Goal: Information Seeking & Learning: Compare options

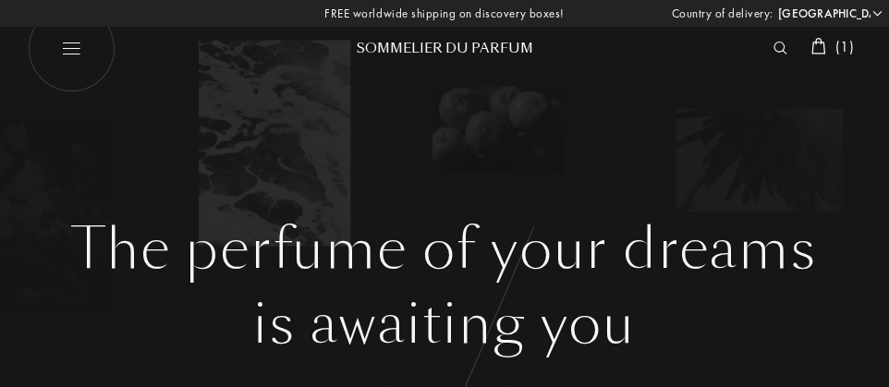
select select "JP"
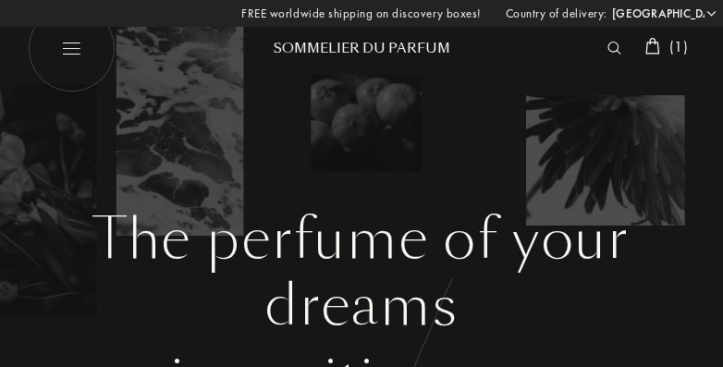
click at [70, 45] on img at bounding box center [72, 49] width 88 height 88
select select "JP"
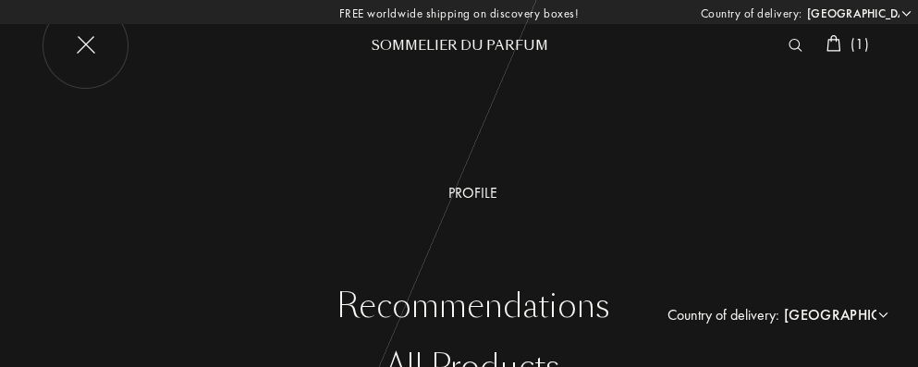
click at [94, 46] on img at bounding box center [86, 46] width 88 height 88
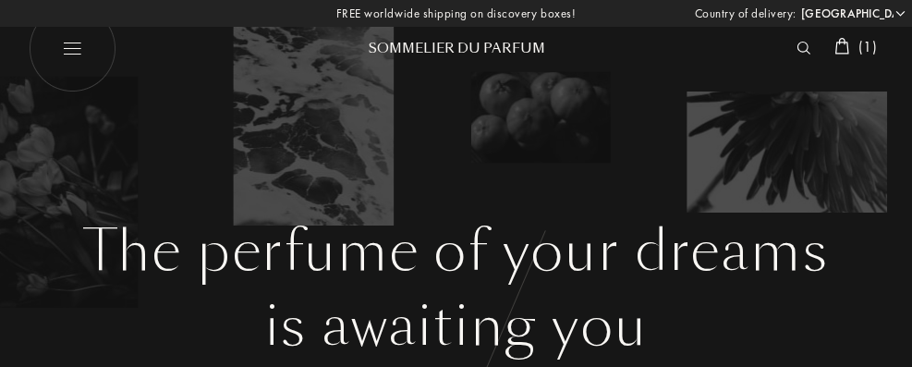
click at [801, 42] on img at bounding box center [804, 48] width 14 height 13
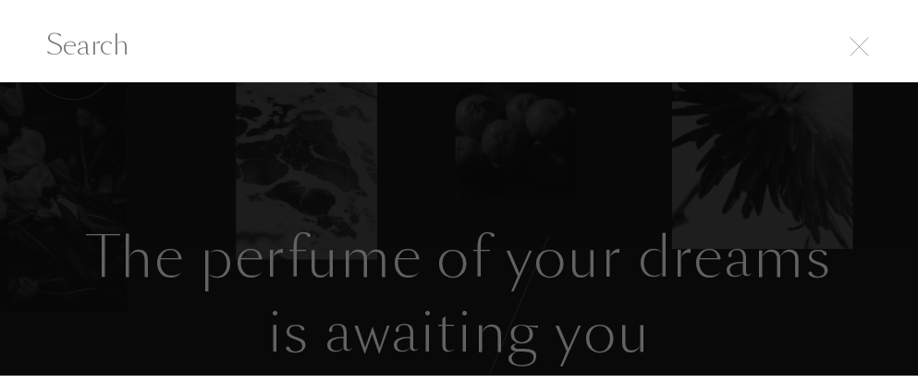
scroll to position [1, 0]
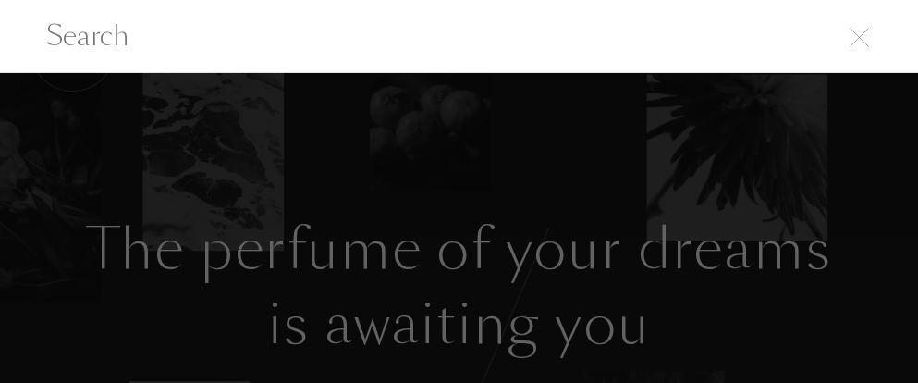
click at [6, 52] on input "text" at bounding box center [459, 36] width 918 height 42
click at [13, 67] on div at bounding box center [459, 36] width 918 height 74
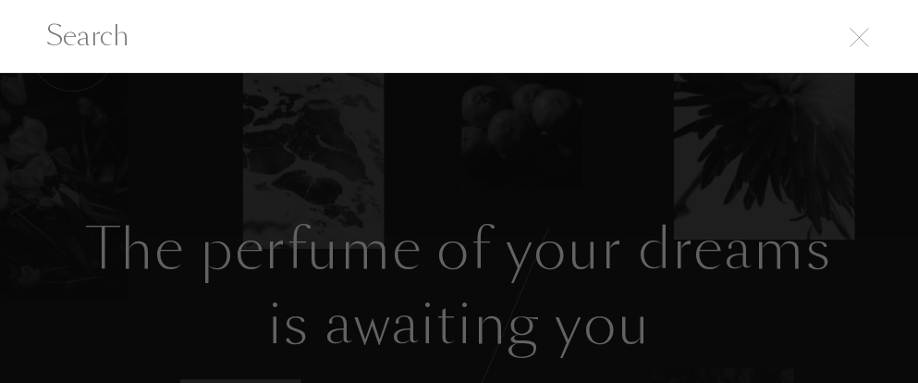
click at [873, 44] on input "text" at bounding box center [459, 36] width 918 height 42
click at [859, 38] on img at bounding box center [858, 37] width 19 height 19
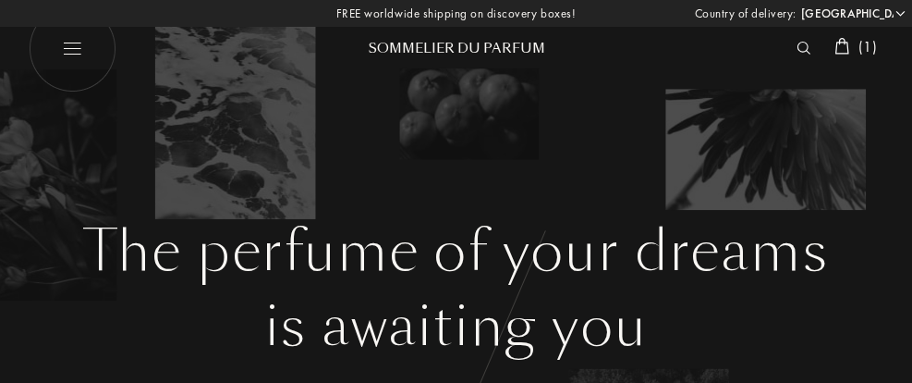
click at [80, 52] on img at bounding box center [72, 49] width 88 height 88
select select "JP"
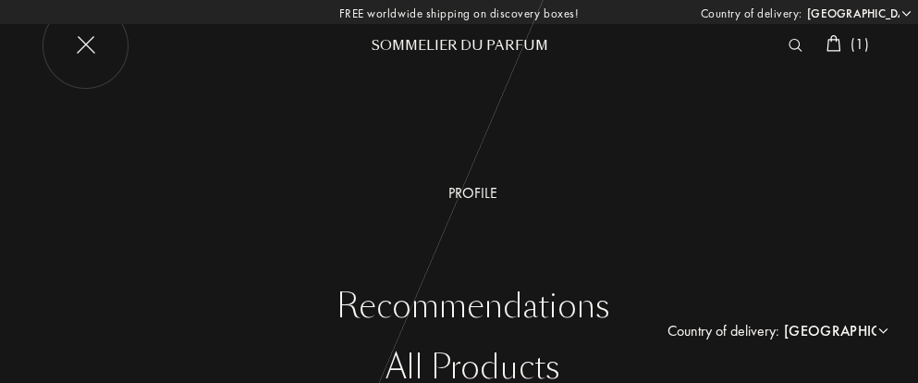
click at [97, 41] on img at bounding box center [86, 46] width 88 height 88
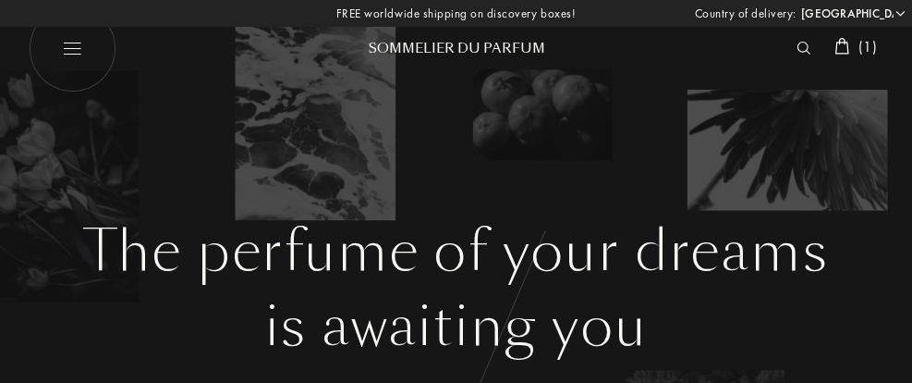
click at [797, 46] on img at bounding box center [804, 48] width 14 height 13
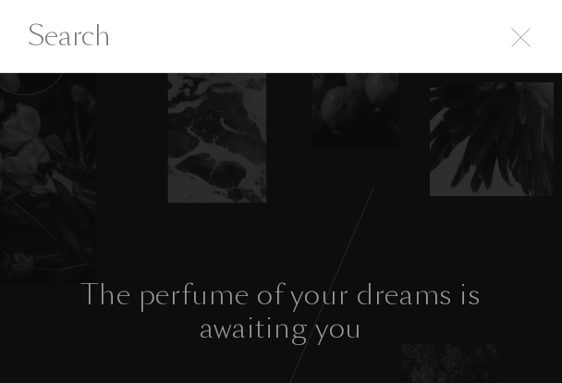
click at [528, 42] on img at bounding box center [520, 37] width 19 height 19
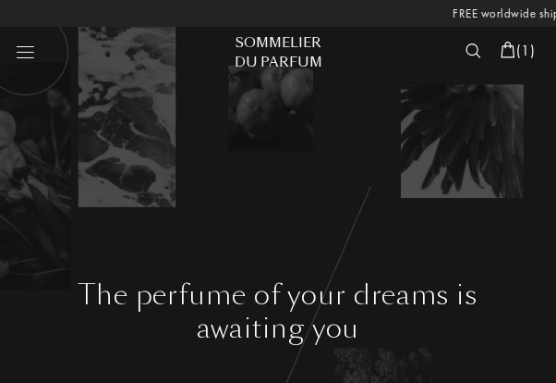
click at [33, 57] on img at bounding box center [26, 51] width 88 height 88
select select "JP"
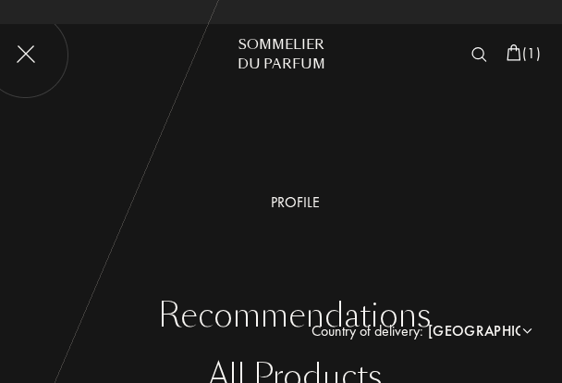
scroll to position [241, 0]
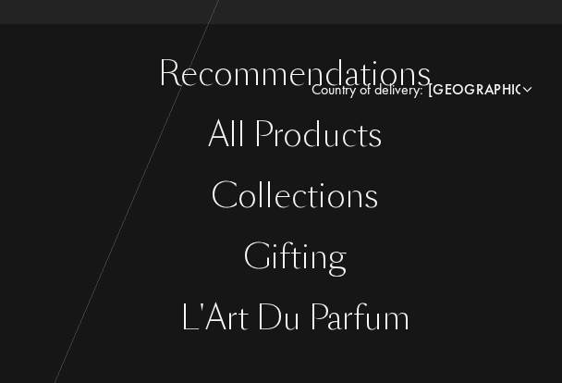
click at [385, 67] on div "Recommendations" at bounding box center [295, 74] width 534 height 38
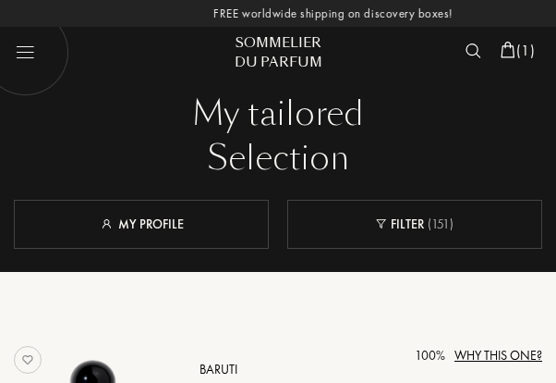
select select "JP"
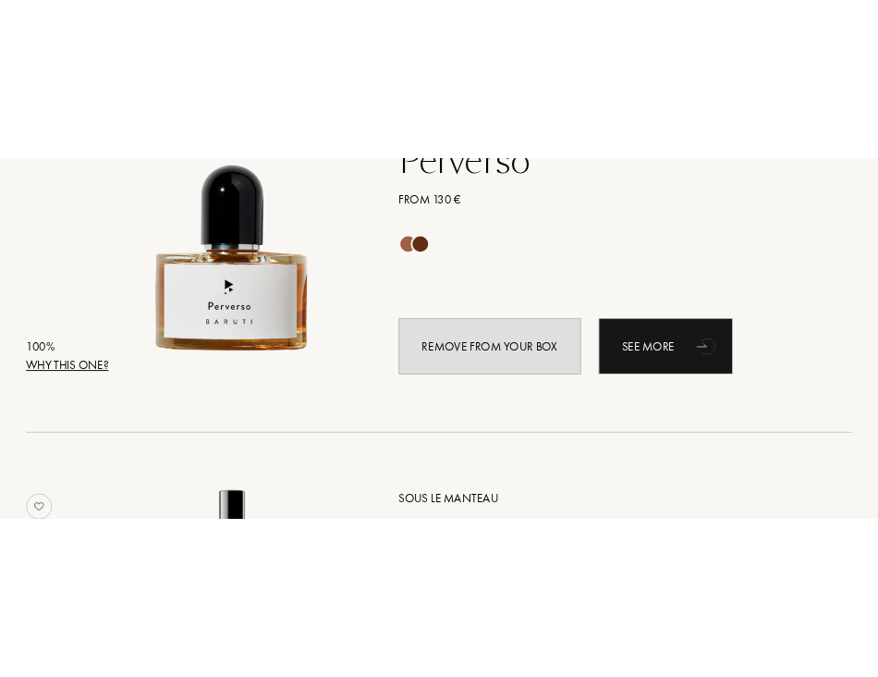
scroll to position [185, 0]
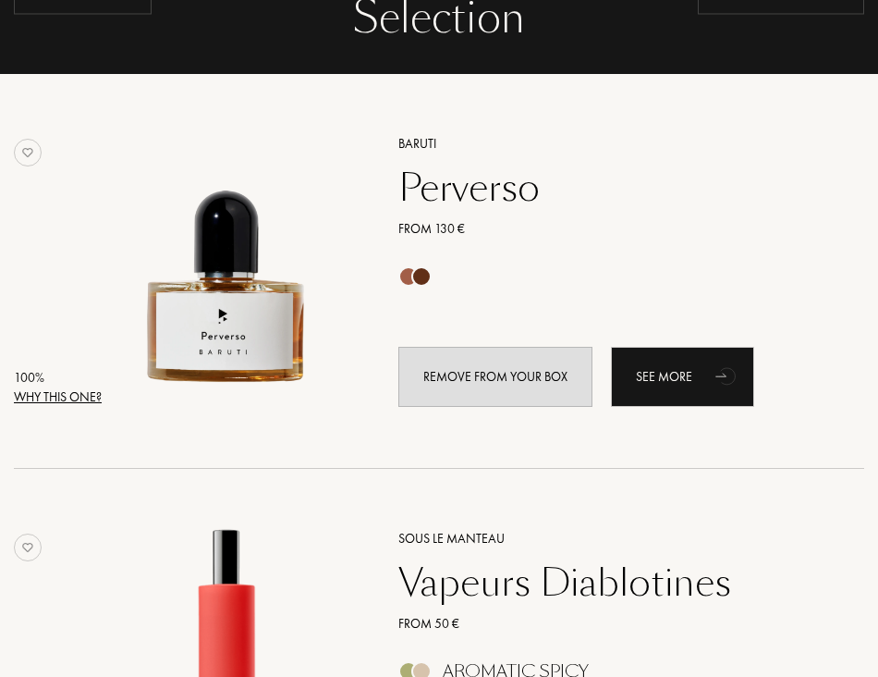
click at [27, 153] on img at bounding box center [28, 153] width 28 height 28
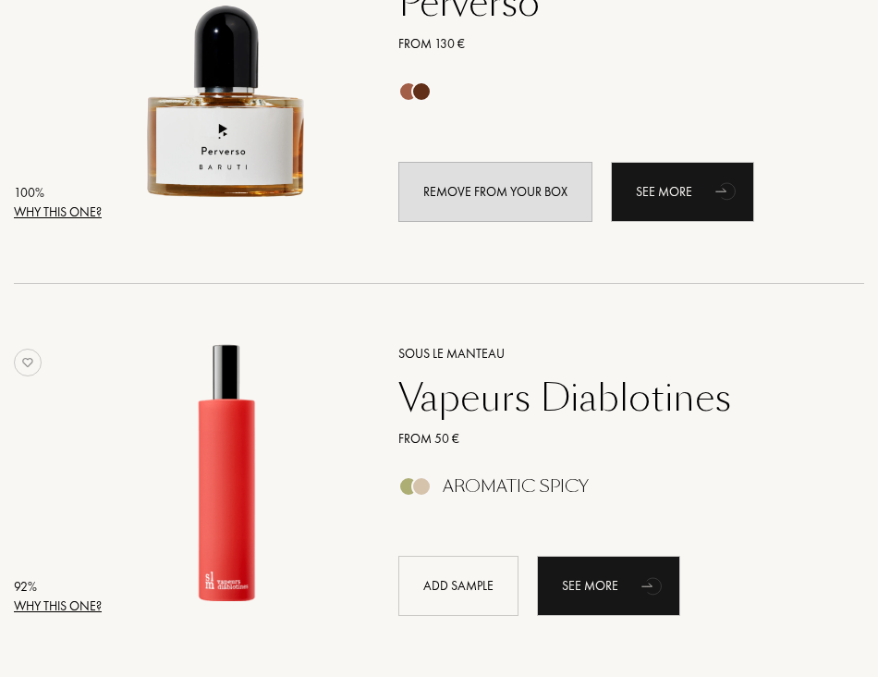
scroll to position [462, 0]
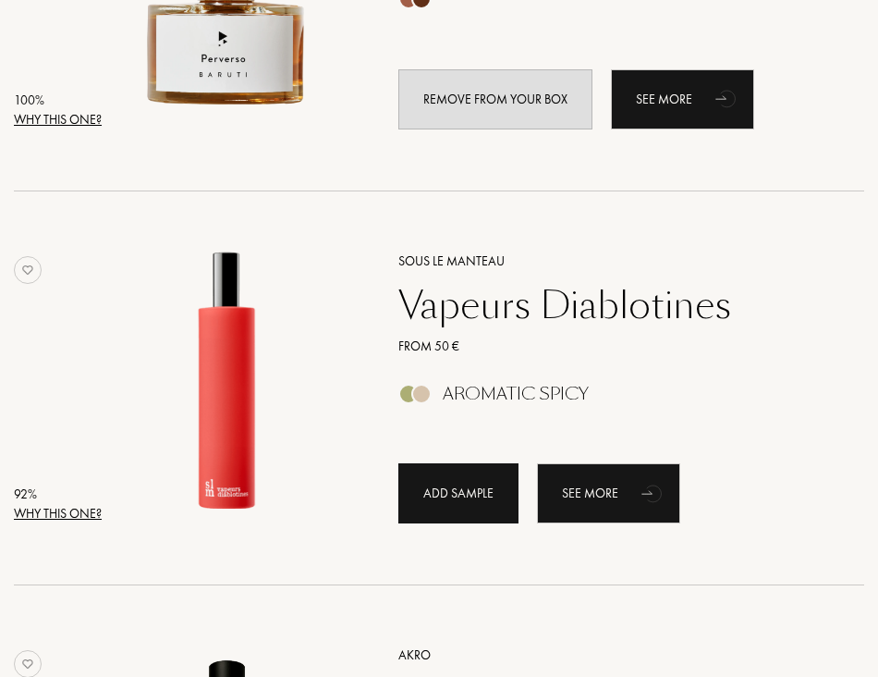
click at [463, 382] on div "Add sample" at bounding box center [458, 493] width 120 height 60
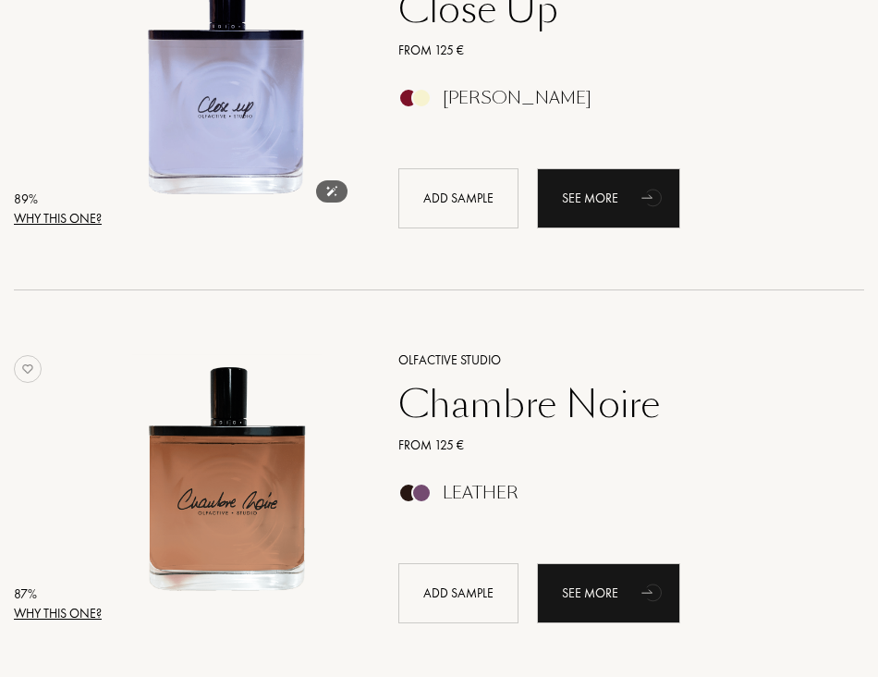
scroll to position [2218, 0]
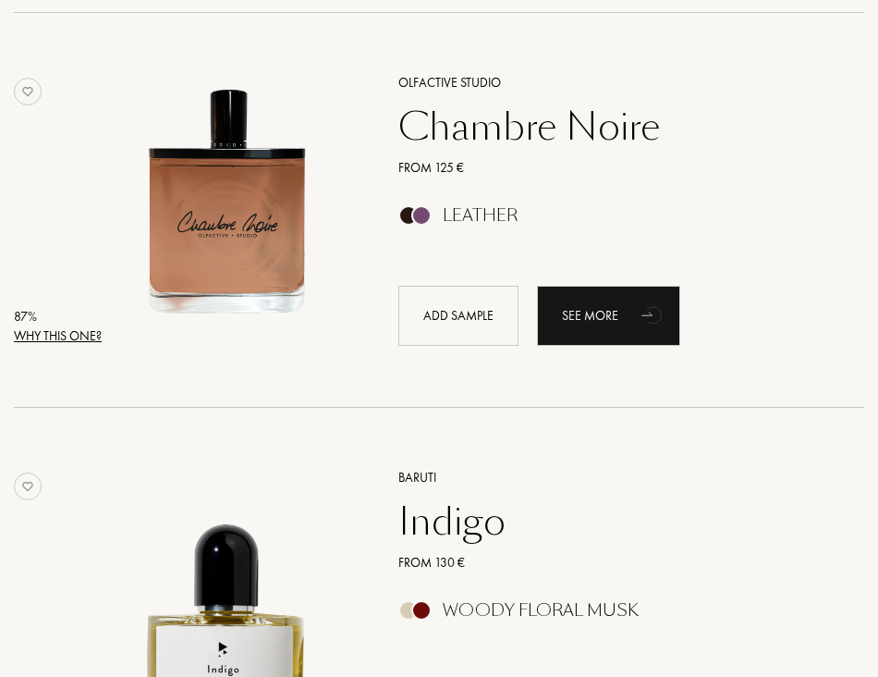
click at [55, 338] on div "Why this one?" at bounding box center [58, 335] width 88 height 19
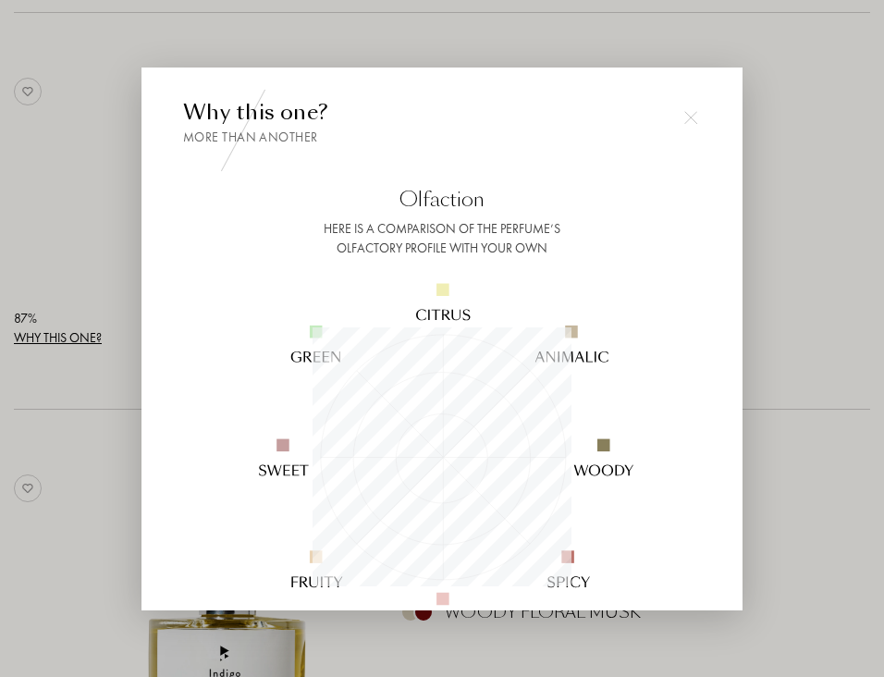
scroll to position [259, 259]
click at [561, 111] on img at bounding box center [690, 117] width 13 height 13
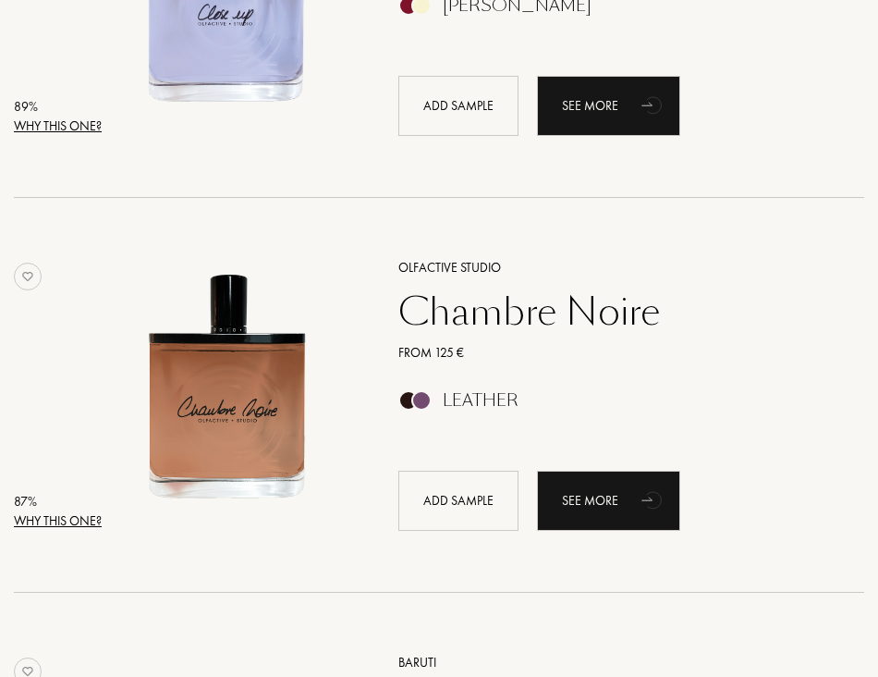
click at [85, 128] on div "Why this one?" at bounding box center [58, 125] width 88 height 19
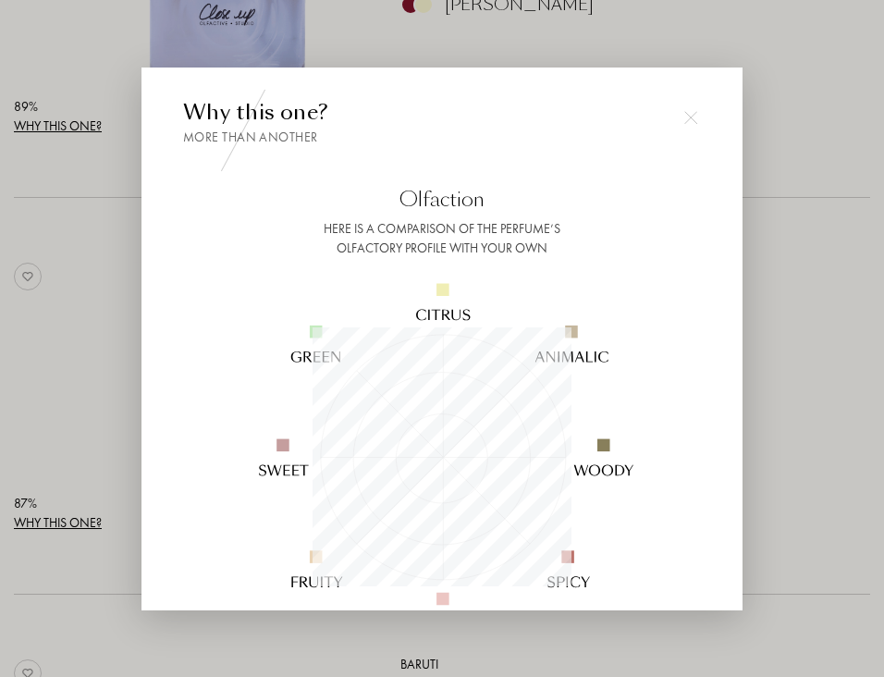
click at [561, 120] on img at bounding box center [690, 117] width 13 height 13
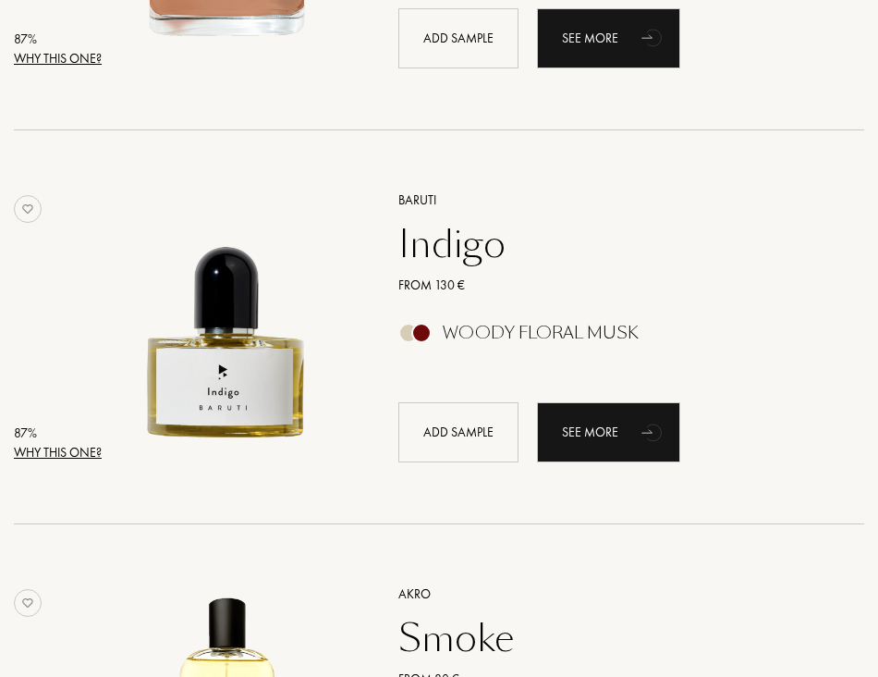
scroll to position [2681, 0]
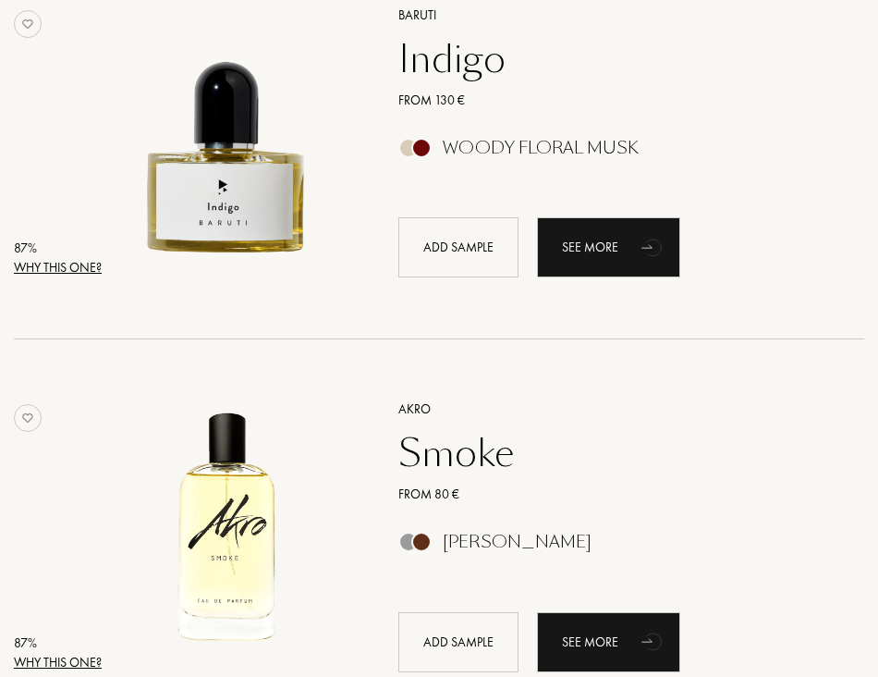
click at [87, 265] on div "Why this one?" at bounding box center [58, 267] width 88 height 19
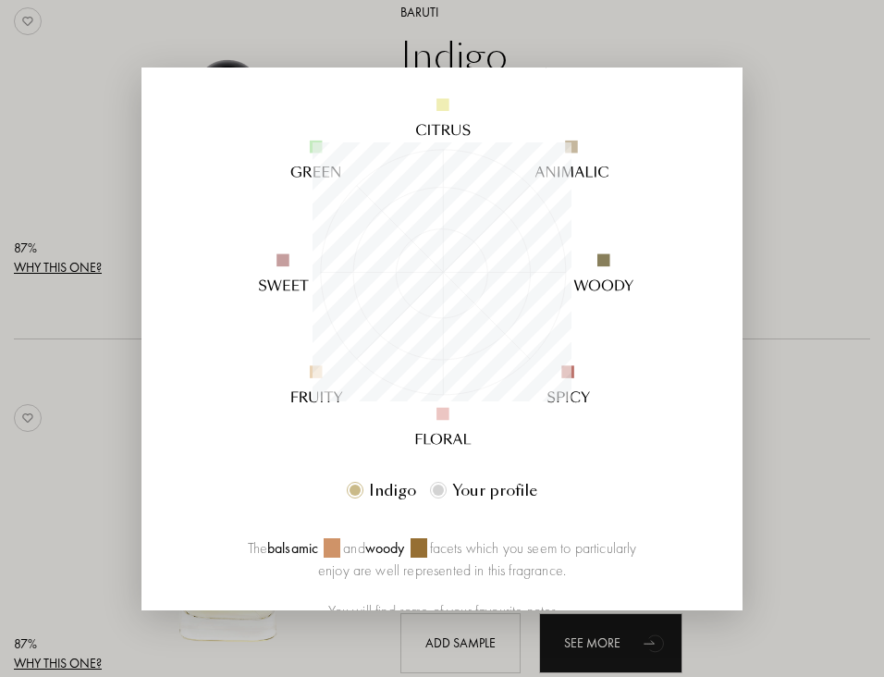
scroll to position [92, 0]
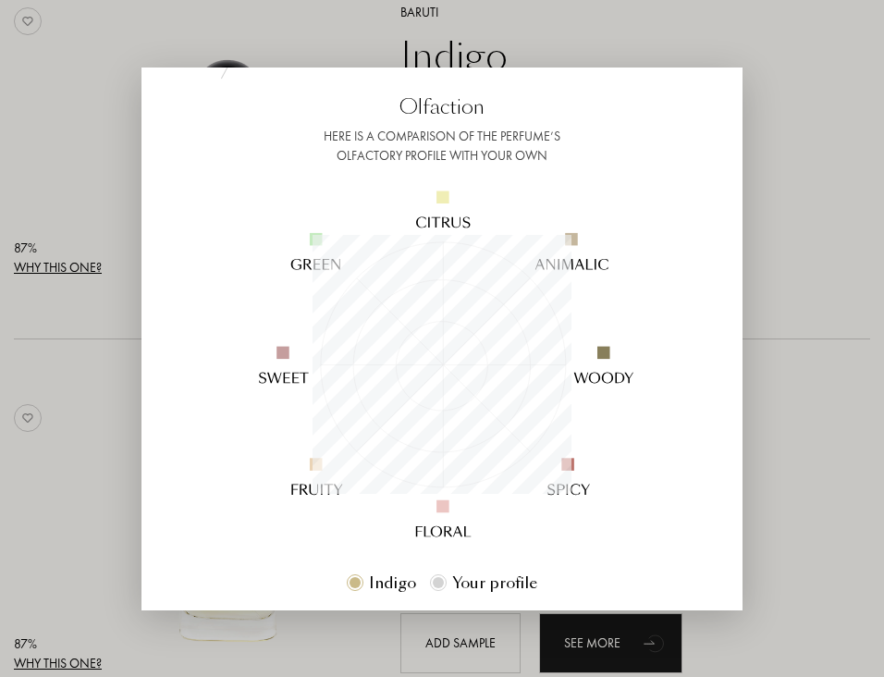
click at [561, 97] on div at bounding box center [442, 338] width 884 height 677
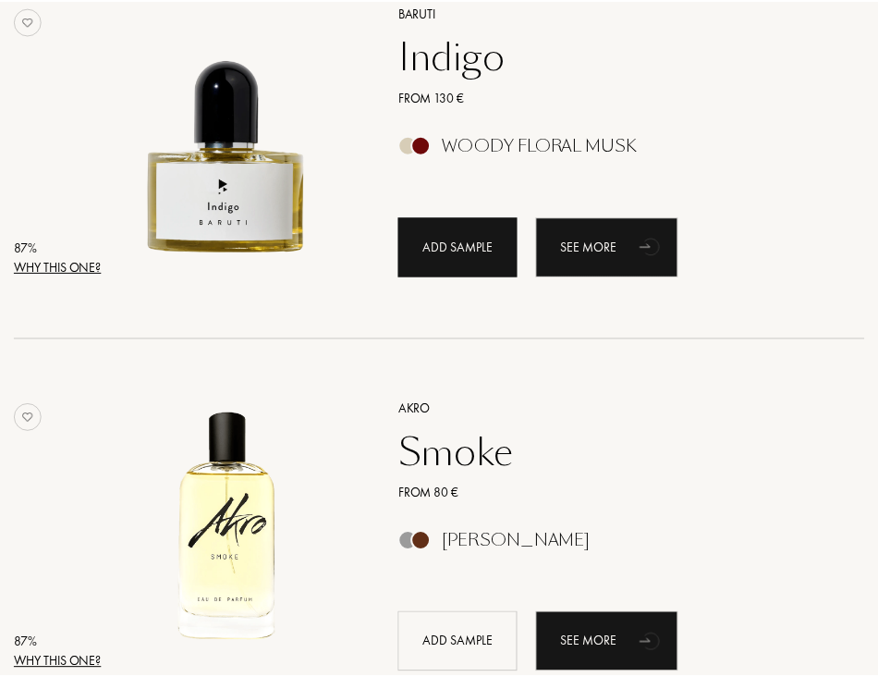
scroll to position [2681, 0]
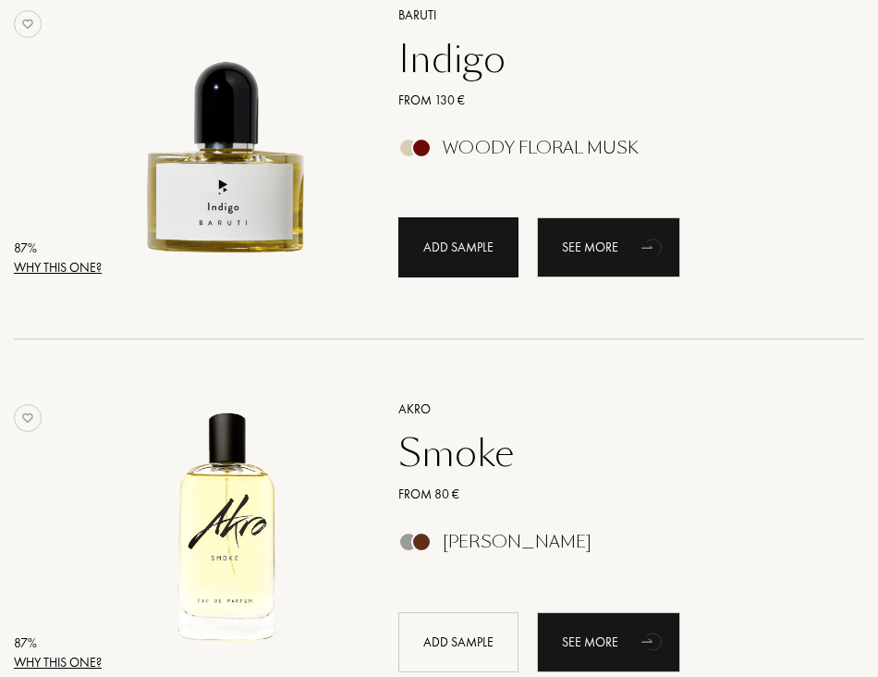
click at [444, 244] on div "Add sample" at bounding box center [458, 247] width 120 height 60
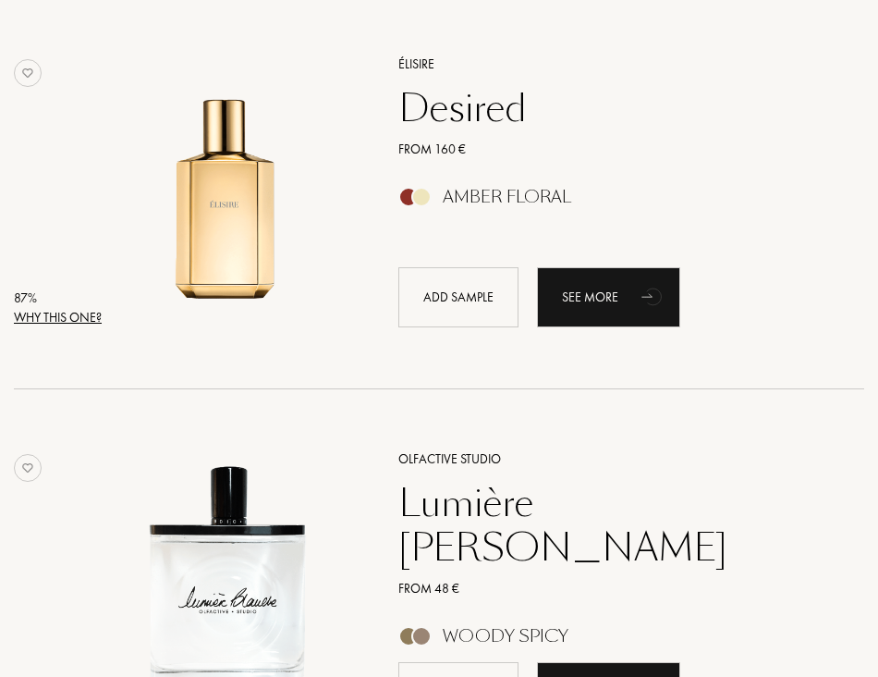
scroll to position [3512, 0]
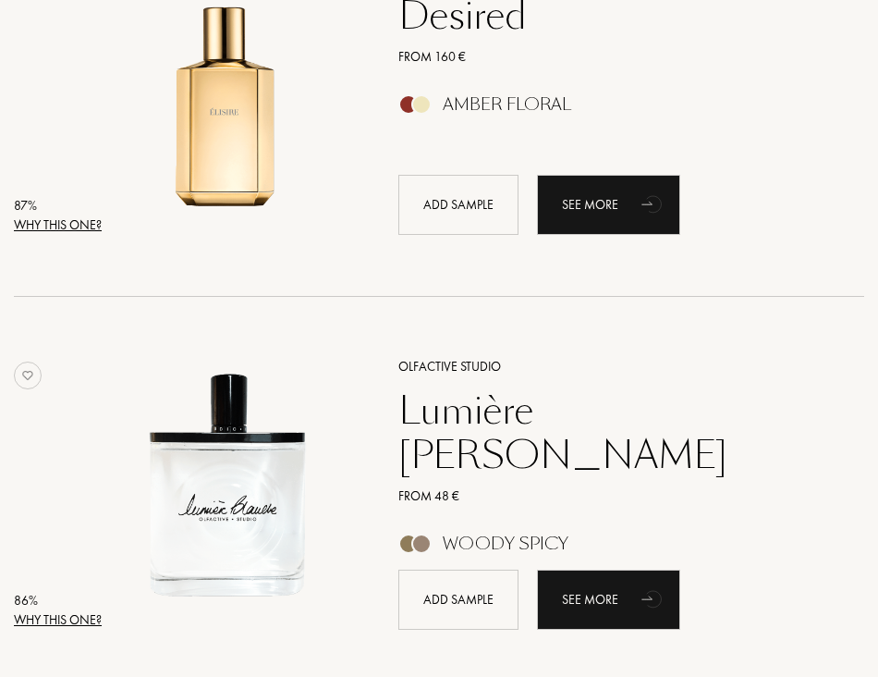
click at [60, 227] on div "Why this one?" at bounding box center [58, 224] width 88 height 19
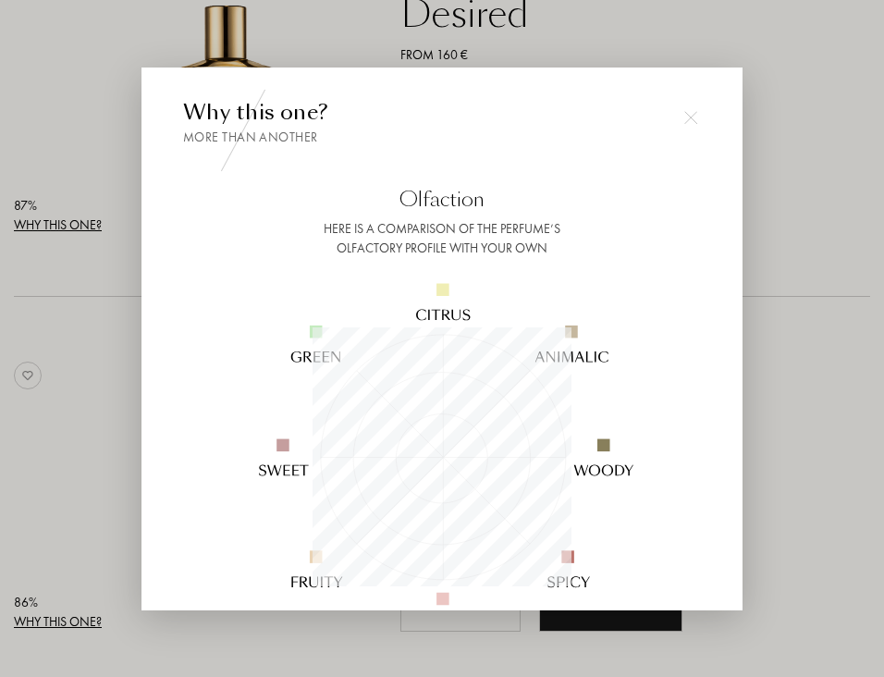
scroll to position [92, 0]
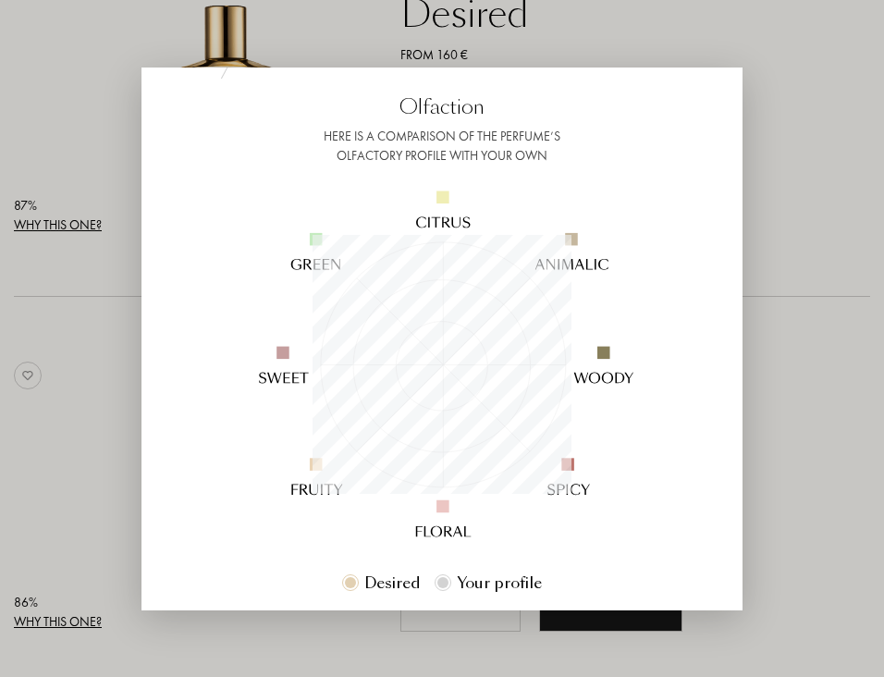
click at [561, 42] on div at bounding box center [442, 338] width 884 height 677
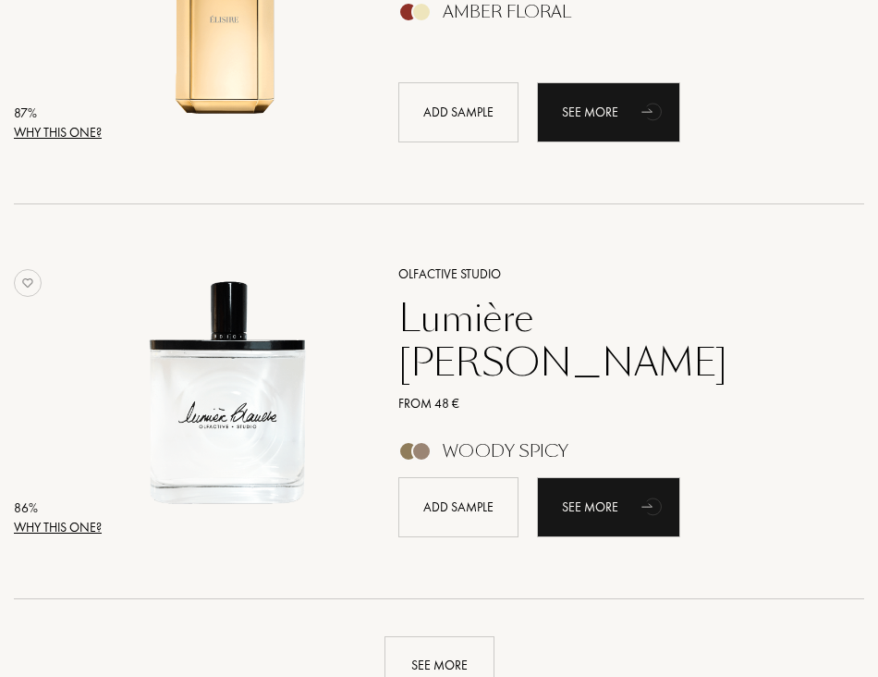
scroll to position [3697, 0]
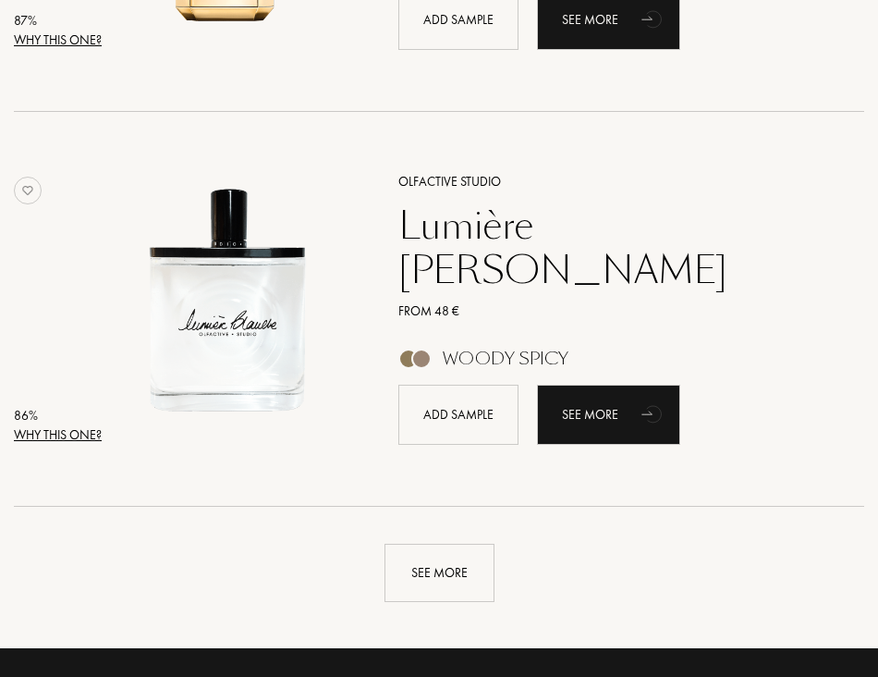
click at [44, 382] on div "Why this one?" at bounding box center [58, 434] width 88 height 19
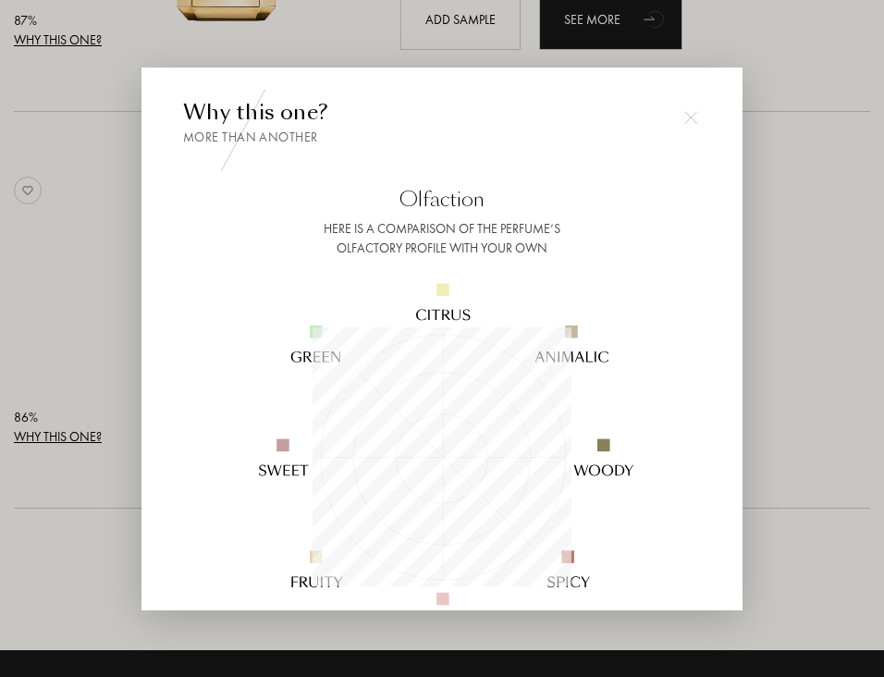
scroll to position [259, 259]
click at [561, 193] on div at bounding box center [442, 338] width 884 height 677
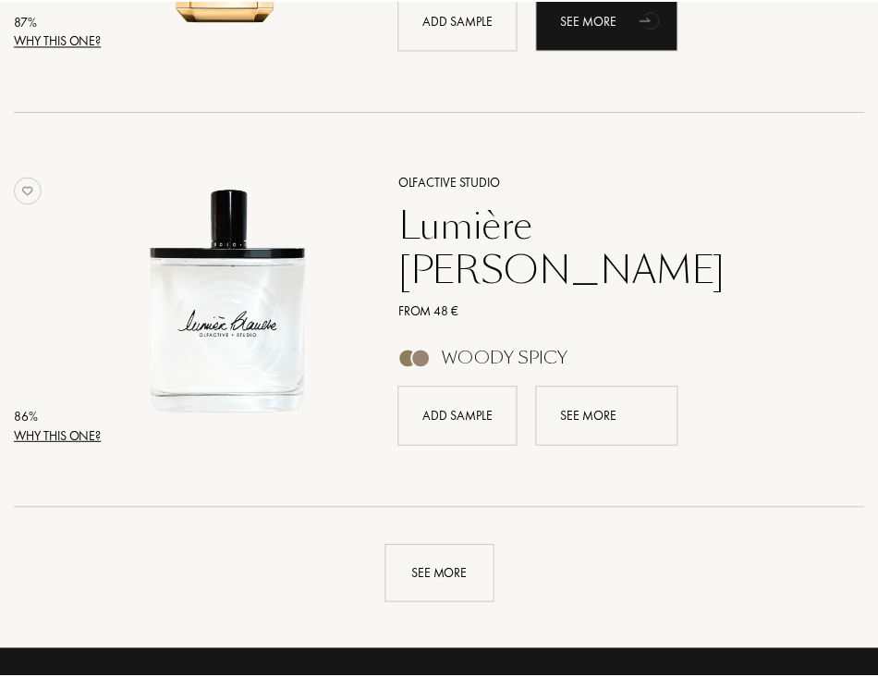
scroll to position [3697, 0]
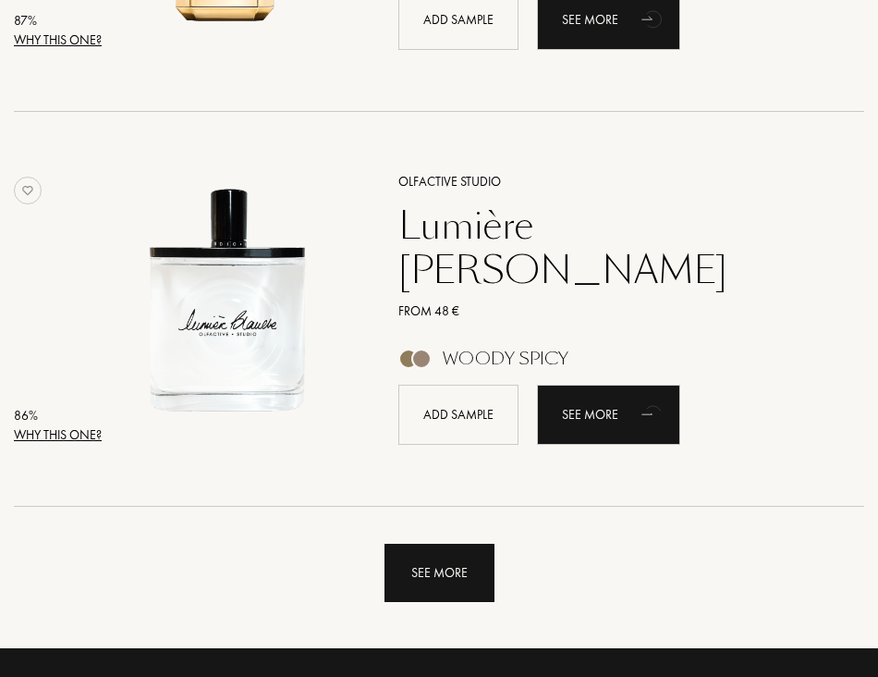
click at [434, 382] on div "See more" at bounding box center [440, 573] width 110 height 58
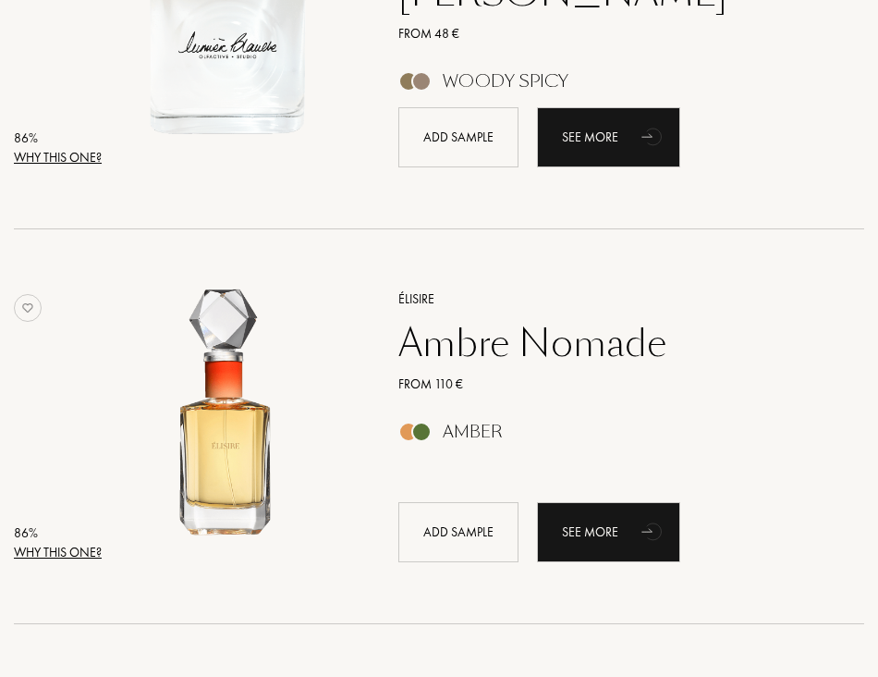
scroll to position [4159, 0]
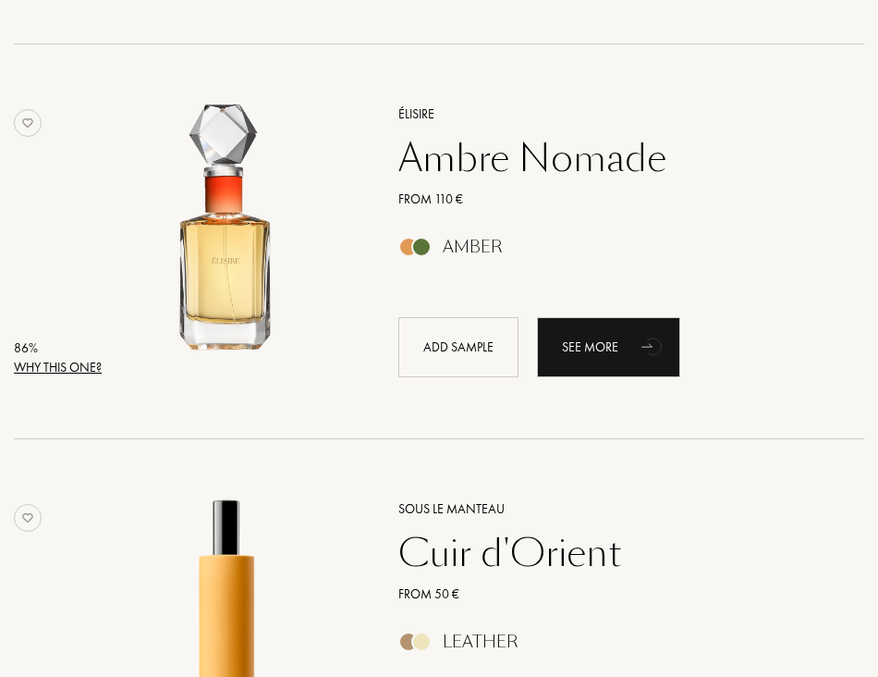
click at [61, 363] on div "Why this one?" at bounding box center [58, 367] width 88 height 19
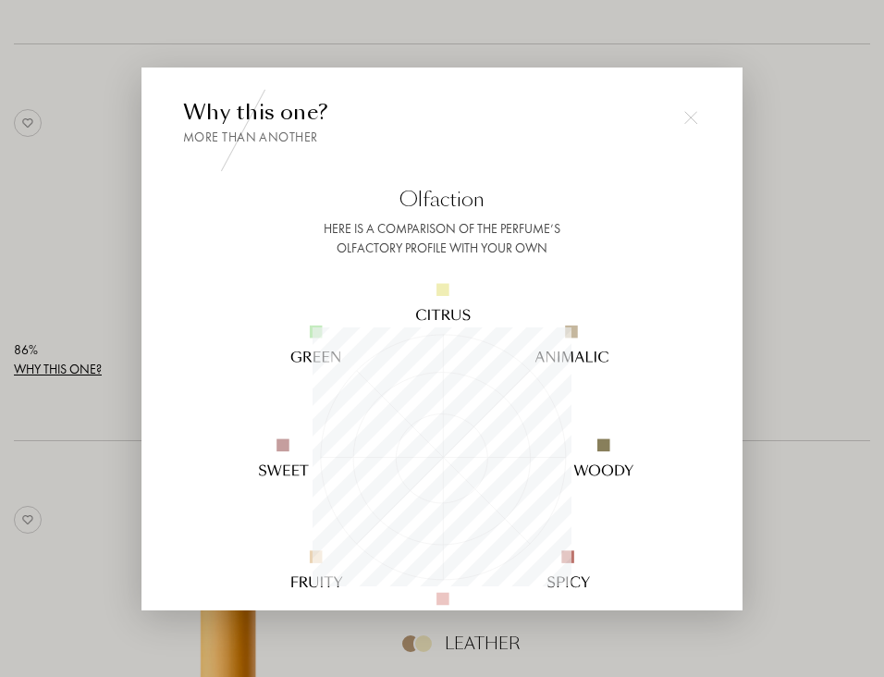
scroll to position [259, 259]
click at [561, 216] on div at bounding box center [442, 338] width 884 height 677
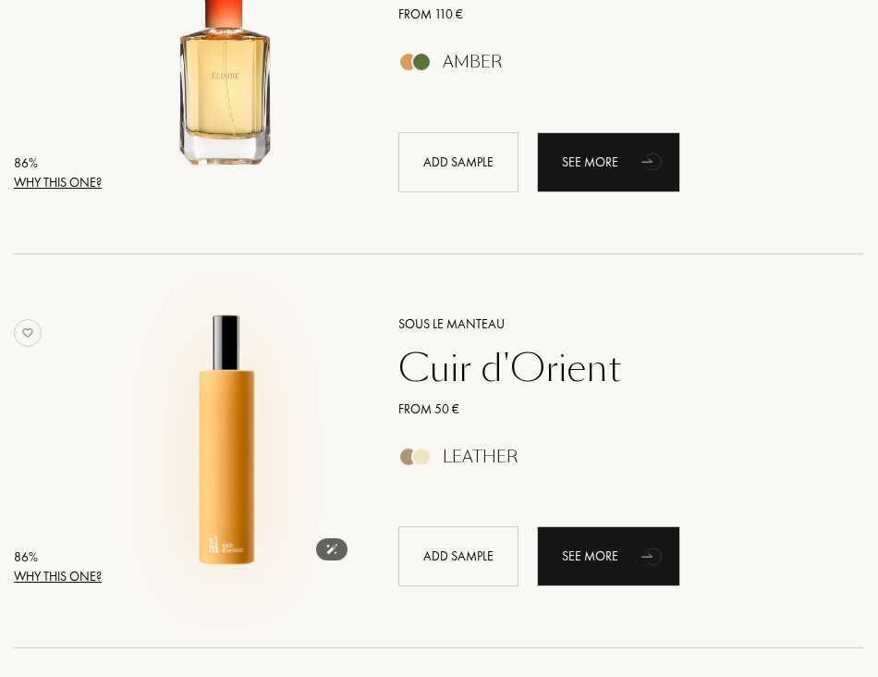
scroll to position [4529, 0]
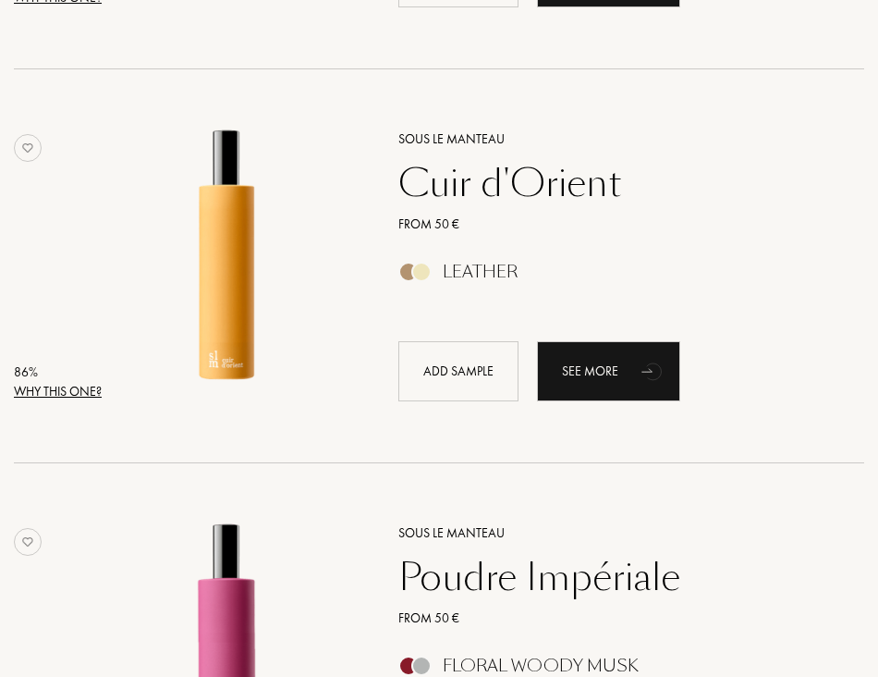
click at [81, 382] on div "Why this one?" at bounding box center [58, 391] width 88 height 19
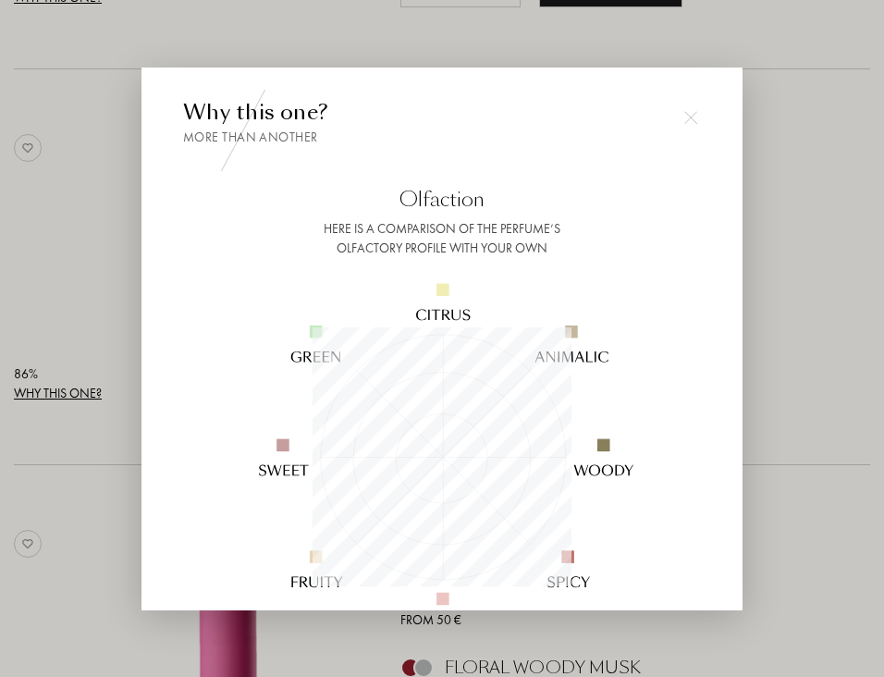
scroll to position [0, 0]
click at [561, 260] on div at bounding box center [442, 338] width 884 height 677
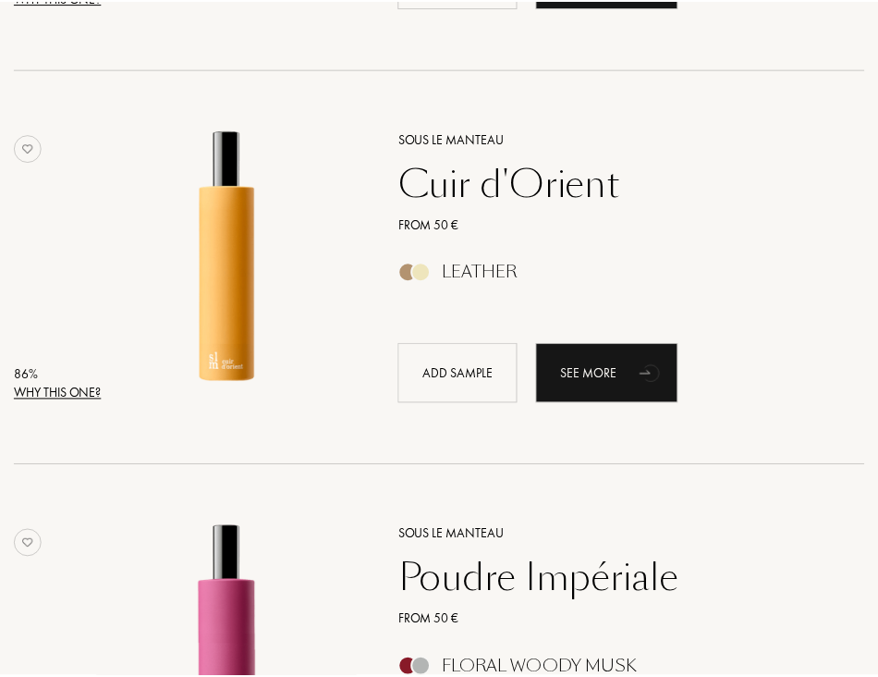
scroll to position [4529, 0]
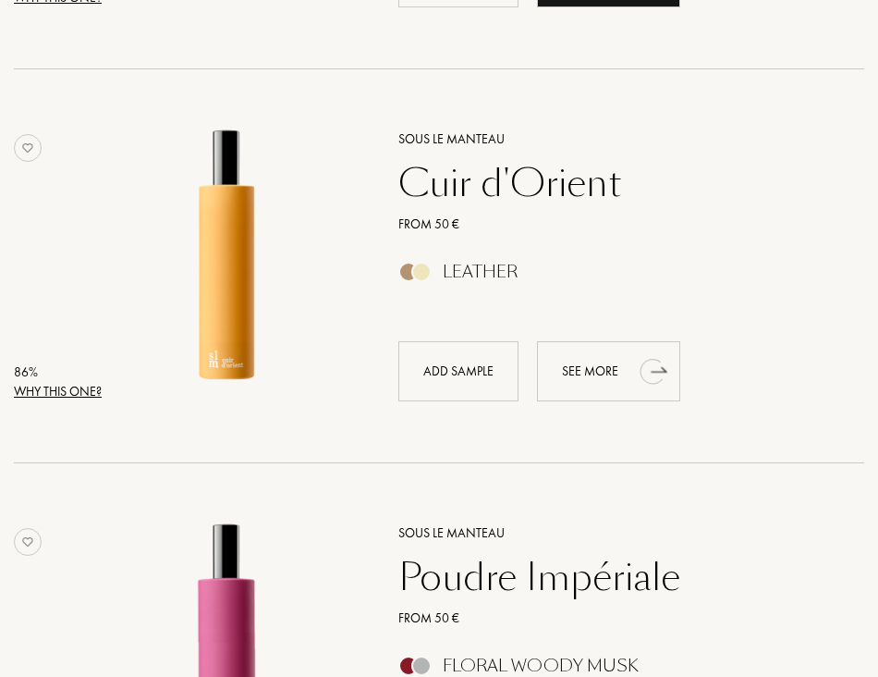
click at [561, 371] on icon "animation" at bounding box center [651, 371] width 22 height 25
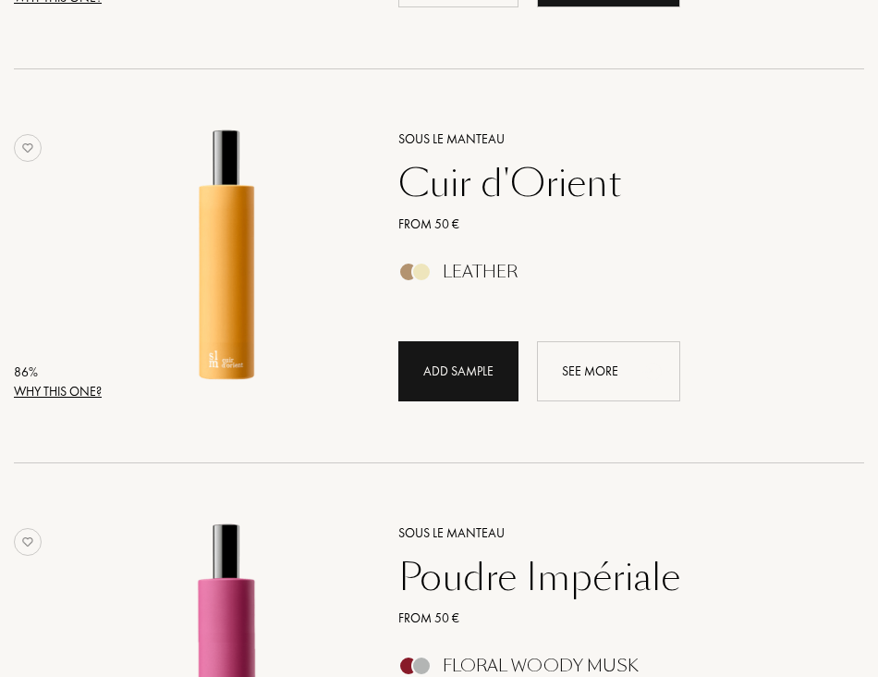
scroll to position [4714, 0]
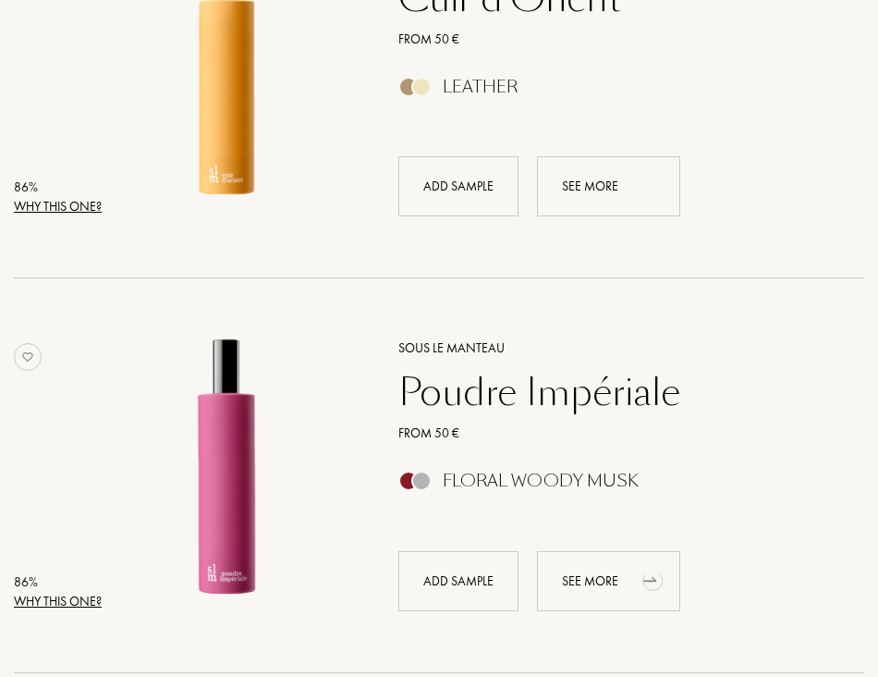
click at [561, 382] on icon "animation" at bounding box center [652, 582] width 20 height 18
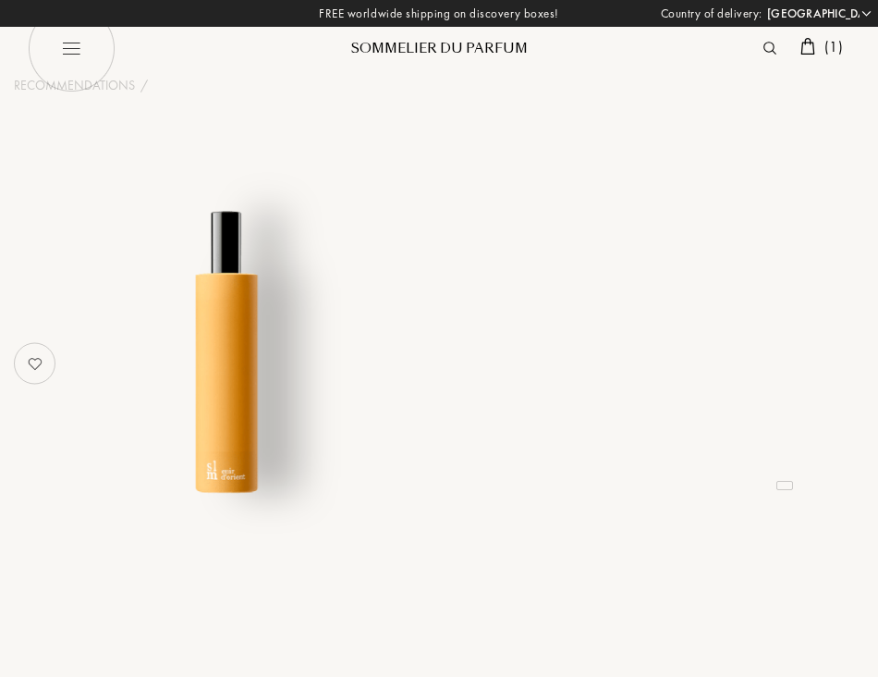
select select "JP"
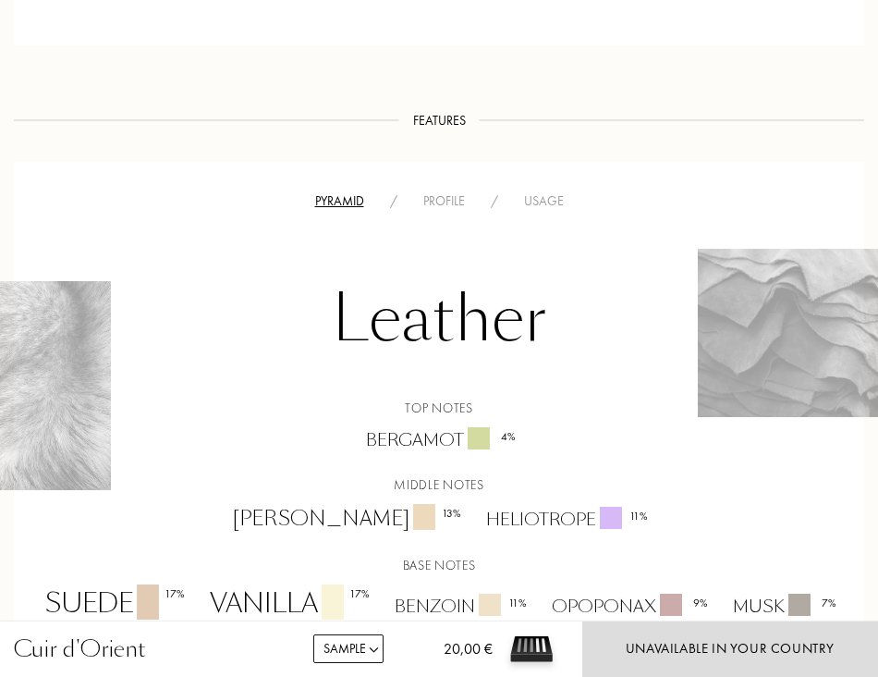
scroll to position [1202, 0]
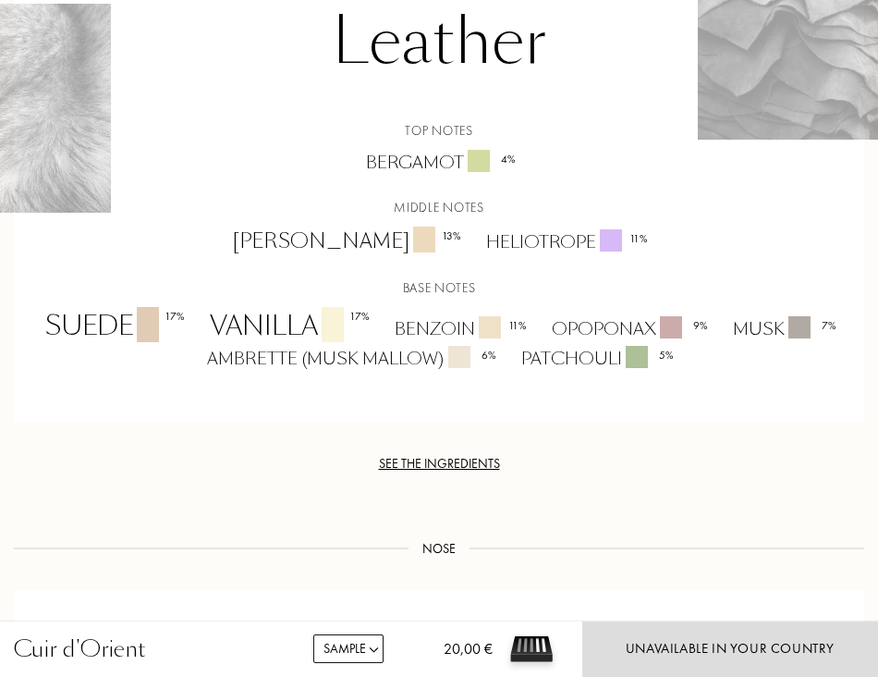
click at [322, 321] on div at bounding box center [333, 324] width 22 height 35
click at [297, 328] on div "Vanilla 17 %" at bounding box center [288, 326] width 185 height 39
click at [284, 322] on div "Vanilla 17 %" at bounding box center [288, 326] width 185 height 39
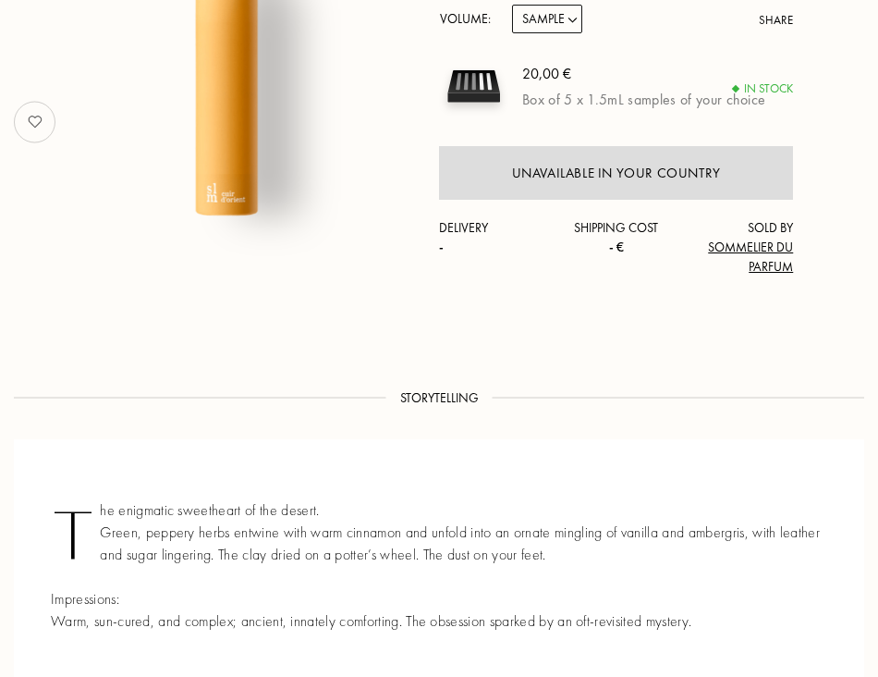
scroll to position [0, 0]
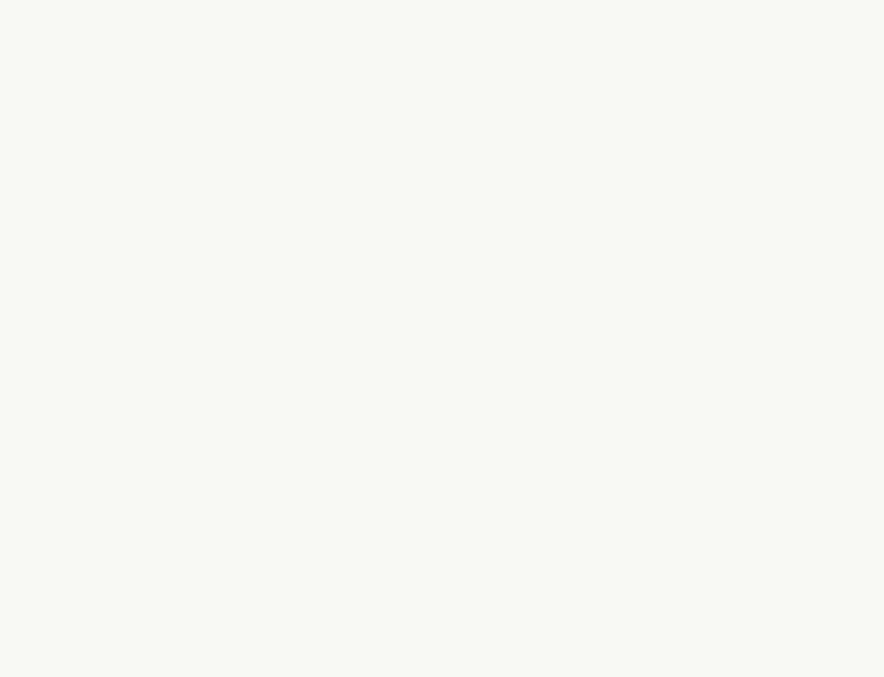
select select "JP"
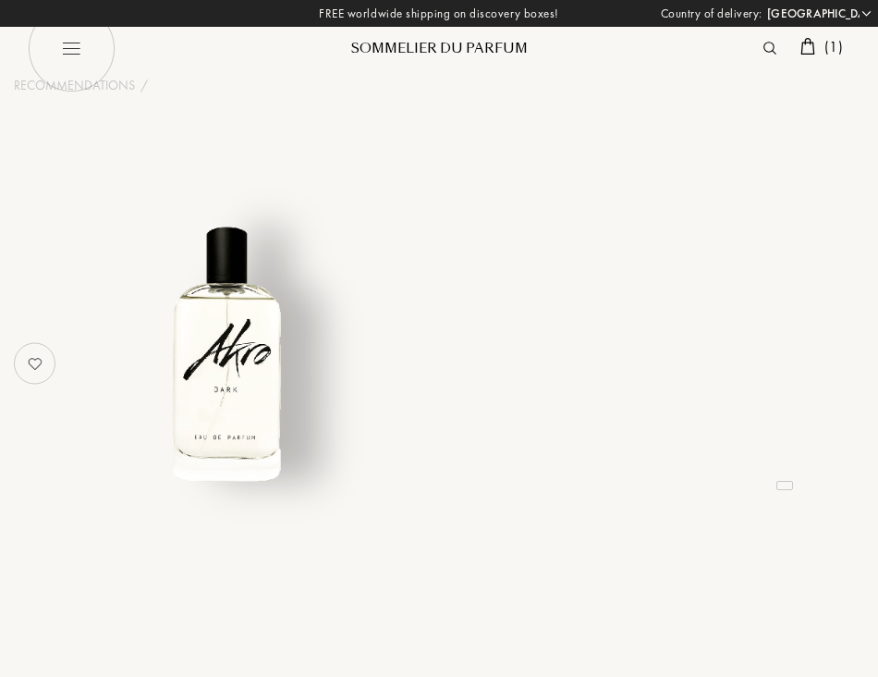
select select "JP"
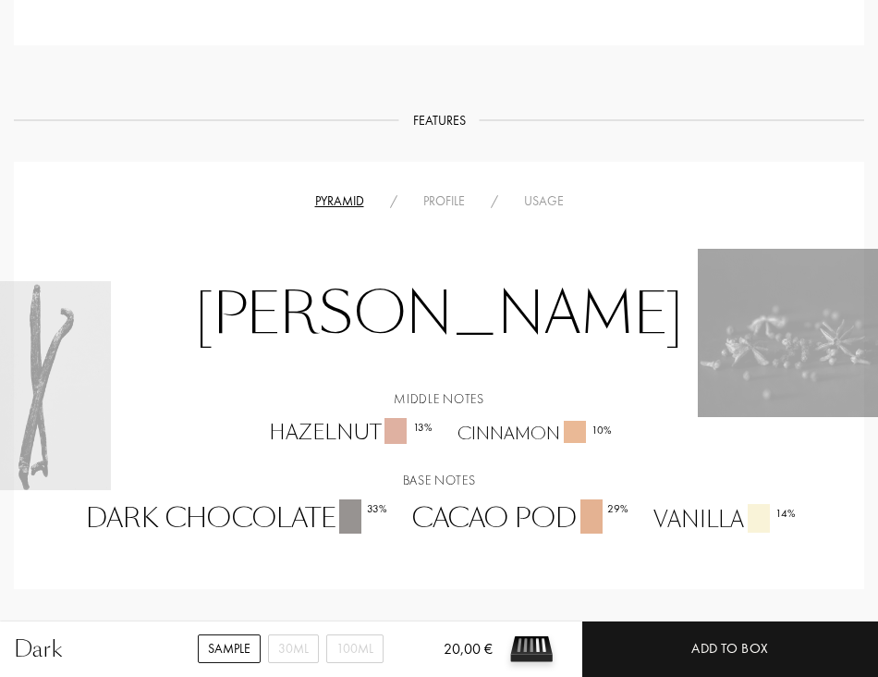
scroll to position [1109, 0]
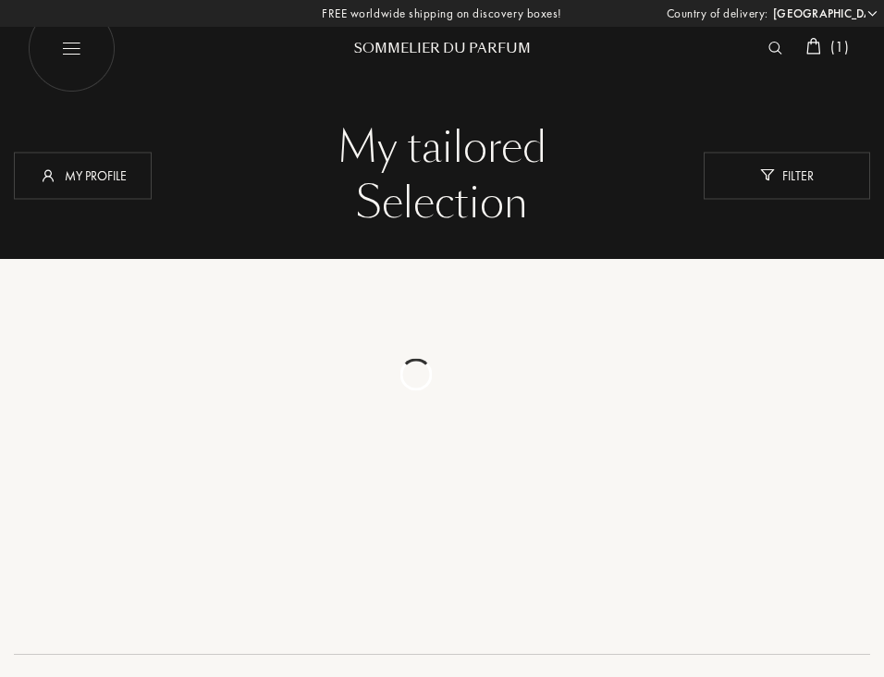
select select "JP"
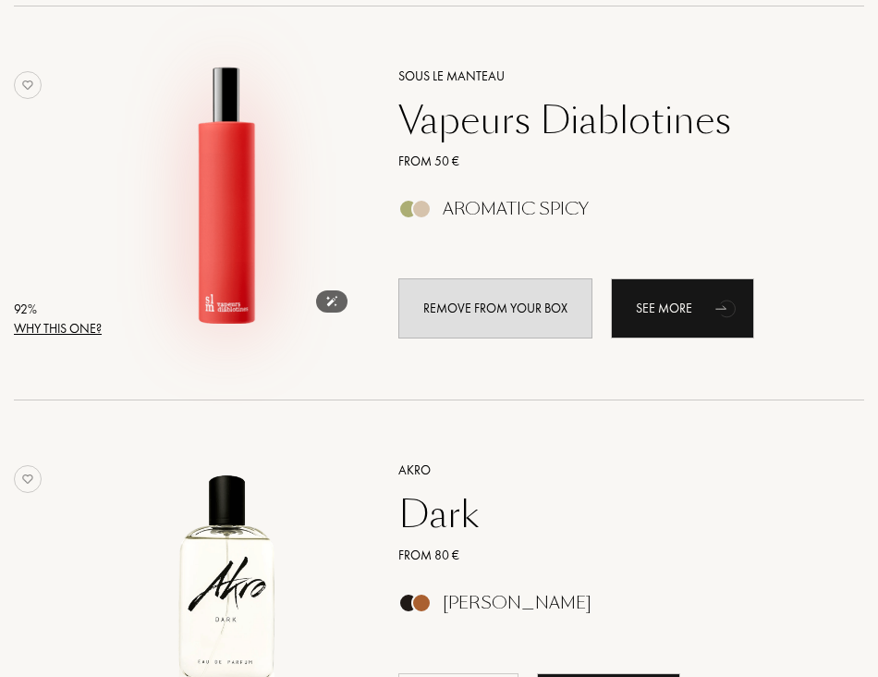
scroll to position [370, 0]
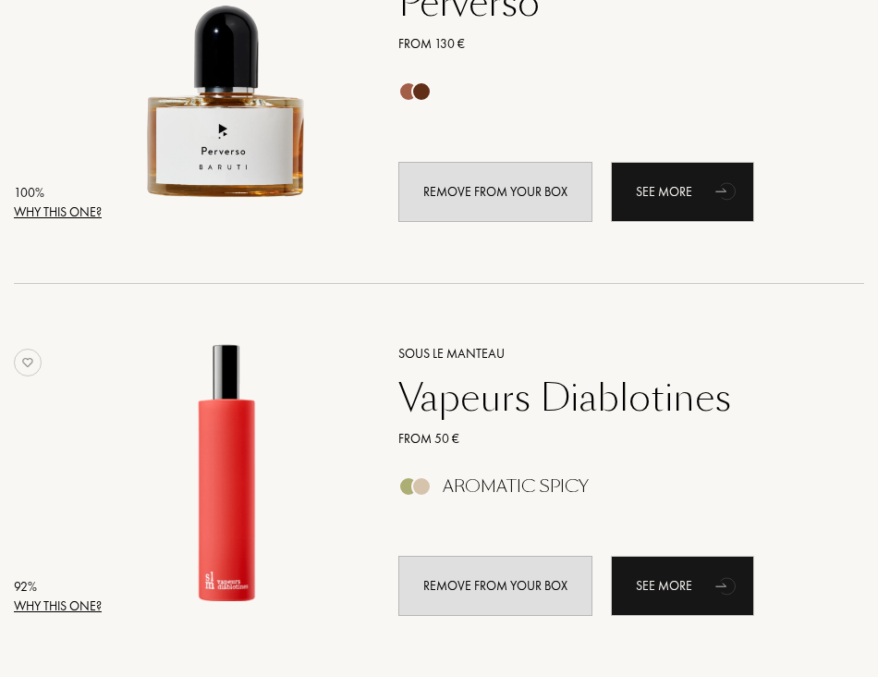
click at [51, 205] on div "Why this one?" at bounding box center [58, 211] width 88 height 19
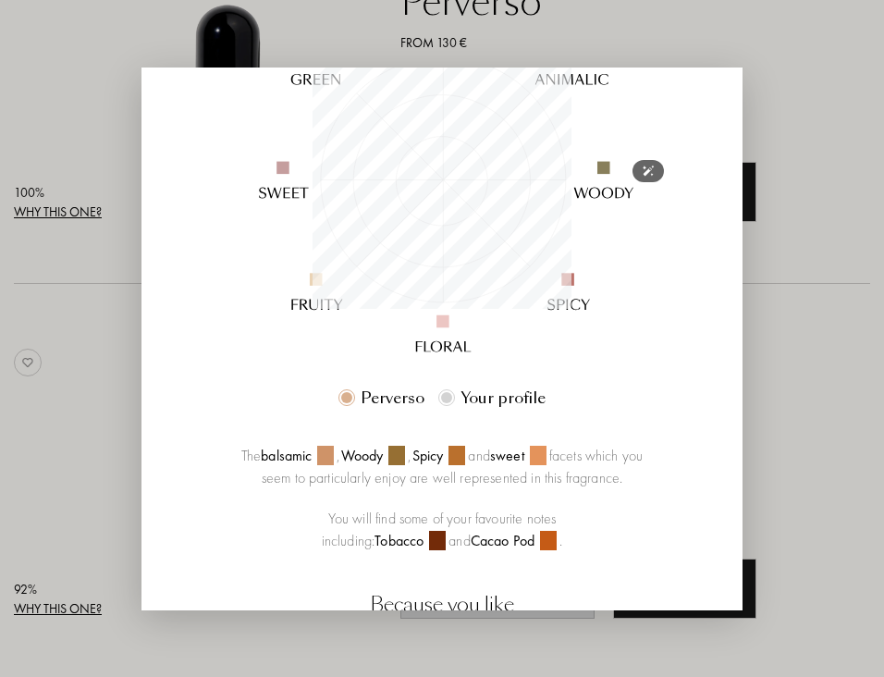
scroll to position [499, 0]
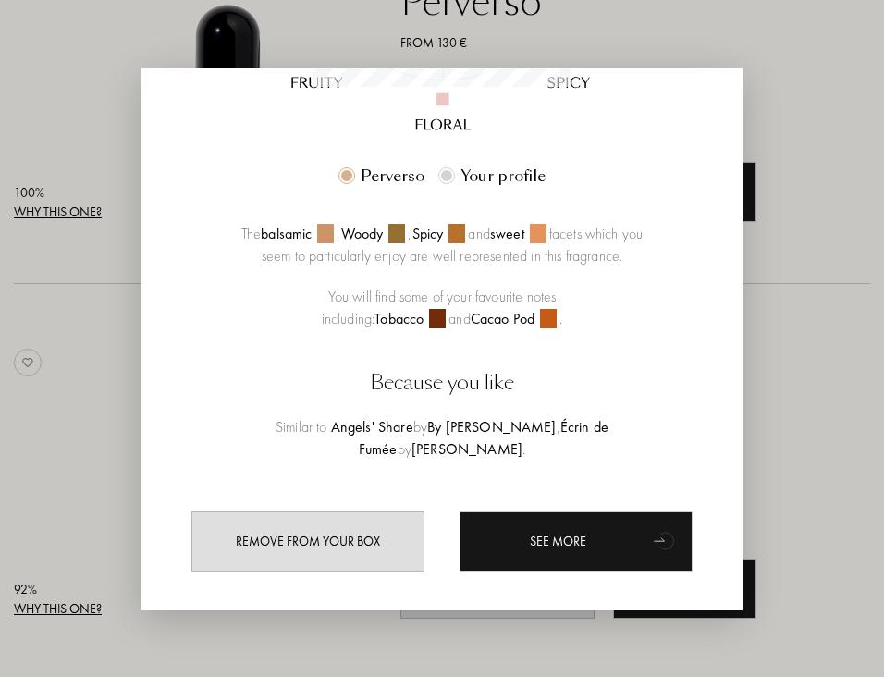
click at [810, 43] on div at bounding box center [442, 338] width 884 height 677
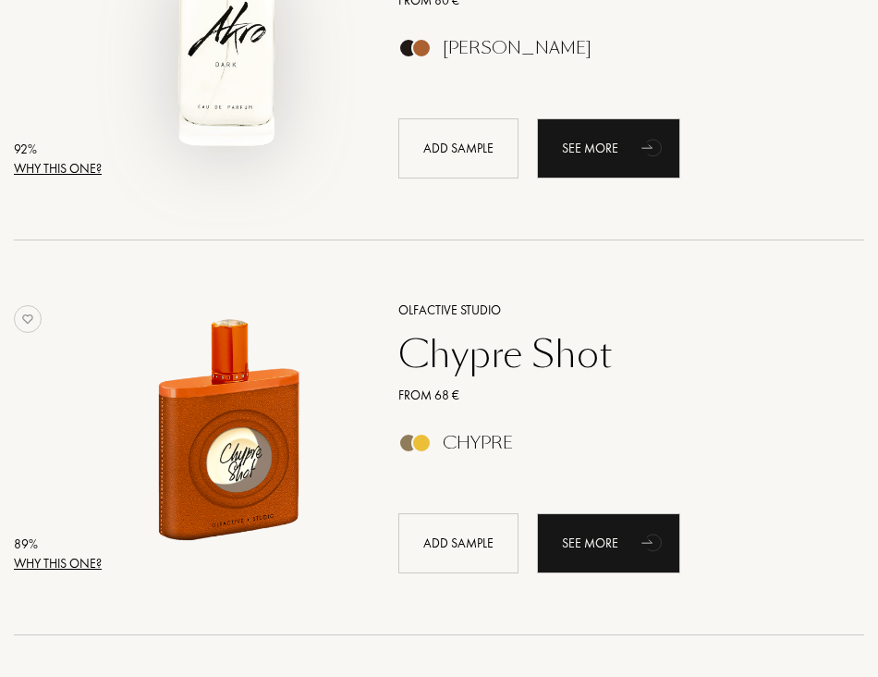
scroll to position [1294, 0]
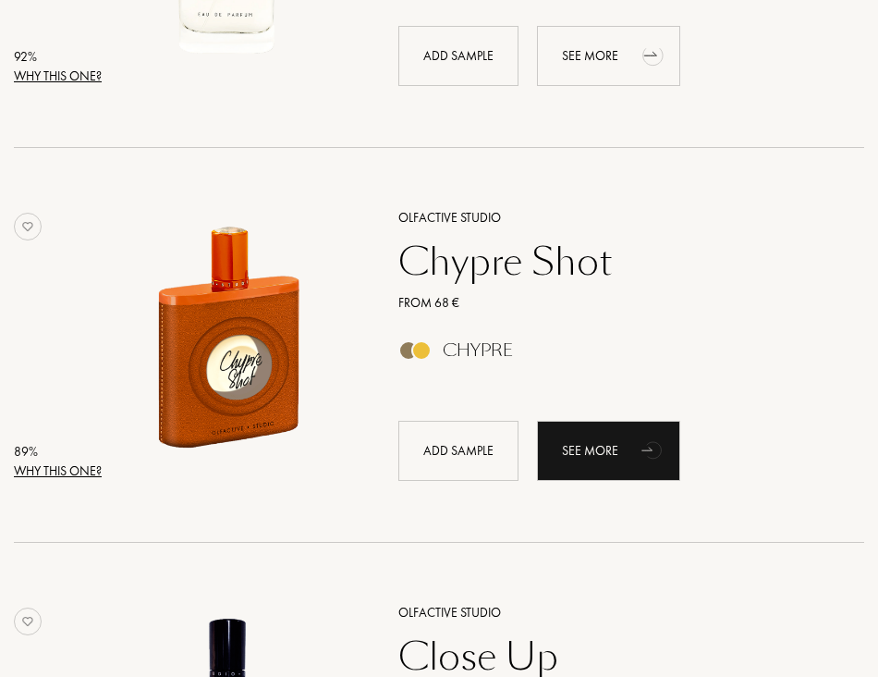
click at [635, 58] on icon "animation" at bounding box center [653, 54] width 37 height 37
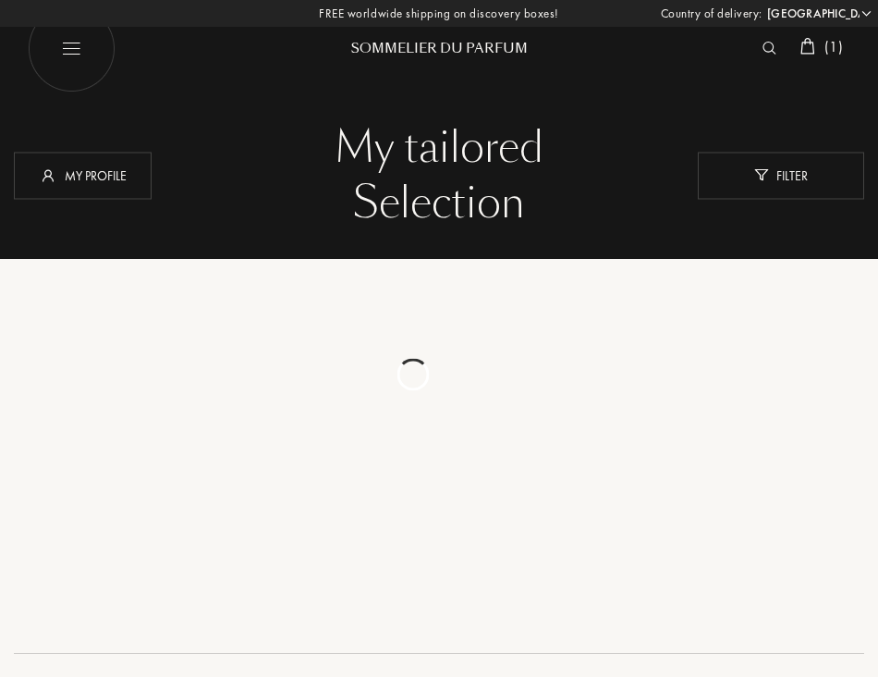
select select "JP"
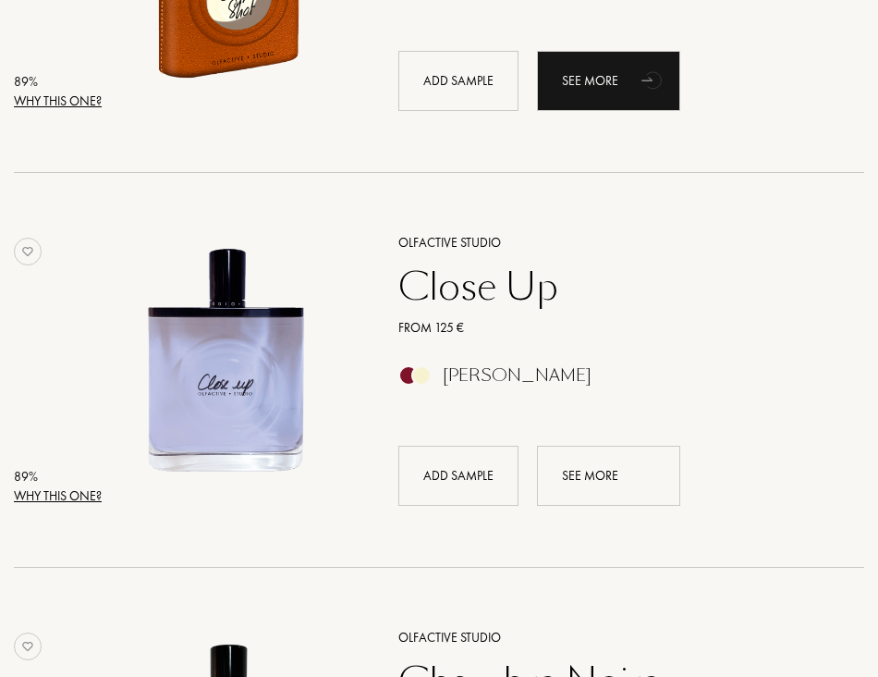
scroll to position [1571, 0]
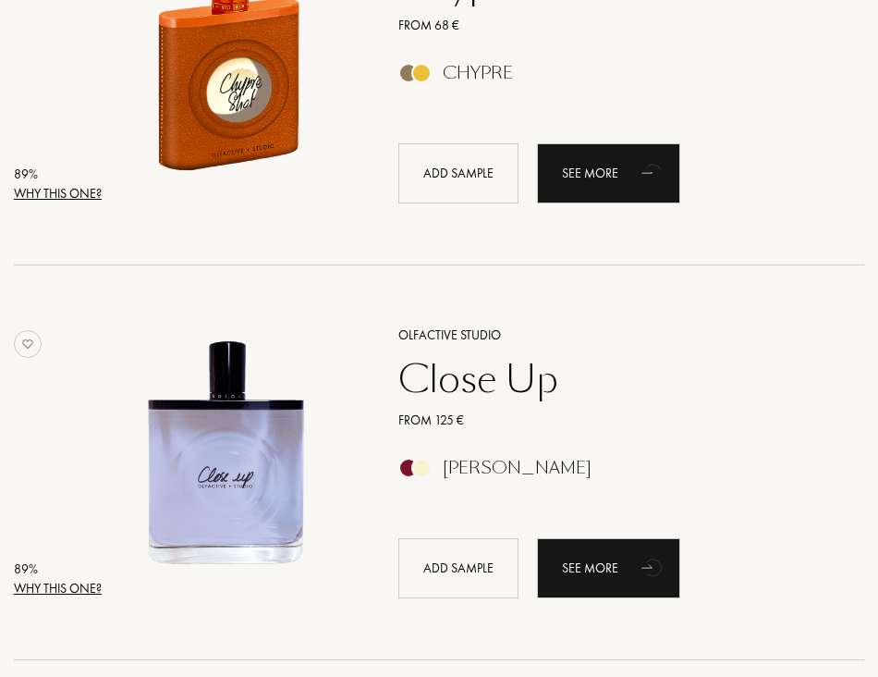
click at [47, 198] on div "Why this one?" at bounding box center [58, 193] width 88 height 19
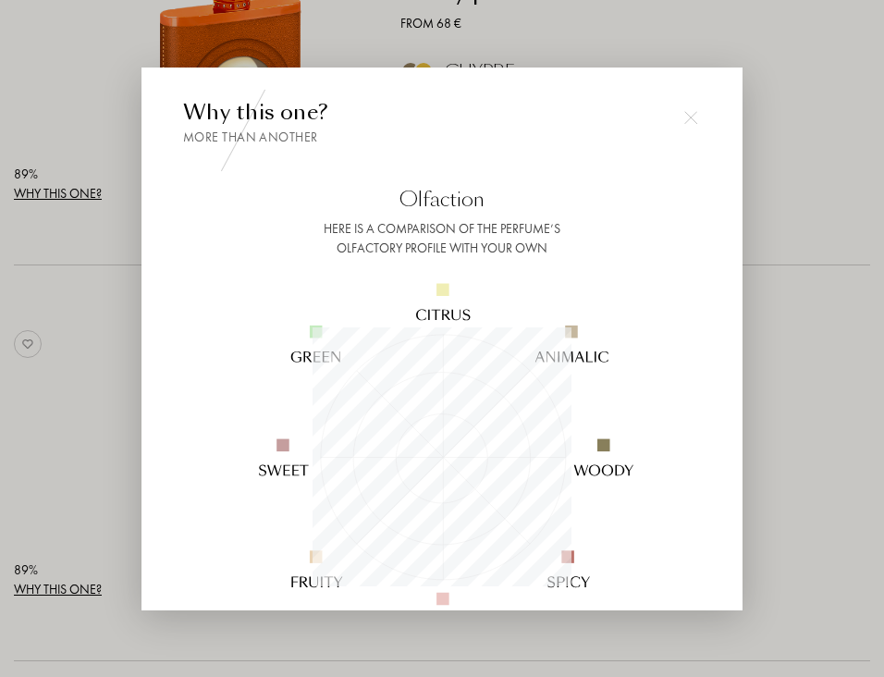
scroll to position [259, 259]
click at [820, 102] on div at bounding box center [442, 338] width 884 height 677
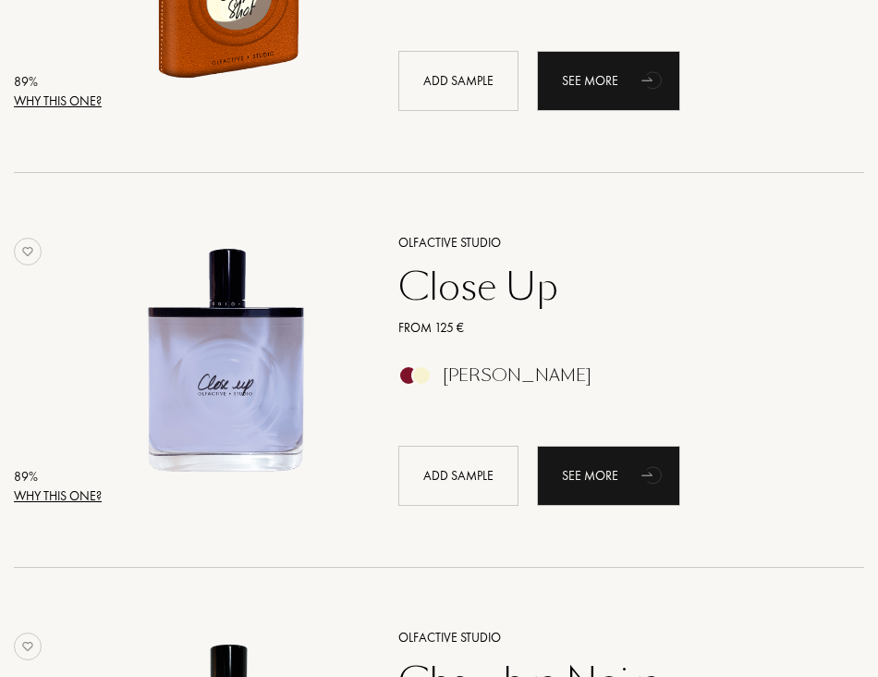
scroll to position [1756, 0]
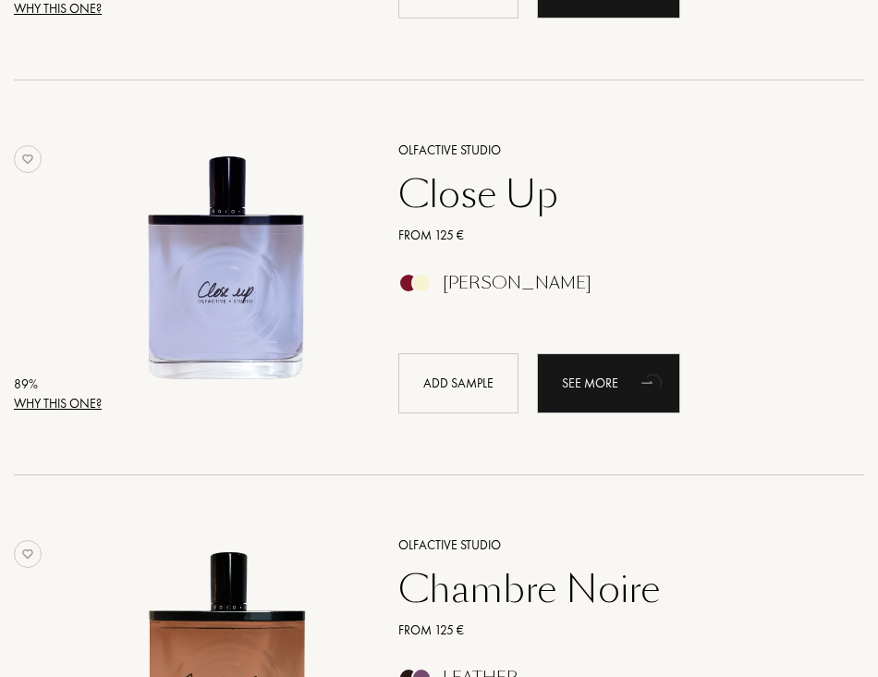
click at [46, 405] on div "Why this one?" at bounding box center [58, 403] width 88 height 19
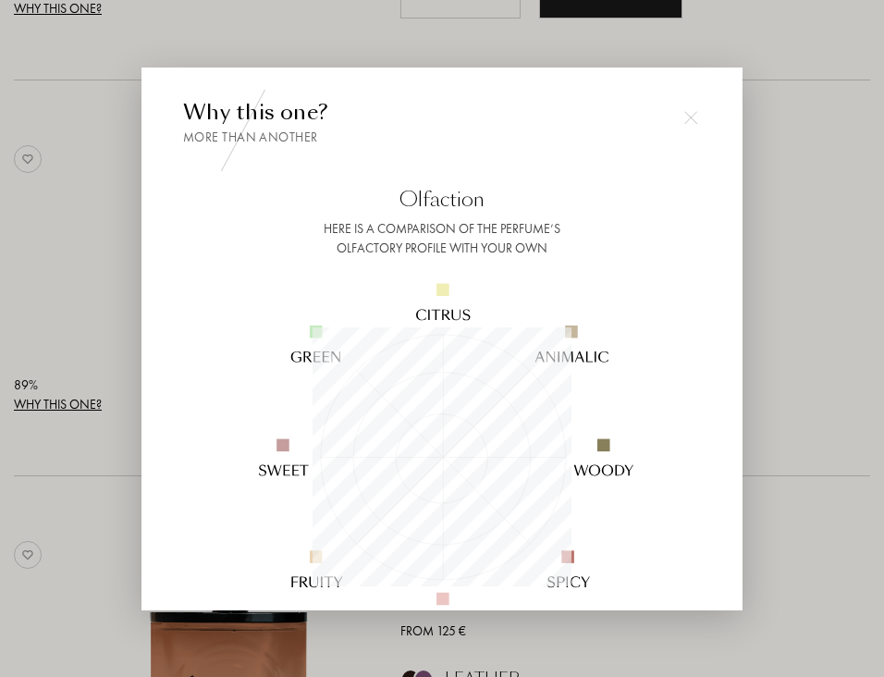
scroll to position [92, 0]
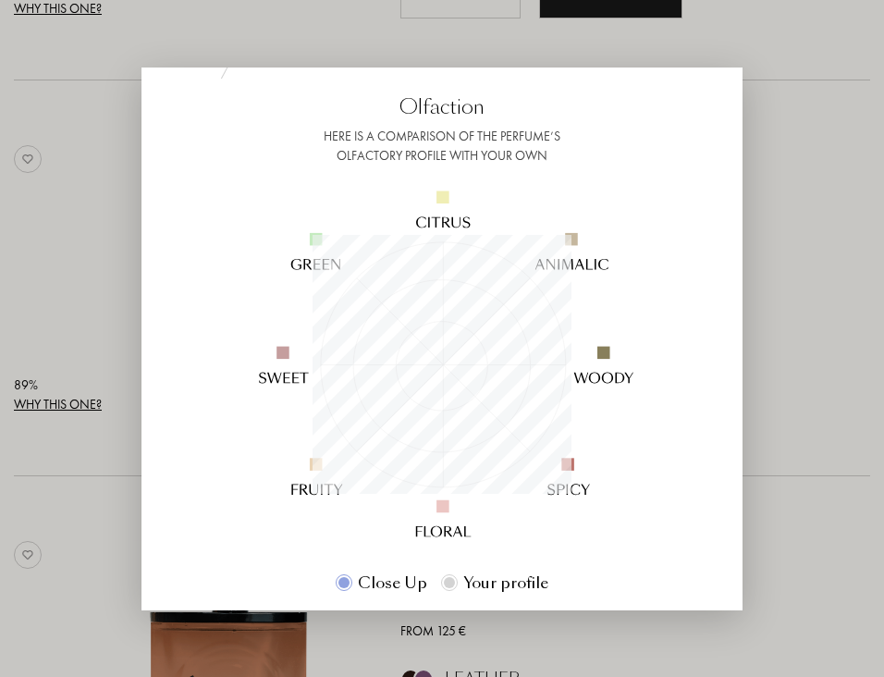
click at [793, 216] on div at bounding box center [442, 338] width 884 height 677
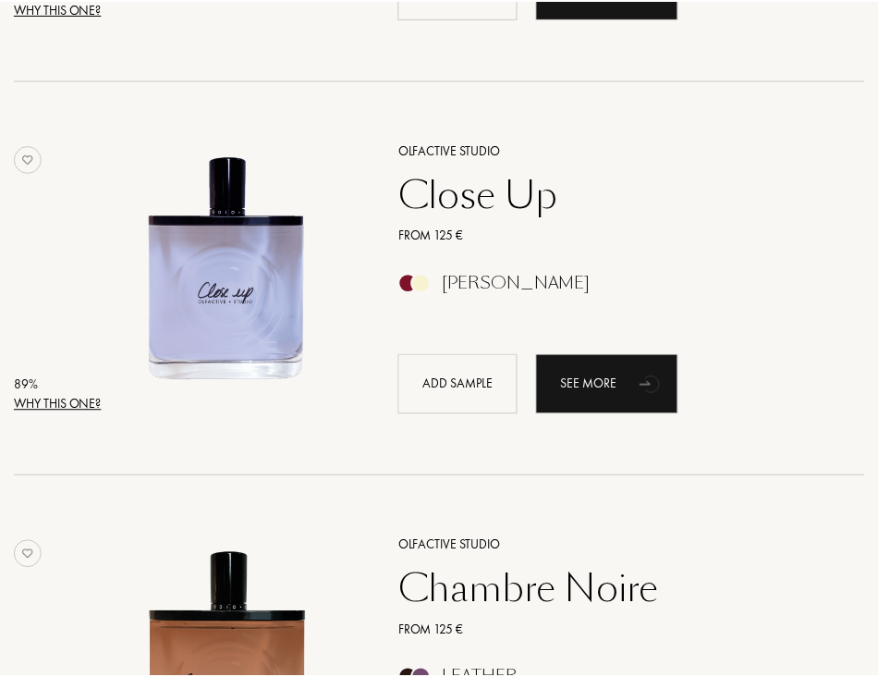
scroll to position [1756, 0]
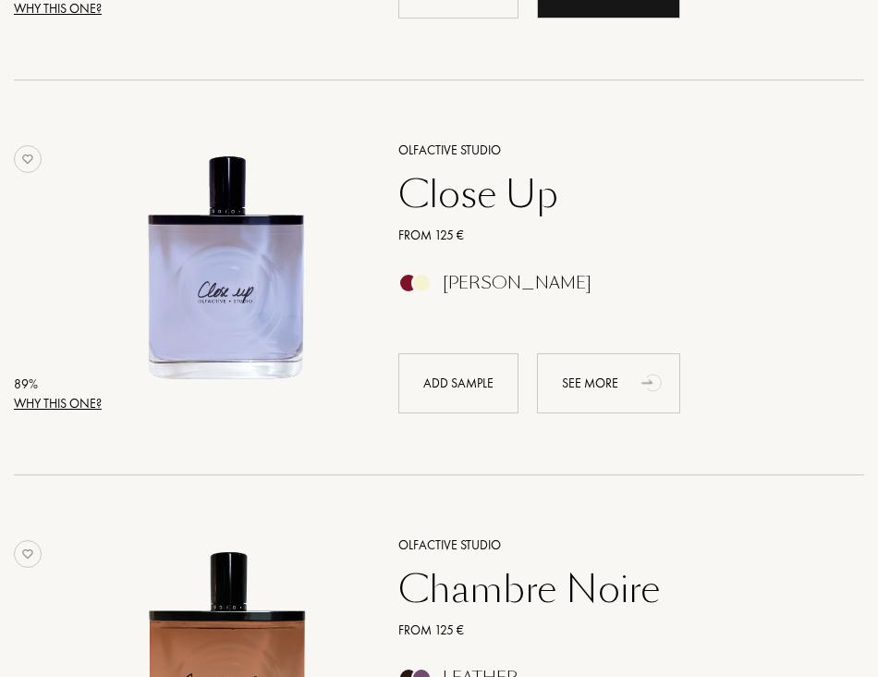
click at [597, 379] on div "See more" at bounding box center [608, 383] width 143 height 60
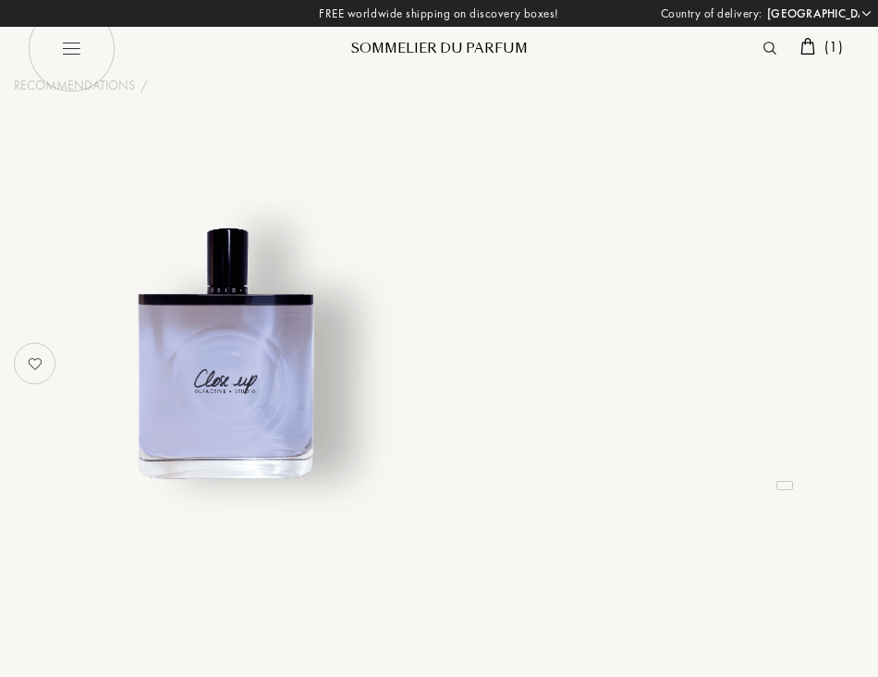
select select "JP"
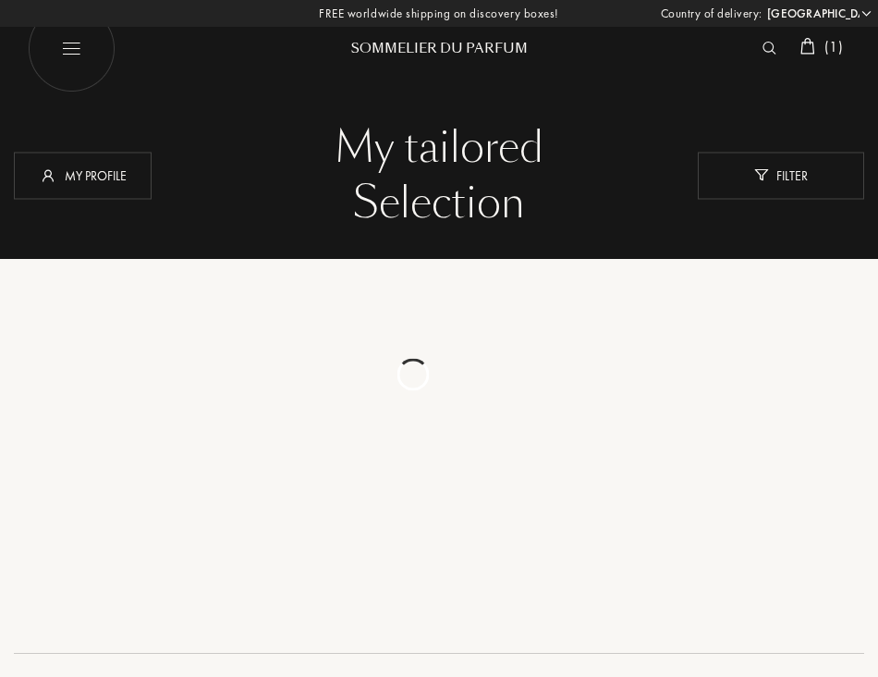
select select "JP"
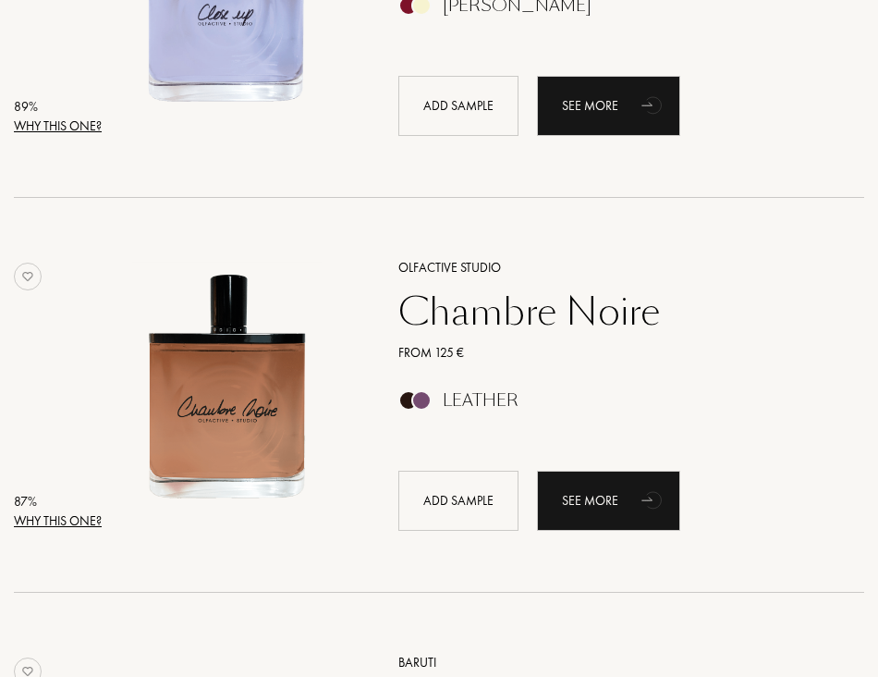
scroll to position [2126, 0]
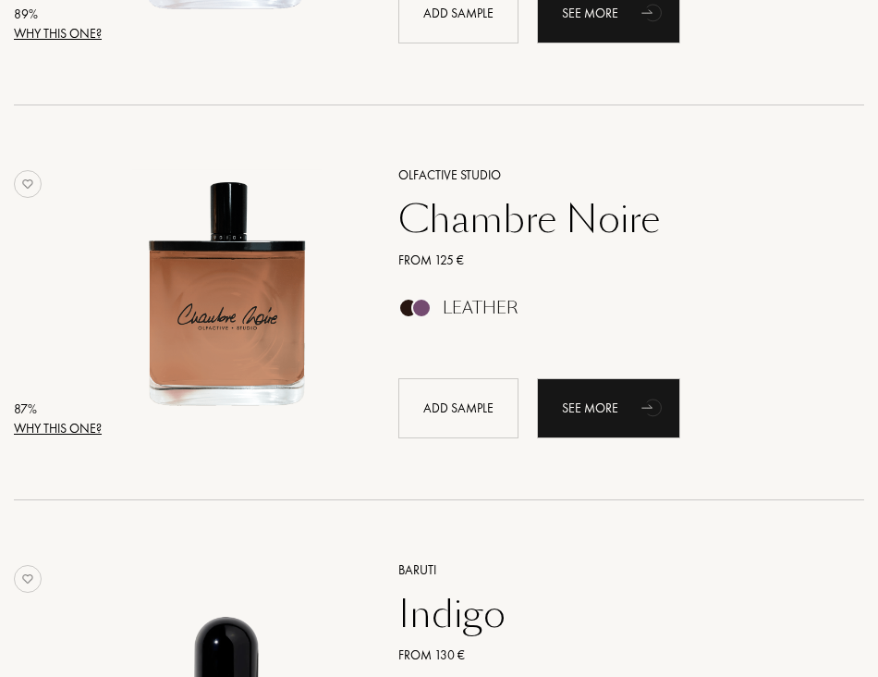
click at [76, 425] on div "Why this one?" at bounding box center [58, 428] width 88 height 19
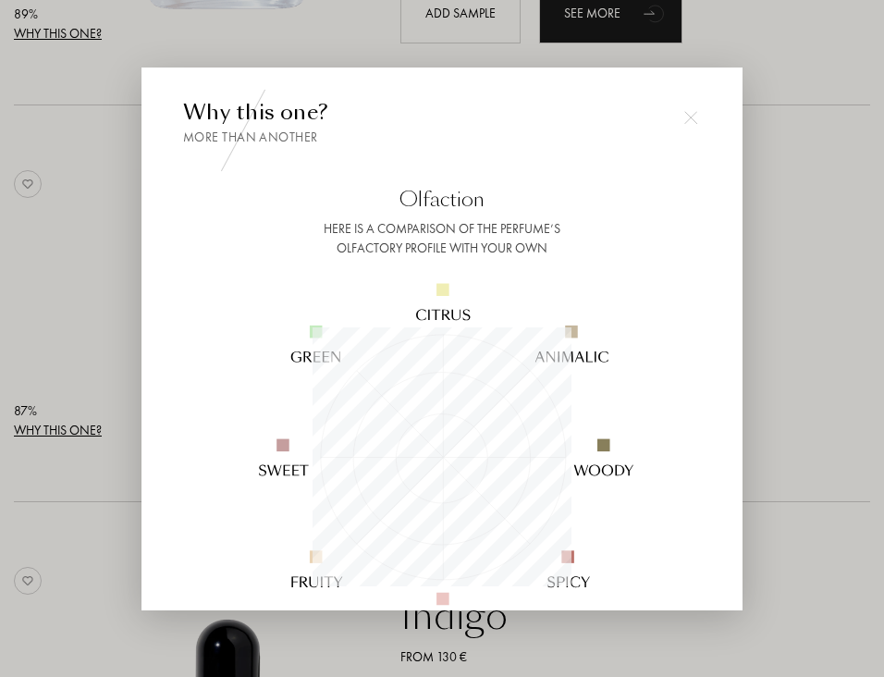
scroll to position [259, 259]
click at [761, 285] on div at bounding box center [442, 338] width 884 height 677
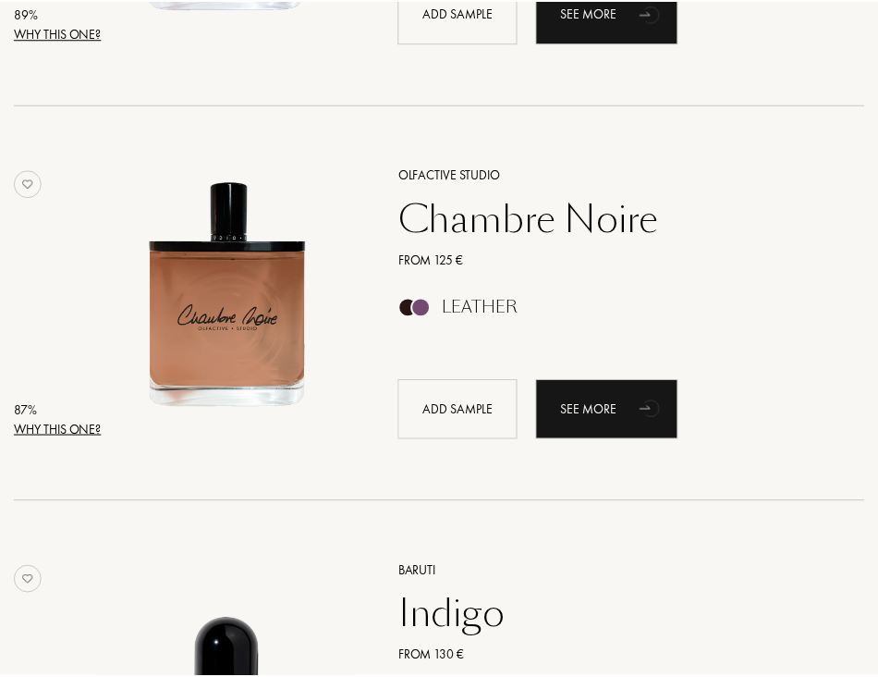
scroll to position [2126, 0]
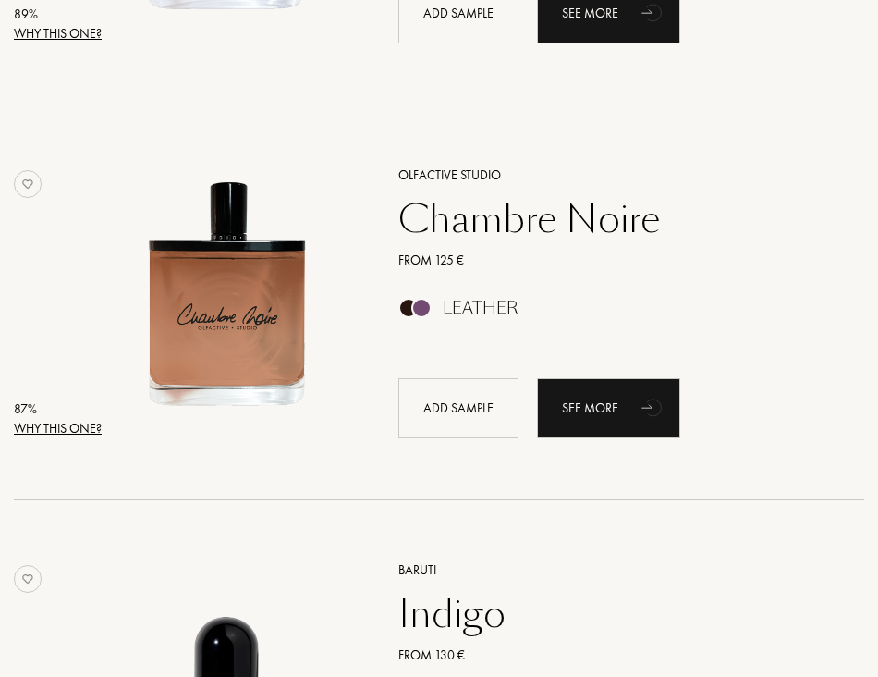
click at [35, 435] on div "Why this one?" at bounding box center [58, 428] width 88 height 19
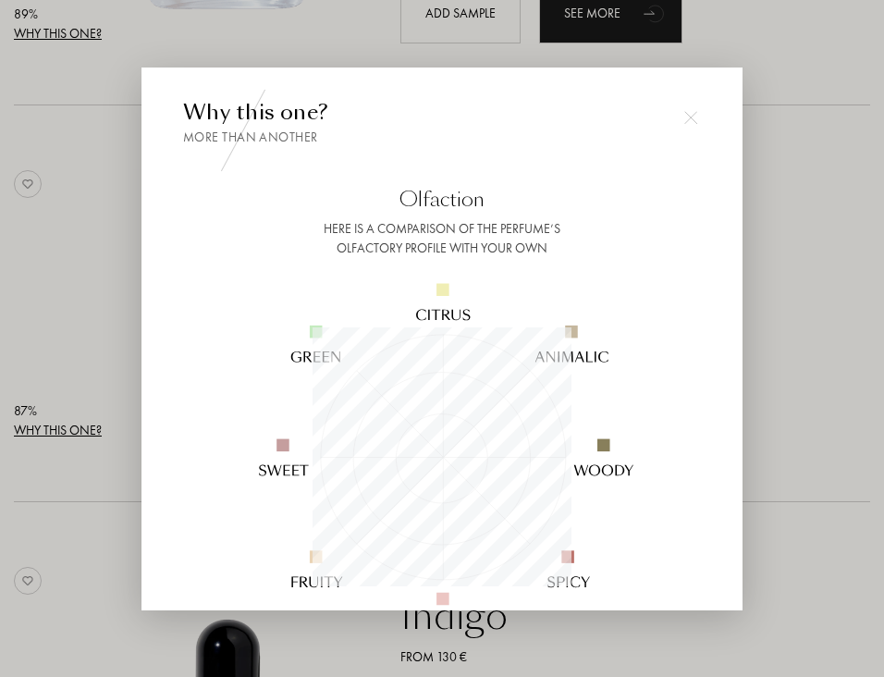
scroll to position [185, 0]
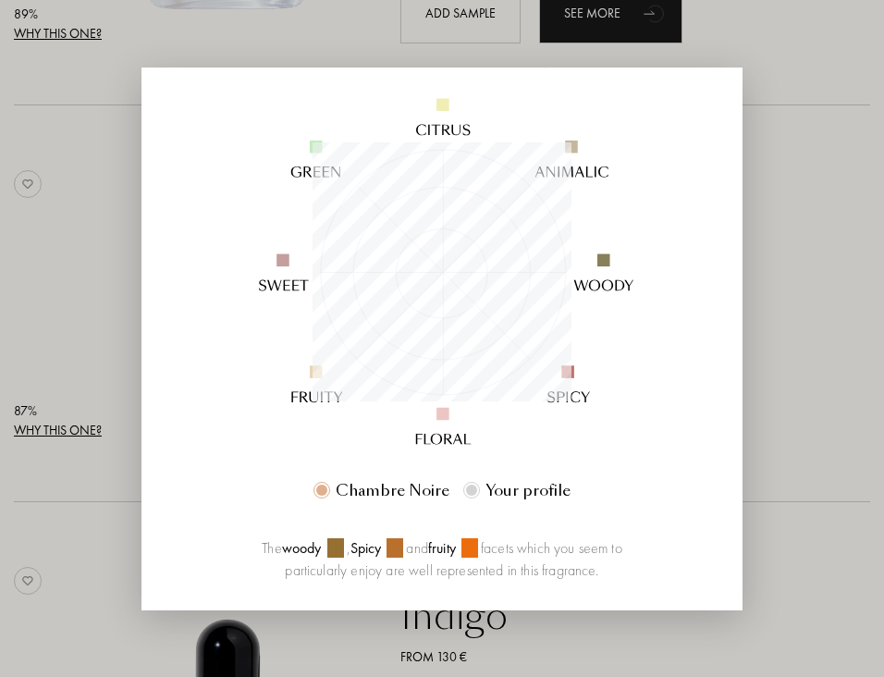
click at [761, 210] on div at bounding box center [442, 338] width 884 height 677
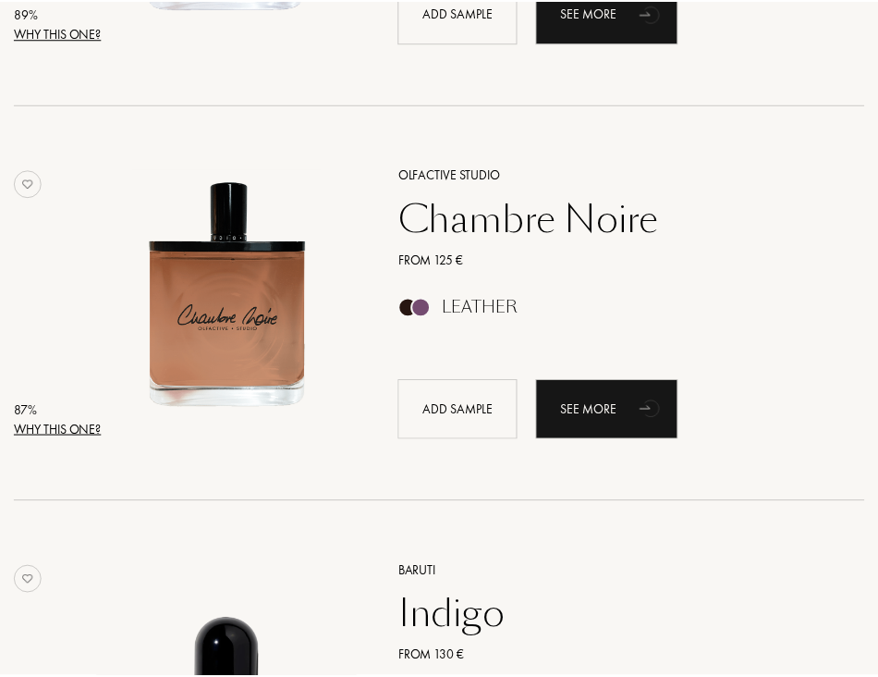
scroll to position [2126, 0]
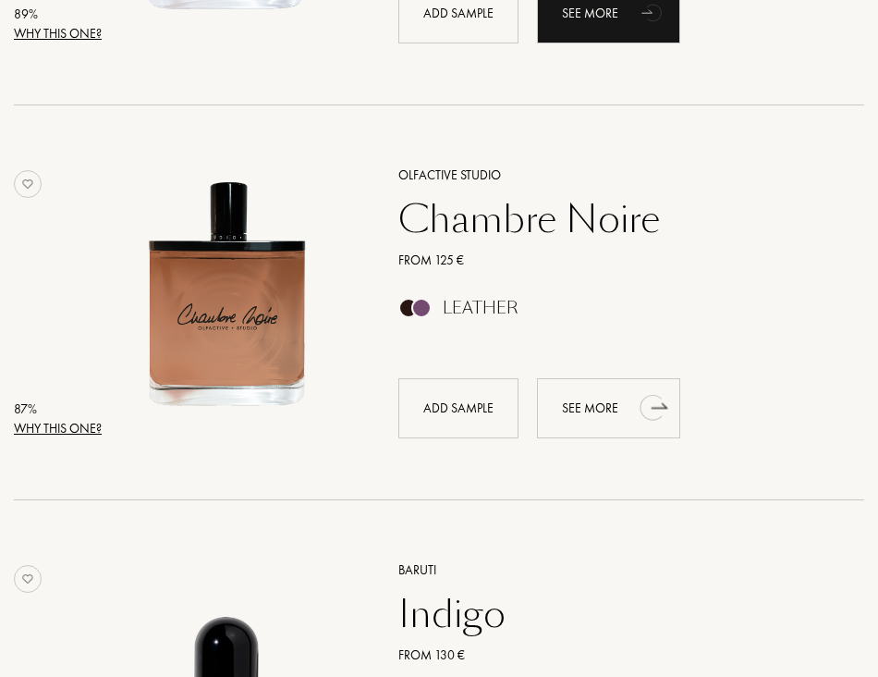
click at [583, 388] on div "See more" at bounding box center [608, 408] width 143 height 60
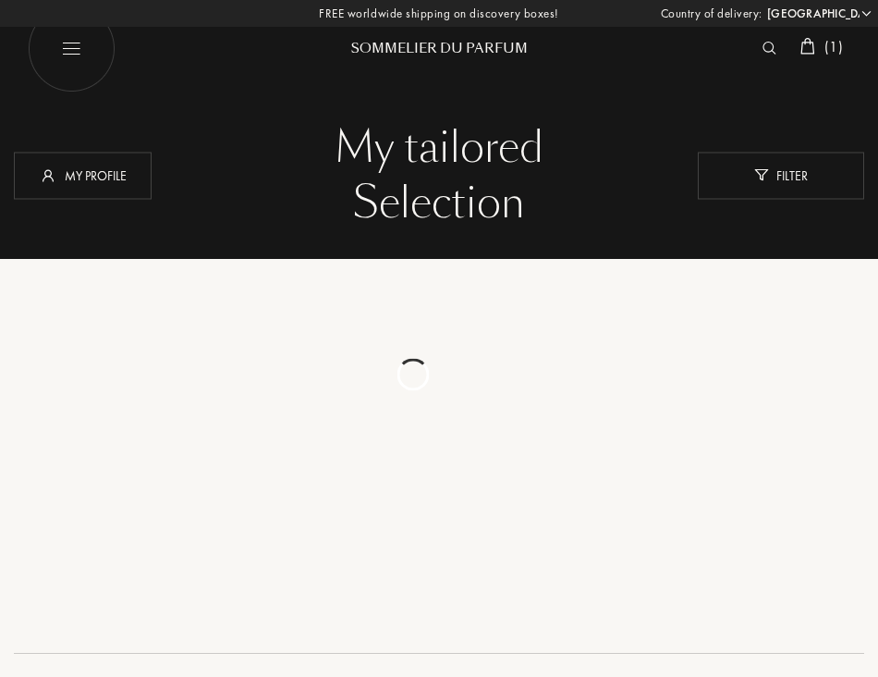
select select "JP"
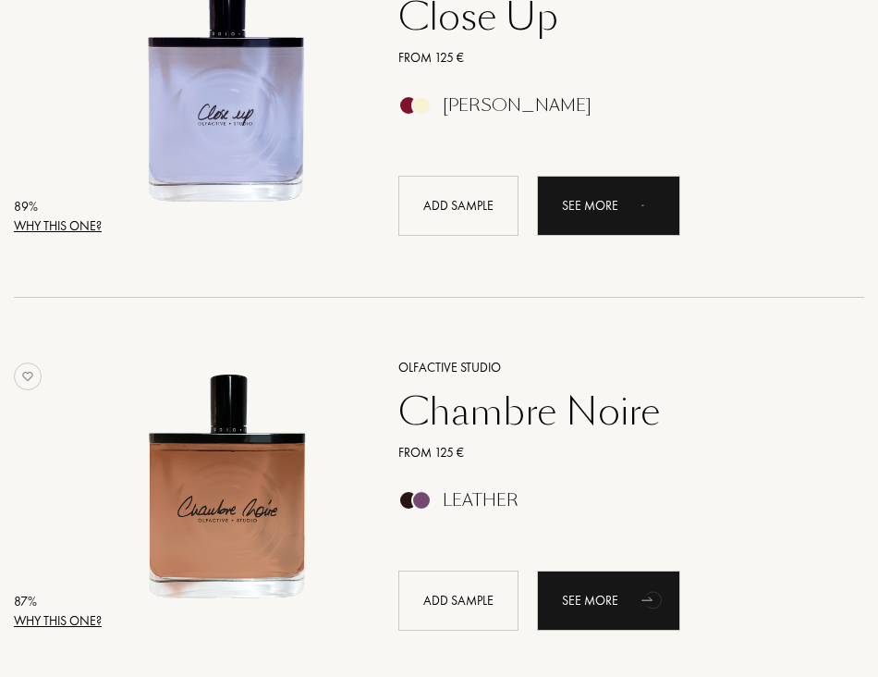
scroll to position [2119, 0]
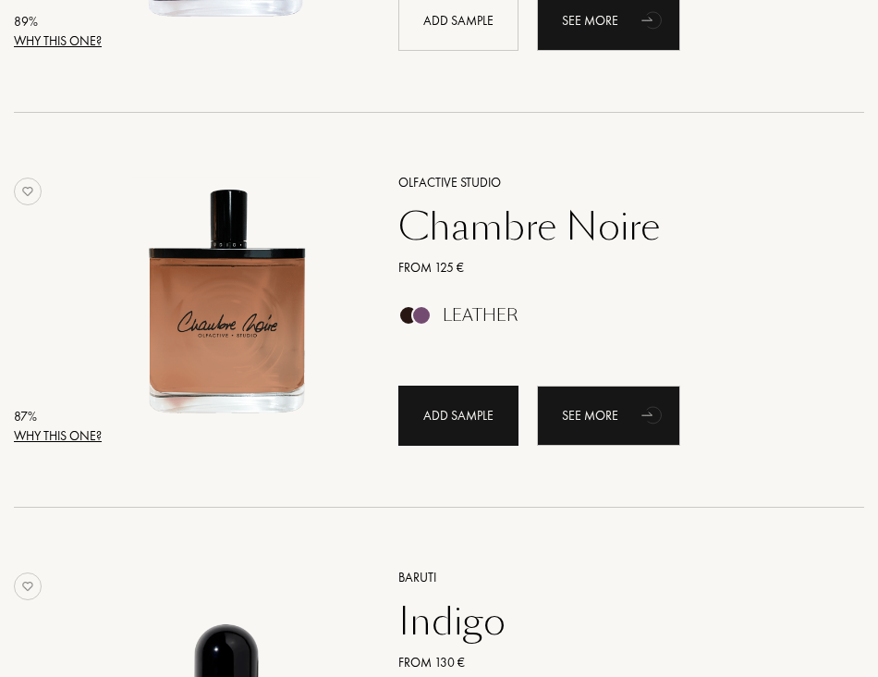
click at [457, 430] on div "Add sample" at bounding box center [458, 415] width 120 height 60
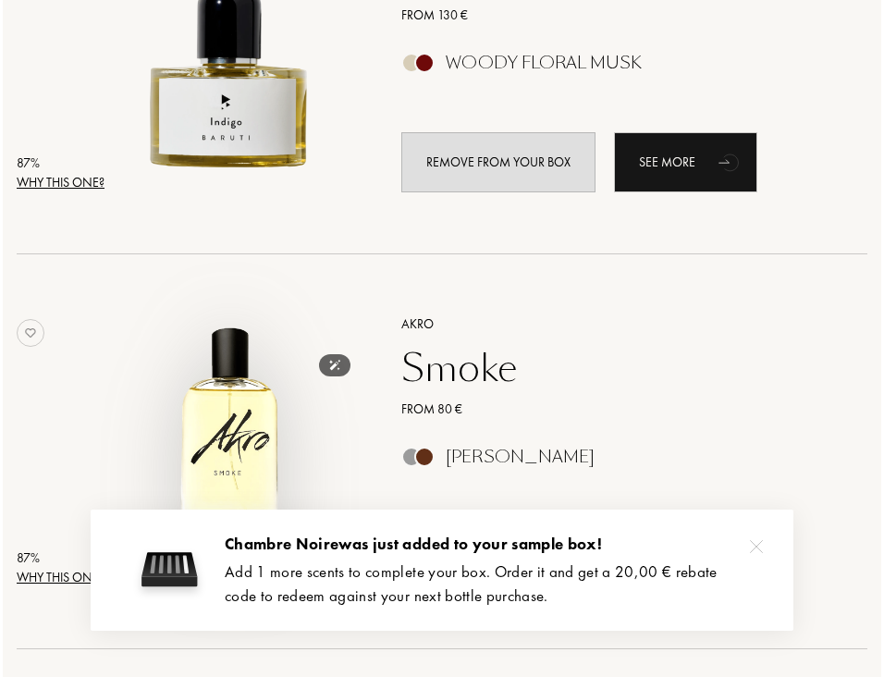
scroll to position [2950, 0]
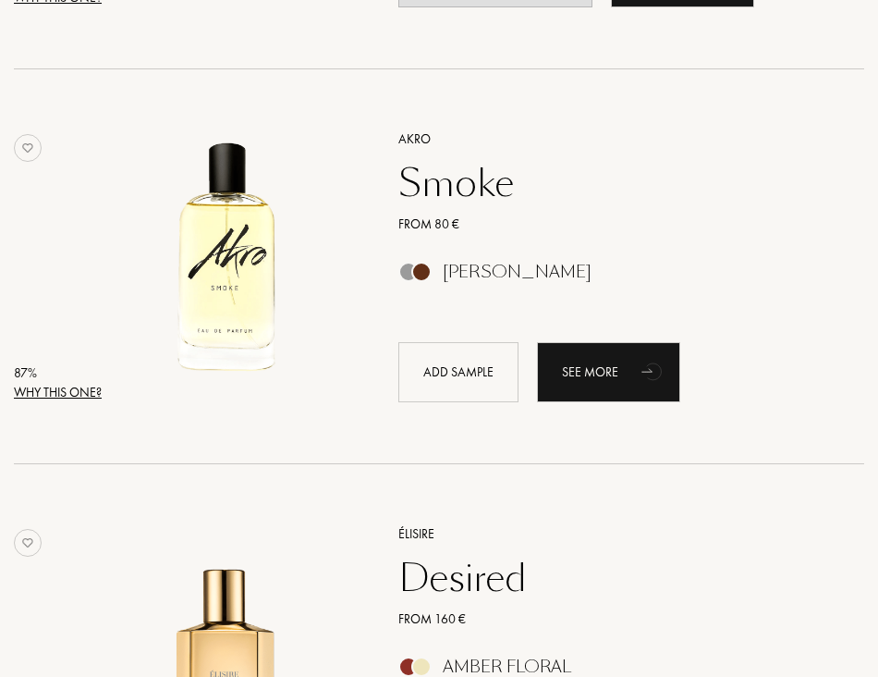
click at [56, 396] on div "Why this one?" at bounding box center [58, 392] width 88 height 19
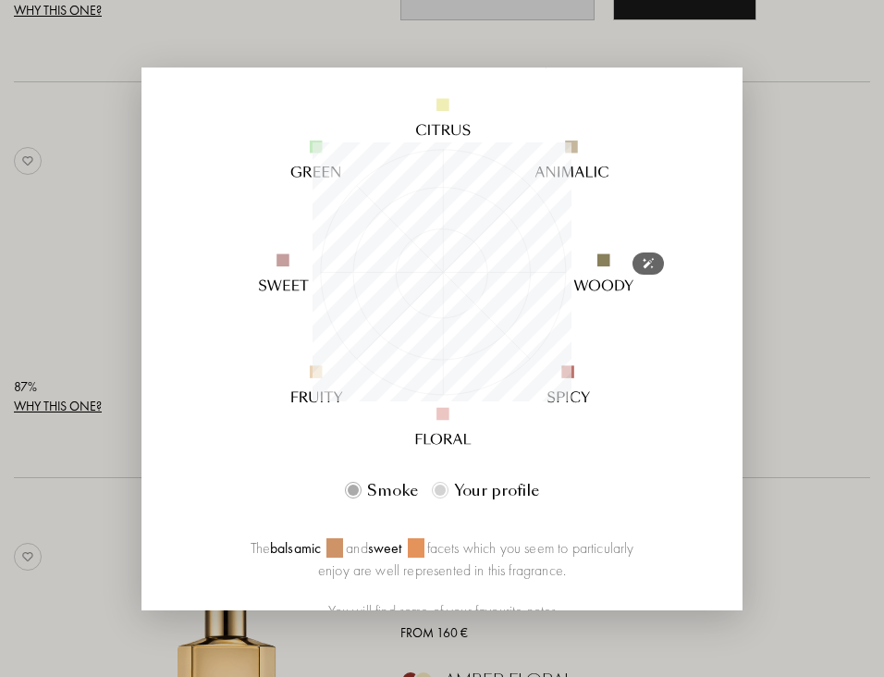
scroll to position [370, 0]
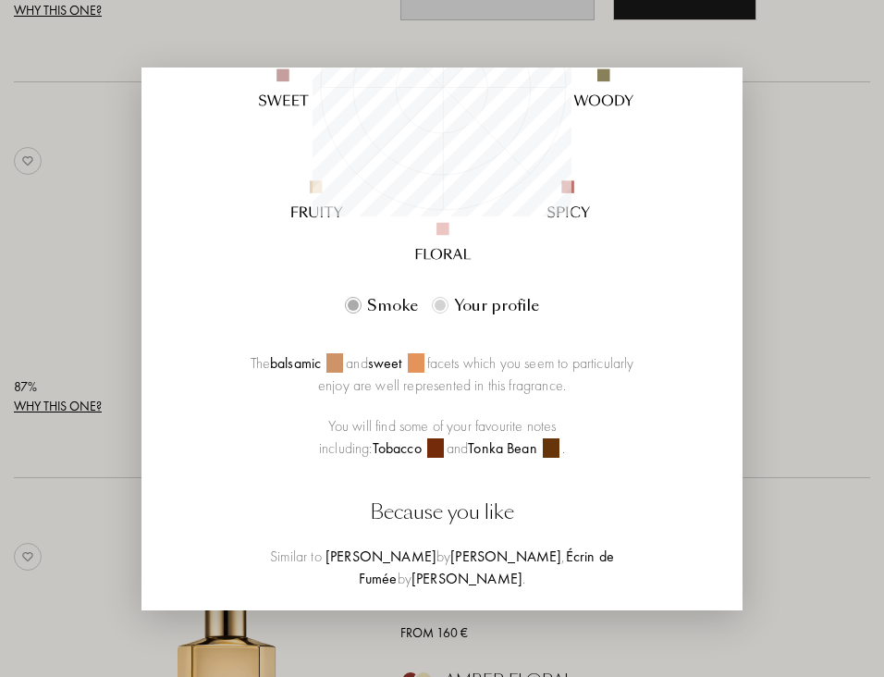
click at [821, 253] on div at bounding box center [442, 338] width 884 height 677
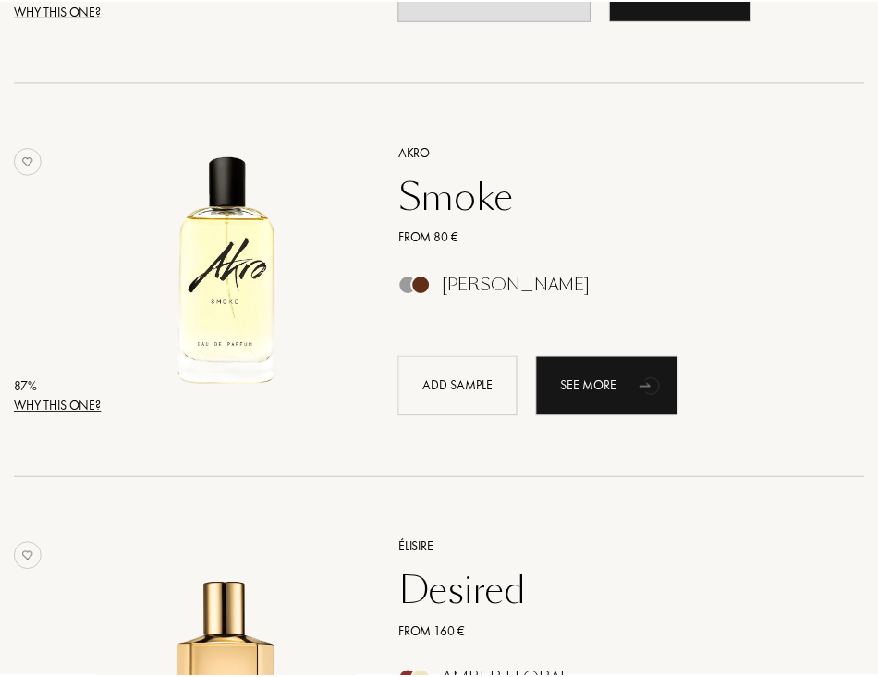
scroll to position [2938, 0]
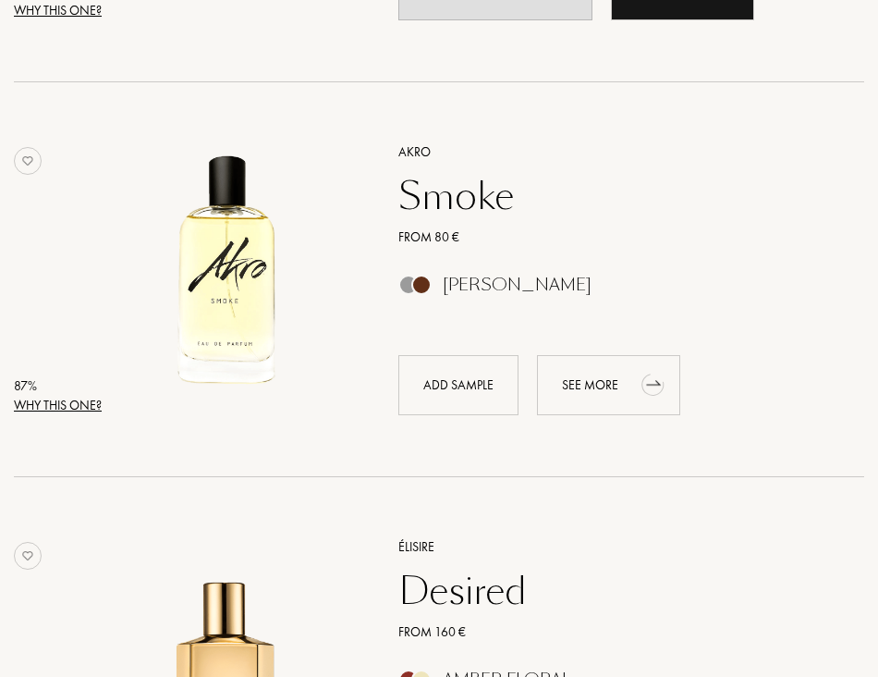
click at [598, 372] on div "See more" at bounding box center [608, 385] width 143 height 60
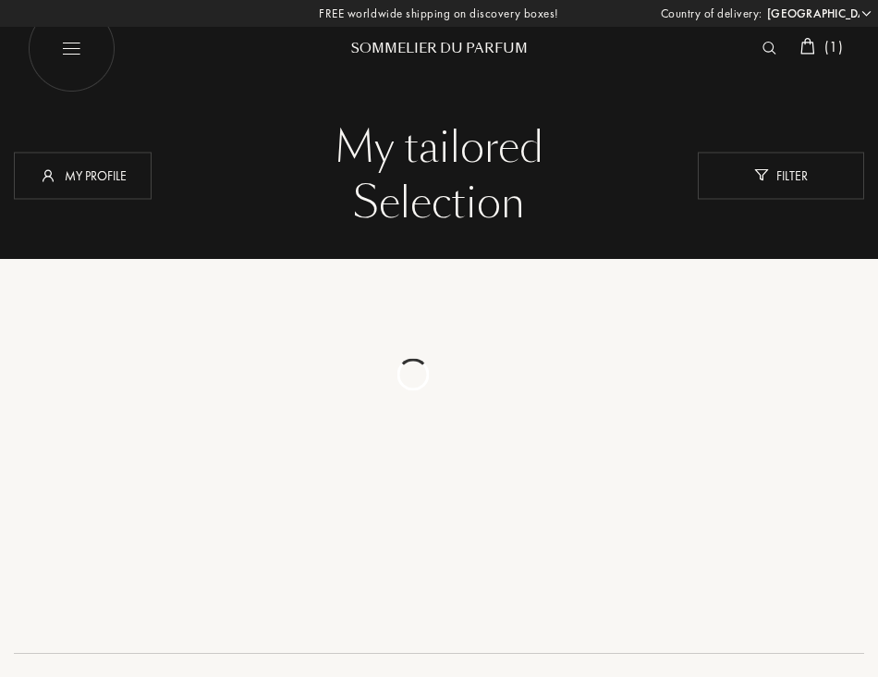
select select "JP"
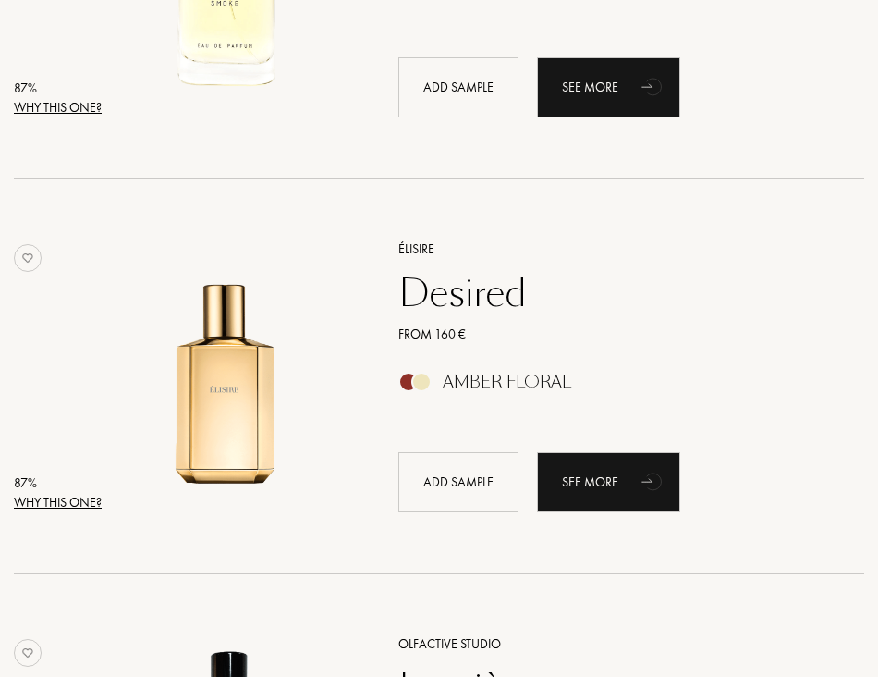
scroll to position [3420, 0]
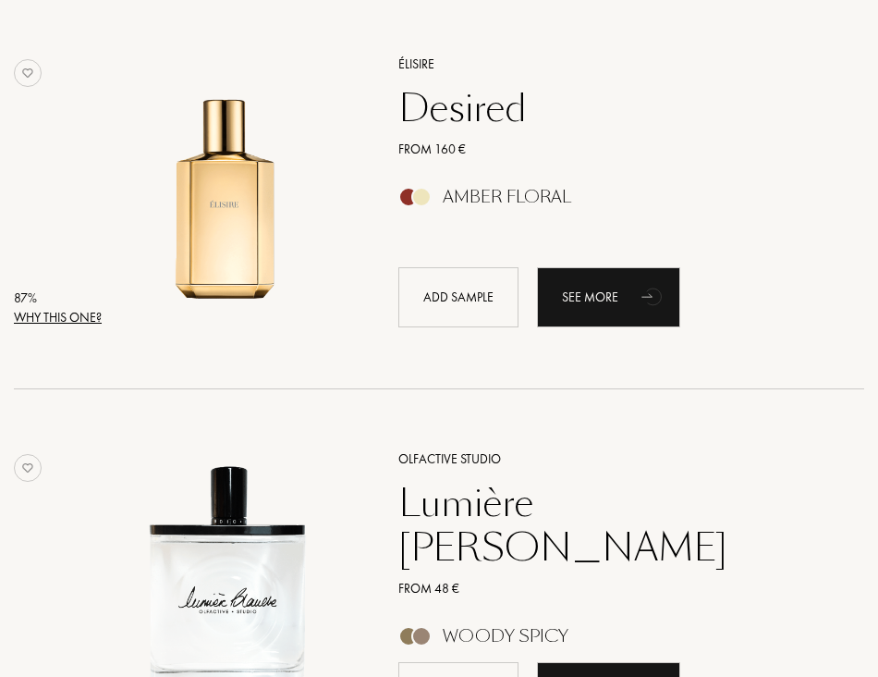
click at [66, 316] on div "Why this one?" at bounding box center [58, 317] width 88 height 19
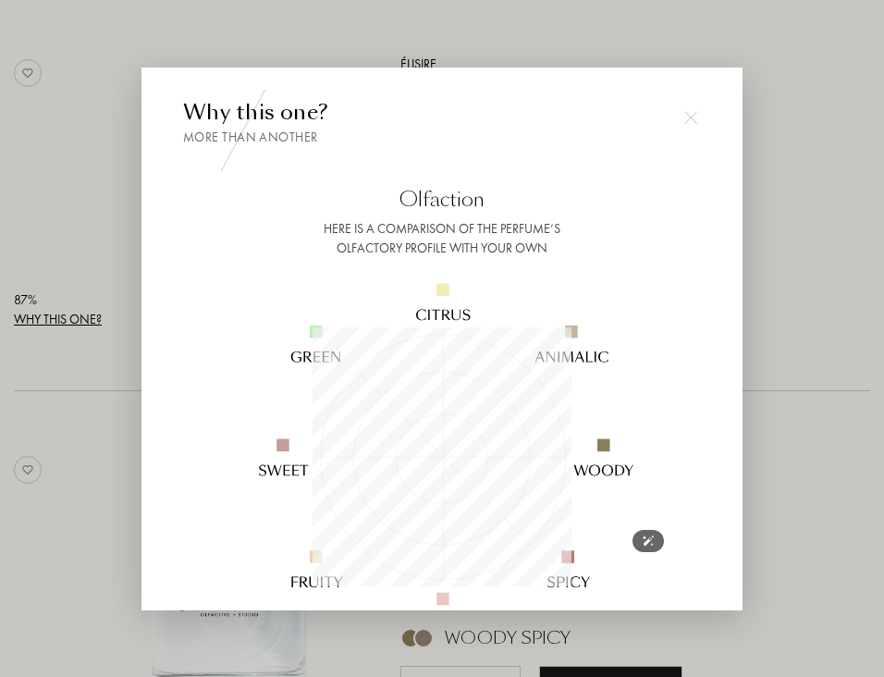
scroll to position [92, 0]
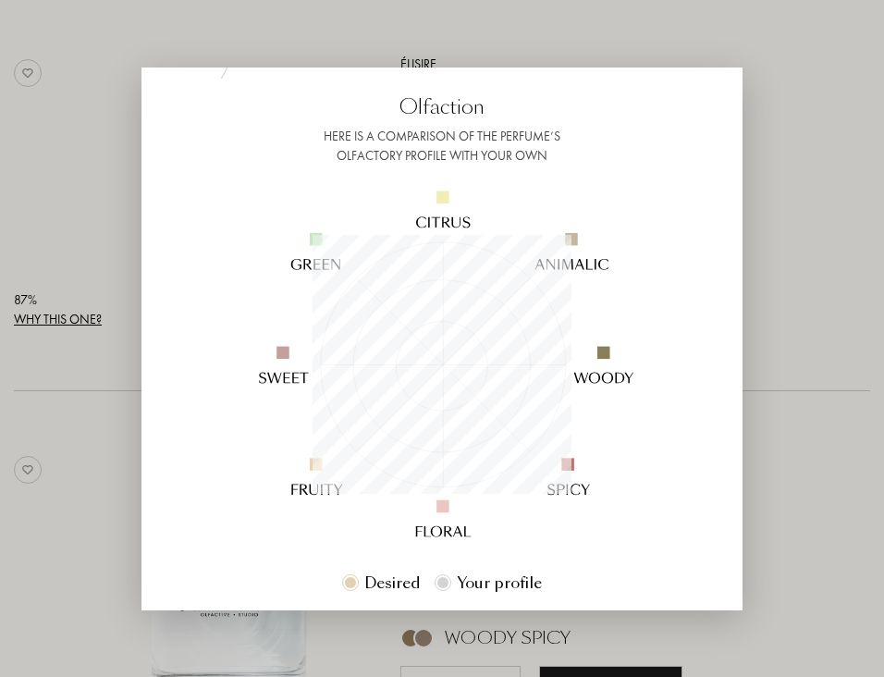
click at [763, 139] on div at bounding box center [442, 338] width 884 height 677
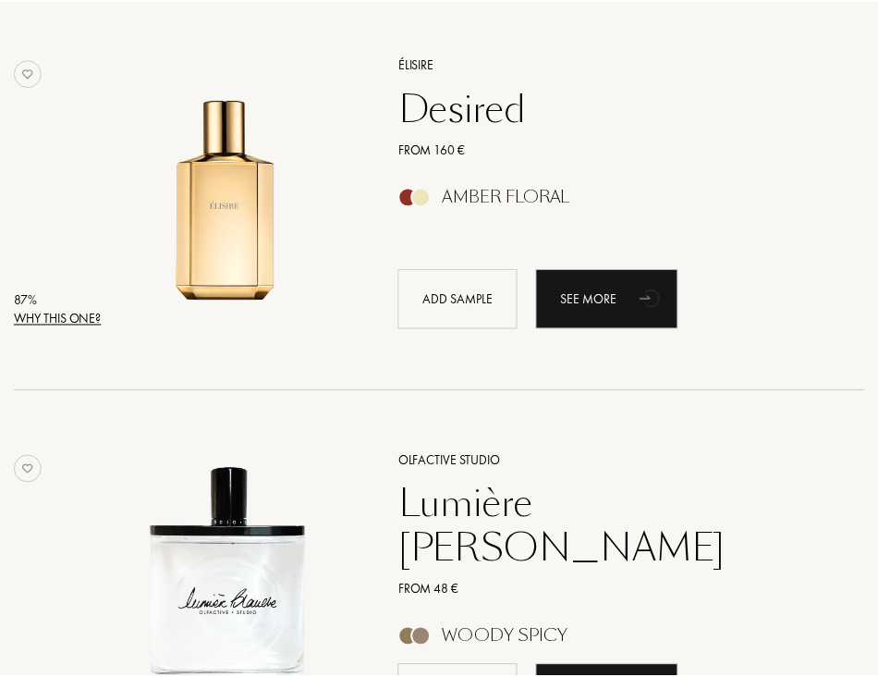
scroll to position [3420, 0]
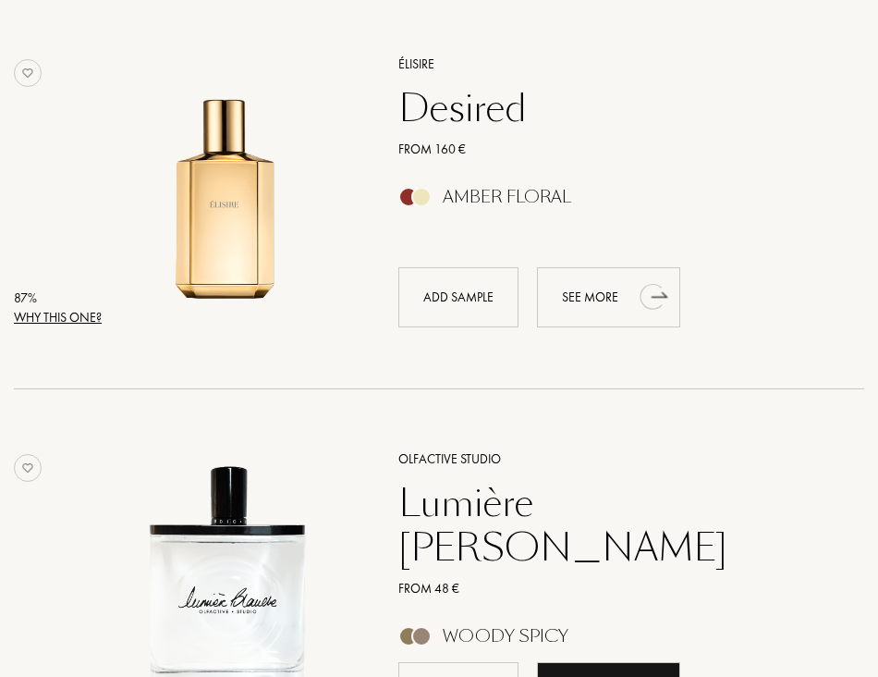
click at [605, 303] on div "See more" at bounding box center [608, 297] width 143 height 60
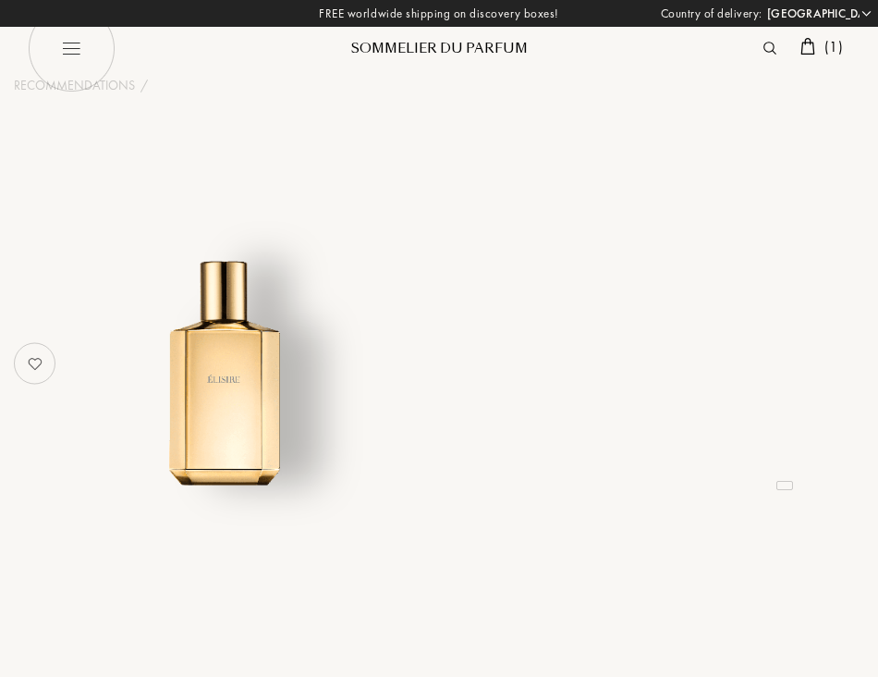
select select "JP"
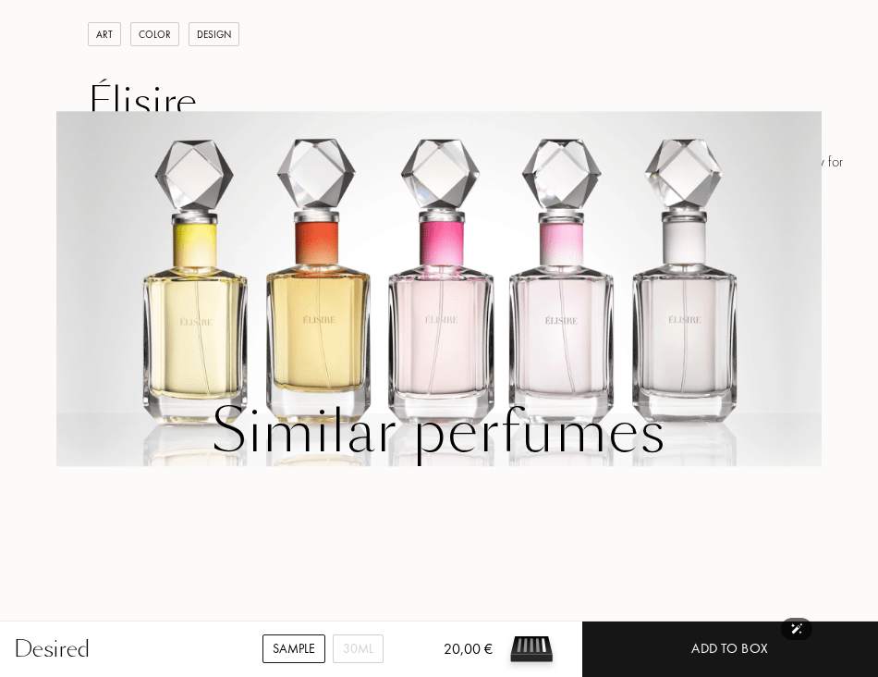
scroll to position [1917, 0]
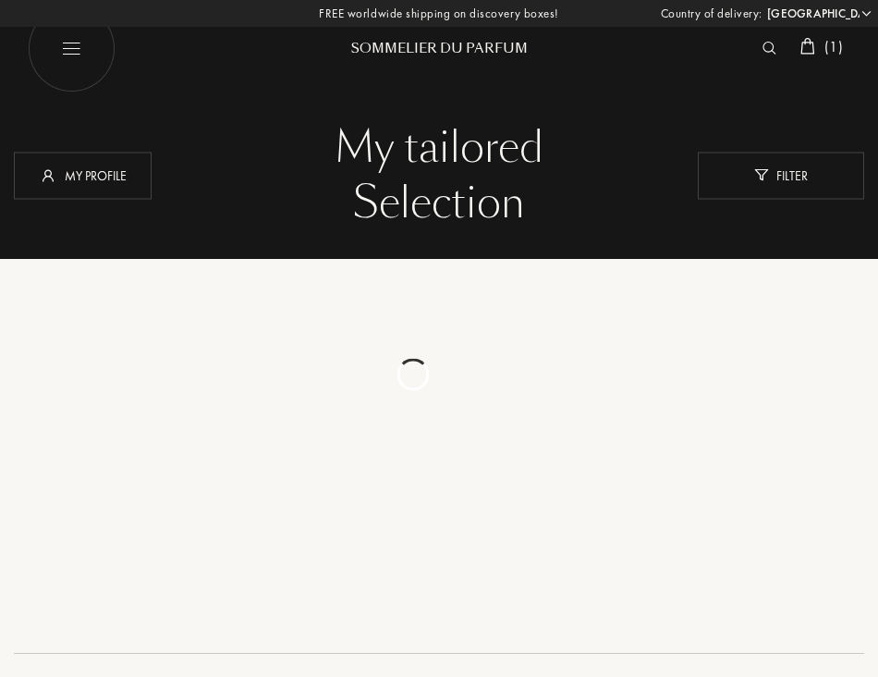
select select "JP"
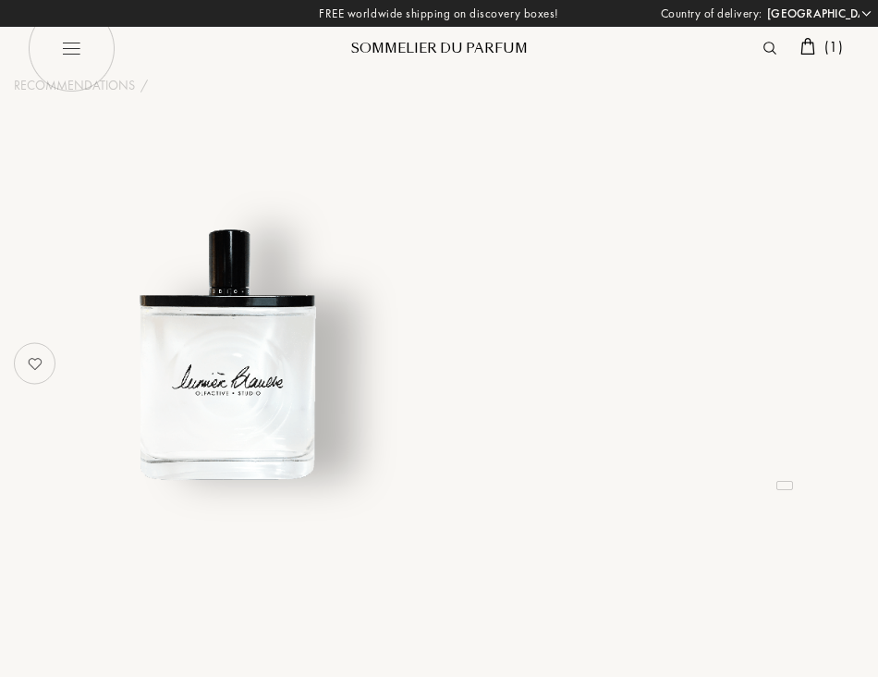
select select "JP"
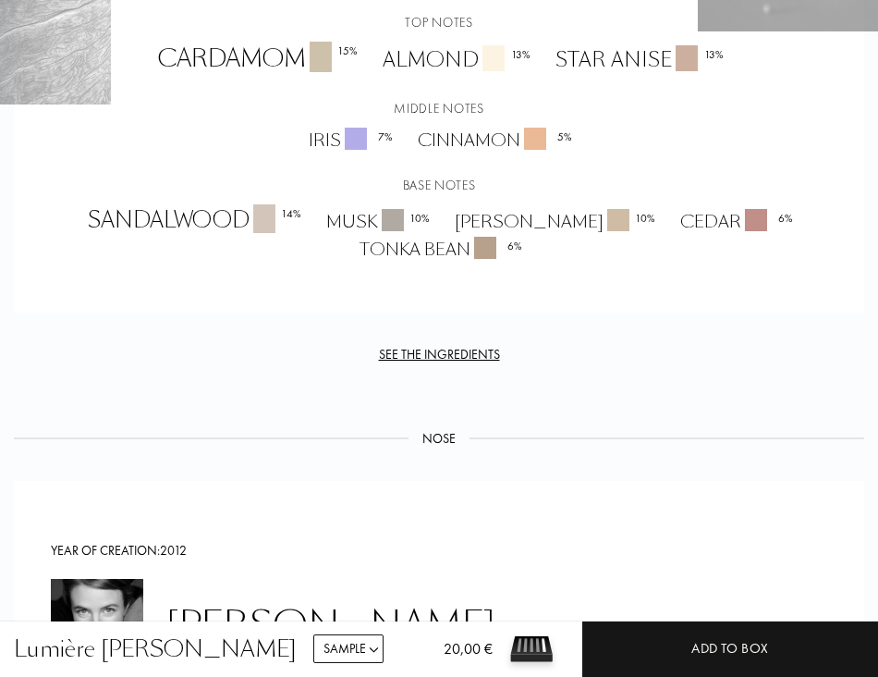
scroll to position [1319, 0]
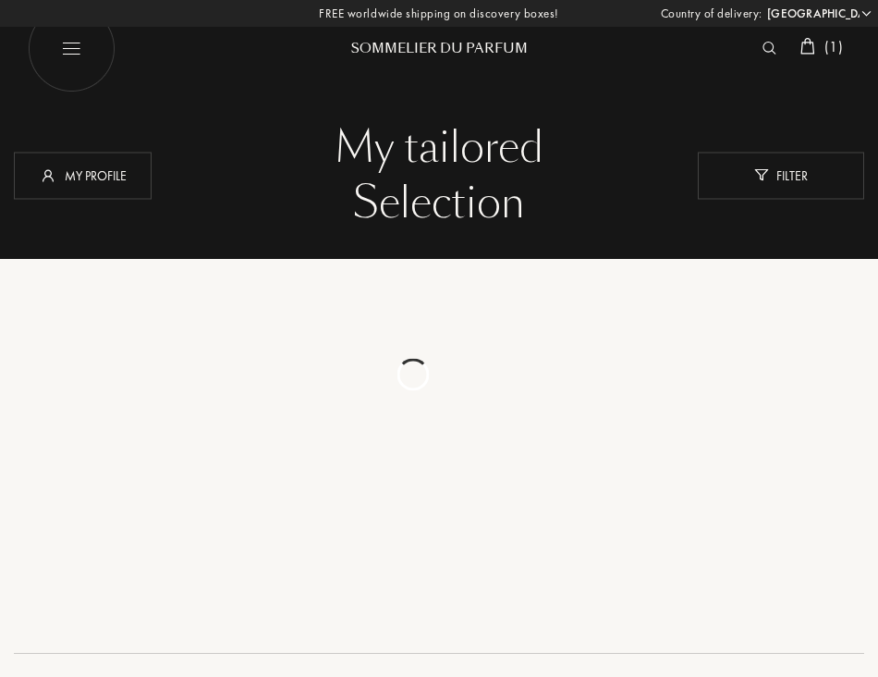
select select "JP"
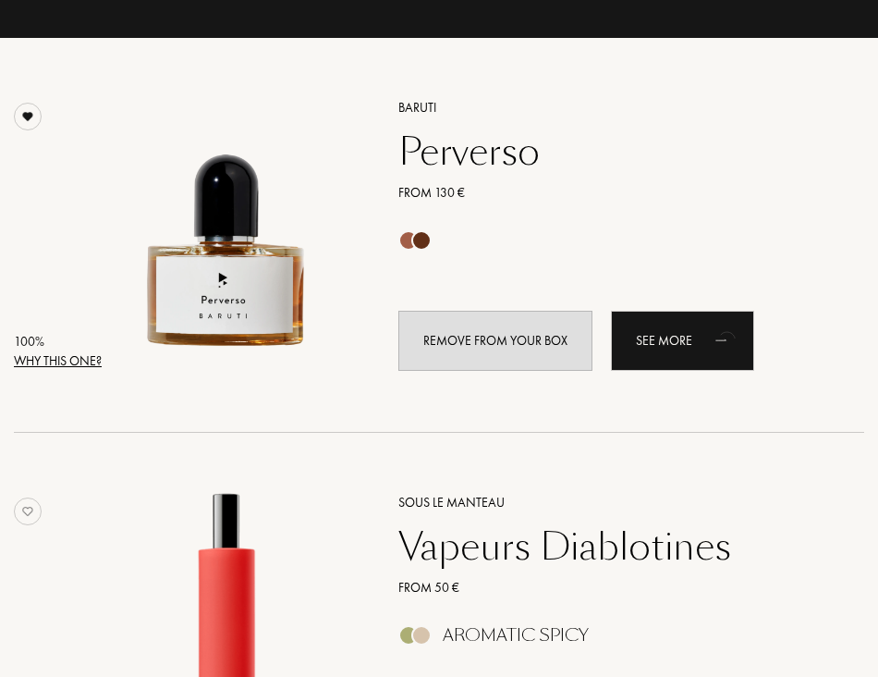
scroll to position [36, 0]
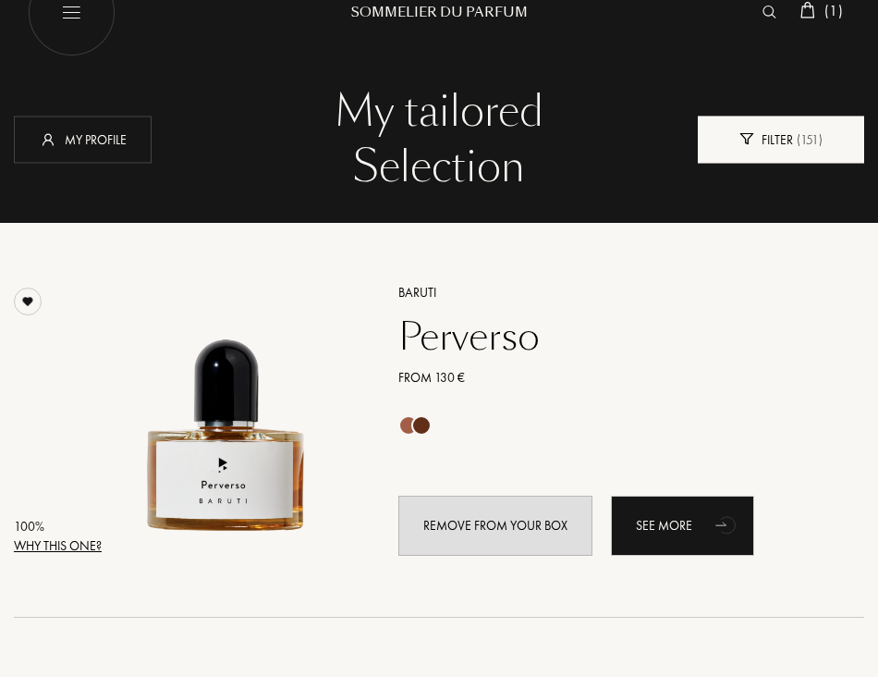
click at [789, 130] on div "Filter ( 151 )" at bounding box center [781, 139] width 166 height 47
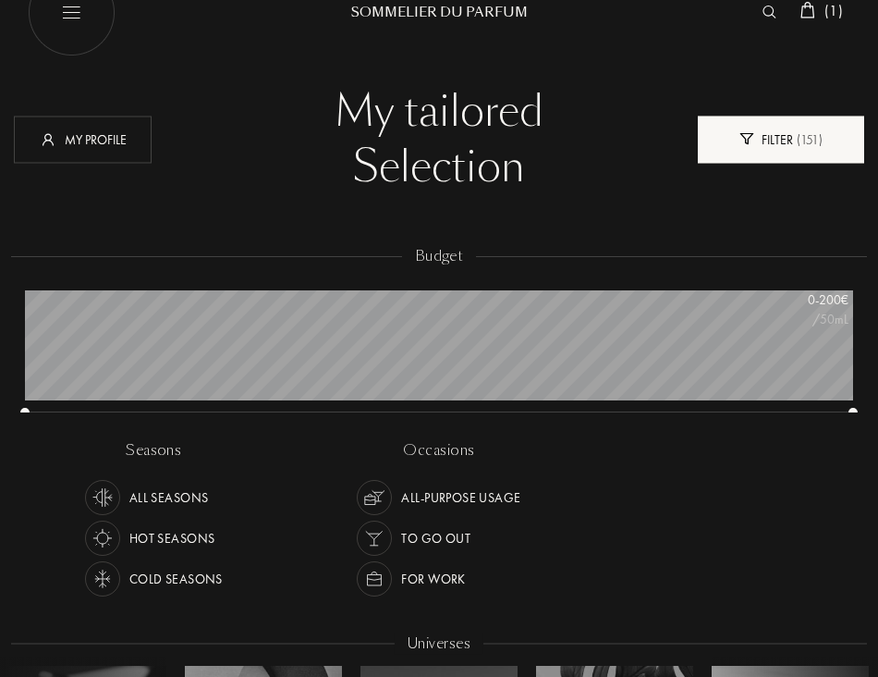
scroll to position [111, 828]
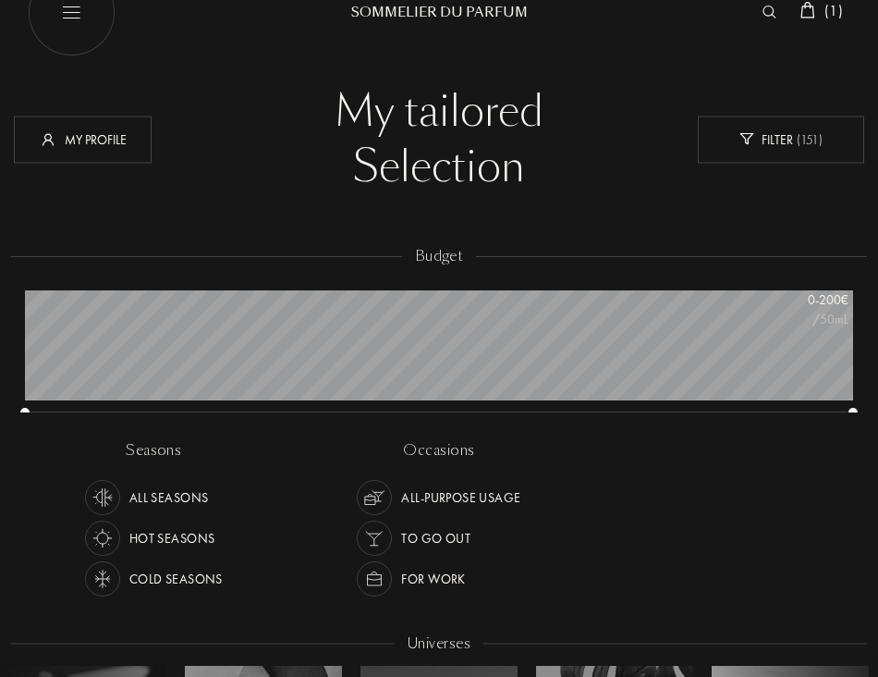
click at [181, 491] on div "All Seasons" at bounding box center [168, 497] width 79 height 35
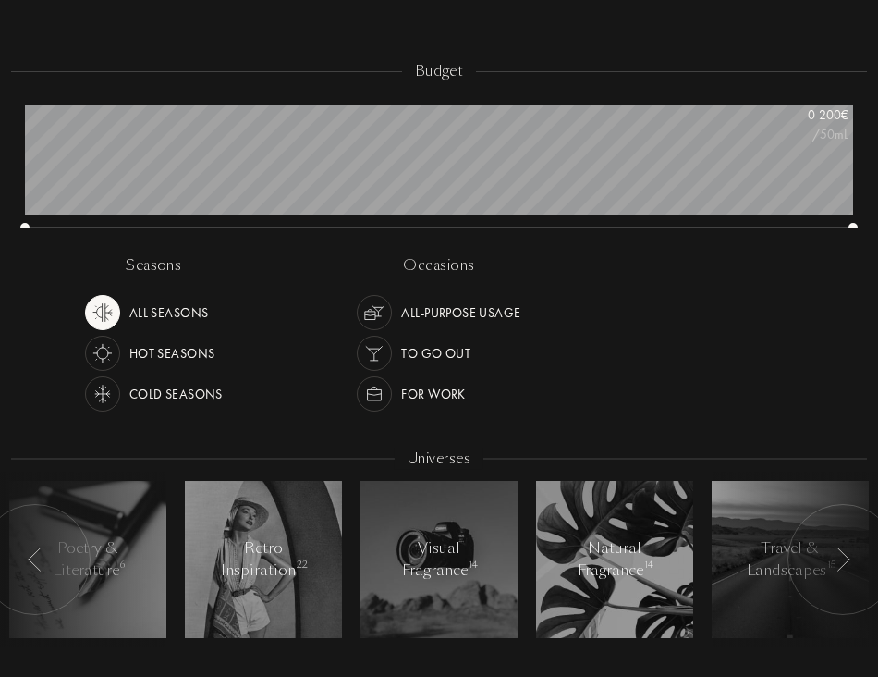
click at [93, 397] on img at bounding box center [103, 394] width 26 height 26
click at [365, 310] on img at bounding box center [374, 312] width 26 height 26
click at [368, 362] on img at bounding box center [374, 353] width 26 height 26
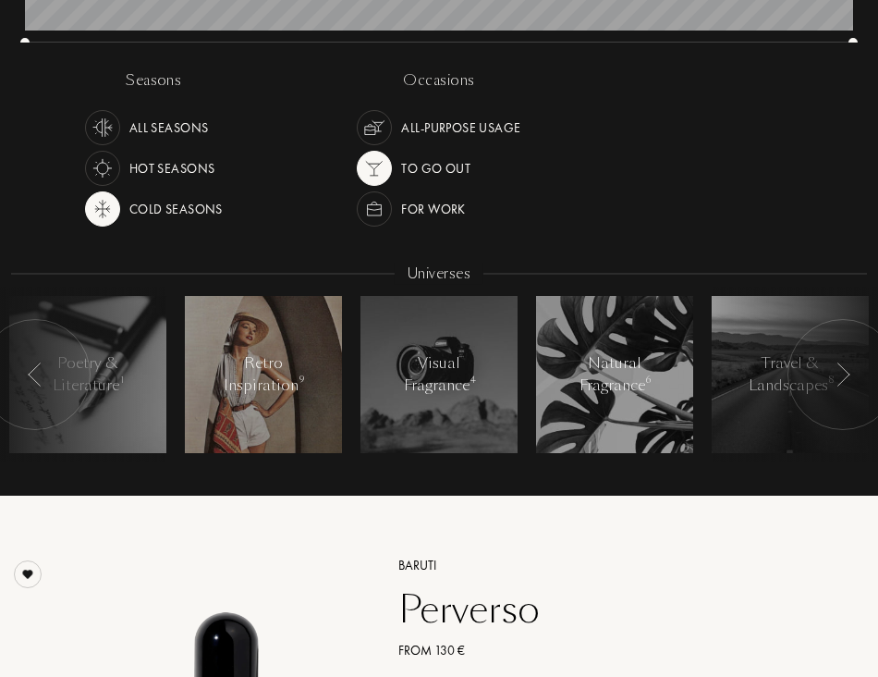
click at [222, 372] on div at bounding box center [263, 374] width 157 height 157
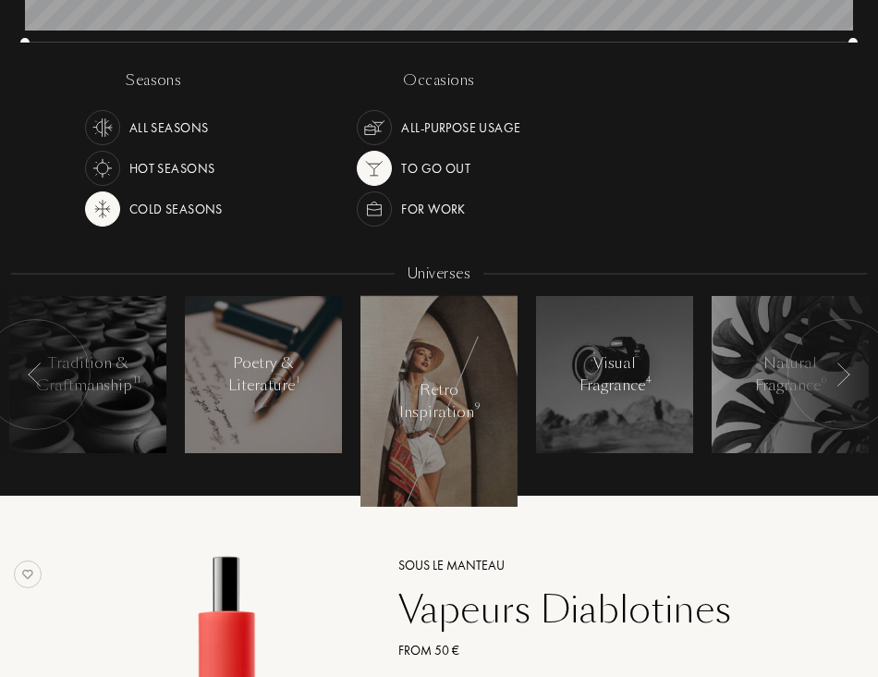
click at [308, 405] on div at bounding box center [263, 374] width 157 height 157
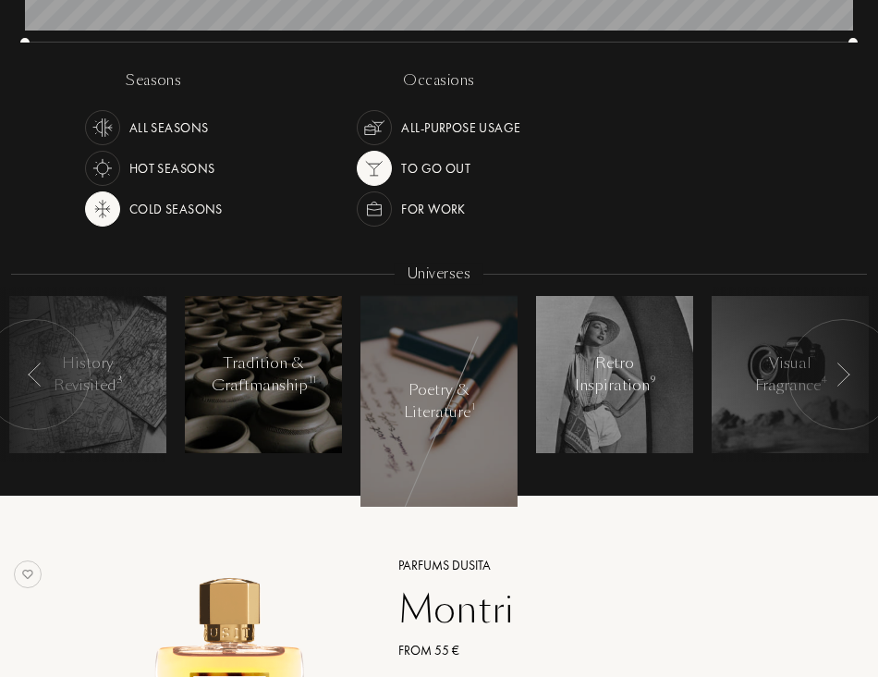
click at [285, 391] on div "Tradition & Craftmanship 11" at bounding box center [264, 374] width 104 height 44
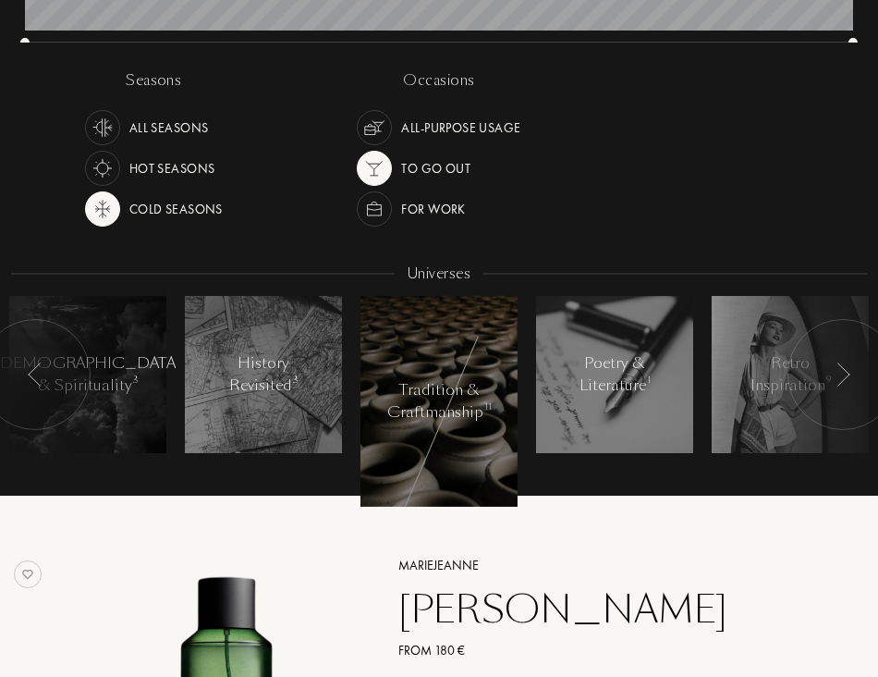
click at [26, 373] on div at bounding box center [35, 374] width 111 height 111
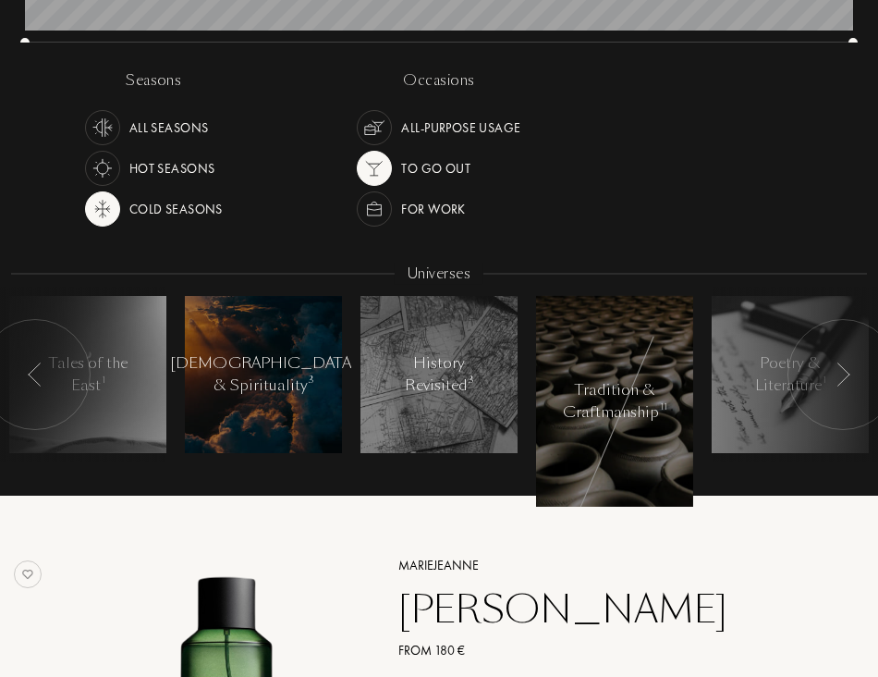
click at [293, 374] on div "Mysticism & Spirituality 3" at bounding box center [263, 374] width 187 height 44
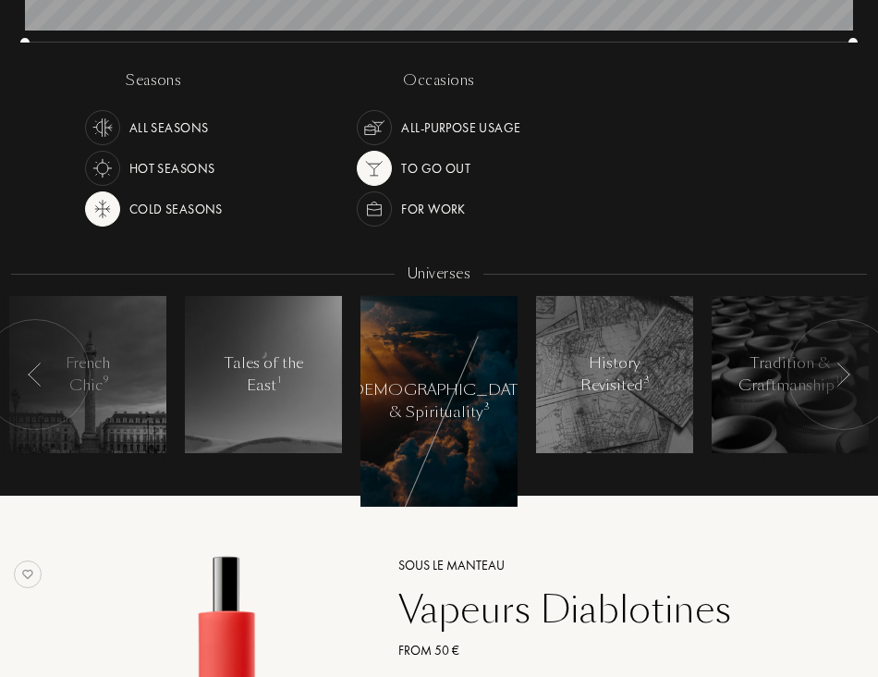
click at [38, 368] on img at bounding box center [35, 374] width 15 height 24
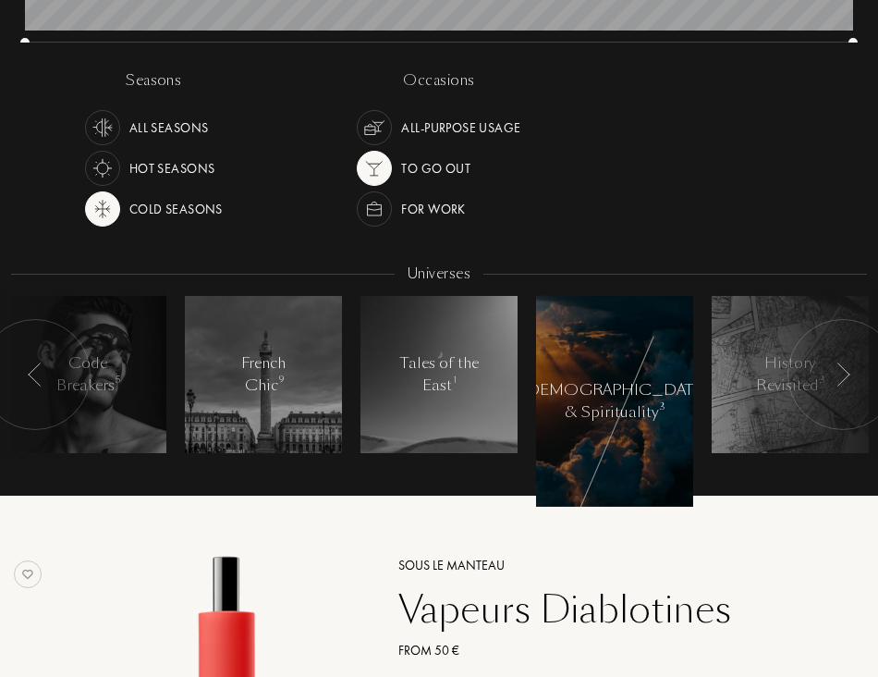
click at [38, 368] on img at bounding box center [35, 374] width 15 height 24
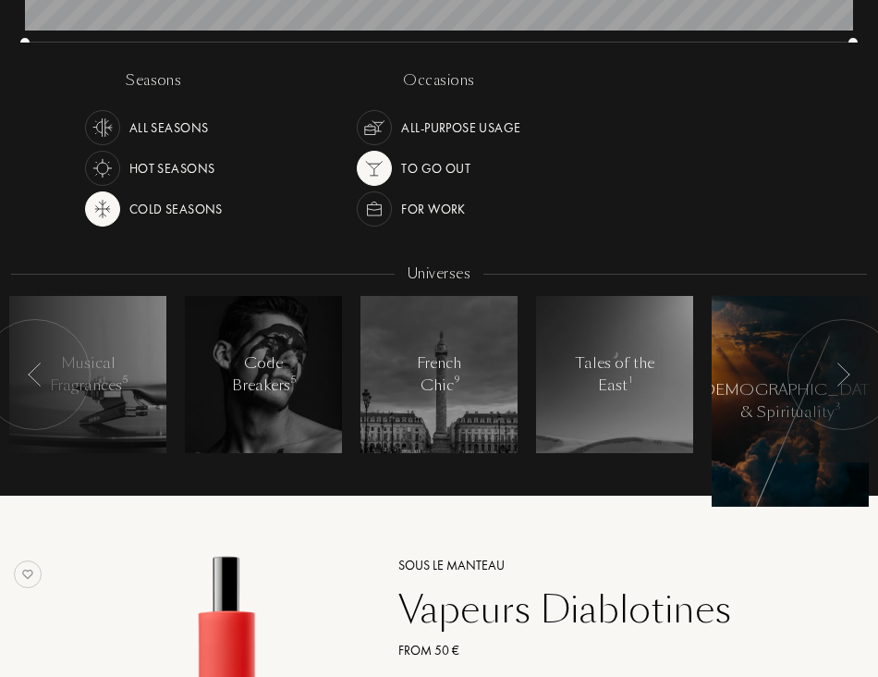
click at [38, 368] on img at bounding box center [35, 374] width 15 height 24
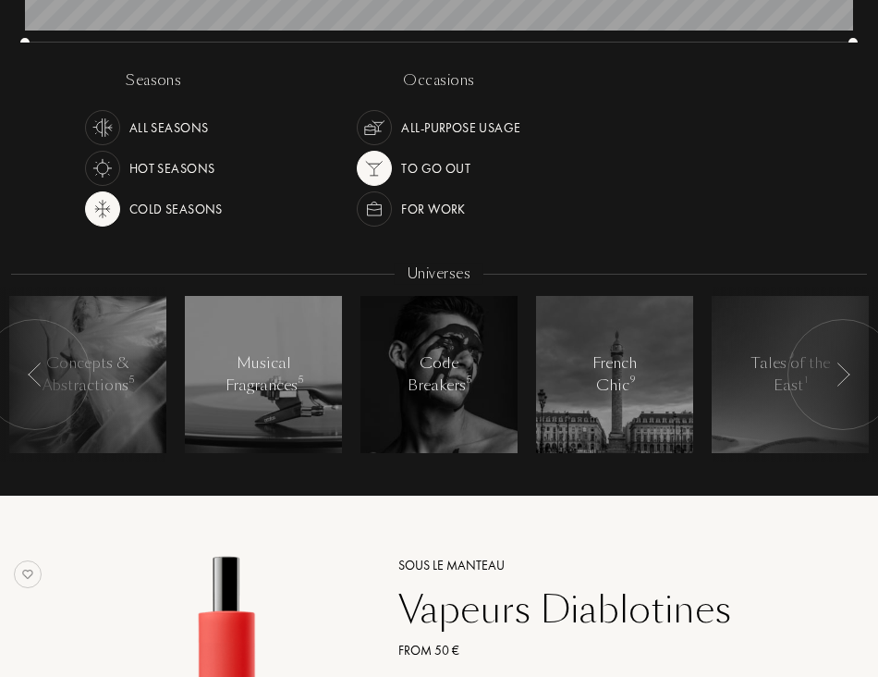
click at [38, 368] on img at bounding box center [35, 374] width 15 height 24
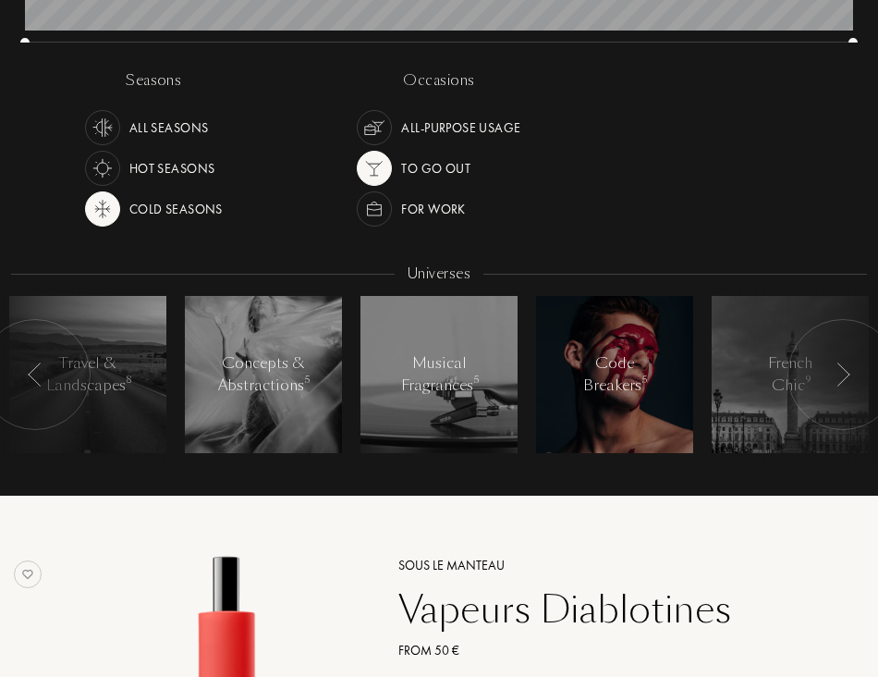
click at [597, 356] on div "Code Breakers 5" at bounding box center [615, 374] width 79 height 44
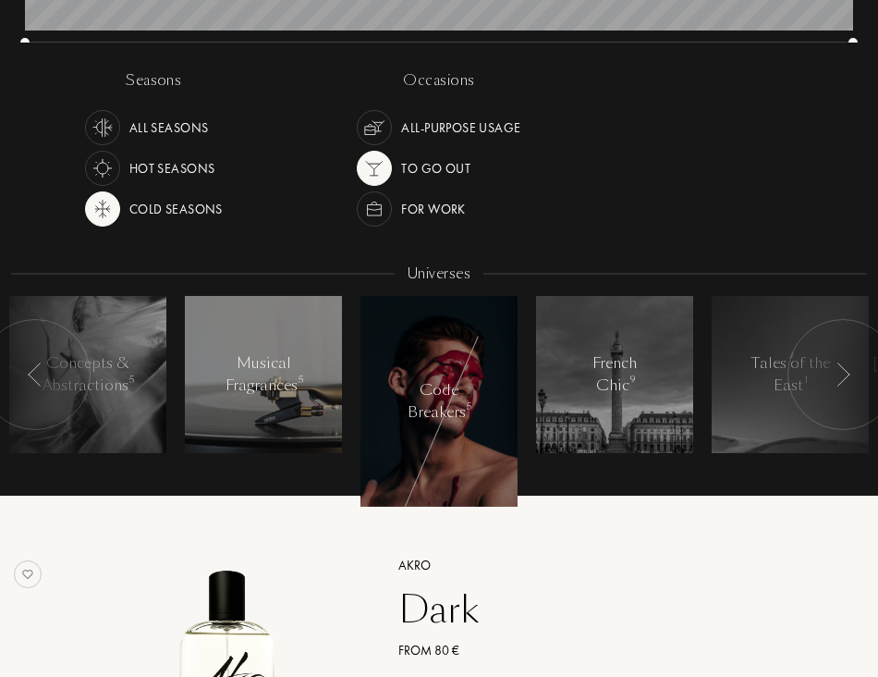
click at [272, 364] on div "Musical Fragrances 5" at bounding box center [264, 374] width 79 height 44
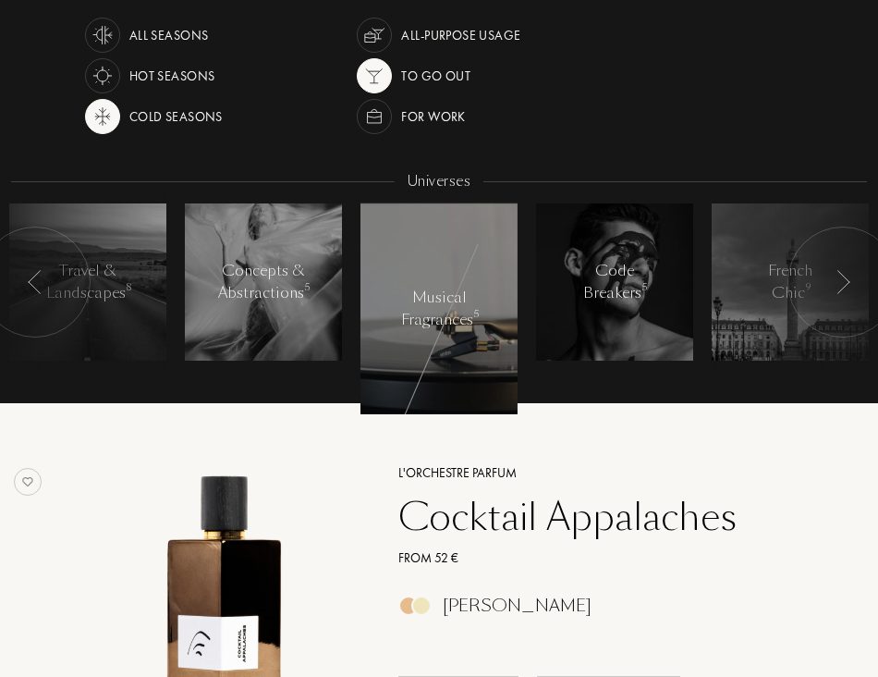
scroll to position [406, 0]
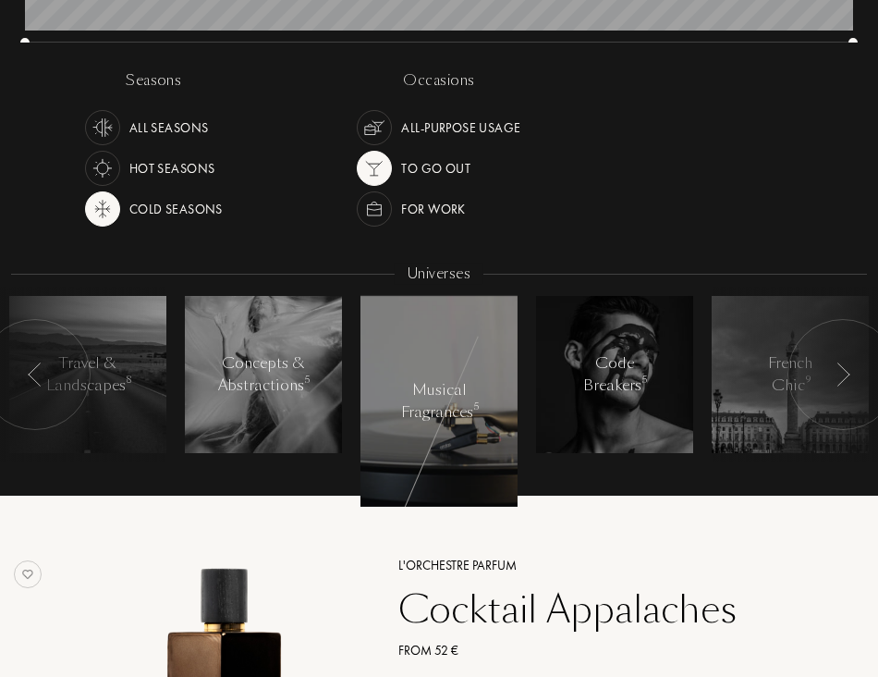
click at [35, 370] on img at bounding box center [35, 374] width 15 height 24
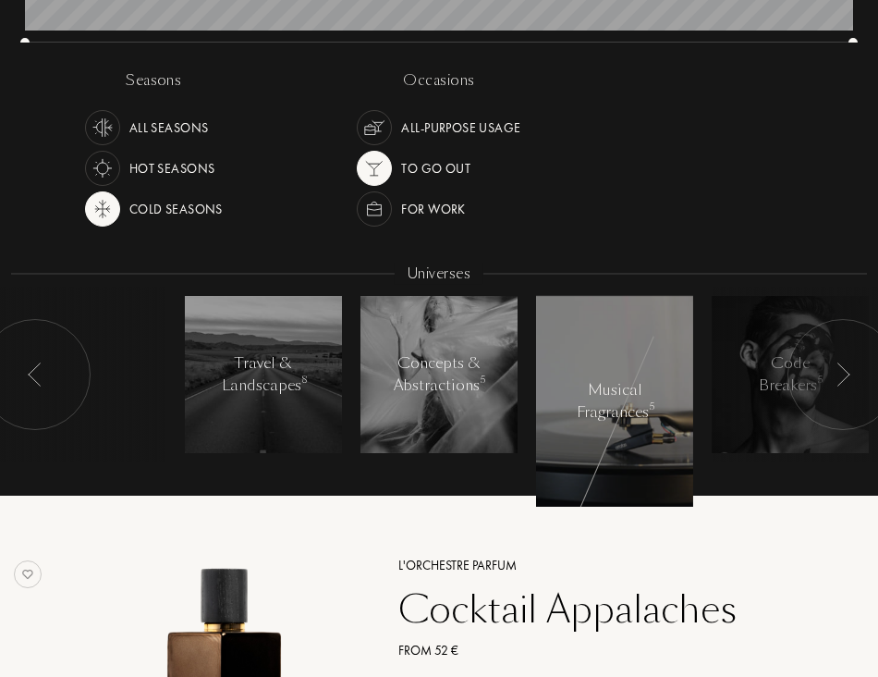
click at [35, 370] on img at bounding box center [35, 374] width 15 height 24
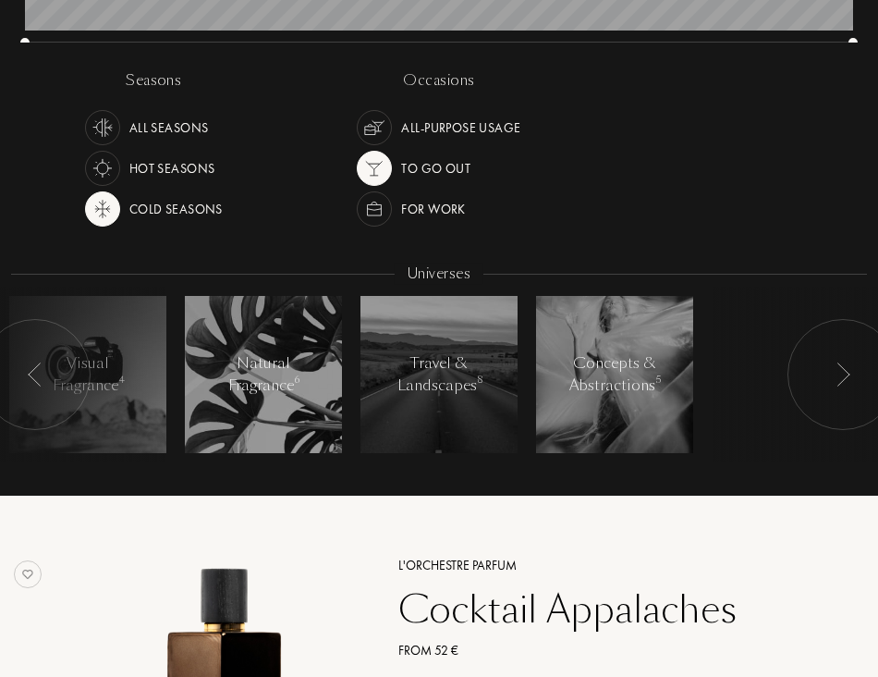
click at [46, 373] on div at bounding box center [35, 374] width 111 height 111
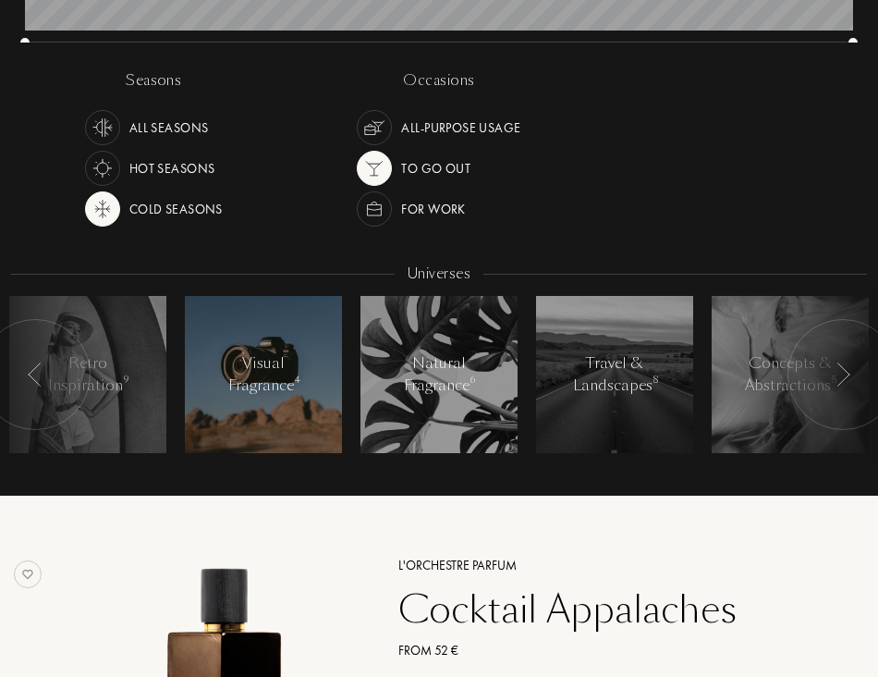
click at [225, 392] on div "Visual Fragrance 4" at bounding box center [264, 374] width 79 height 44
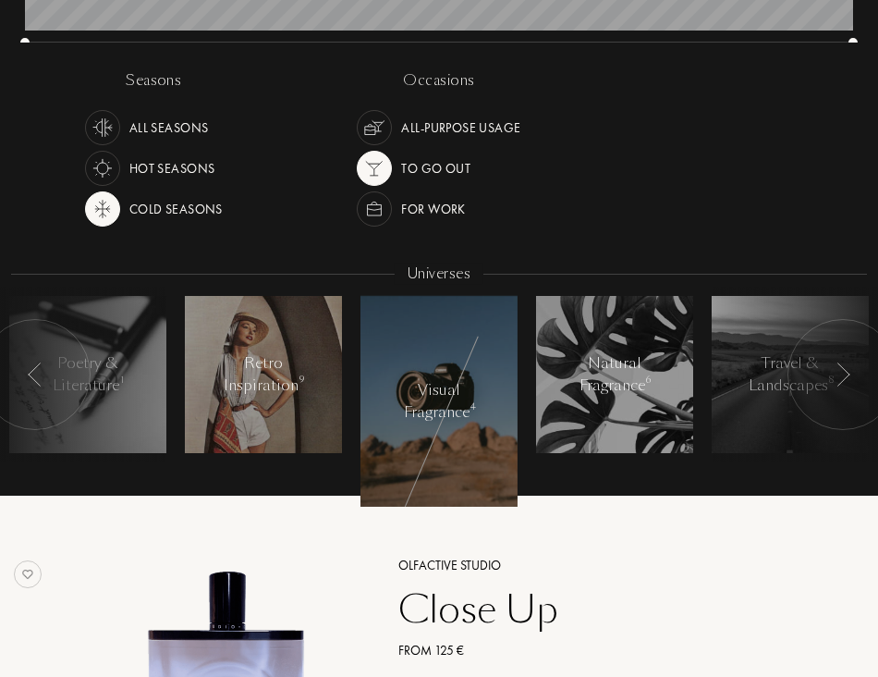
click at [238, 389] on div "Retro Inspiration 9" at bounding box center [263, 374] width 79 height 44
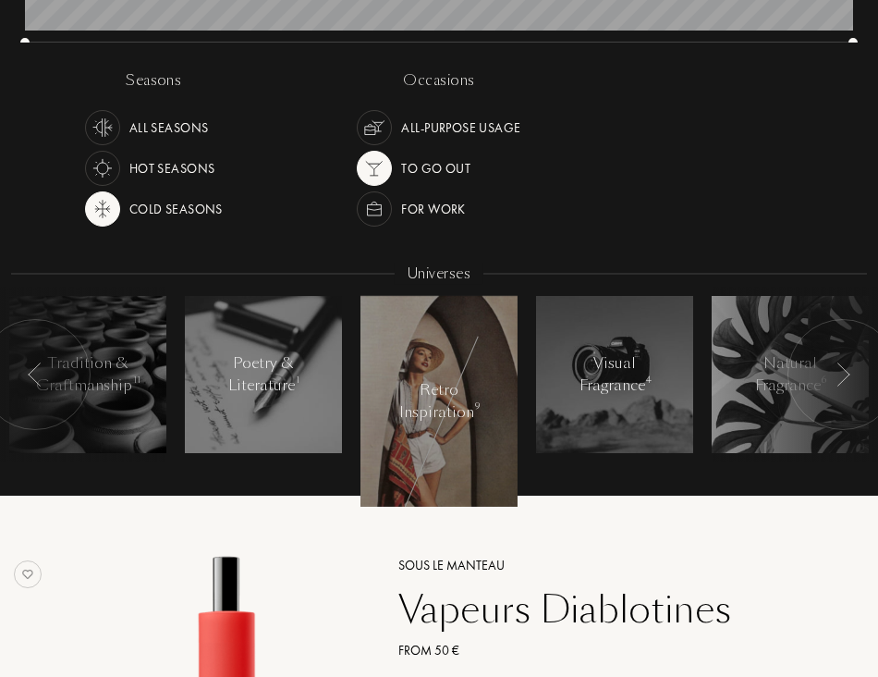
click at [238, 389] on div "Poetry & Literature 1" at bounding box center [264, 374] width 79 height 44
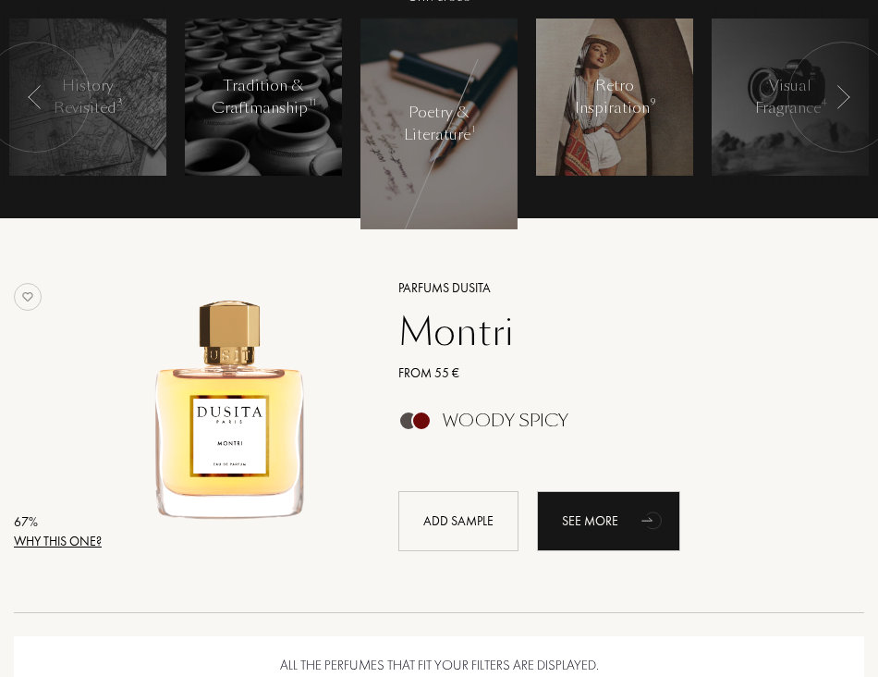
scroll to position [498, 0]
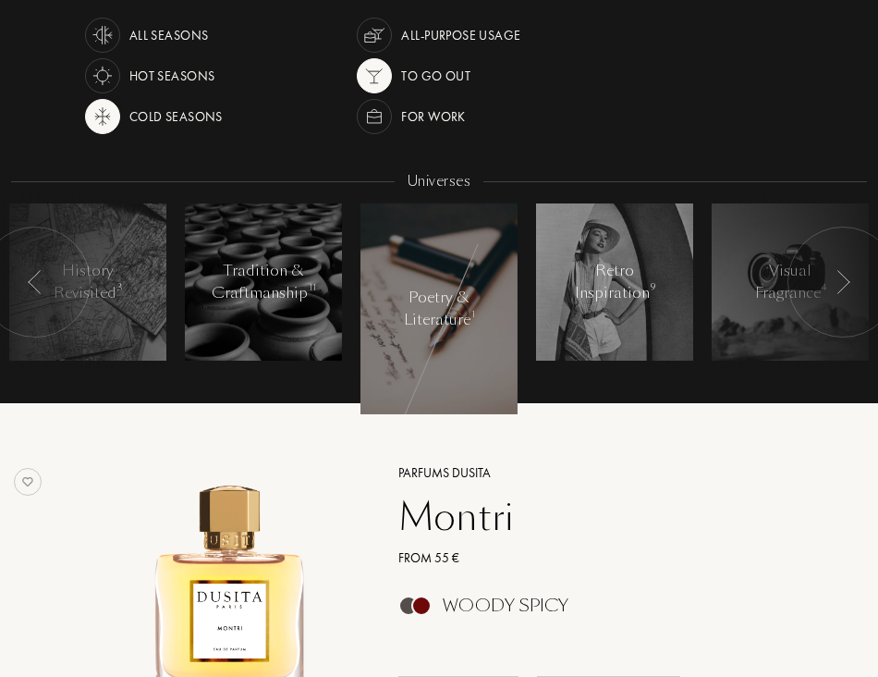
click at [448, 301] on div "Poetry & Literature 1" at bounding box center [439, 309] width 79 height 44
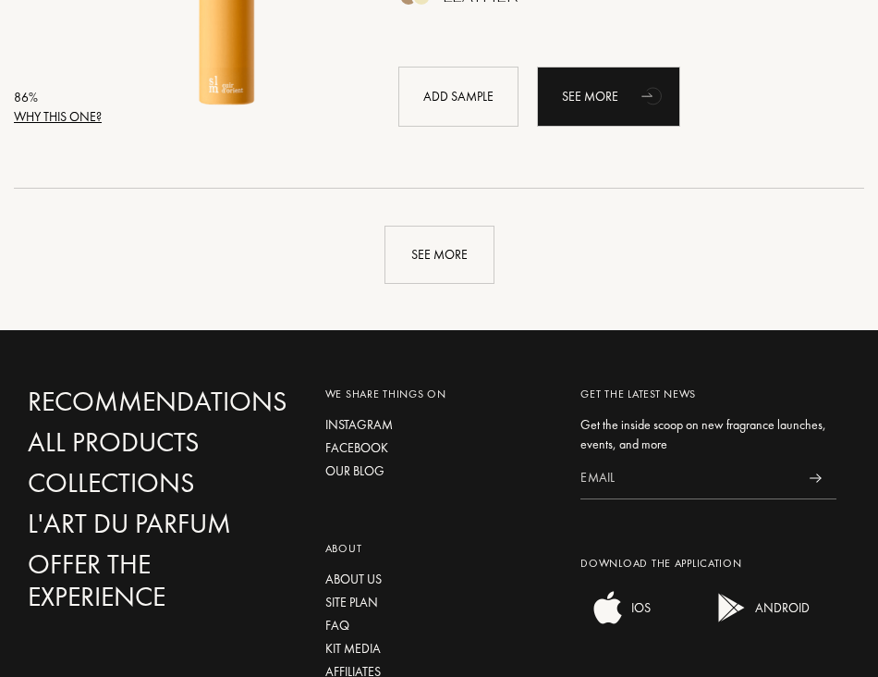
scroll to position [4473, 0]
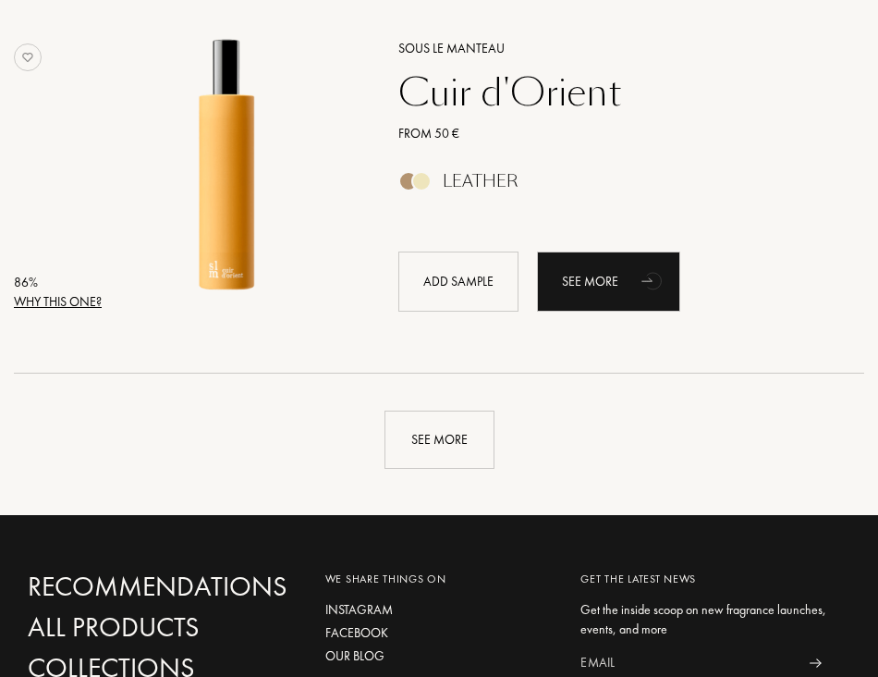
click at [30, 310] on div "Why this one?" at bounding box center [58, 301] width 88 height 19
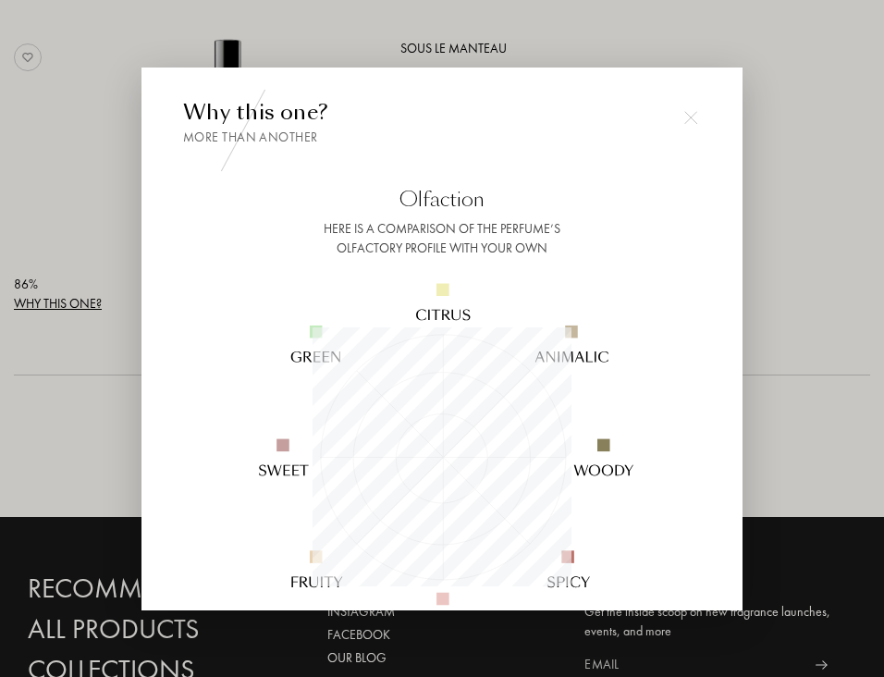
scroll to position [259, 259]
click at [672, 119] on div at bounding box center [690, 117] width 37 height 37
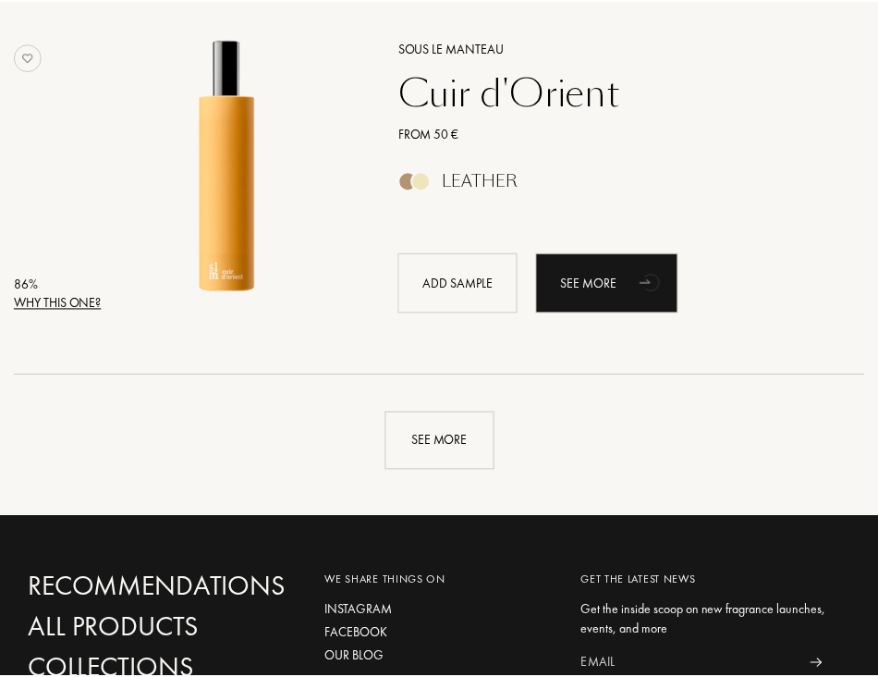
scroll to position [4473, 0]
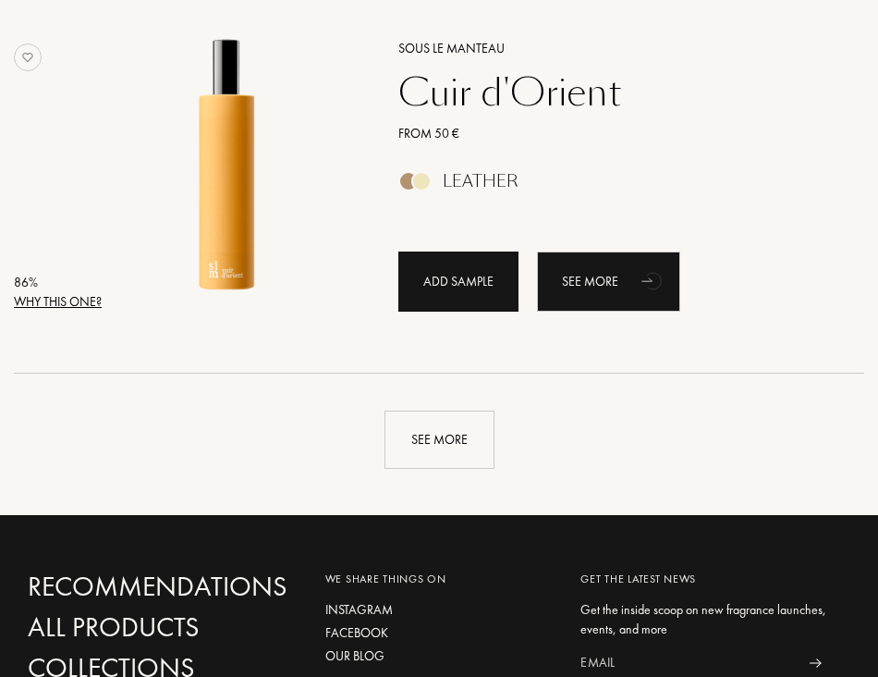
click at [461, 279] on div "Add sample" at bounding box center [458, 281] width 120 height 60
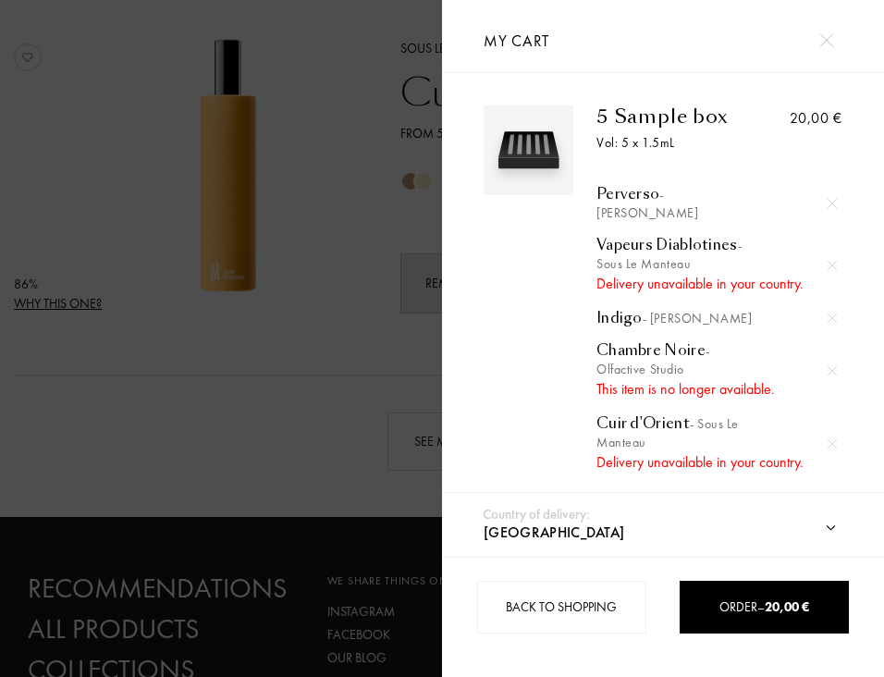
scroll to position [92, 0]
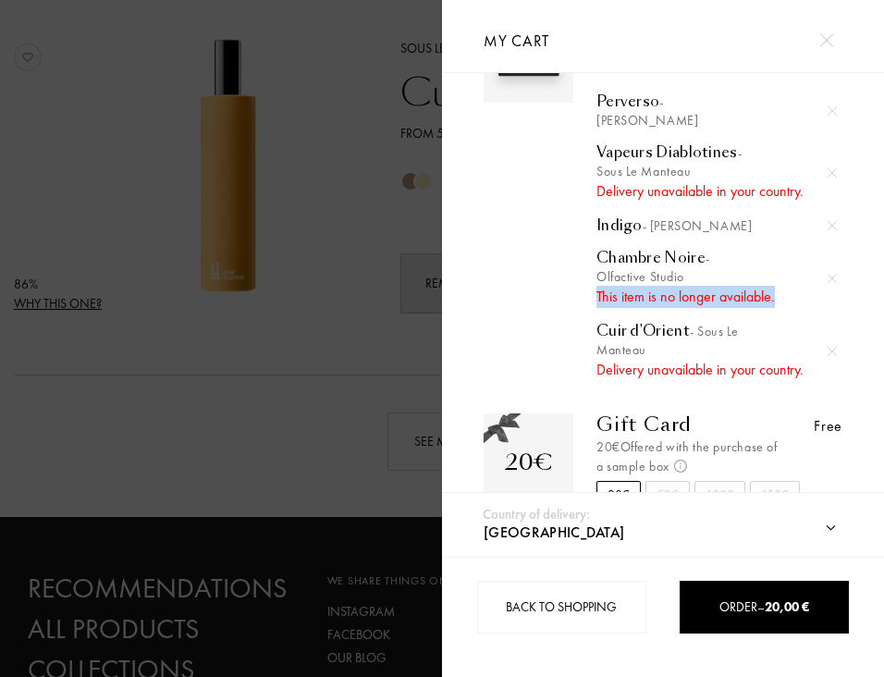
drag, startPoint x: 592, startPoint y: 277, endPoint x: 777, endPoint y: 266, distance: 186.1
click at [777, 266] on div "5 Sample box Vol: 5 x 1.5mL Perverso - Baruti Vapeurs Diablotines - Sous le Man…" at bounding box center [677, 197] width 209 height 368
copy div "This item is no longer available."
click at [529, 177] on div at bounding box center [528, 197] width 90 height 368
click at [827, 347] on img at bounding box center [831, 351] width 9 height 9
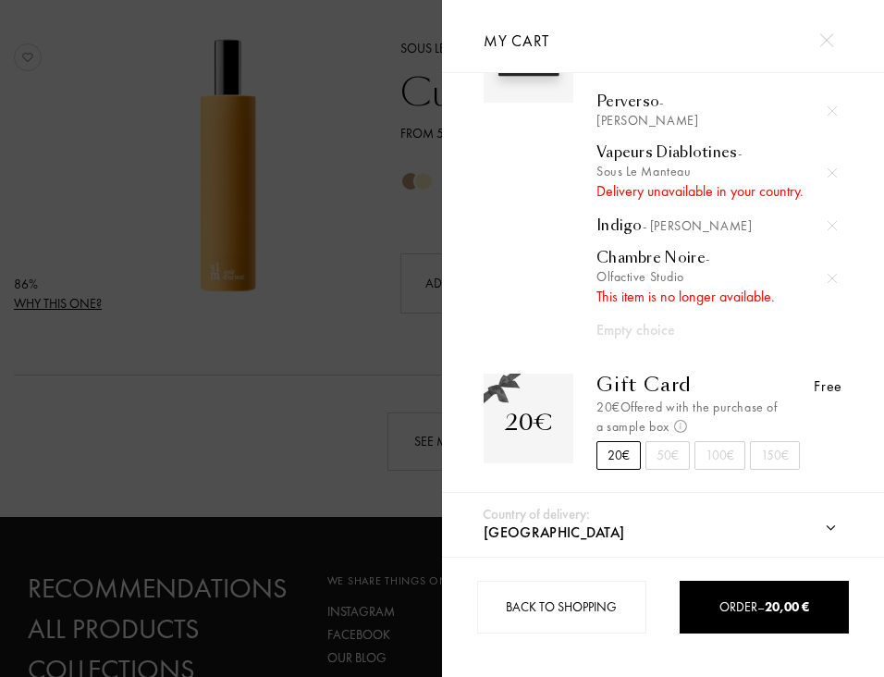
click at [827, 274] on img at bounding box center [831, 278] width 9 height 9
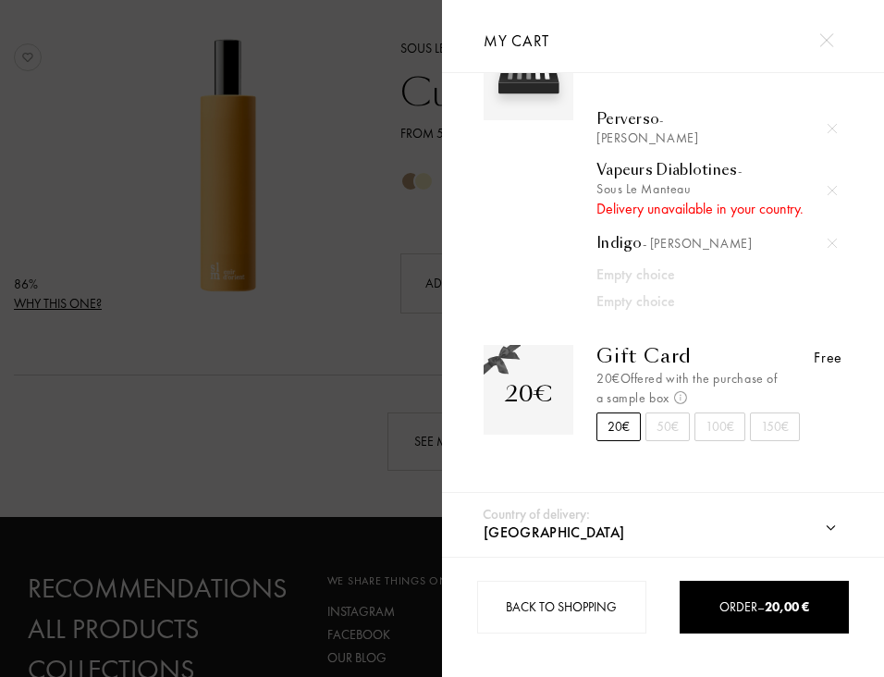
scroll to position [55, 0]
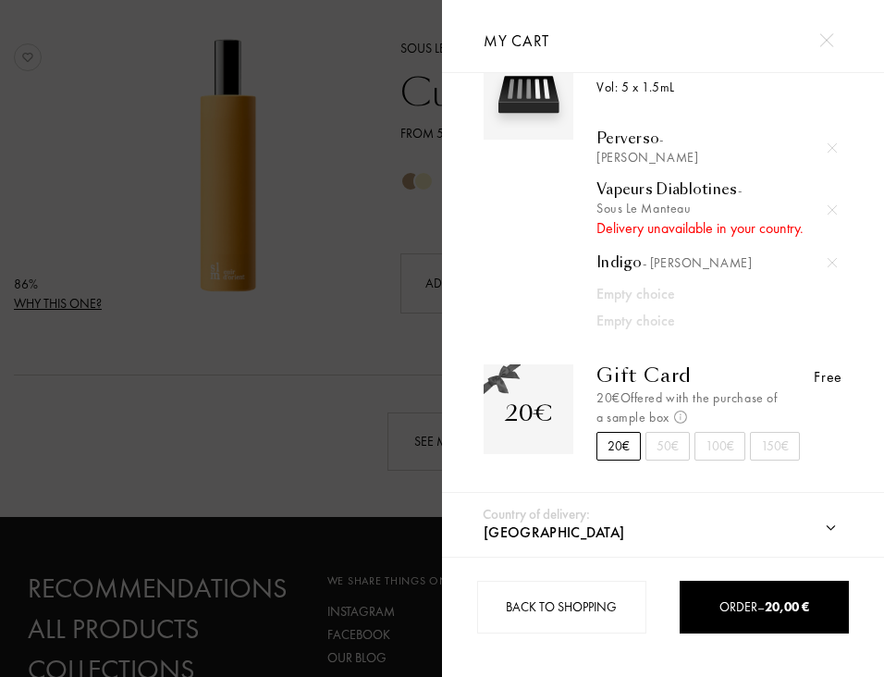
click at [828, 205] on img at bounding box center [831, 209] width 9 height 9
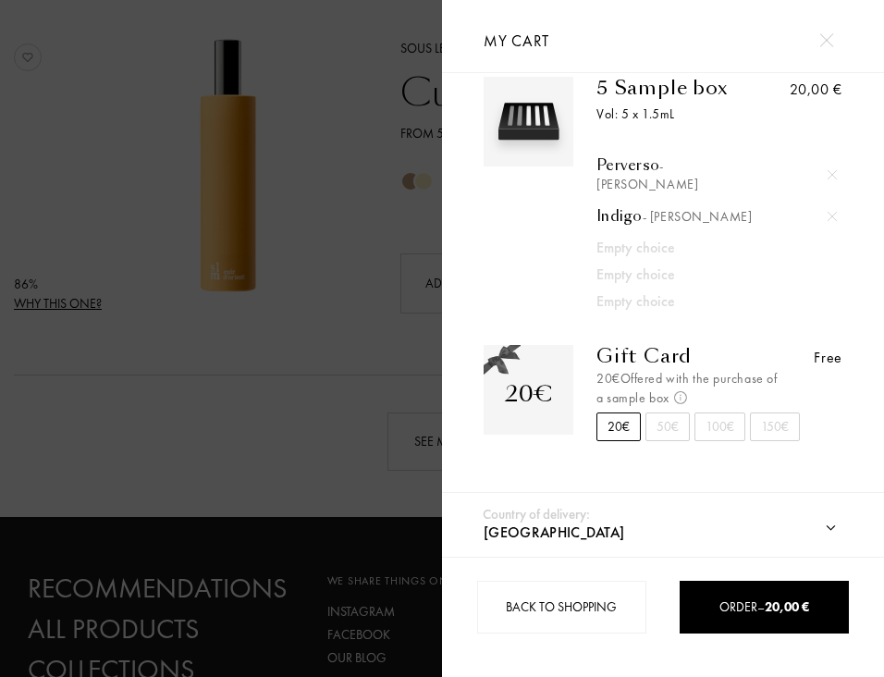
scroll to position [9, 0]
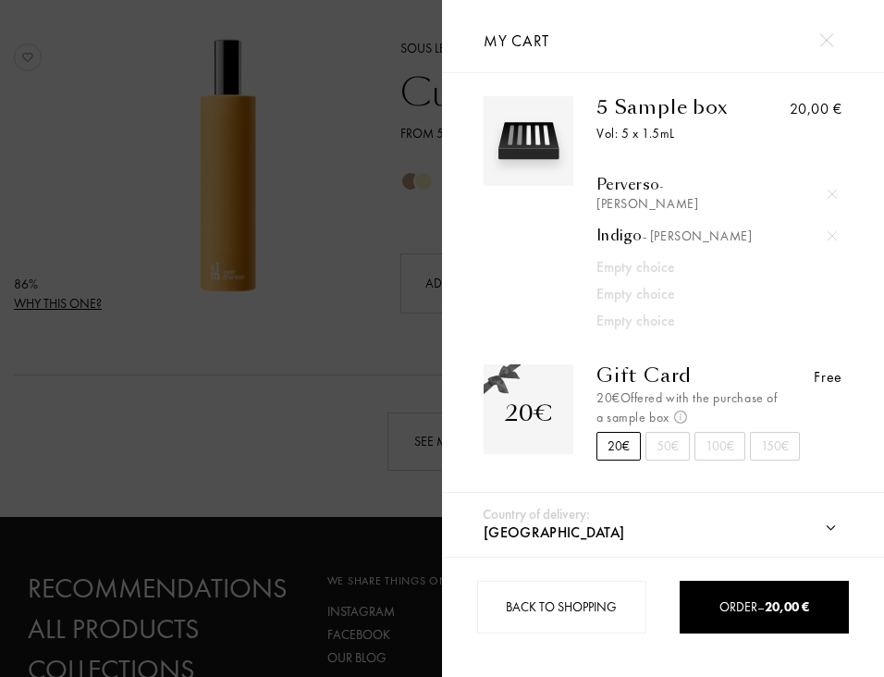
click at [366, 177] on div at bounding box center [221, 338] width 442 height 677
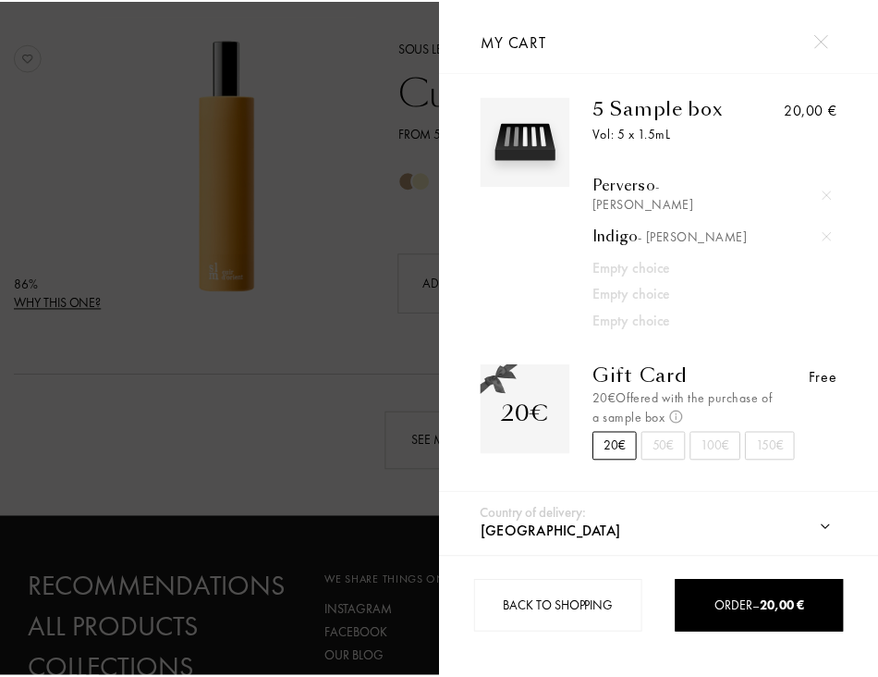
scroll to position [8, 0]
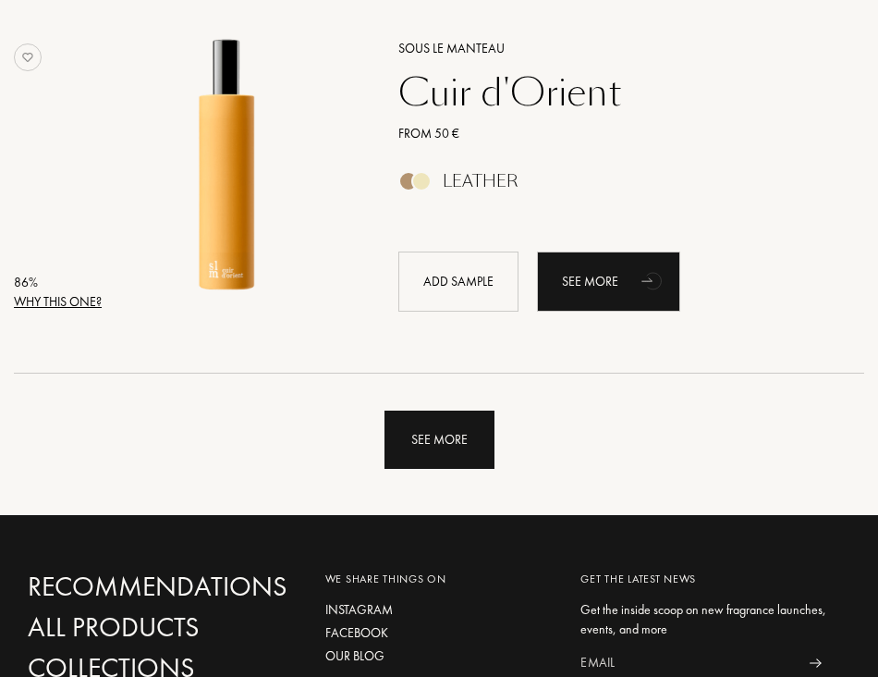
click at [452, 439] on div "See more" at bounding box center [440, 439] width 110 height 58
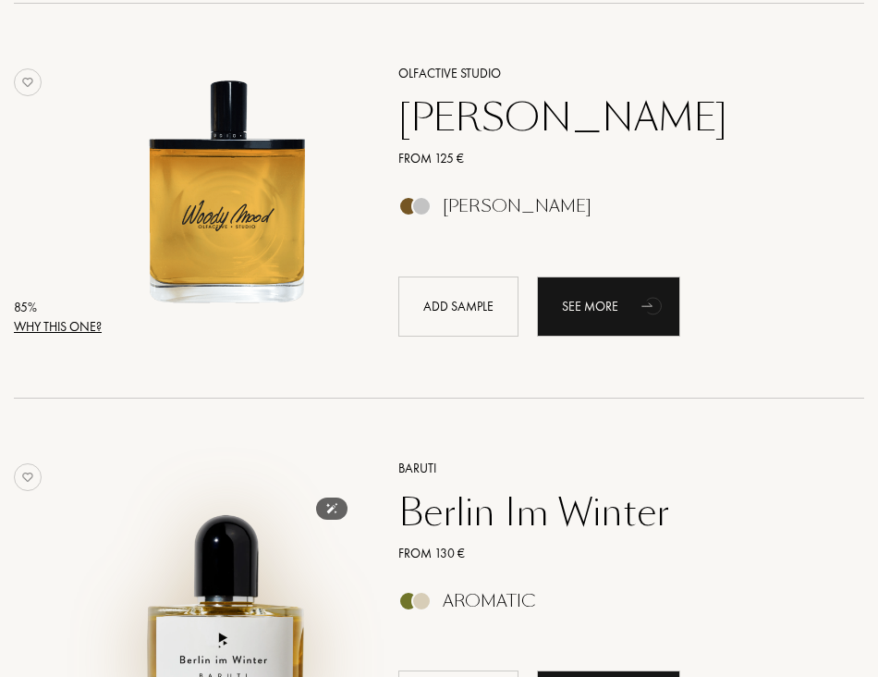
scroll to position [5027, 0]
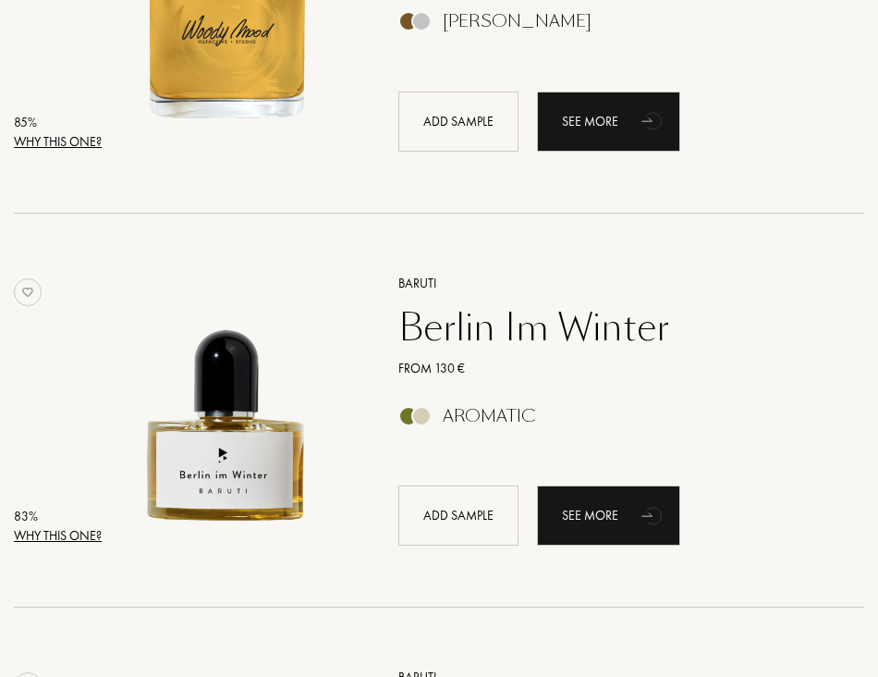
click at [93, 532] on div "Why this one?" at bounding box center [58, 535] width 88 height 19
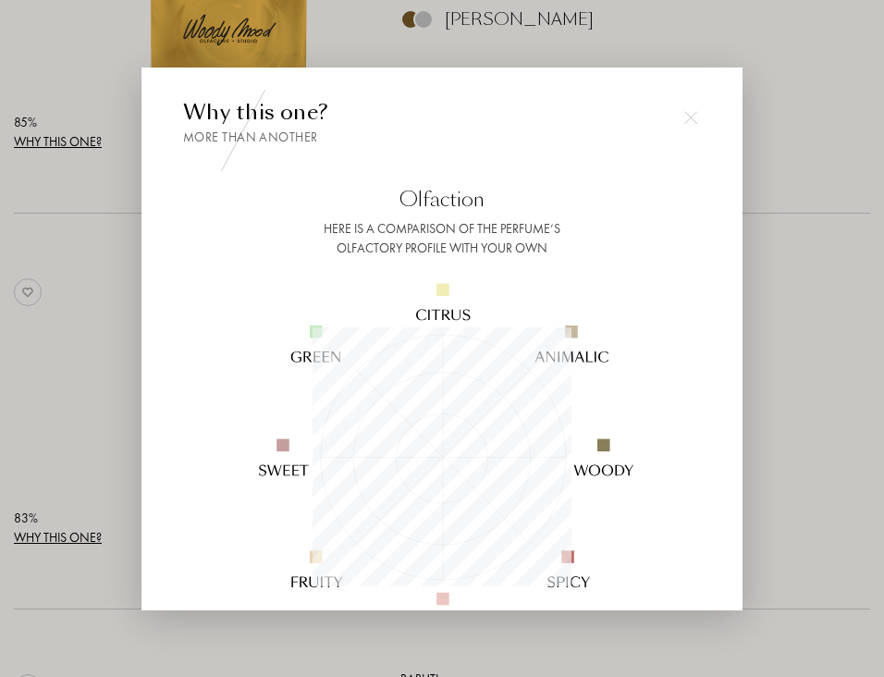
scroll to position [259, 259]
click at [691, 110] on div at bounding box center [690, 117] width 37 height 37
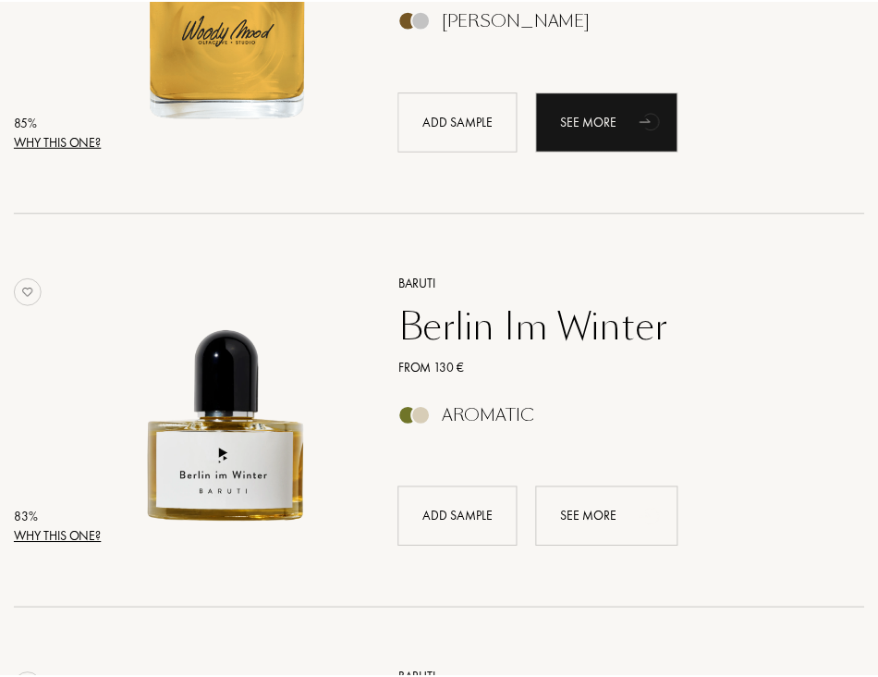
scroll to position [5027, 0]
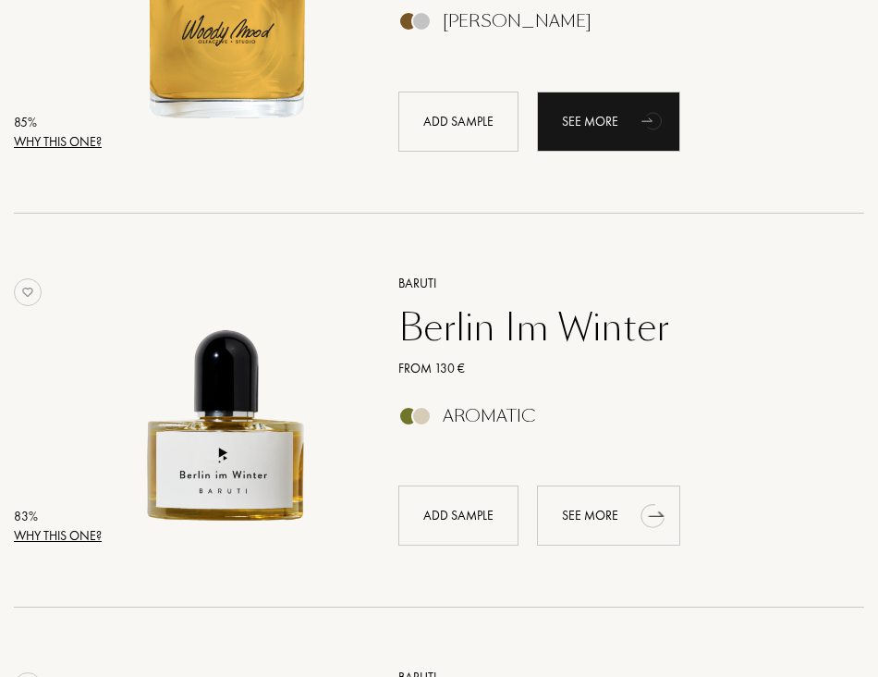
click at [614, 507] on div "See more" at bounding box center [608, 515] width 143 height 60
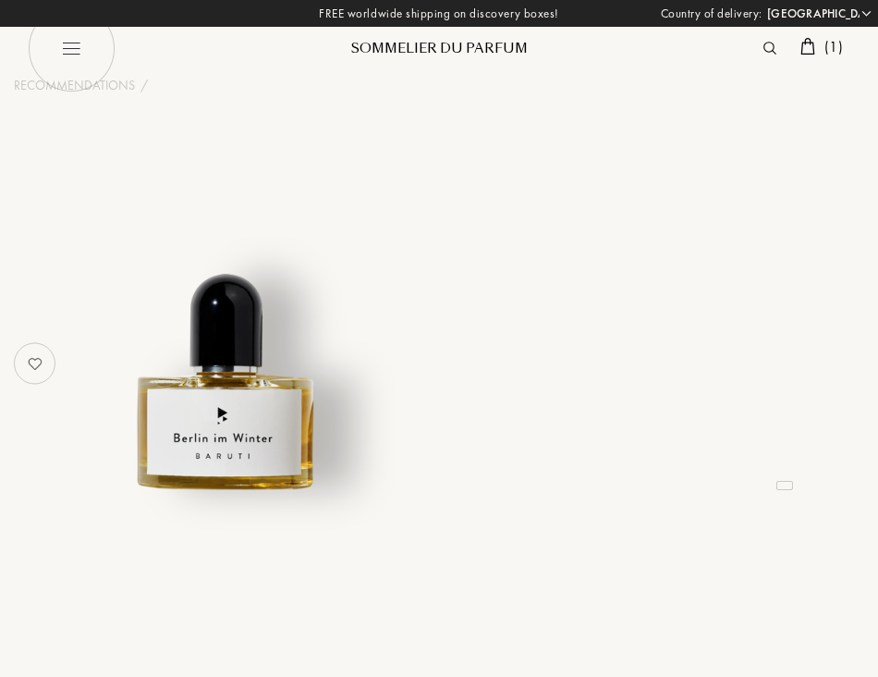
select select "JP"
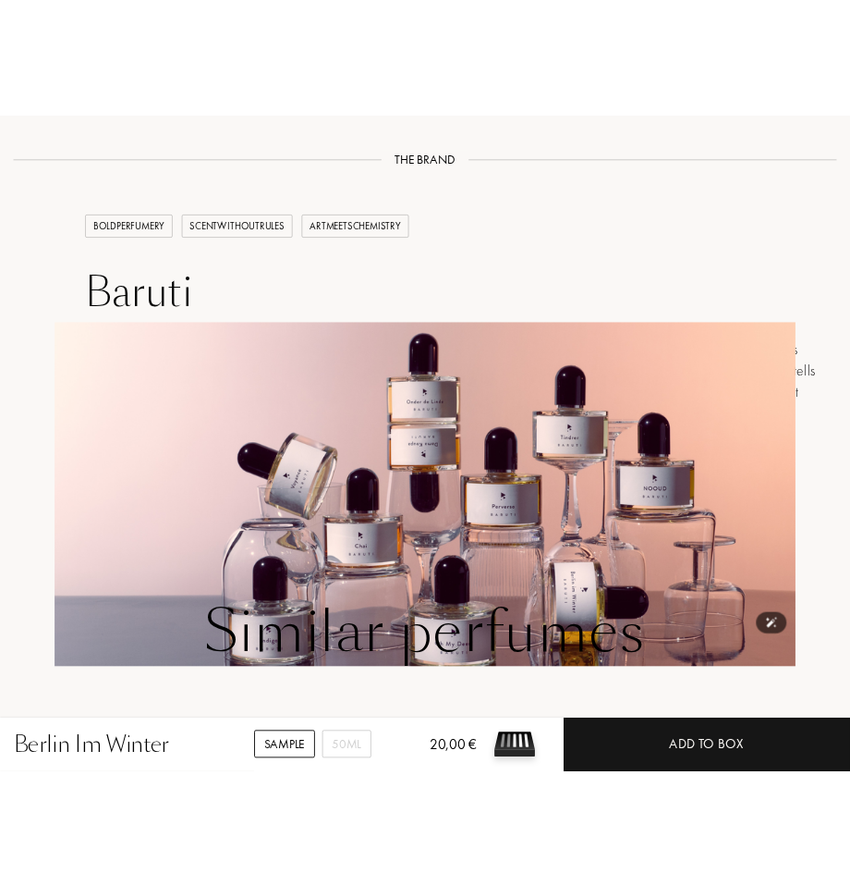
scroll to position [2034, 0]
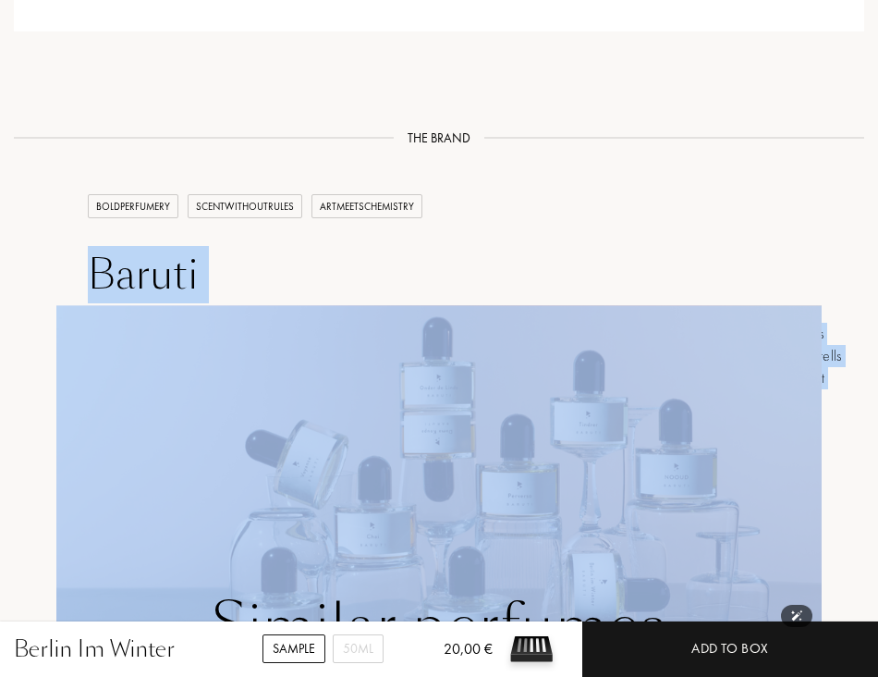
drag, startPoint x: 87, startPoint y: 266, endPoint x: 244, endPoint y: 288, distance: 158.7
click at [244, 288] on div "BOLDPERFUMERY SCENTWITHOUTRULES ARTMEETSCHEMISTRY [PERSON_NAME] is an independe…" at bounding box center [439, 316] width 878 height 336
copy div "[PERSON_NAME] is an independent perfume house blending artistry and innovation.…"
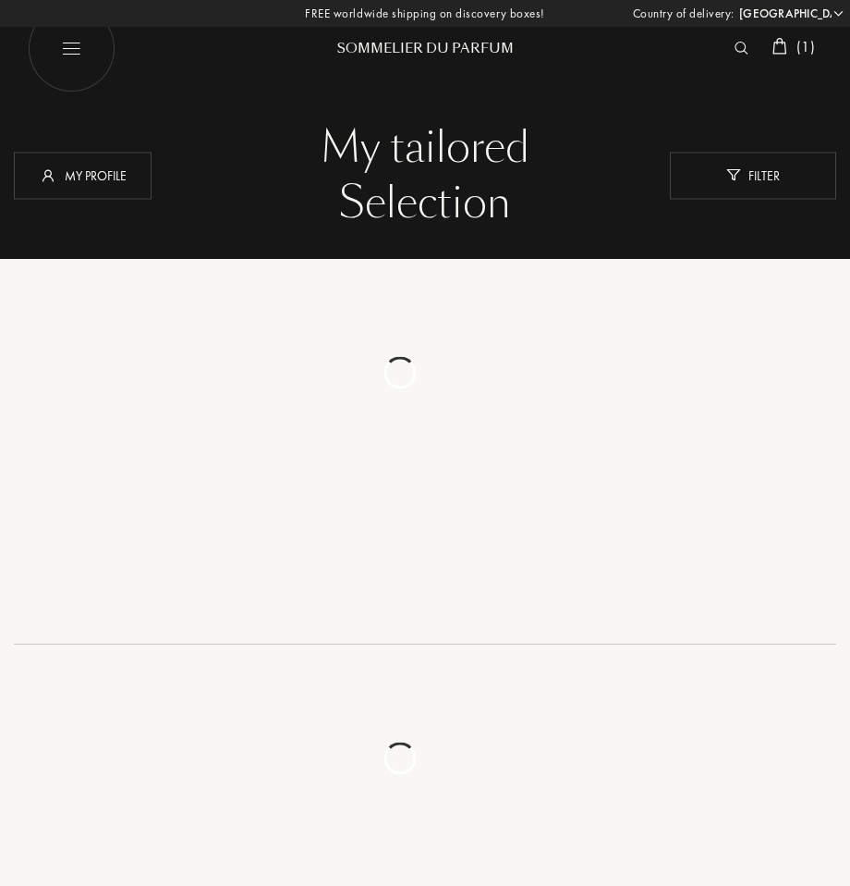
select select "JP"
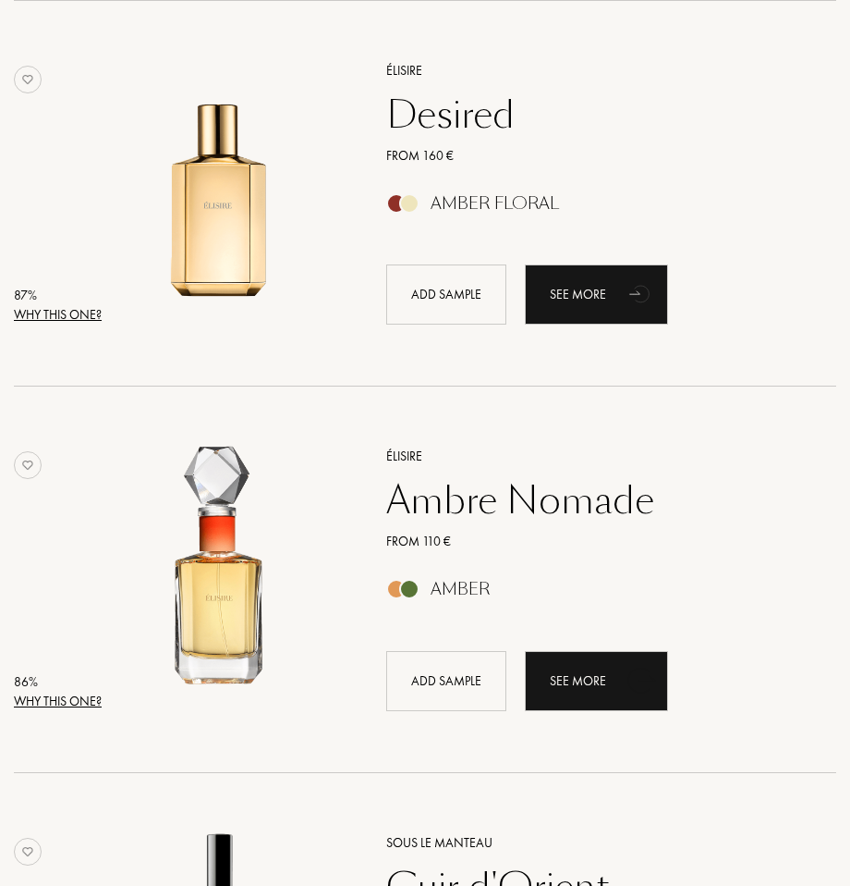
scroll to position [3697, 0]
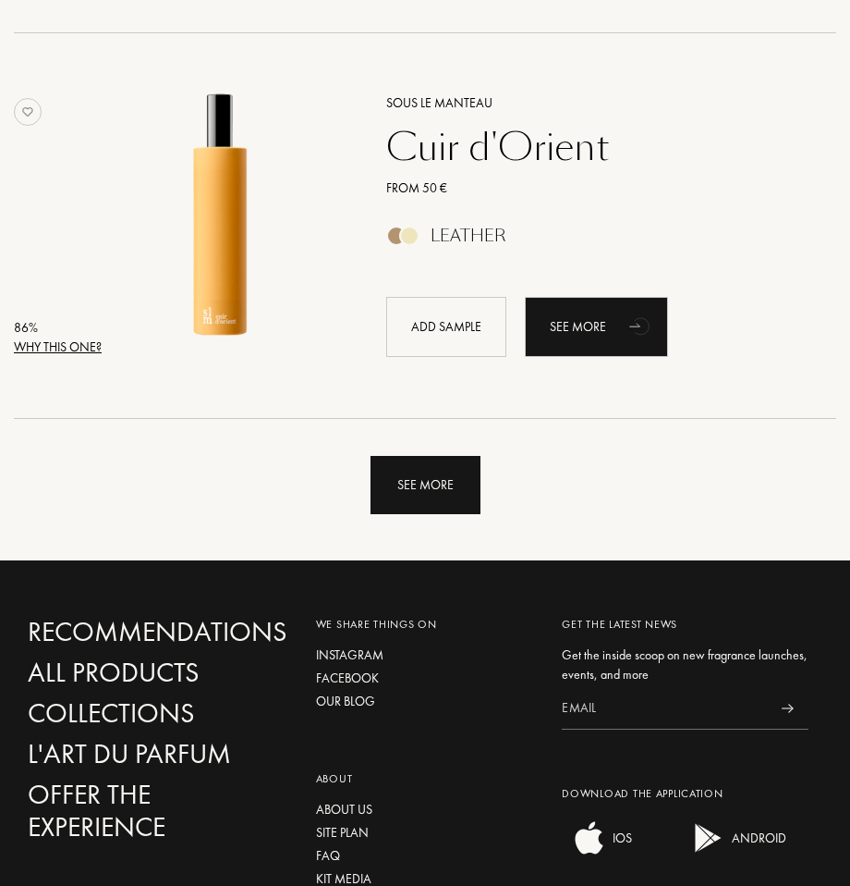
click at [446, 489] on div "See more" at bounding box center [426, 485] width 110 height 58
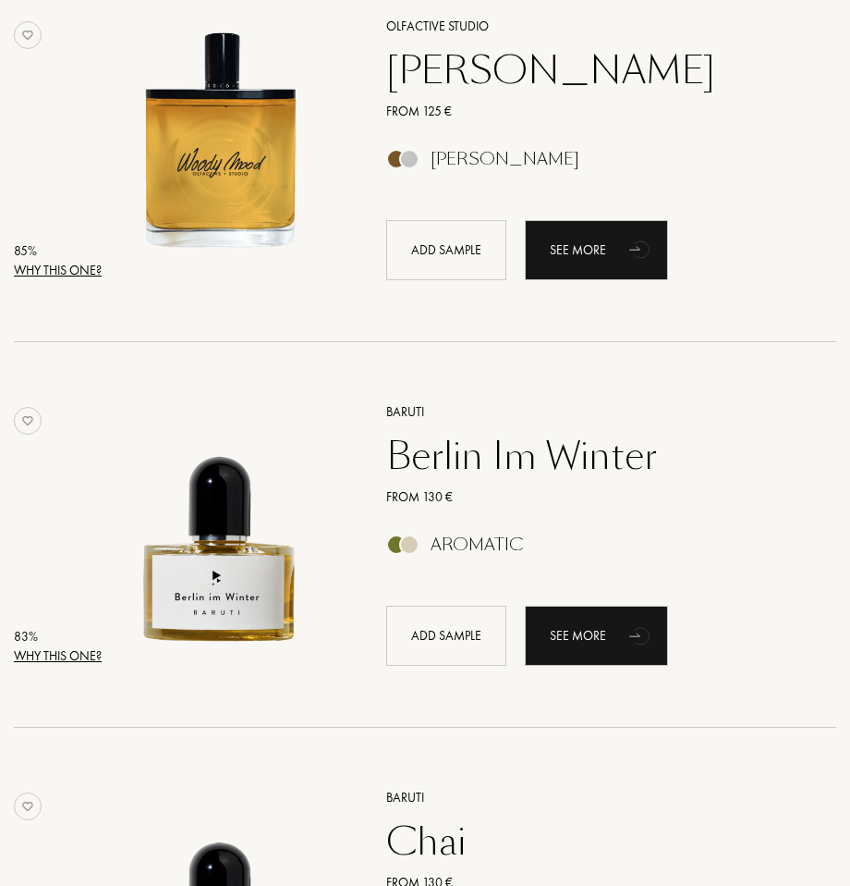
scroll to position [4344, 0]
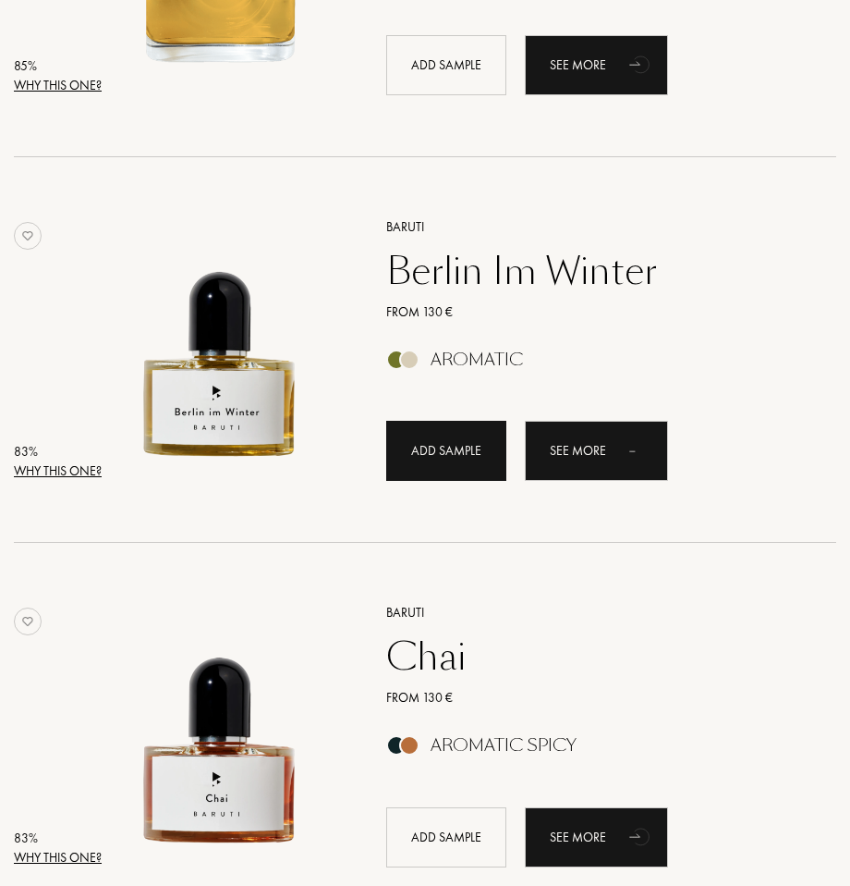
click at [461, 452] on div "Add sample" at bounding box center [446, 451] width 120 height 60
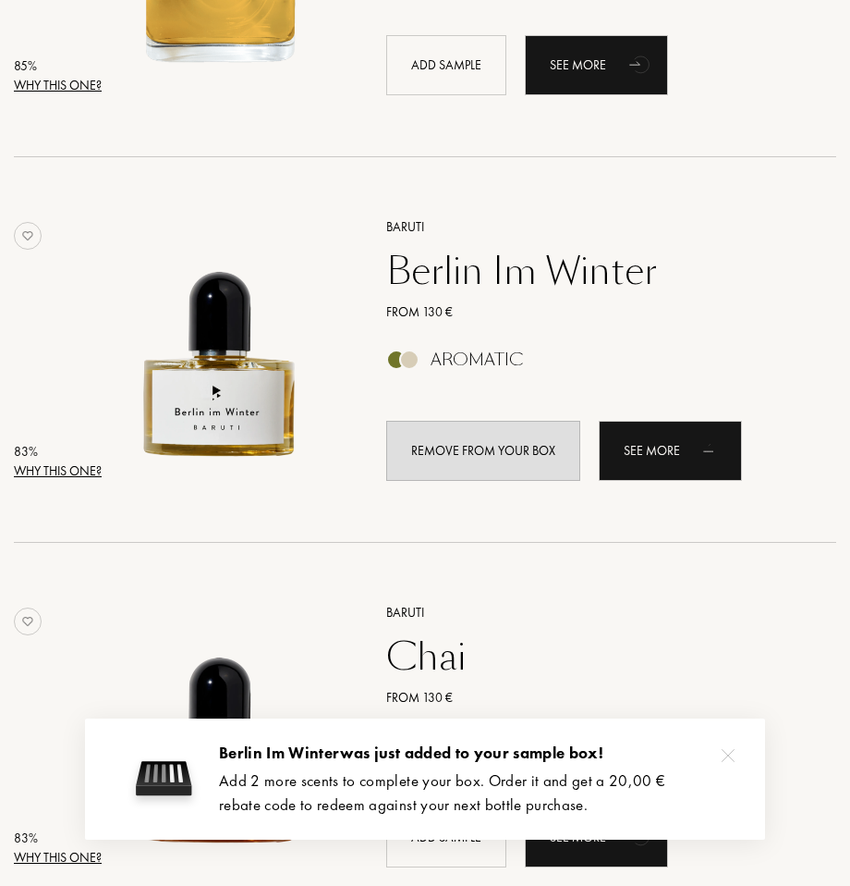
scroll to position [4622, 0]
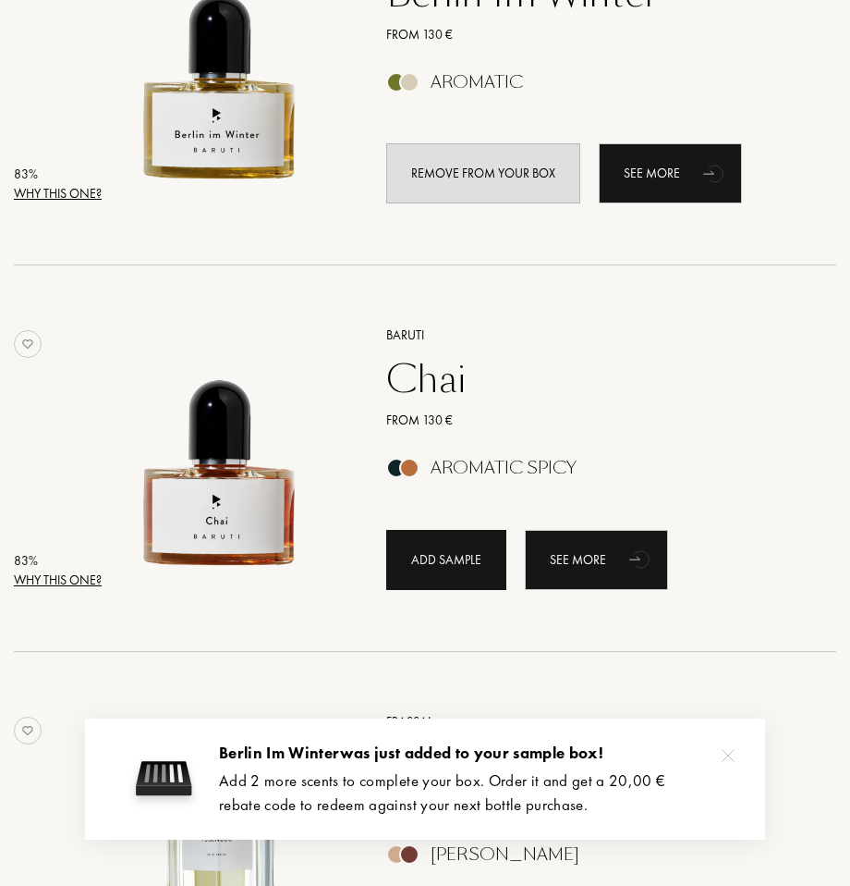
drag, startPoint x: 426, startPoint y: 564, endPoint x: 461, endPoint y: 556, distance: 36.1
click at [426, 566] on div "Add sample" at bounding box center [446, 560] width 120 height 60
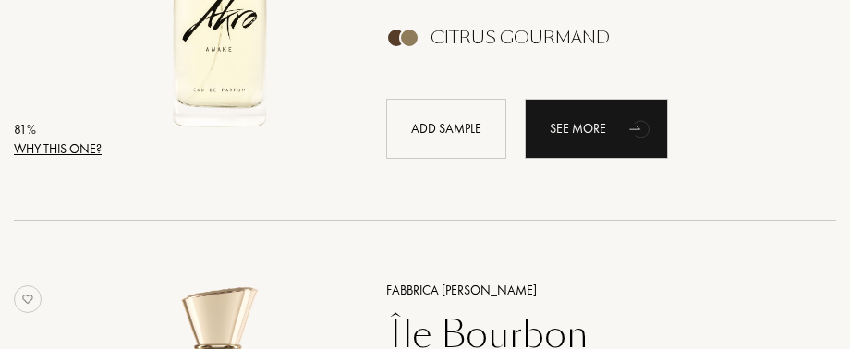
scroll to position [5731, 0]
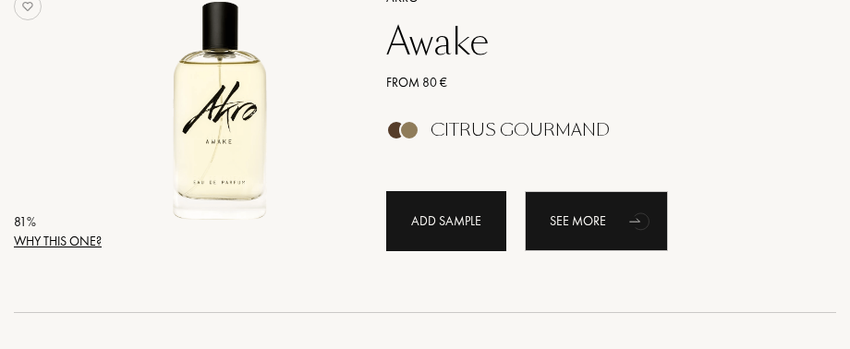
click at [446, 207] on div "Add sample" at bounding box center [446, 221] width 120 height 60
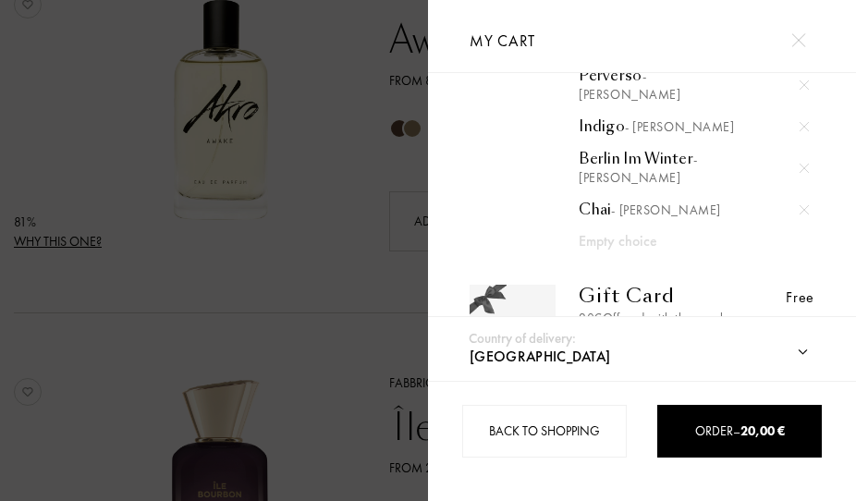
scroll to position [26, 0]
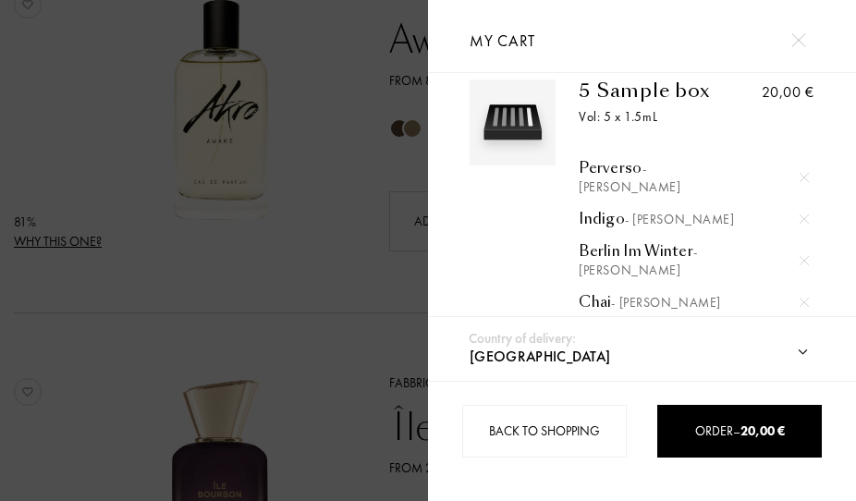
click at [243, 255] on div at bounding box center [214, 250] width 428 height 501
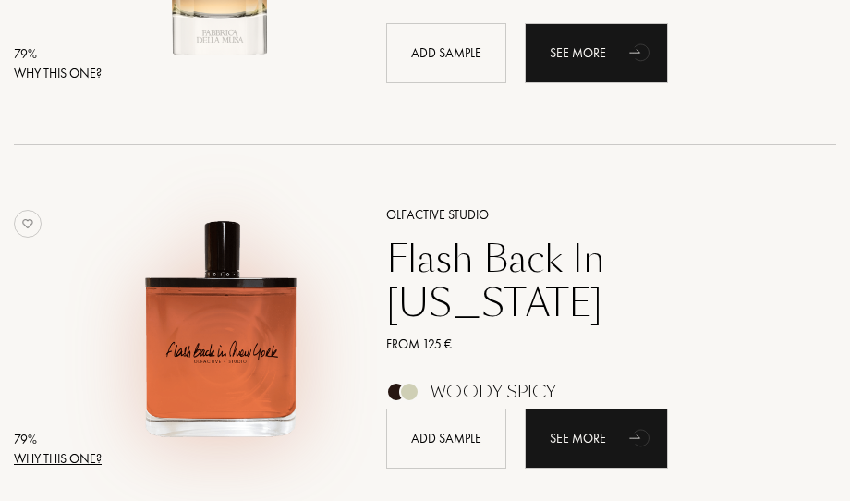
scroll to position [6008, 0]
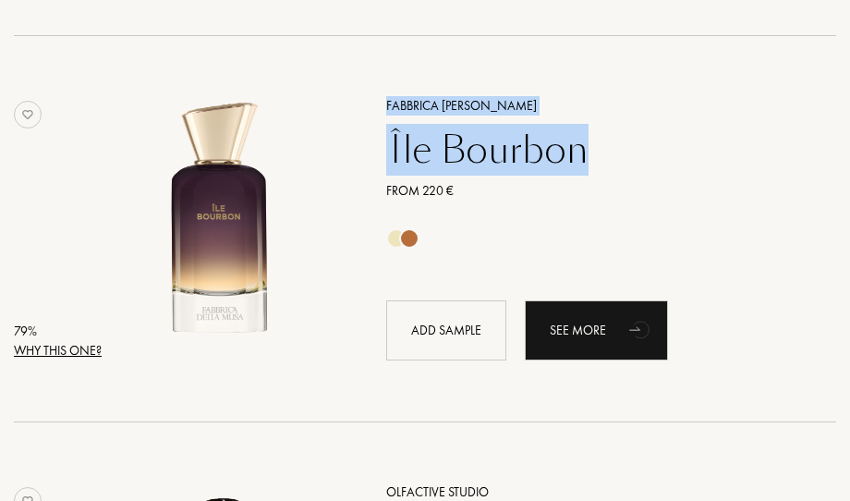
drag, startPoint x: 360, startPoint y: 73, endPoint x: 604, endPoint y: 158, distance: 257.5
click at [604, 158] on div "Fabbrica [PERSON_NAME] Île Bourbon From 220 € Add sample See more" at bounding box center [591, 226] width 464 height 307
copy div "Fabbrica [PERSON_NAME] Île Bourbon"
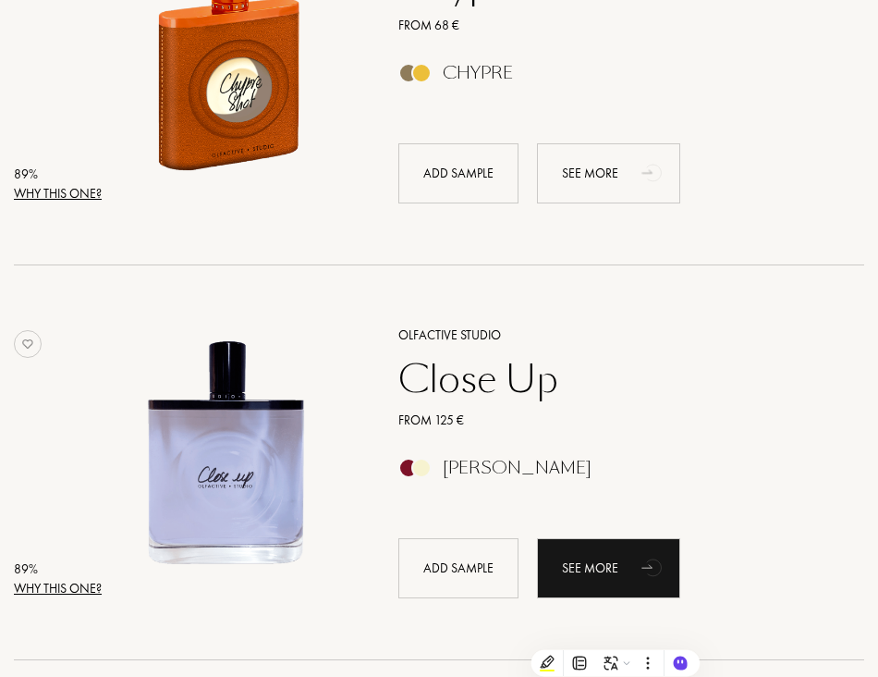
scroll to position [1756, 0]
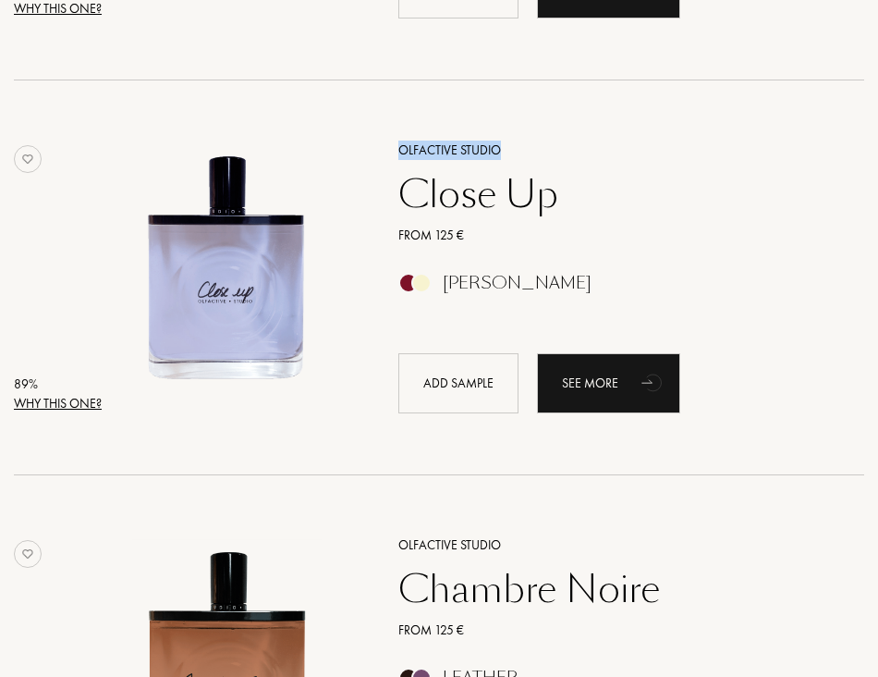
drag, startPoint x: 385, startPoint y: 126, endPoint x: 517, endPoint y: 148, distance: 134.0
click at [517, 148] on div "Olfactive Studio Close Up From 125 € Amber Vanilla Add sample See more" at bounding box center [611, 275] width 480 height 316
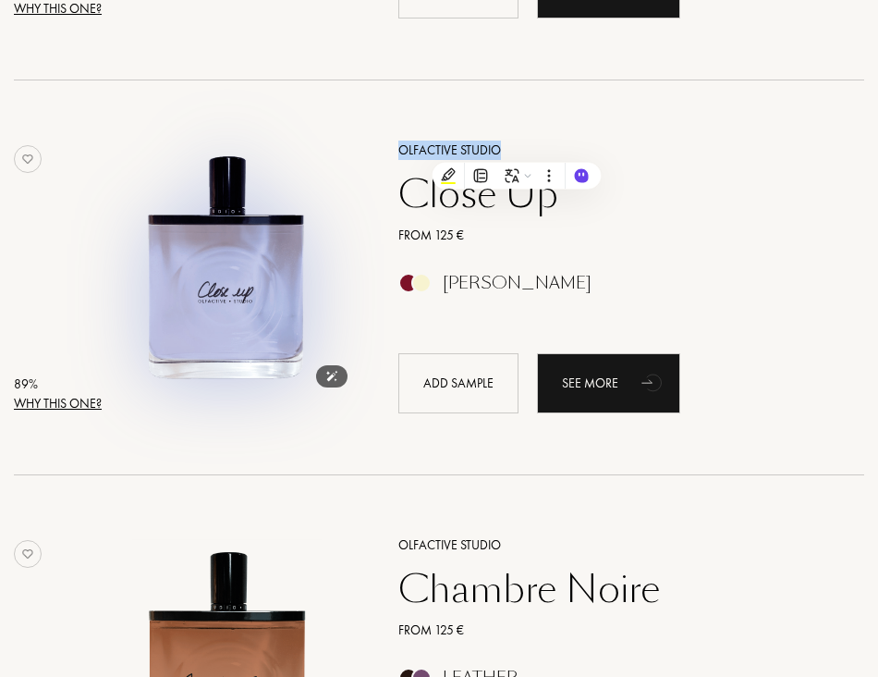
copy div "Olfactive Studio"
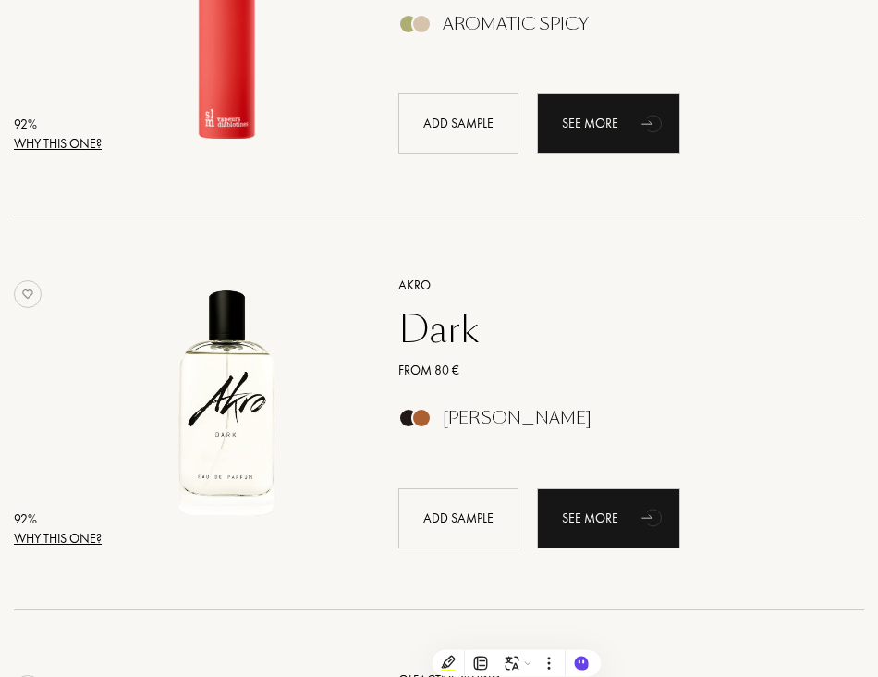
scroll to position [1202, 0]
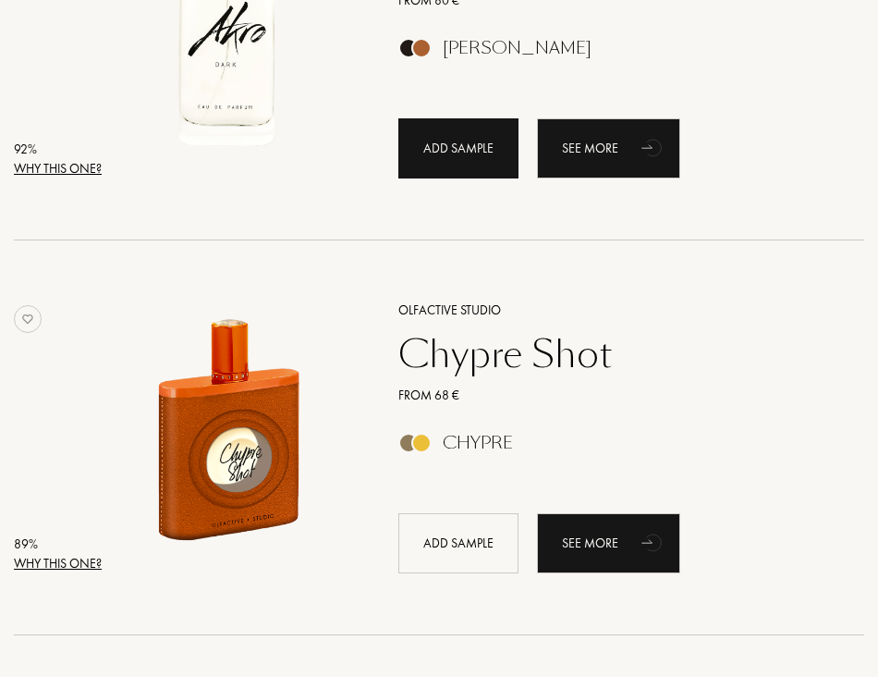
click at [461, 150] on div "Add sample" at bounding box center [458, 148] width 120 height 60
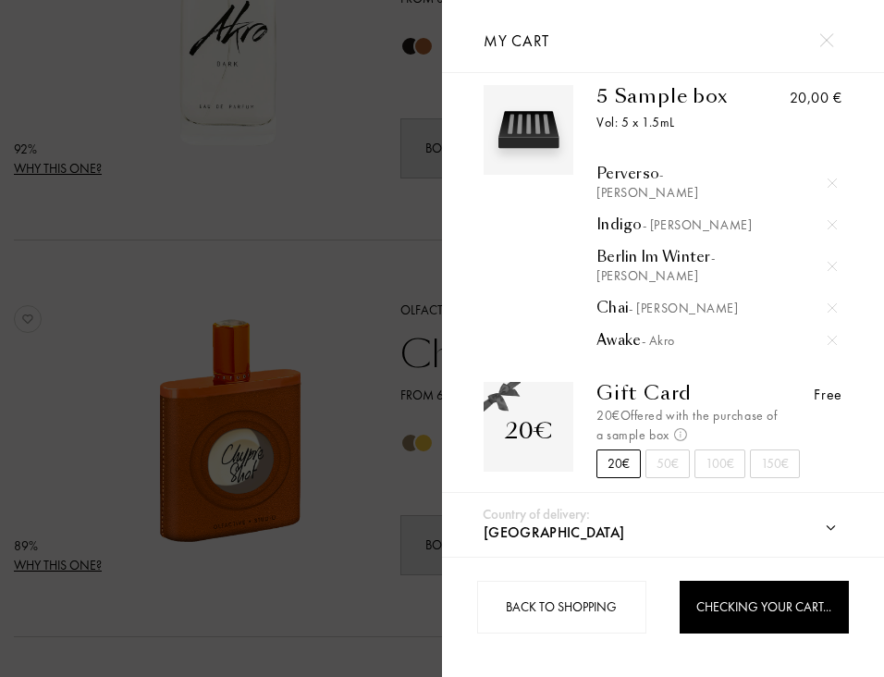
scroll to position [19, 0]
click at [340, 258] on div at bounding box center [221, 338] width 442 height 677
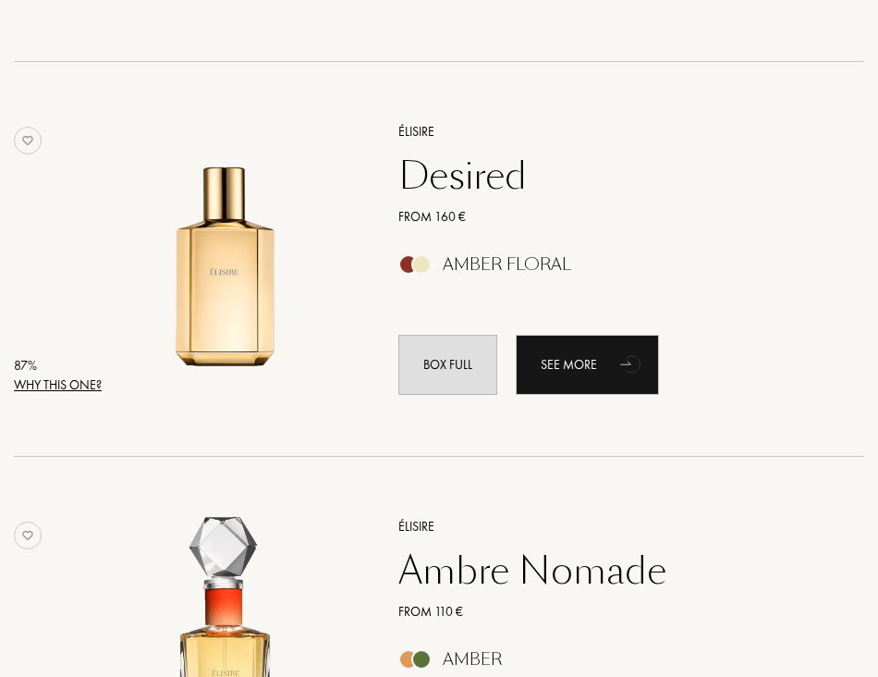
scroll to position [2865, 0]
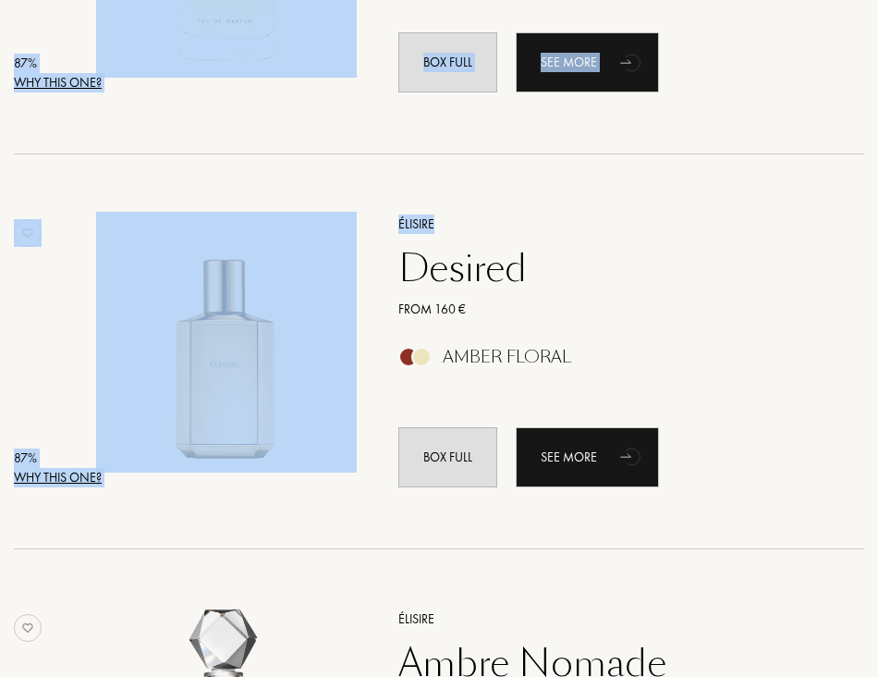
drag, startPoint x: 420, startPoint y: 154, endPoint x: 454, endPoint y: 204, distance: 60.5
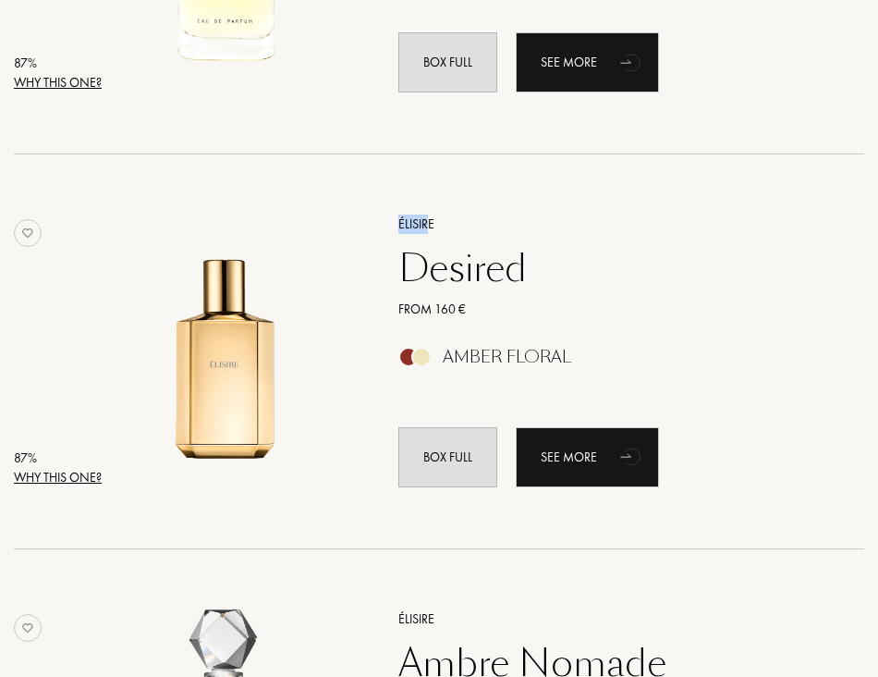
drag, startPoint x: 427, startPoint y: 187, endPoint x: 382, endPoint y: 202, distance: 47.6
click at [382, 202] on div "87 % Why this one? Élisire Desired From 160 € Amber Floral Box full See more" at bounding box center [439, 351] width 850 height 395
click at [445, 169] on div "87 % Why this one? Élisire Desired From 160 € Amber Floral Box full See more" at bounding box center [439, 351] width 850 height 395
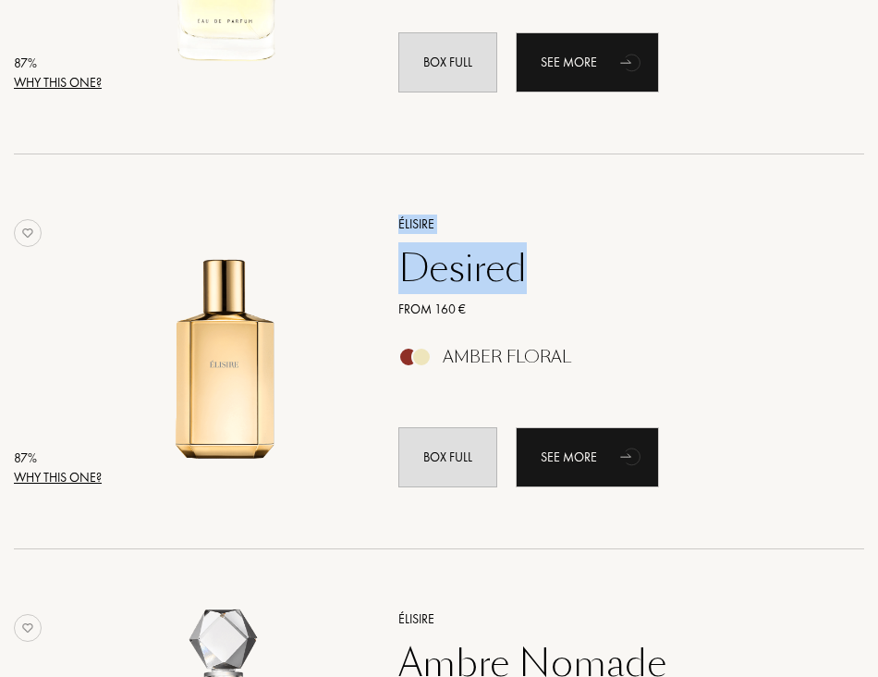
drag, startPoint x: 381, startPoint y: 181, endPoint x: 536, endPoint y: 264, distance: 176.2
click at [536, 264] on div "87 % Why this one? Élisire Desired From 160 € Amber Floral Box full See more" at bounding box center [439, 351] width 850 height 395
copy div "Élisire Desired"
click at [770, 171] on div "87 % Why this one? Élisire Desired From 160 € Amber Floral Box full See more" at bounding box center [439, 351] width 850 height 395
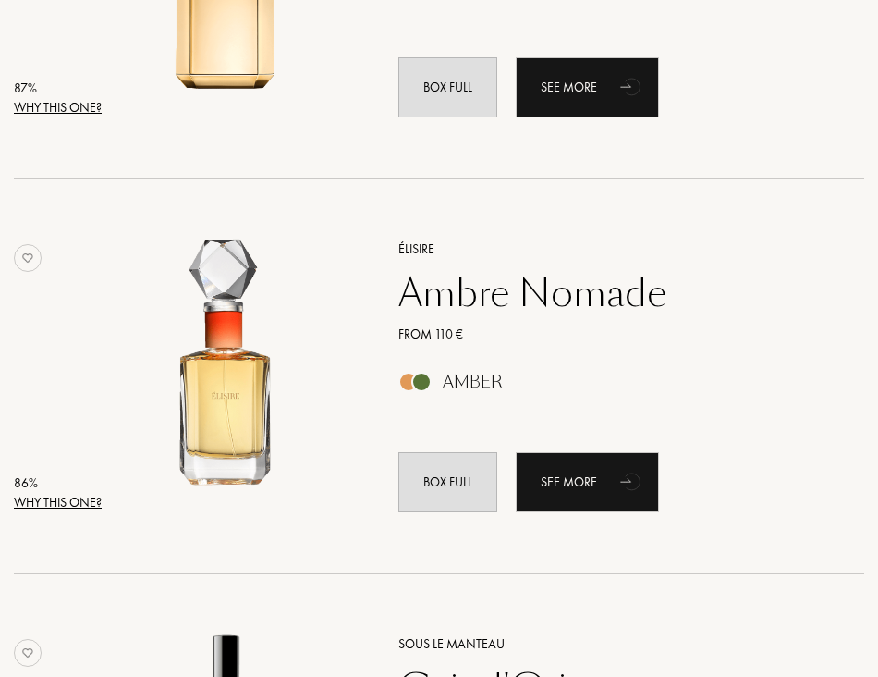
scroll to position [3328, 0]
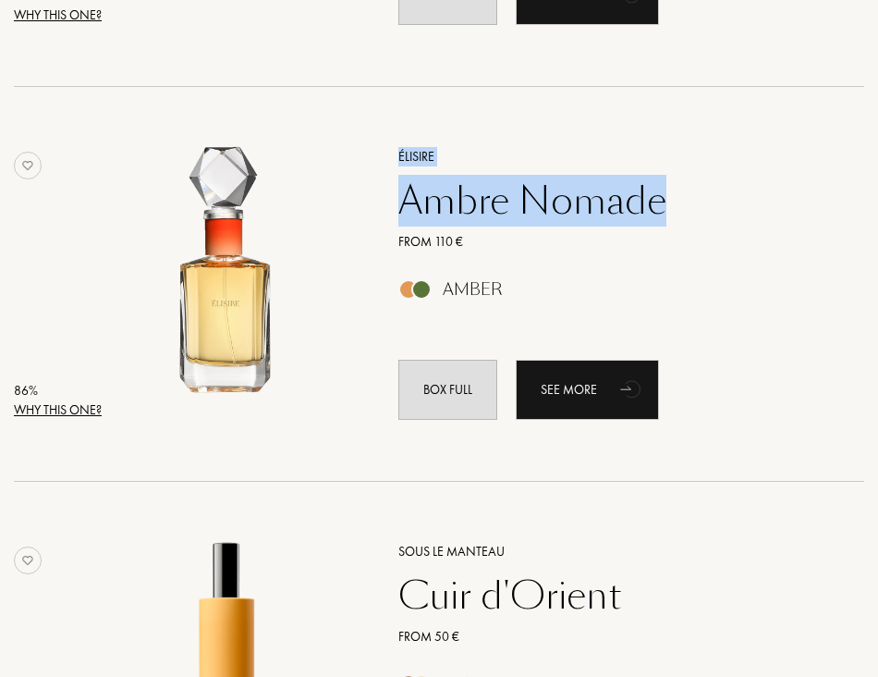
drag, startPoint x: 397, startPoint y: 100, endPoint x: 697, endPoint y: 182, distance: 310.6
click at [697, 182] on div "86 % Why this one? Élisire Ambre Nomade From 110 € Amber Box full See more" at bounding box center [439, 284] width 850 height 395
copy div "Élisire Ambre Nomade"
click at [737, 103] on div "86 % Why this one? Élisire Ambre Nomade From 110 € Amber Box full See more" at bounding box center [439, 284] width 850 height 395
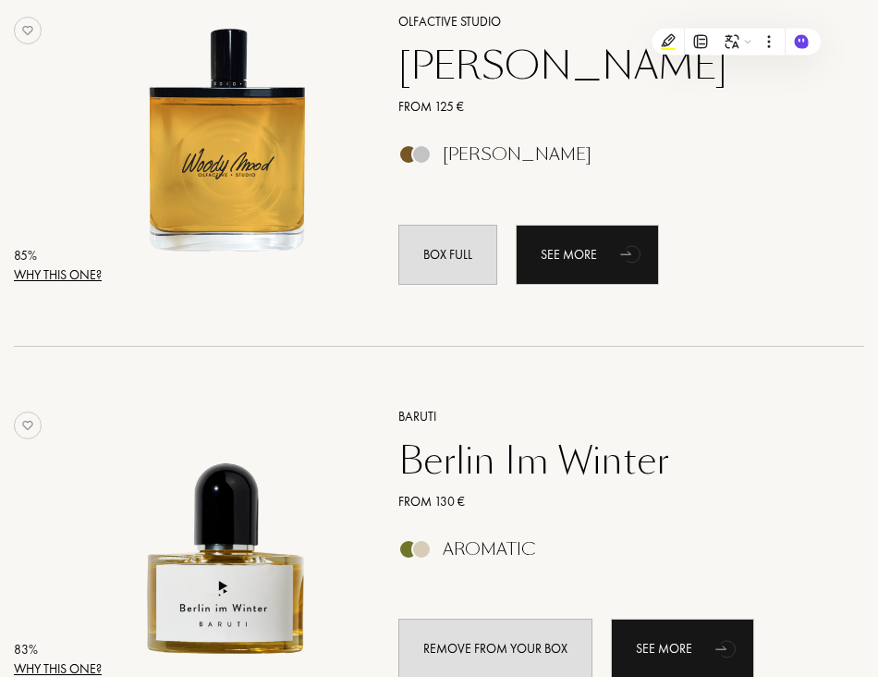
scroll to position [4159, 0]
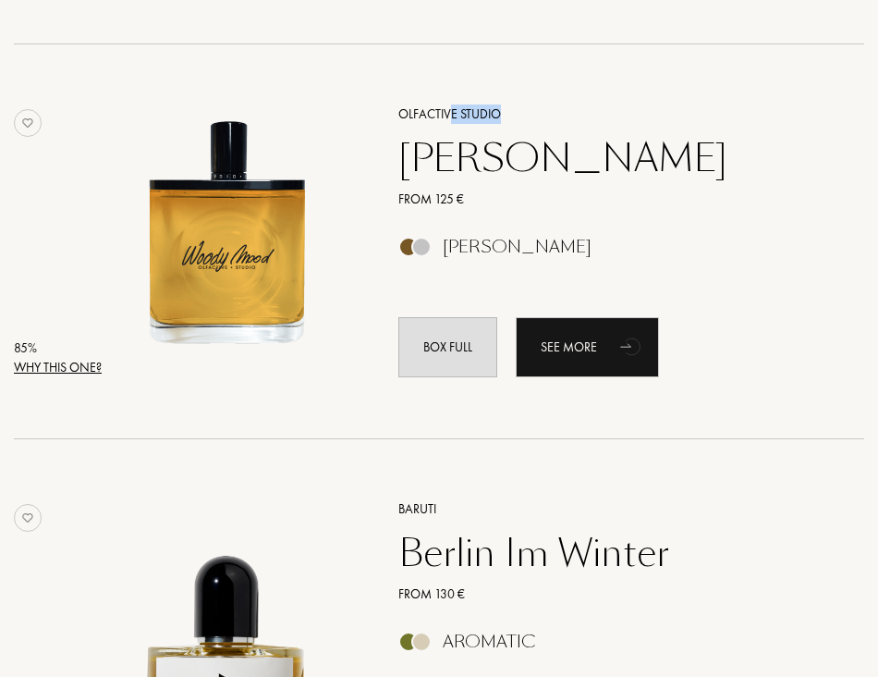
drag, startPoint x: 449, startPoint y: 57, endPoint x: 502, endPoint y: 123, distance: 84.2
click at [502, 123] on div "85 % Why this one? Olfactive Studio Woody Mood From 125 € Amber Woody Box full …" at bounding box center [439, 241] width 850 height 395
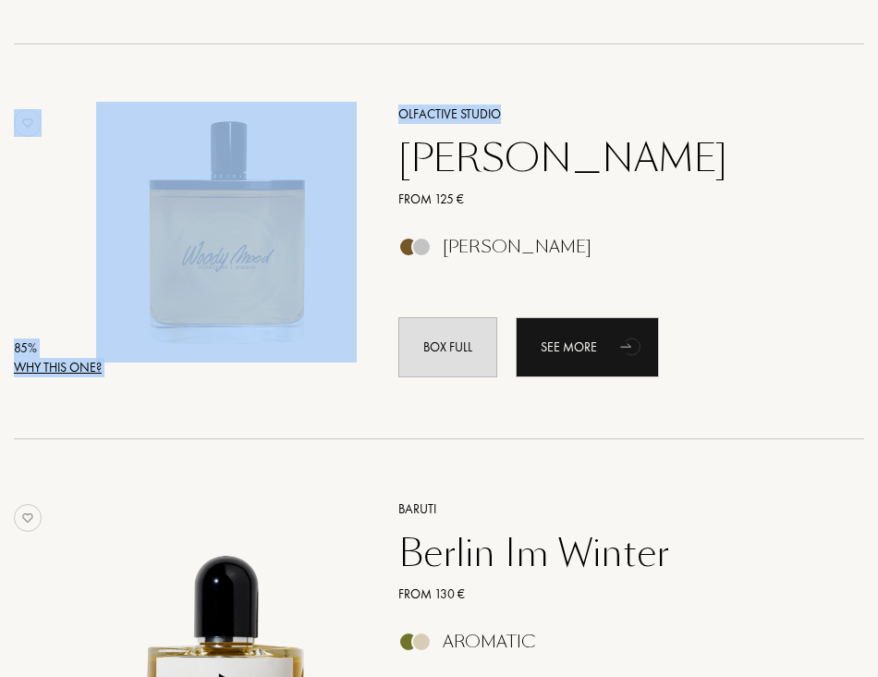
drag, startPoint x: 411, startPoint y: 41, endPoint x: 508, endPoint y: 109, distance: 118.7
click at [504, 112] on div "100 % Why this one? Baruti Perverso From 130 € Remove from your box See more 92…" at bounding box center [439, 91] width 878 height 7985
click at [555, 61] on div "85 % Why this one? Olfactive Studio Woody Mood From 125 € Amber Woody Box full …" at bounding box center [439, 241] width 850 height 395
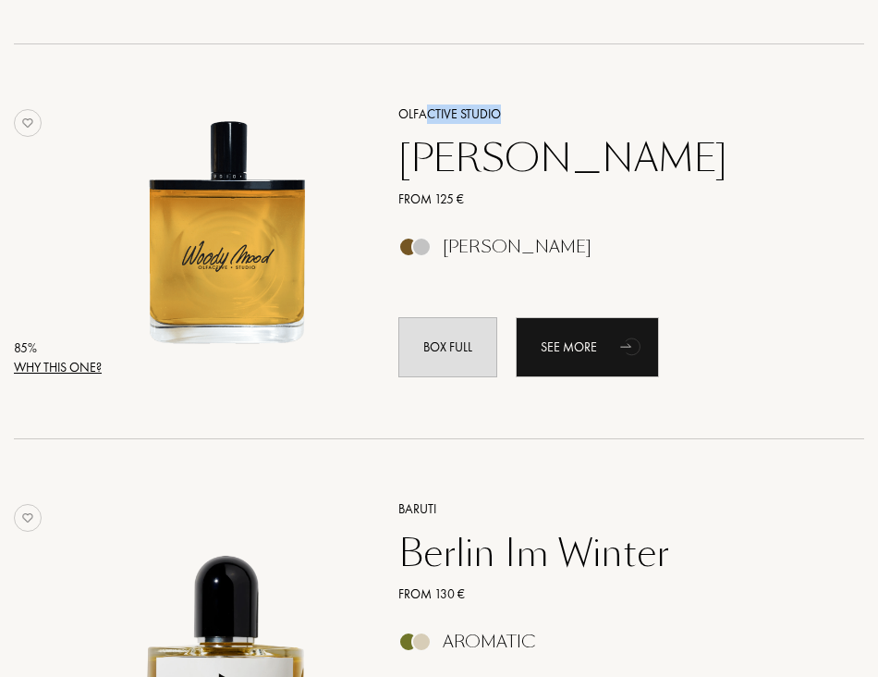
drag, startPoint x: 426, startPoint y: 58, endPoint x: 515, endPoint y: 94, distance: 95.8
click at [515, 94] on div "85 % Why this one? Olfactive Studio Woody Mood From 125 € Amber Woody Box full …" at bounding box center [439, 241] width 850 height 395
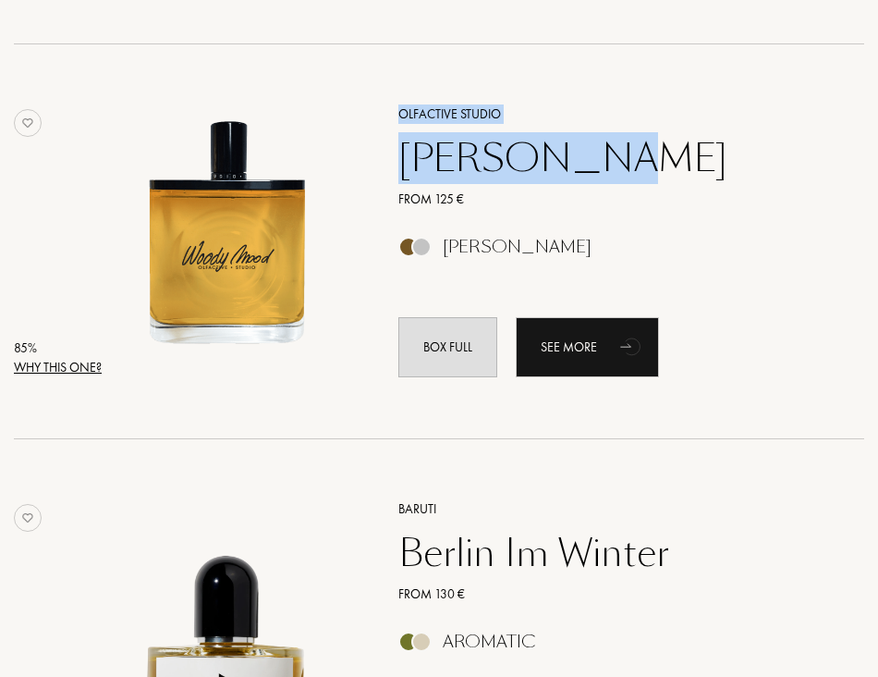
drag, startPoint x: 388, startPoint y: 56, endPoint x: 659, endPoint y: 154, distance: 288.0
click at [659, 154] on div "85 % Why this one? Olfactive Studio Woody Mood From 125 € Amber Woody Box full …" at bounding box center [439, 241] width 850 height 395
copy div "Olfactive Studio Woody Mood"
click at [766, 118] on div "Olfactive Studio" at bounding box center [611, 113] width 452 height 19
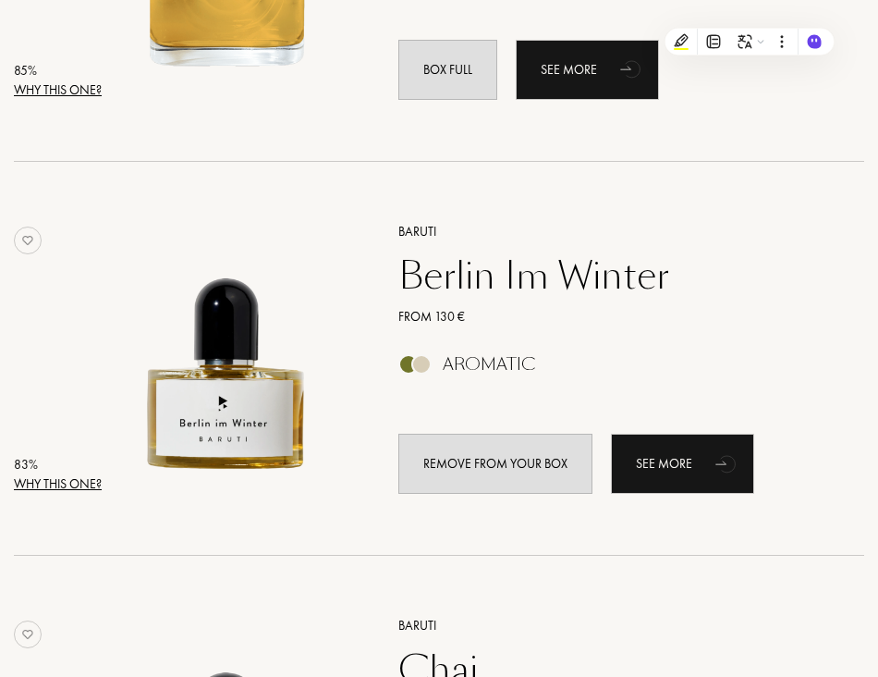
scroll to position [4622, 0]
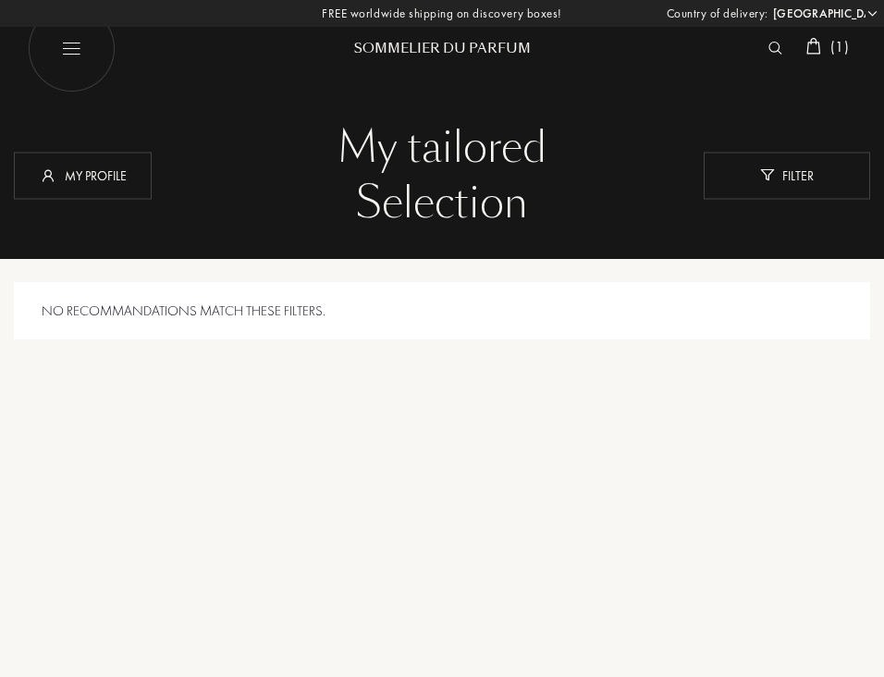
select select "JP"
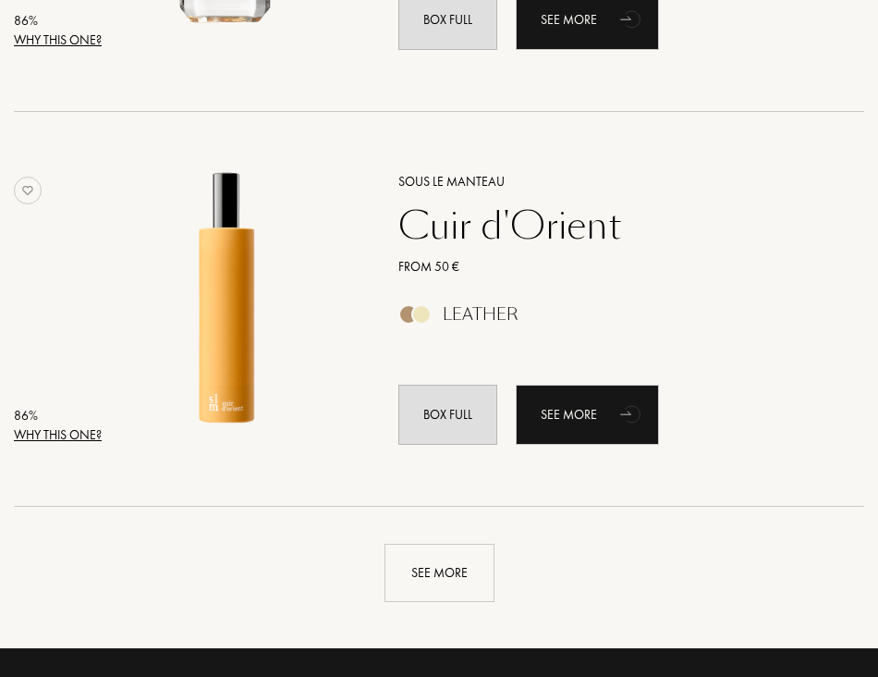
scroll to position [3975, 0]
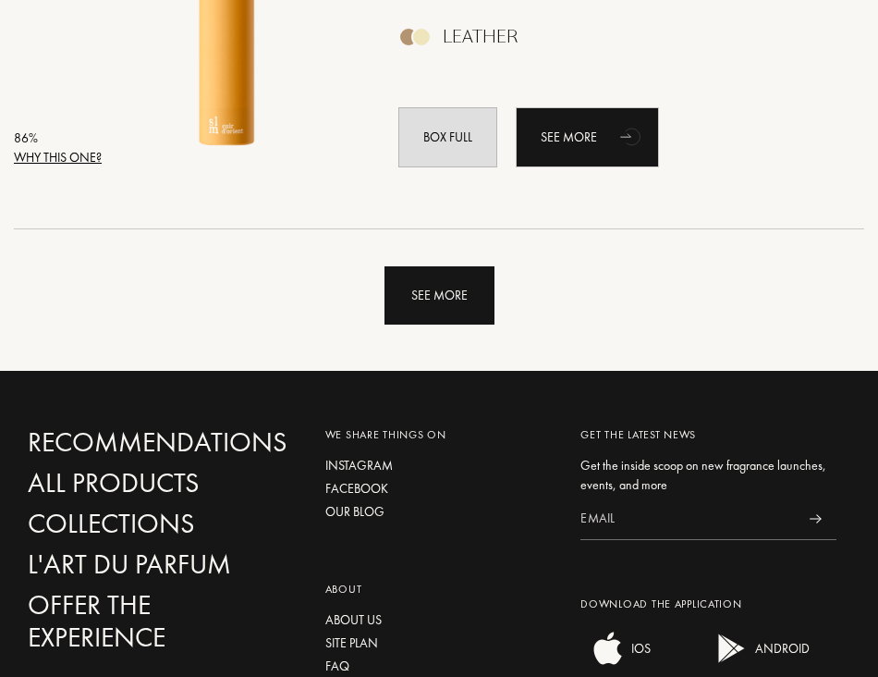
click at [482, 299] on div "See more" at bounding box center [440, 295] width 110 height 58
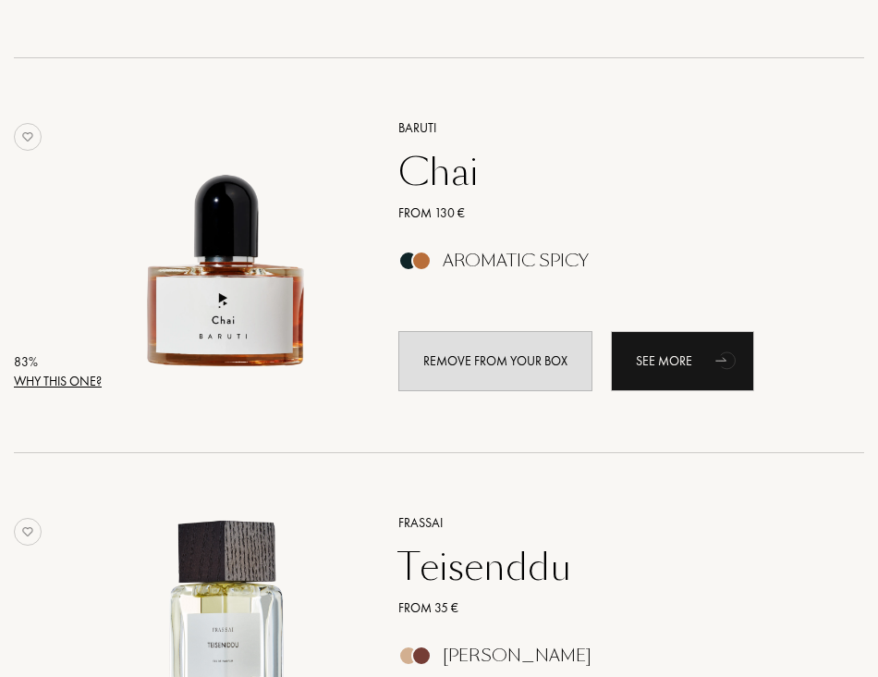
scroll to position [5119, 0]
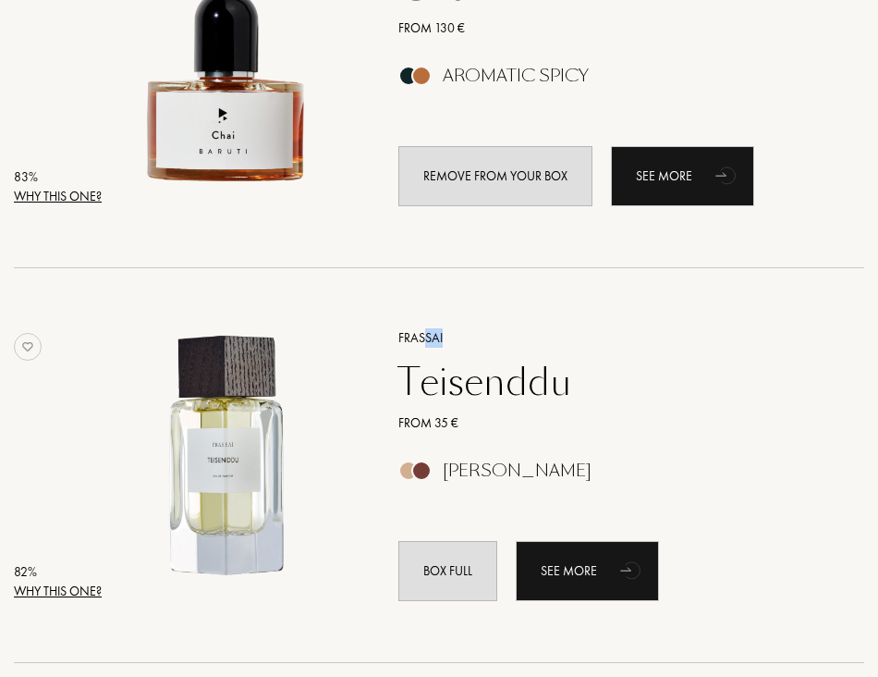
drag, startPoint x: 421, startPoint y: 279, endPoint x: 527, endPoint y: 324, distance: 114.3
click at [527, 324] on div "82 % Why this one? [PERSON_NAME] From 35 € Woody Box full See more" at bounding box center [439, 465] width 850 height 395
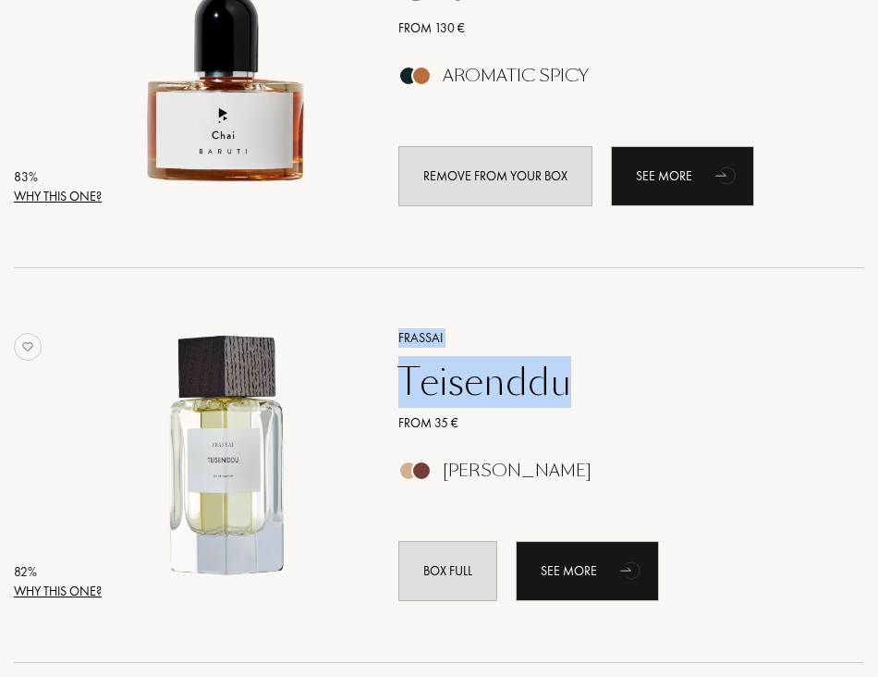
drag, startPoint x: 393, startPoint y: 284, endPoint x: 603, endPoint y: 370, distance: 226.8
click at [603, 370] on div "82 % Why this one? [PERSON_NAME] From 35 € Woody Box full See more" at bounding box center [439, 465] width 850 height 395
copy div "[PERSON_NAME]"
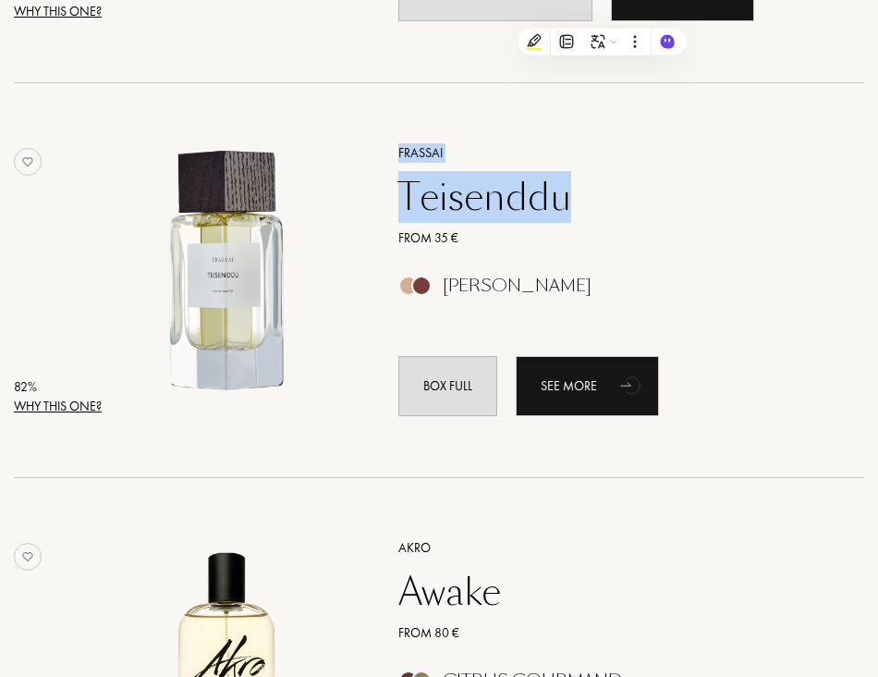
scroll to position [5581, 0]
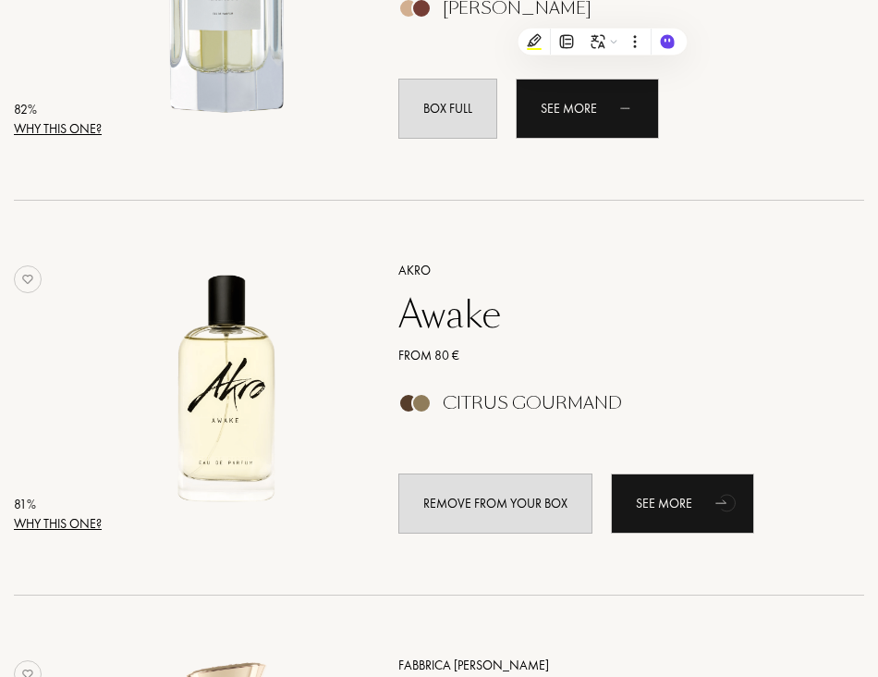
click at [783, 154] on div "[PERSON_NAME] From 35 € Woody Box full See more" at bounding box center [611, 1] width 480 height 316
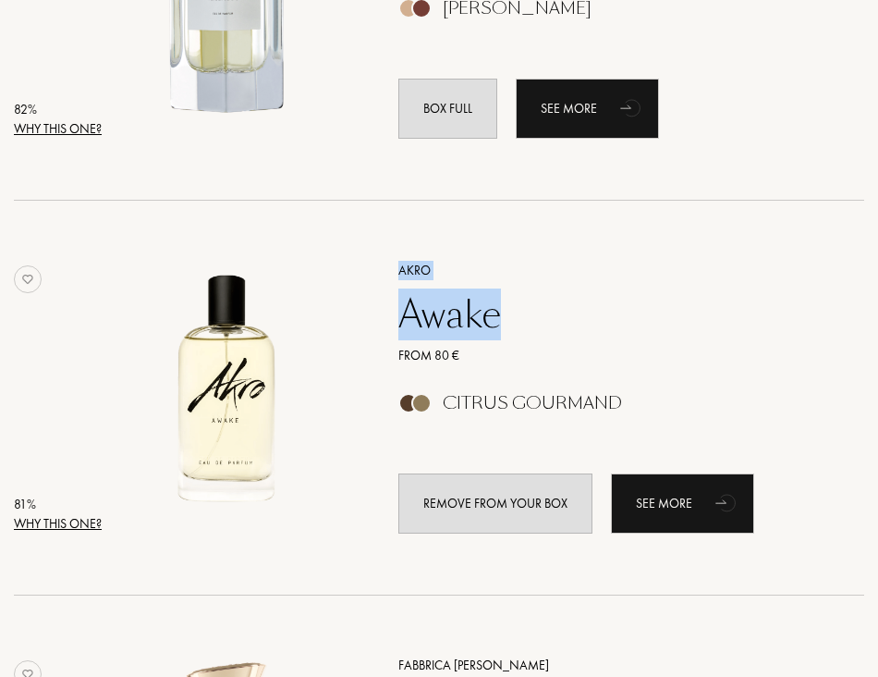
drag, startPoint x: 399, startPoint y: 217, endPoint x: 519, endPoint y: 299, distance: 144.9
click at [519, 299] on div "81 % Why this one? Akro Awake From 80 € Citrus Gourmand Remove from your box Se…" at bounding box center [439, 398] width 850 height 395
copy div "Akro Awake"
click at [768, 239] on div "Akro Awake From 80 € Citrus Gourmand Remove from your box See more" at bounding box center [611, 396] width 480 height 316
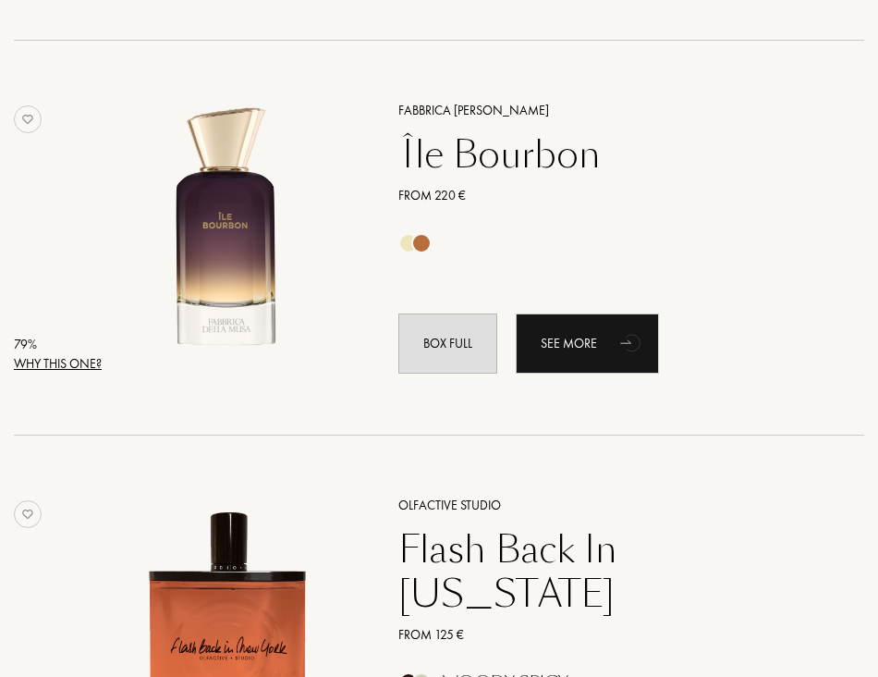
scroll to position [6043, 0]
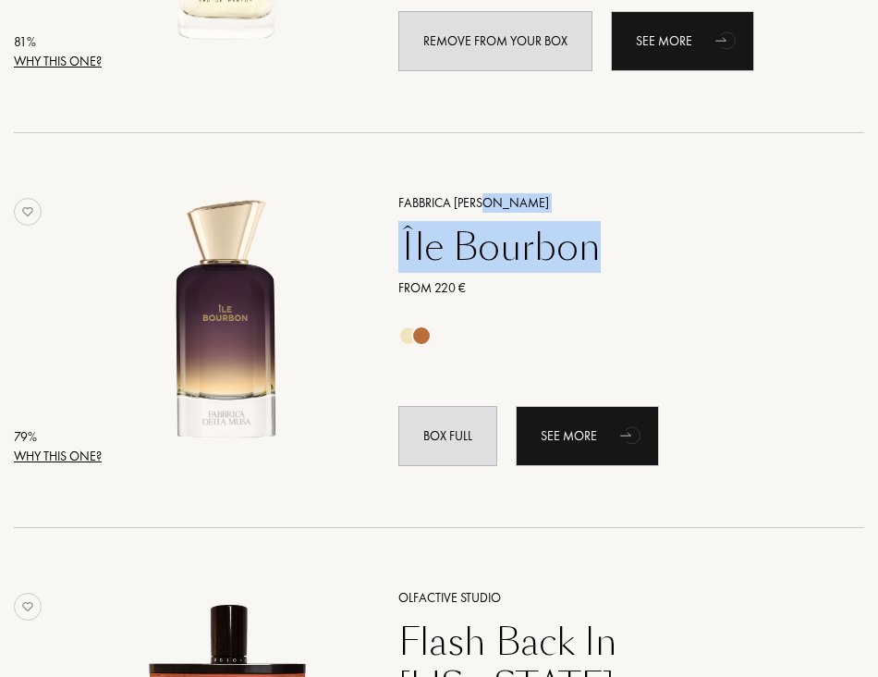
drag, startPoint x: 483, startPoint y: 145, endPoint x: 621, endPoint y: 214, distance: 155.0
click at [621, 214] on div "79 % Why this one? Fabbrica [PERSON_NAME] Île Bourbon From 220 € Box full See m…" at bounding box center [439, 330] width 850 height 395
click at [701, 178] on div "Fabbrica [PERSON_NAME] Île Bourbon From 220 € Box full See more" at bounding box center [611, 328] width 480 height 316
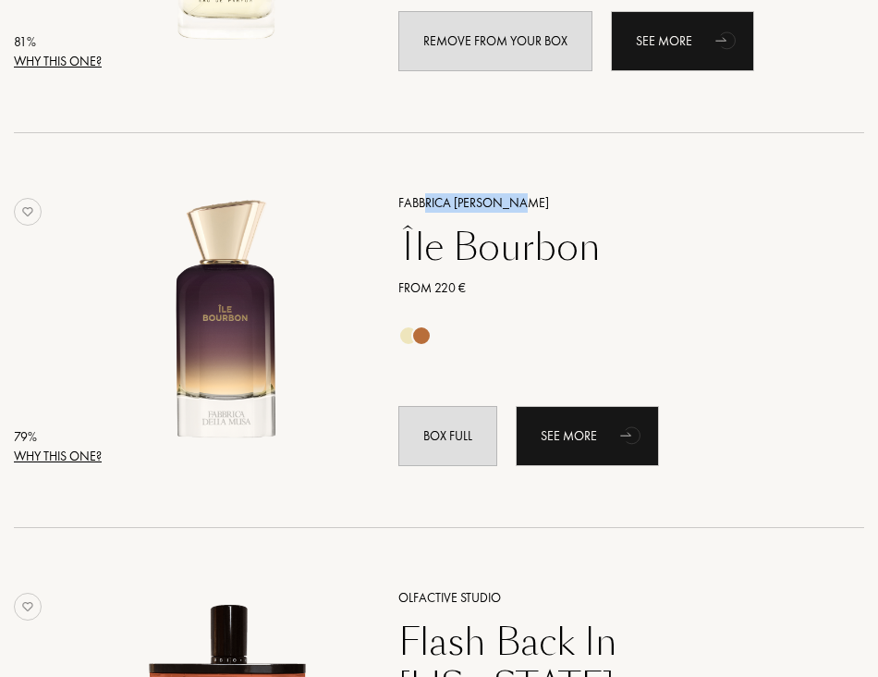
drag, startPoint x: 425, startPoint y: 145, endPoint x: 648, endPoint y: 187, distance: 226.6
click at [576, 186] on div "79 % Why this one? Fabbrica [PERSON_NAME] Île Bourbon From 220 € Box full See m…" at bounding box center [439, 330] width 850 height 395
click at [778, 186] on div "Fabbrica [PERSON_NAME] Île Bourbon From 220 € Box full See more" at bounding box center [611, 328] width 480 height 316
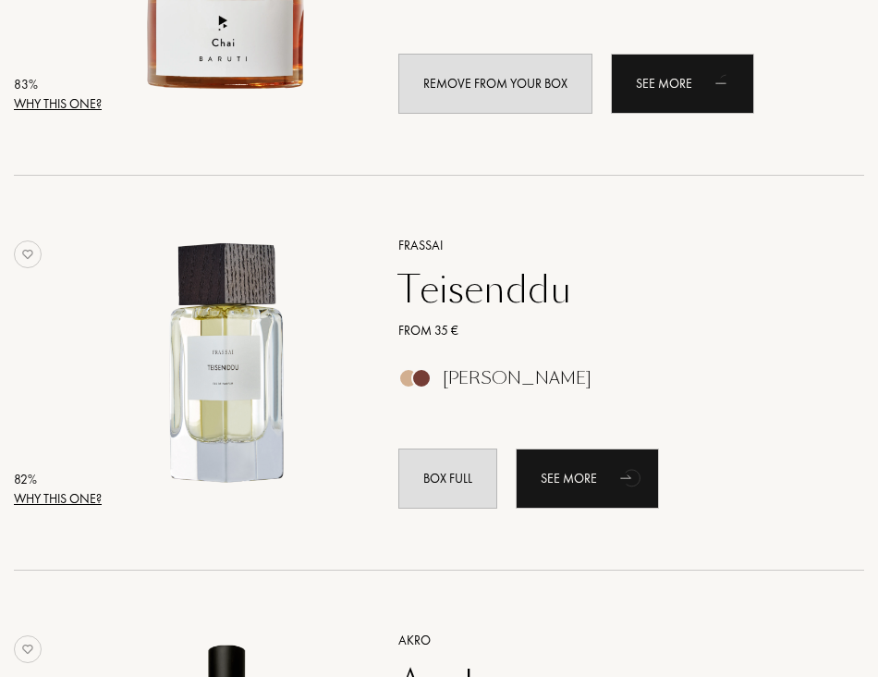
scroll to position [5304, 0]
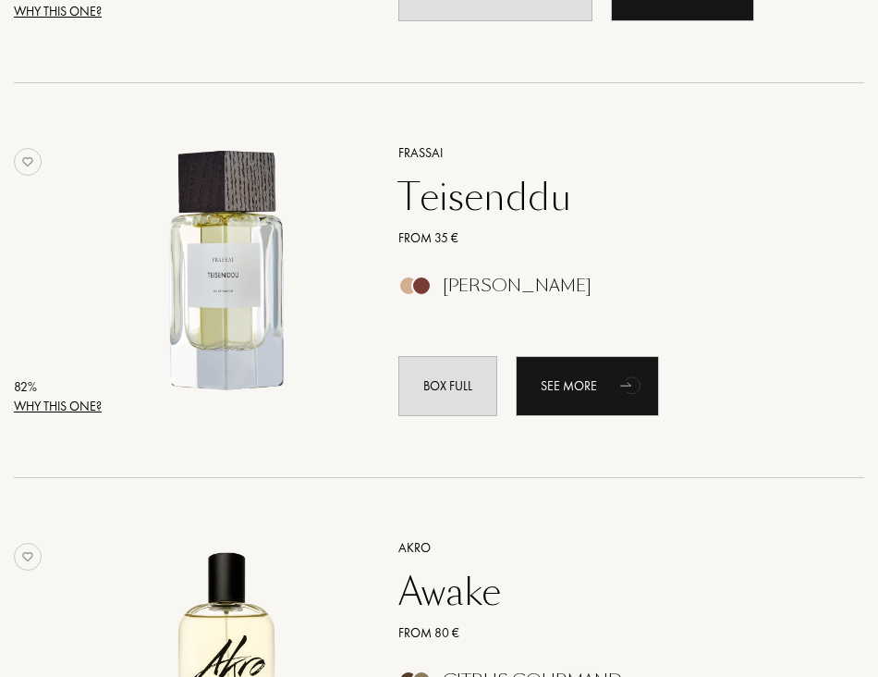
click at [715, 177] on div "Teisenddu" at bounding box center [611, 197] width 452 height 44
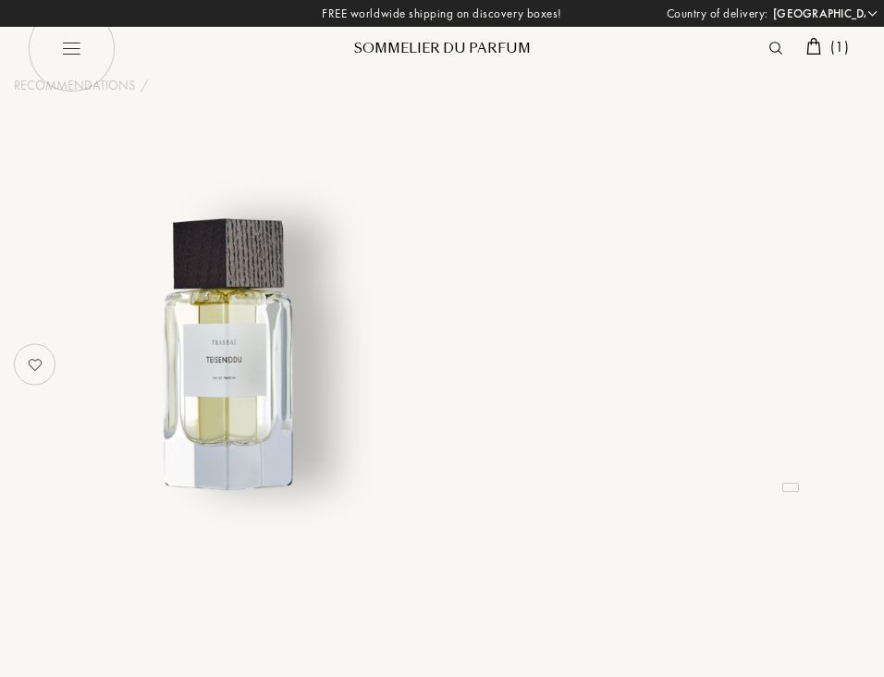
select select "JP"
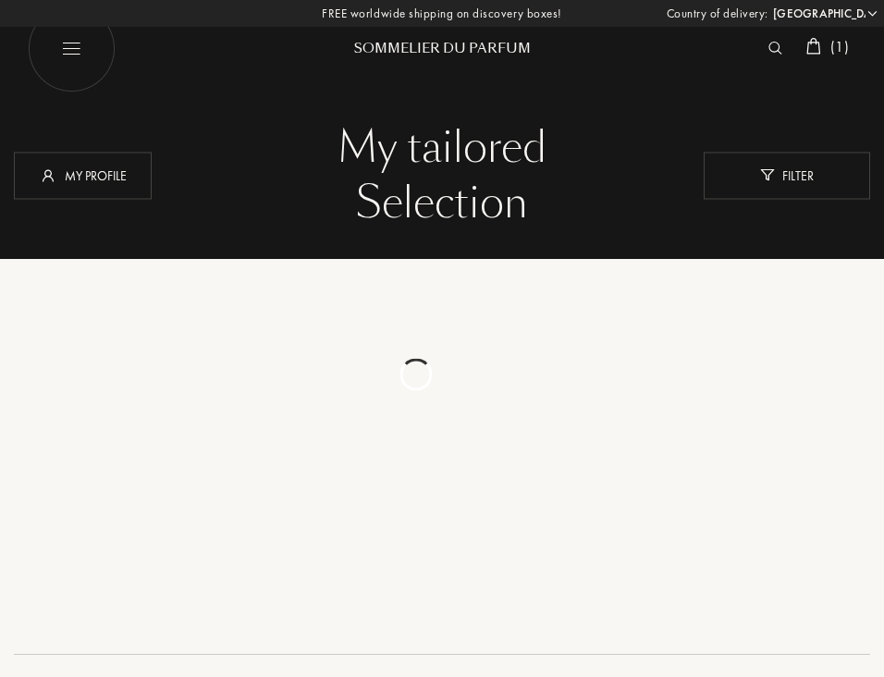
select select "JP"
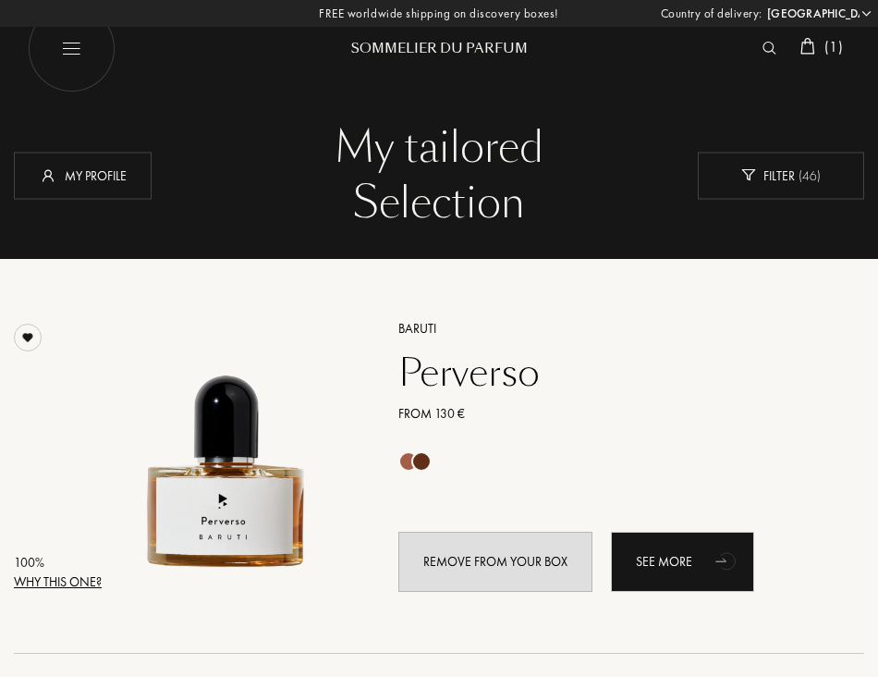
click at [800, 46] on img at bounding box center [807, 46] width 15 height 17
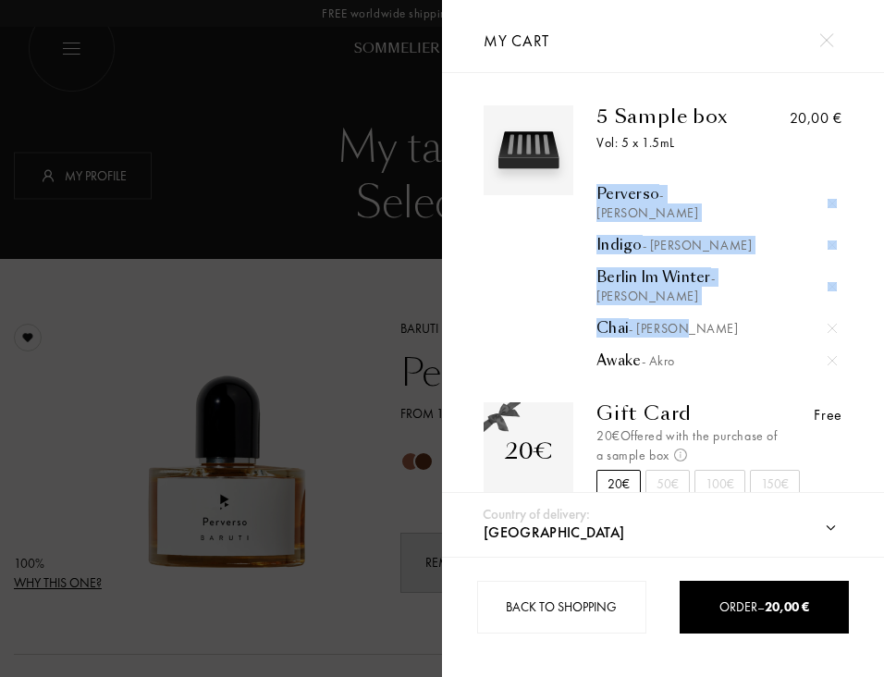
drag, startPoint x: 597, startPoint y: 160, endPoint x: 708, endPoint y: 283, distance: 165.6
click at [708, 283] on div "5 Sample box Vol: 5 x 1.5mL Perverso - Baruti Indigo - Baruti [GEOGRAPHIC_DATA]…" at bounding box center [677, 237] width 209 height 264
copy div "Perverso - Baruti Indigo - Baruti [GEOGRAPHIC_DATA] Im Winter - [PERSON_NAME]"
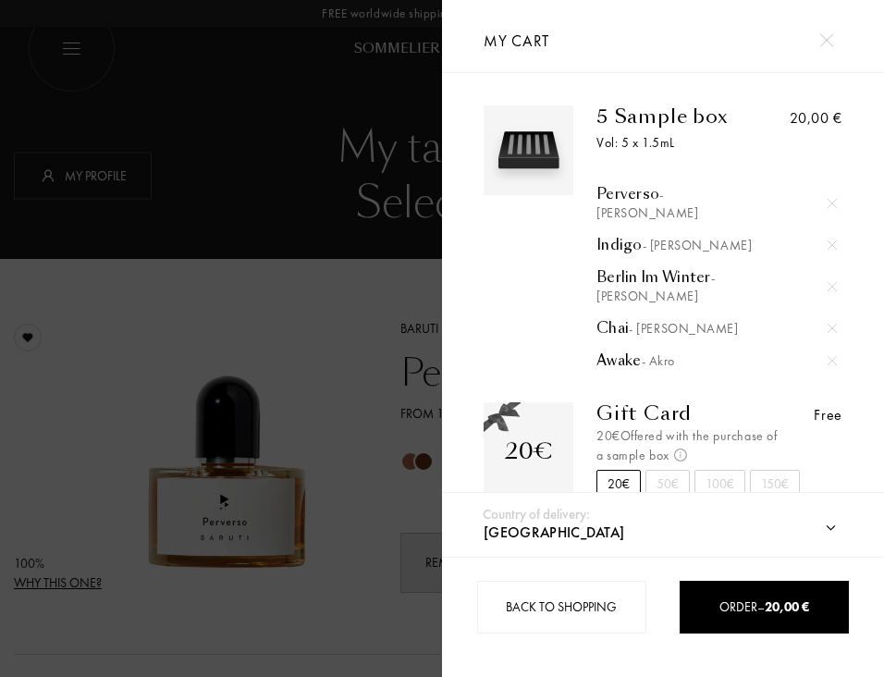
click at [466, 73] on div "5 Sample box Vol: 5 x 1.5mL Perverso - Baruti Indigo - Baruti Berlin Im Winter …" at bounding box center [663, 288] width 442 height 430
click at [274, 60] on div at bounding box center [221, 338] width 442 height 677
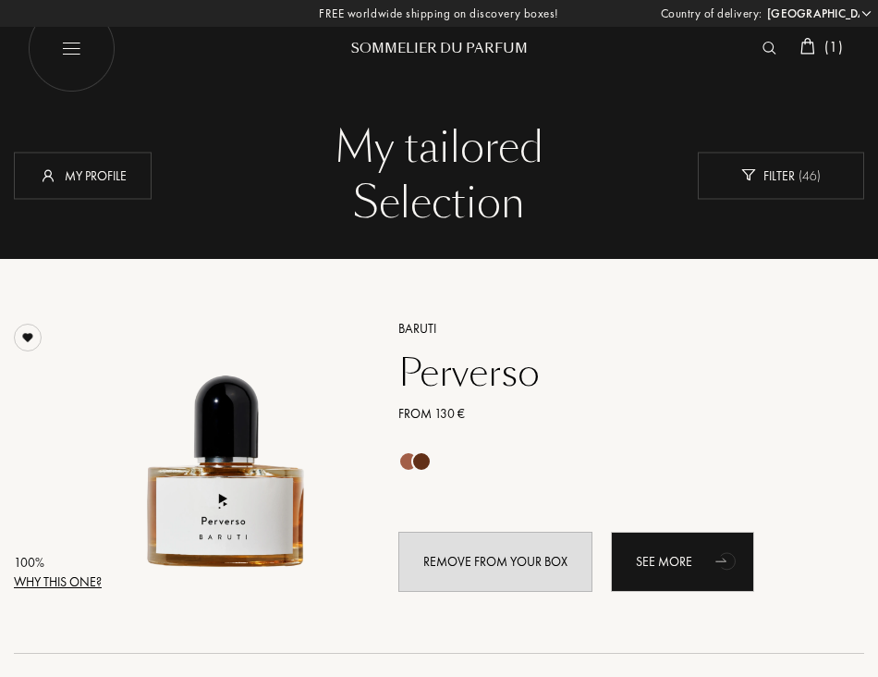
click at [812, 44] on div "( 1 )" at bounding box center [821, 48] width 57 height 24
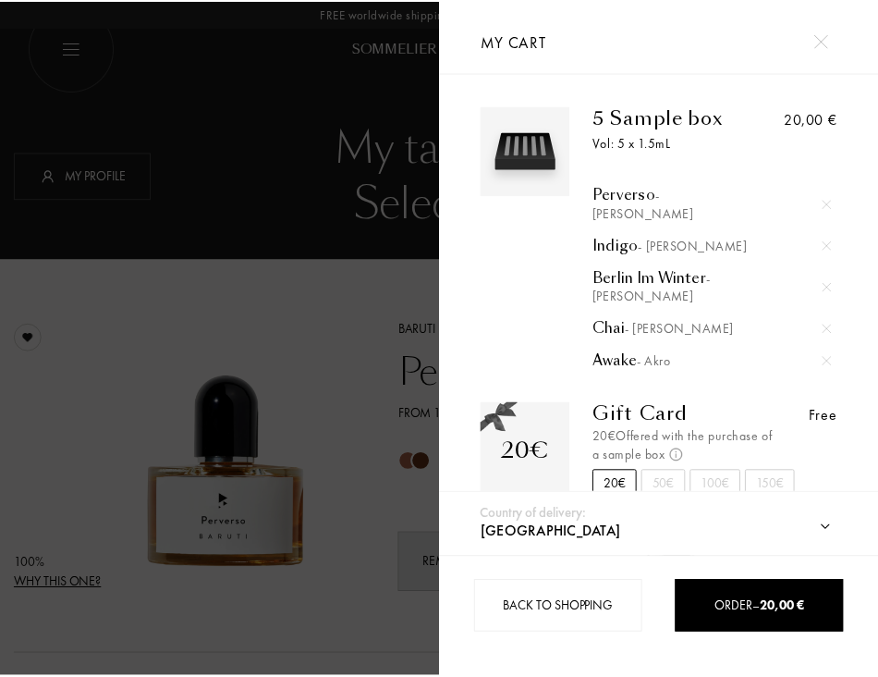
scroll to position [19, 0]
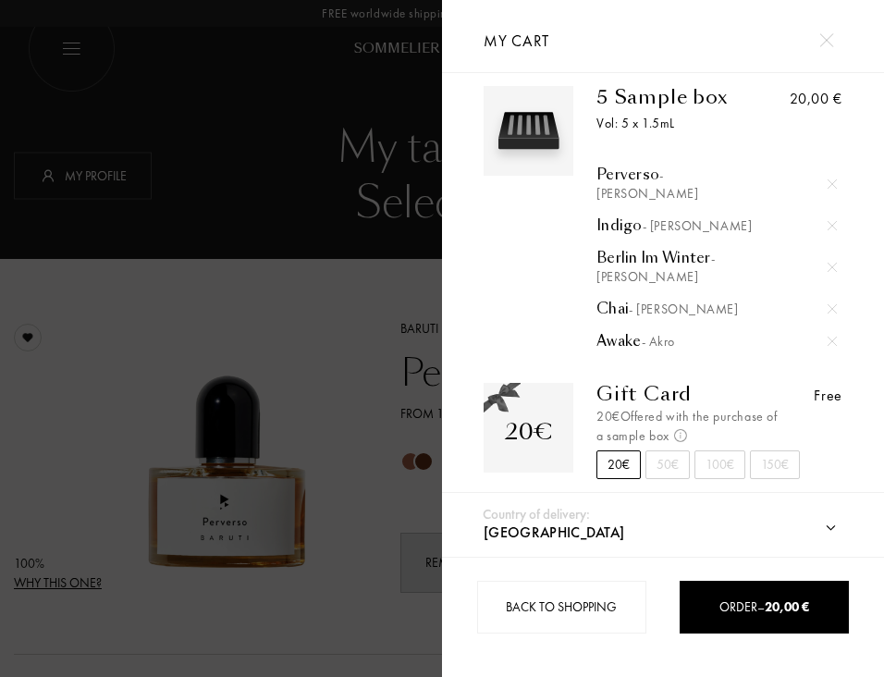
click at [672, 217] on span "- [PERSON_NAME]" at bounding box center [696, 225] width 109 height 17
click at [827, 221] on img at bounding box center [831, 225] width 9 height 9
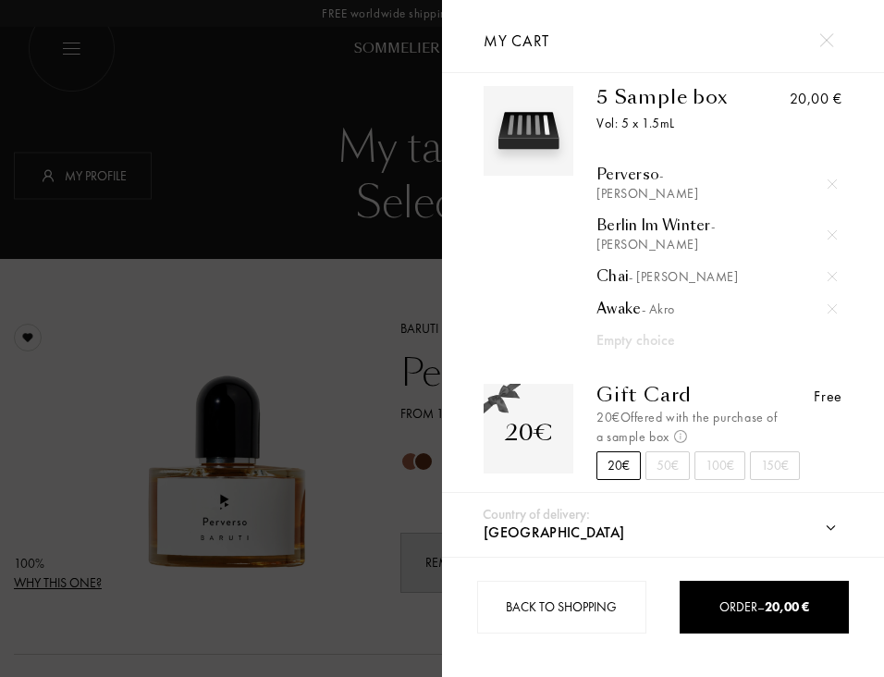
click at [317, 295] on div at bounding box center [221, 338] width 442 height 677
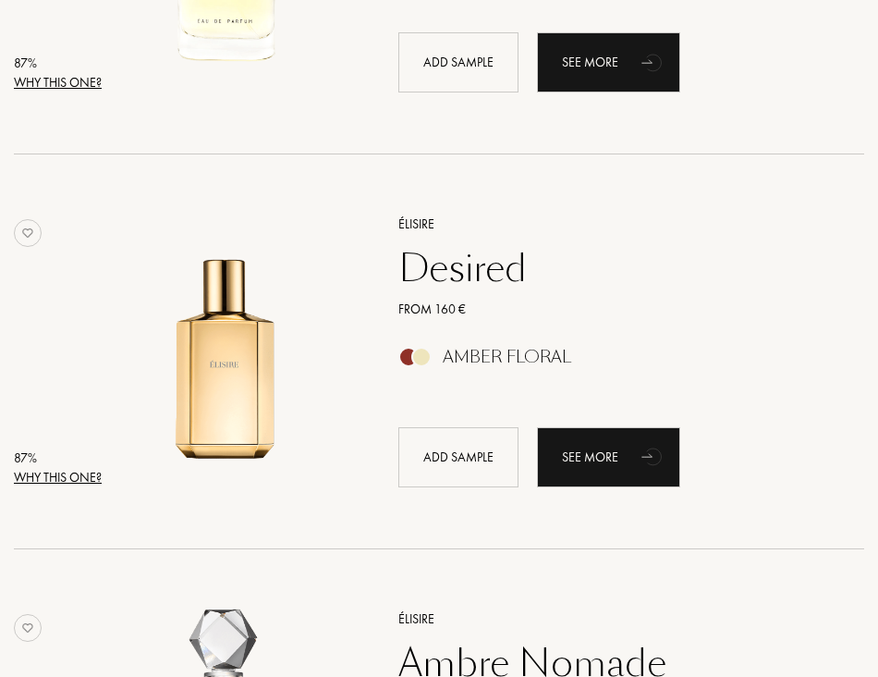
scroll to position [3143, 0]
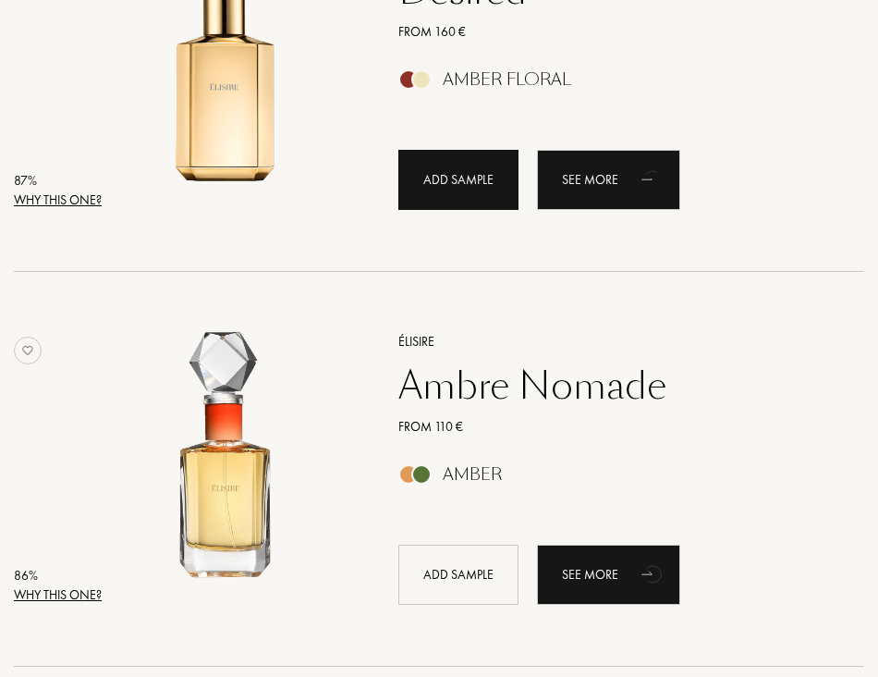
click at [484, 184] on div "Add sample" at bounding box center [458, 180] width 120 height 60
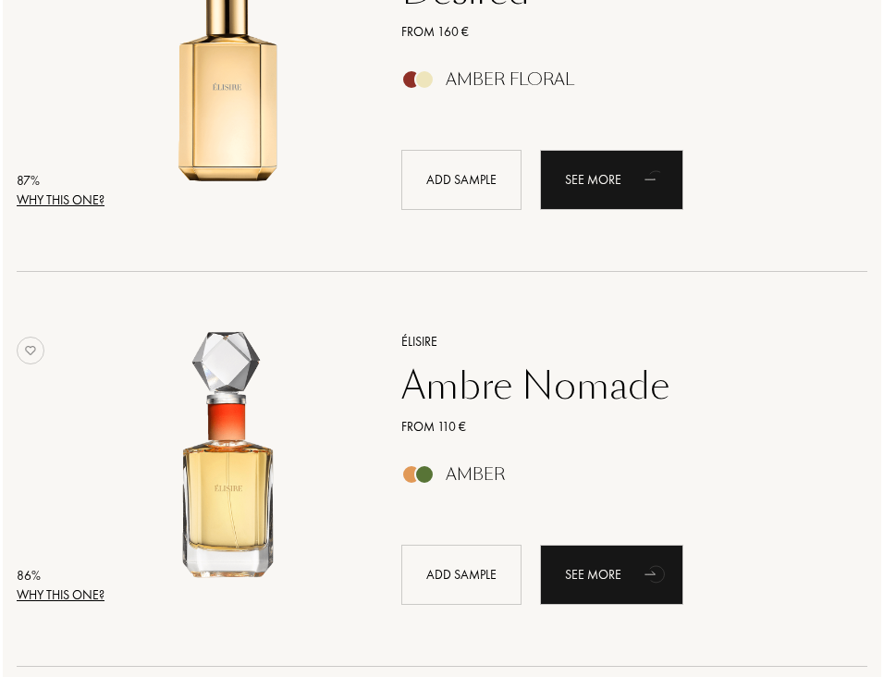
scroll to position [3157, 0]
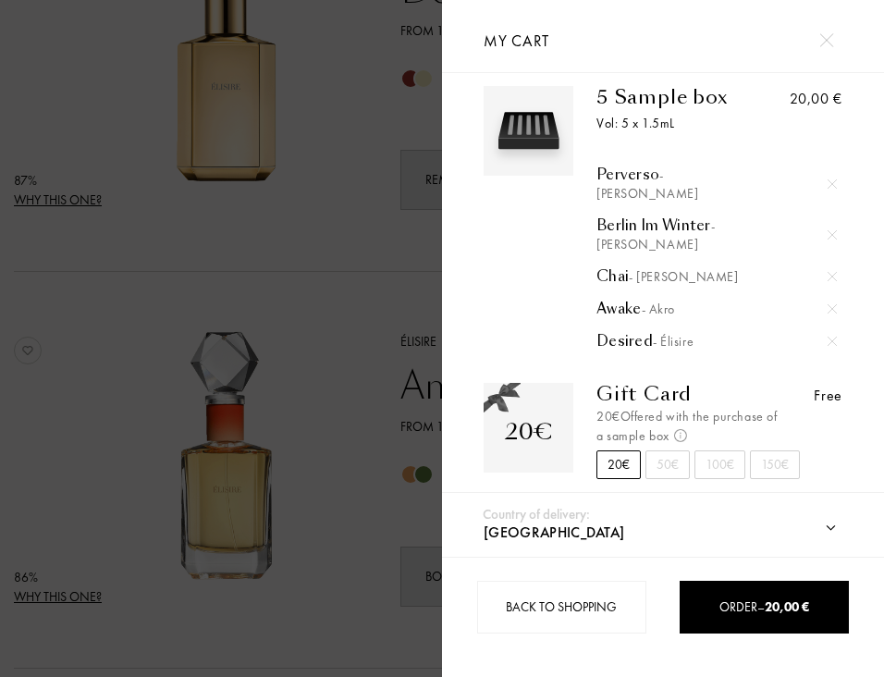
click at [834, 177] on div at bounding box center [832, 184] width 28 height 28
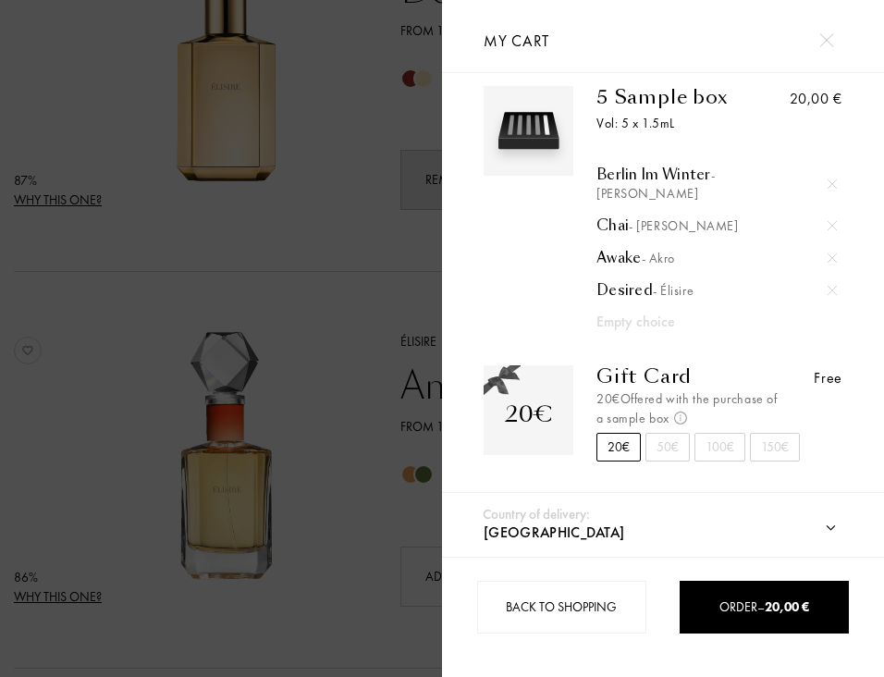
click at [242, 271] on div at bounding box center [221, 338] width 442 height 677
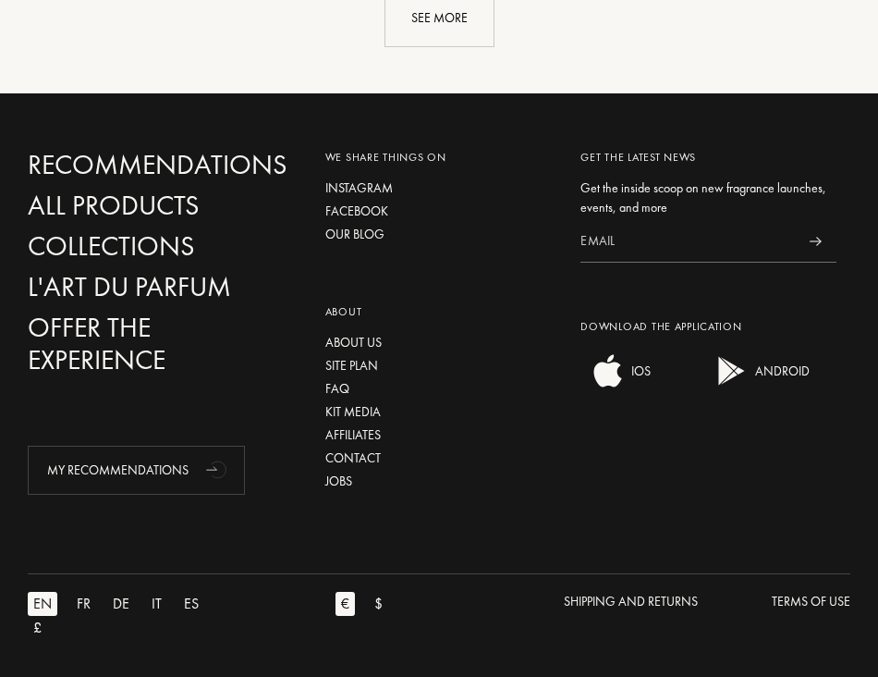
scroll to position [4159, 0]
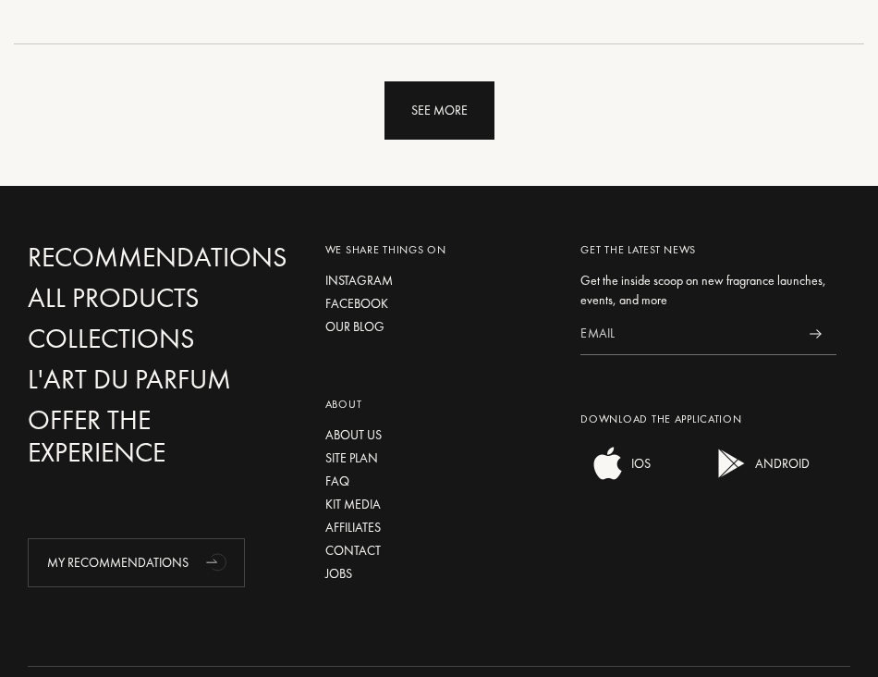
click at [454, 107] on div "See more" at bounding box center [440, 110] width 110 height 58
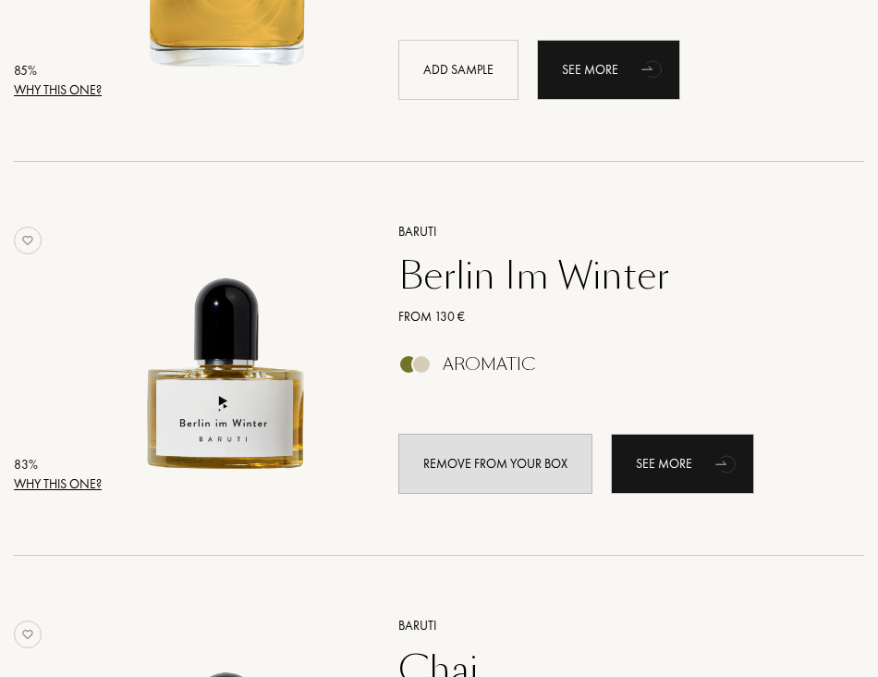
scroll to position [4252, 0]
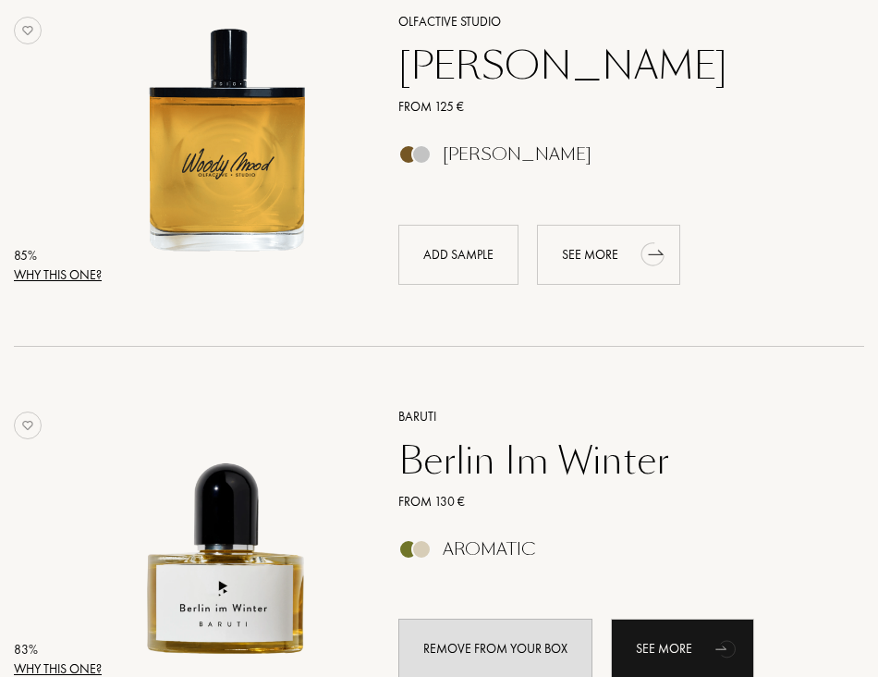
click at [602, 248] on div "See more" at bounding box center [608, 255] width 143 height 60
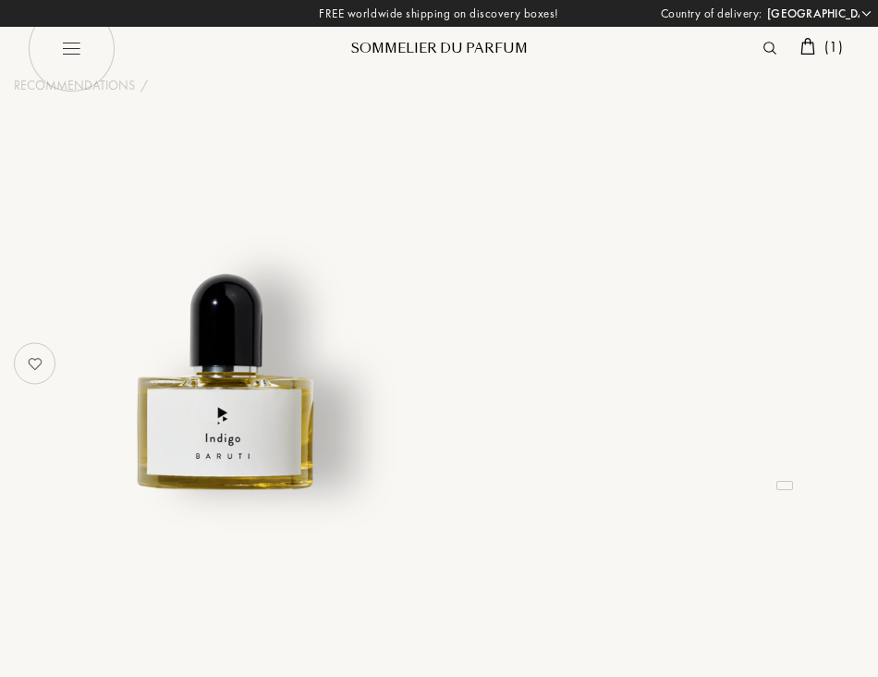
select select "JP"
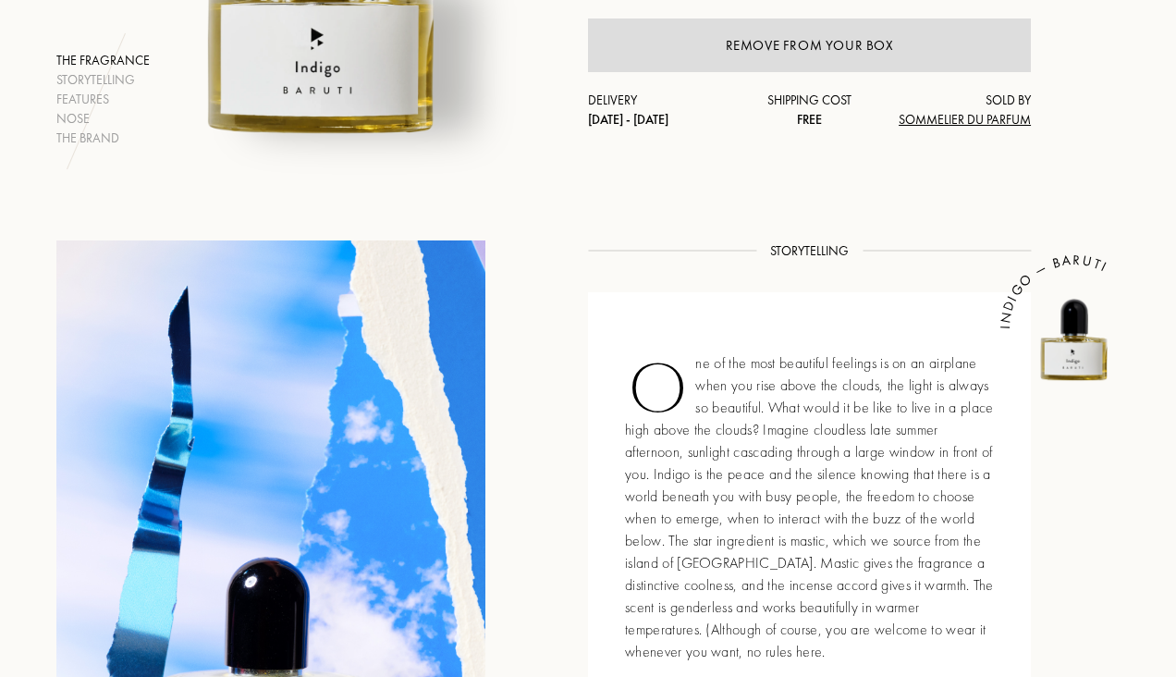
scroll to position [185, 0]
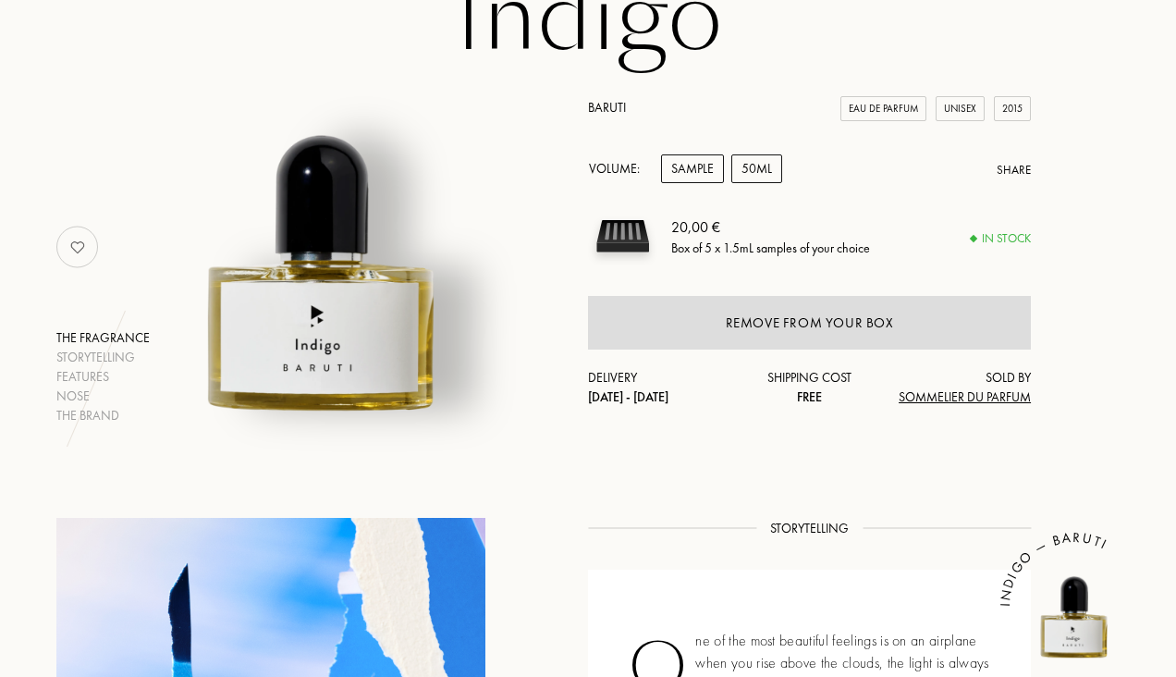
click at [769, 162] on div "50mL" at bounding box center [756, 168] width 51 height 29
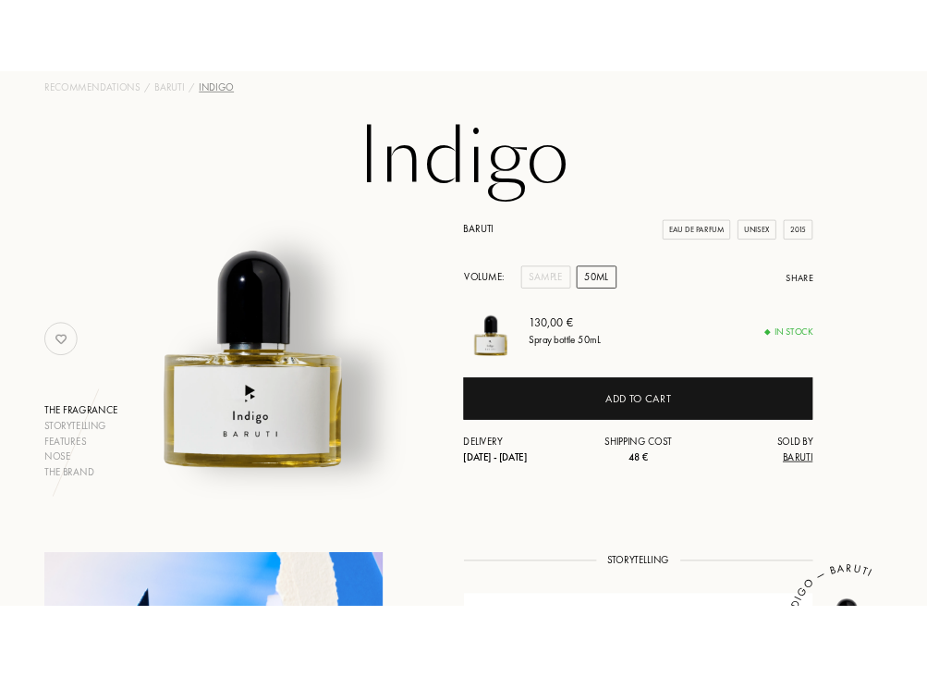
scroll to position [0, 0]
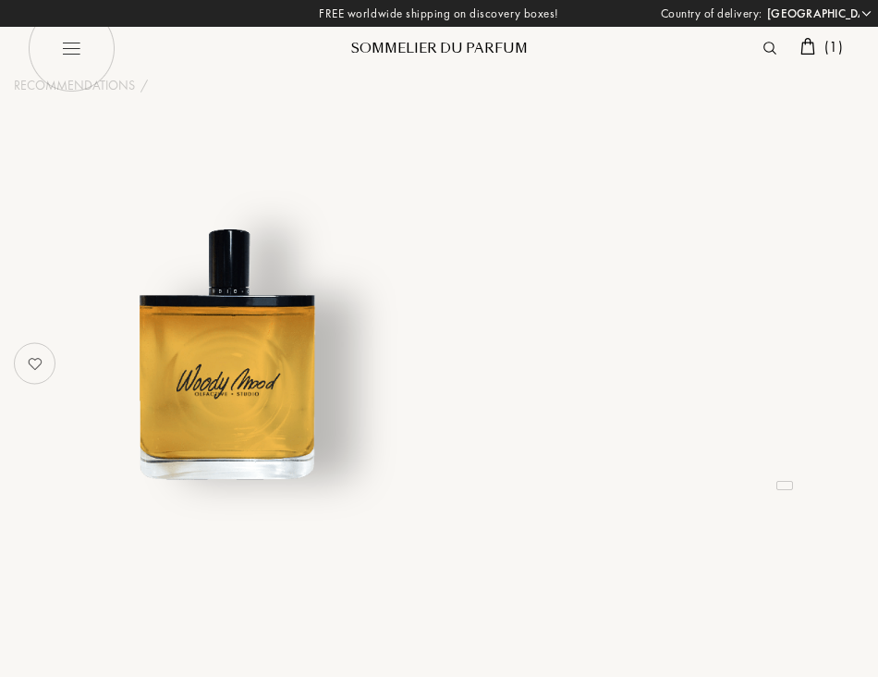
select select "JP"
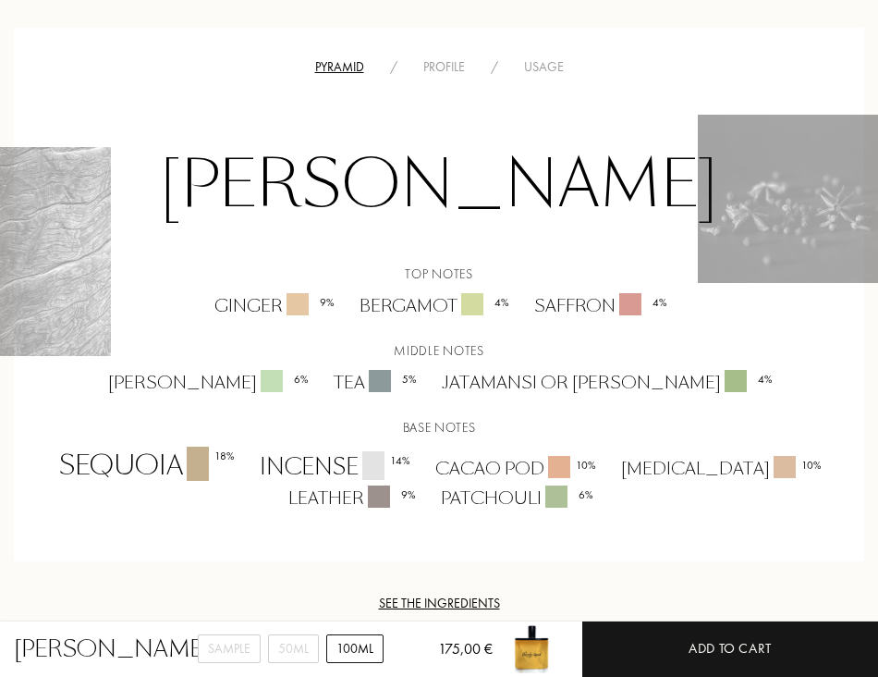
scroll to position [1202, 0]
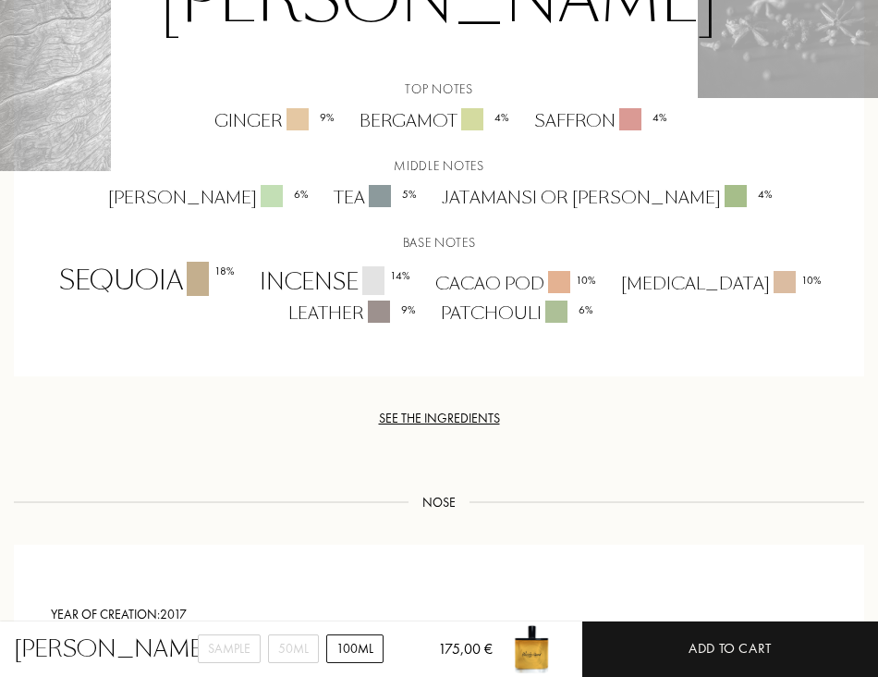
drag, startPoint x: 215, startPoint y: 190, endPoint x: 358, endPoint y: 223, distance: 146.0
click at [358, 223] on div "[PERSON_NAME] Top notes Ginger 9 % Bergamot 4 % Saffron 4 % Middle notes [PERSO…" at bounding box center [439, 109] width 823 height 433
drag, startPoint x: 332, startPoint y: 55, endPoint x: 528, endPoint y: 250, distance: 276.5
click at [528, 250] on div "[PERSON_NAME] Top notes Ginger 9 % Bergamot 4 % Saffron 4 % Middle notes [PERSO…" at bounding box center [439, 109] width 823 height 433
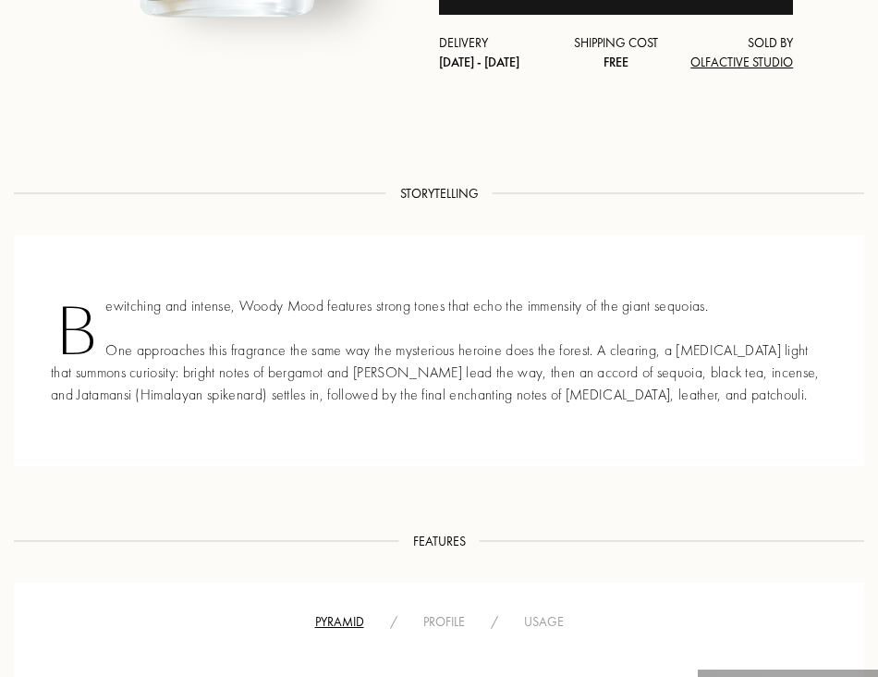
scroll to position [185, 0]
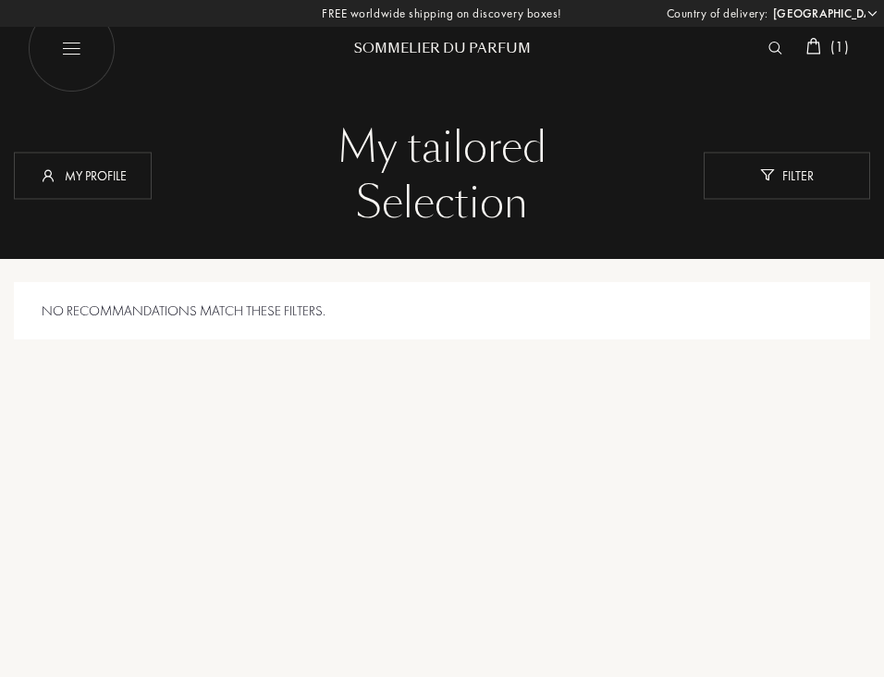
select select "JP"
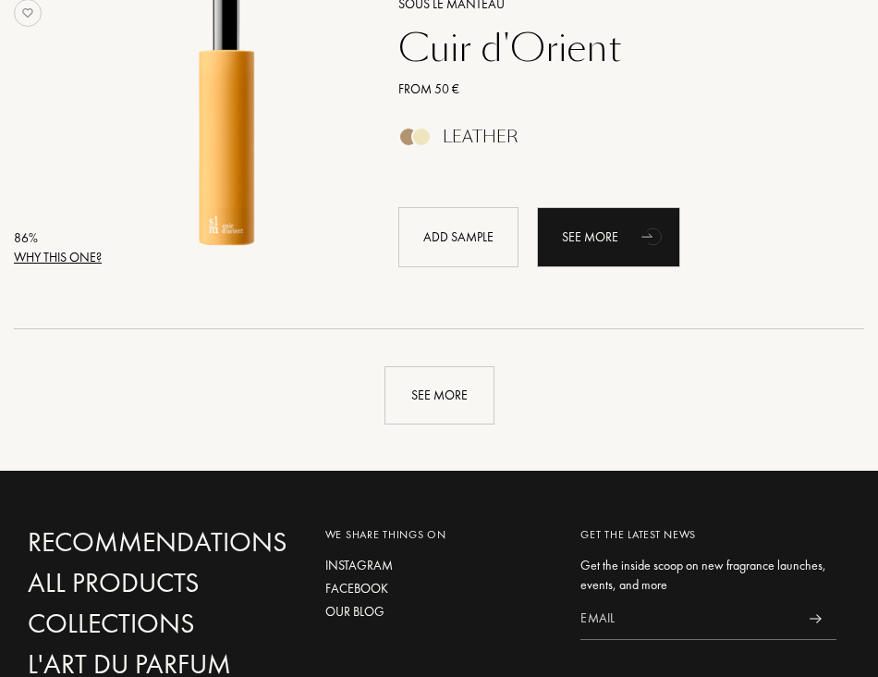
scroll to position [4245, 0]
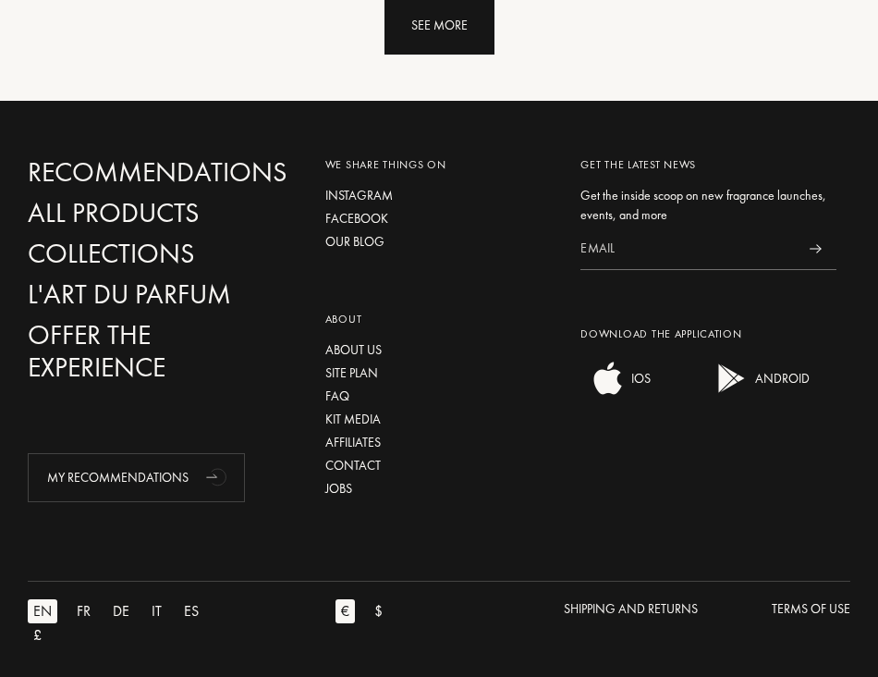
click at [437, 39] on div "See more" at bounding box center [440, 25] width 110 height 58
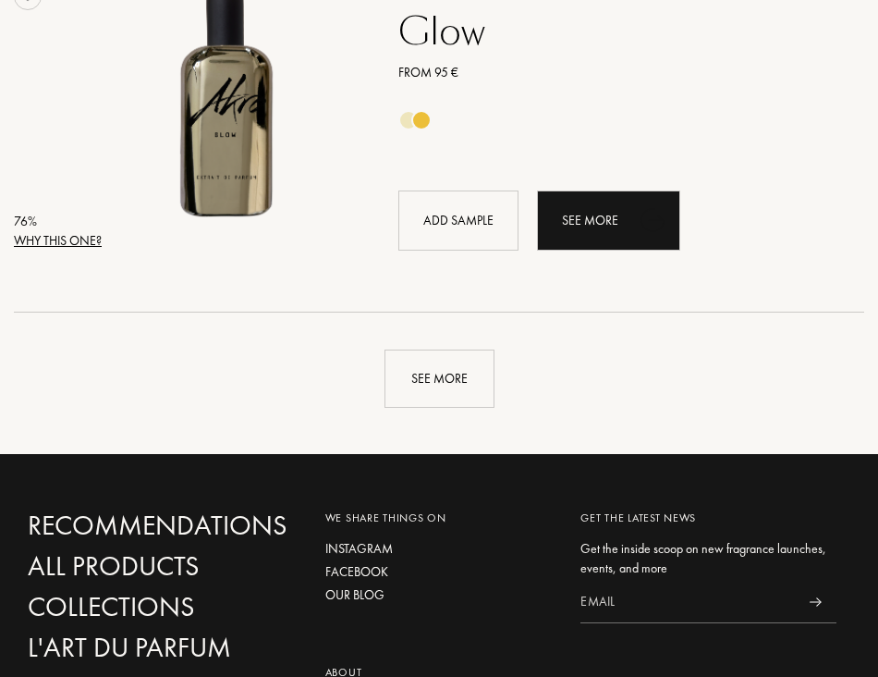
scroll to position [8114, 0]
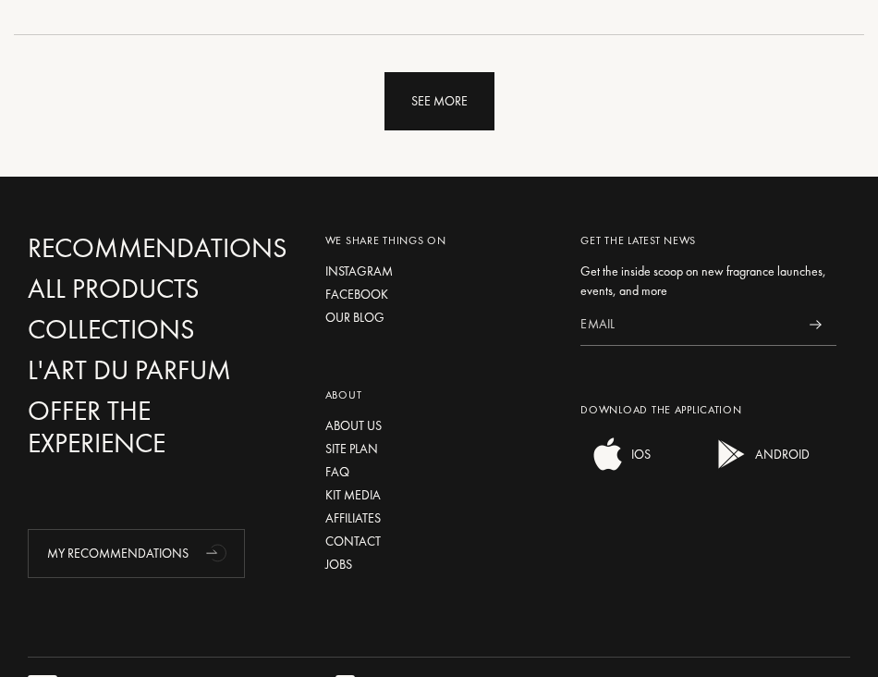
click at [421, 107] on div "See more" at bounding box center [440, 101] width 110 height 58
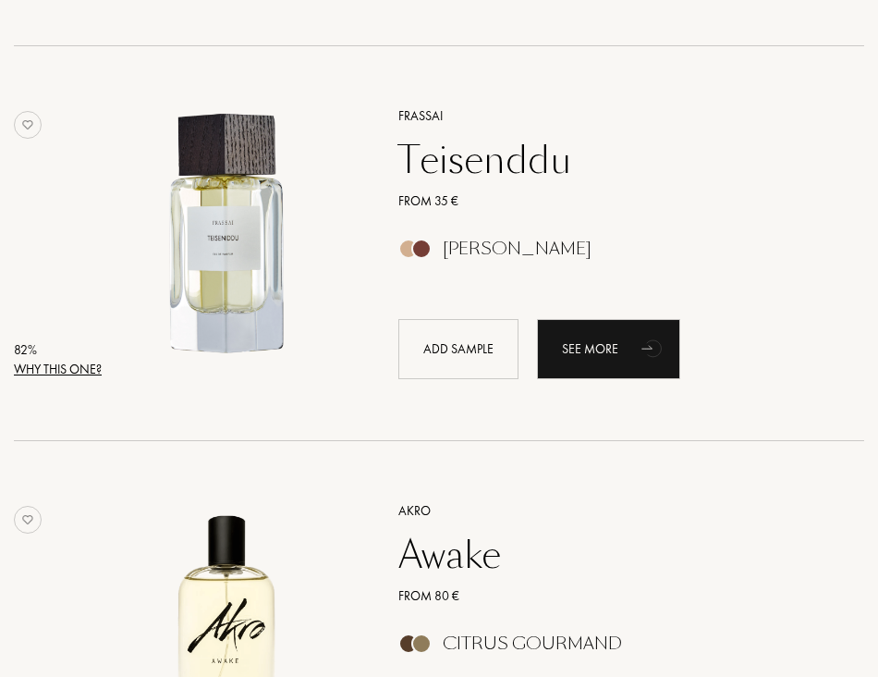
scroll to position [5433, 0]
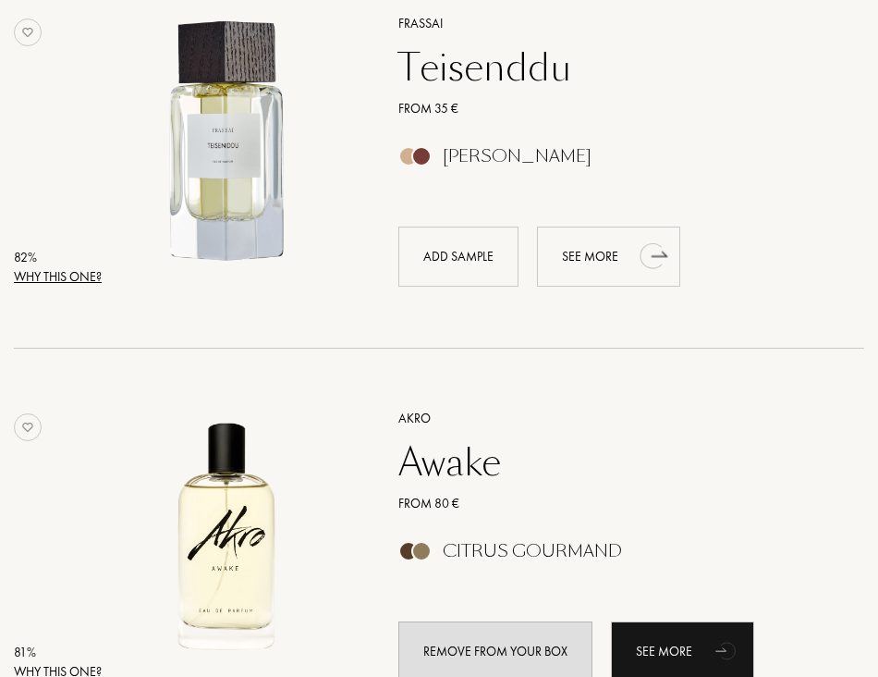
click at [636, 253] on icon "animation" at bounding box center [653, 255] width 37 height 37
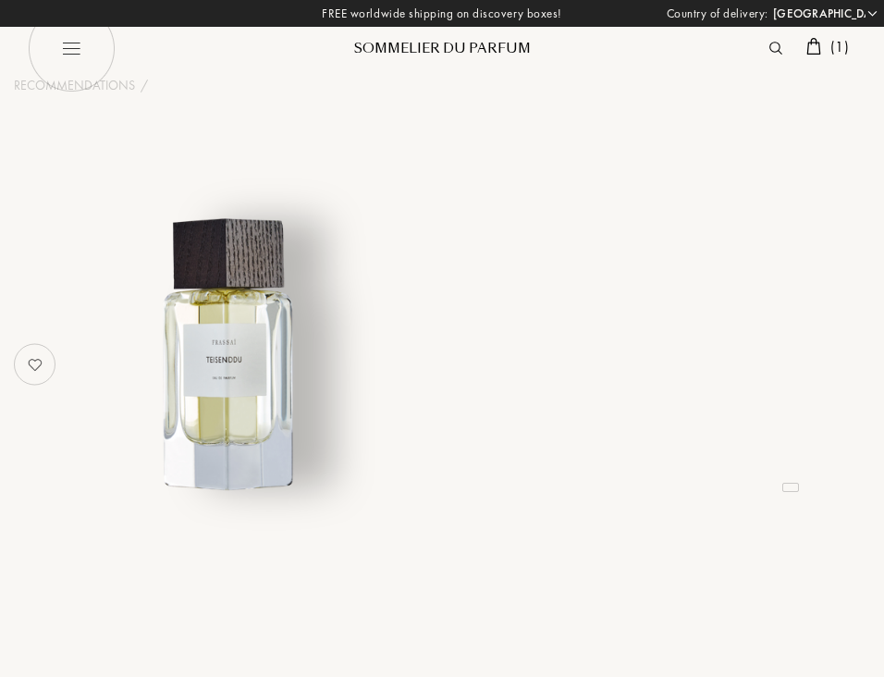
select select "JP"
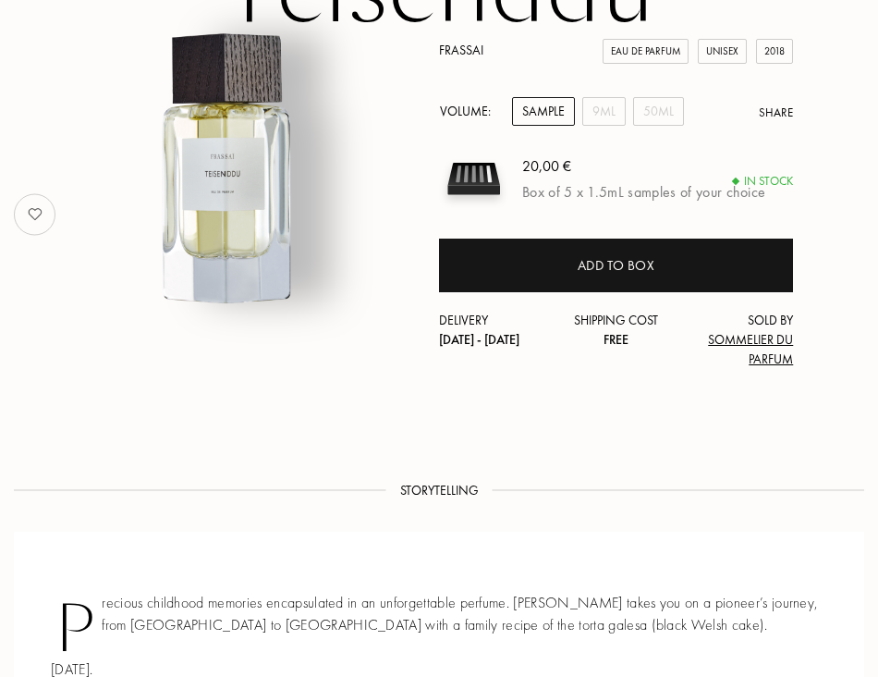
scroll to position [462, 0]
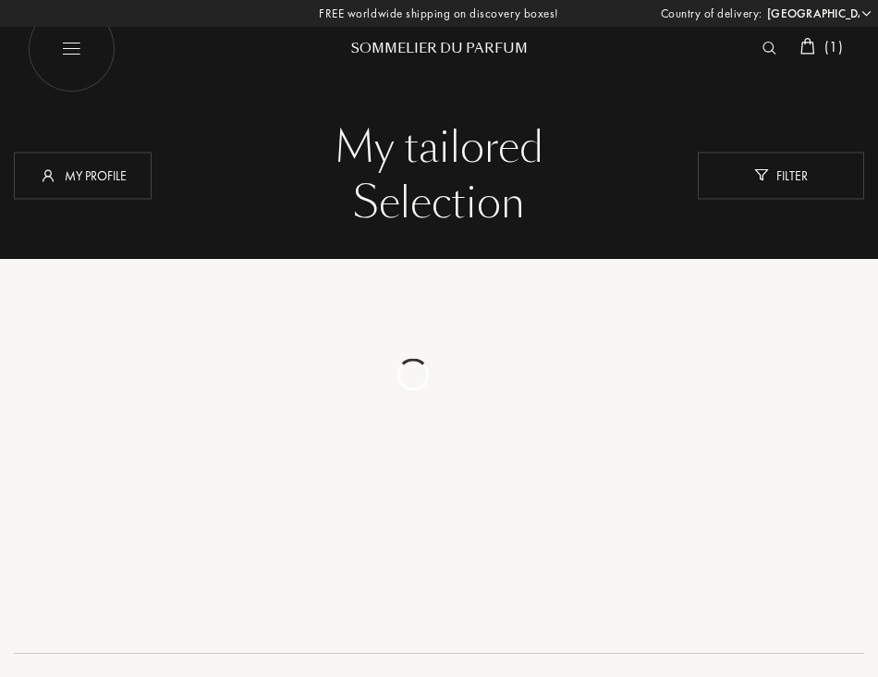
select select "JP"
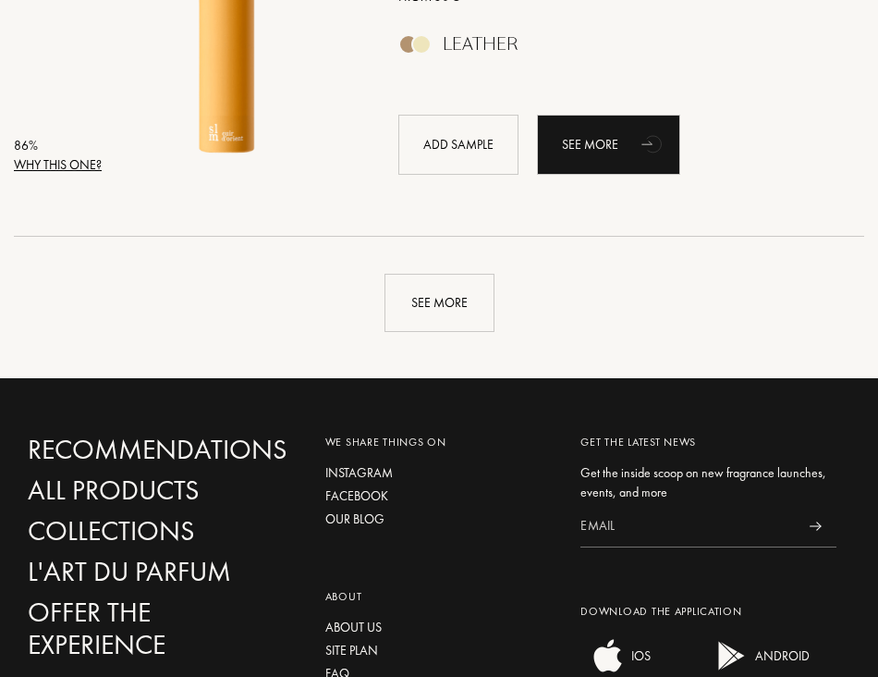
scroll to position [4152, 0]
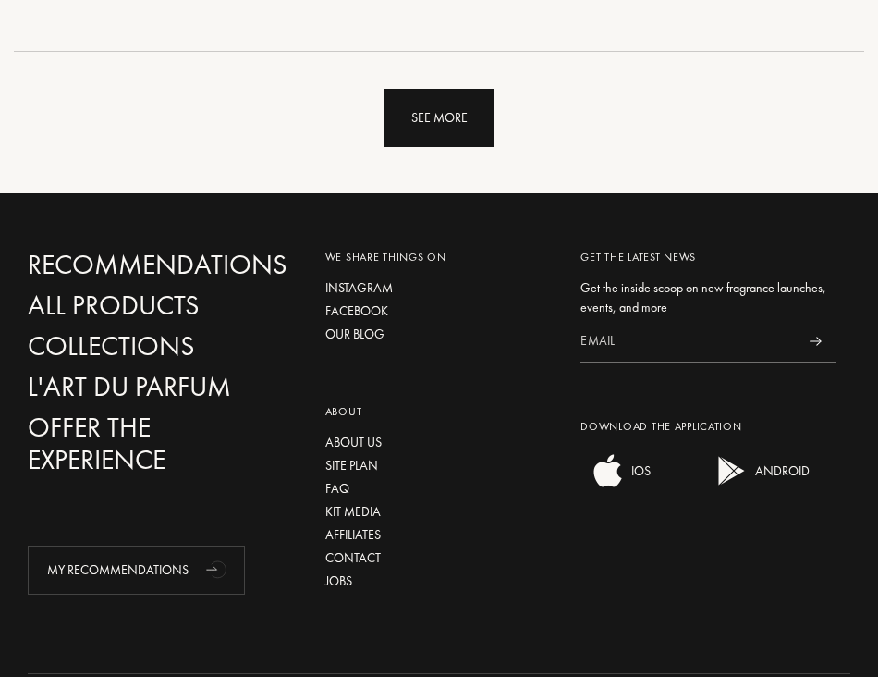
click at [385, 131] on div "See more" at bounding box center [440, 118] width 110 height 58
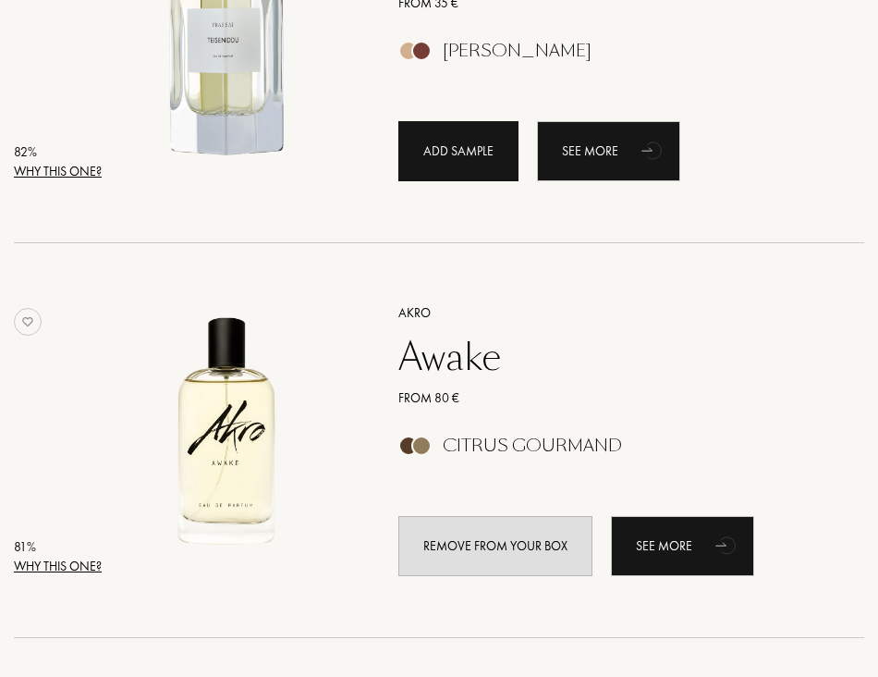
click at [434, 139] on div "Add sample" at bounding box center [458, 151] width 120 height 60
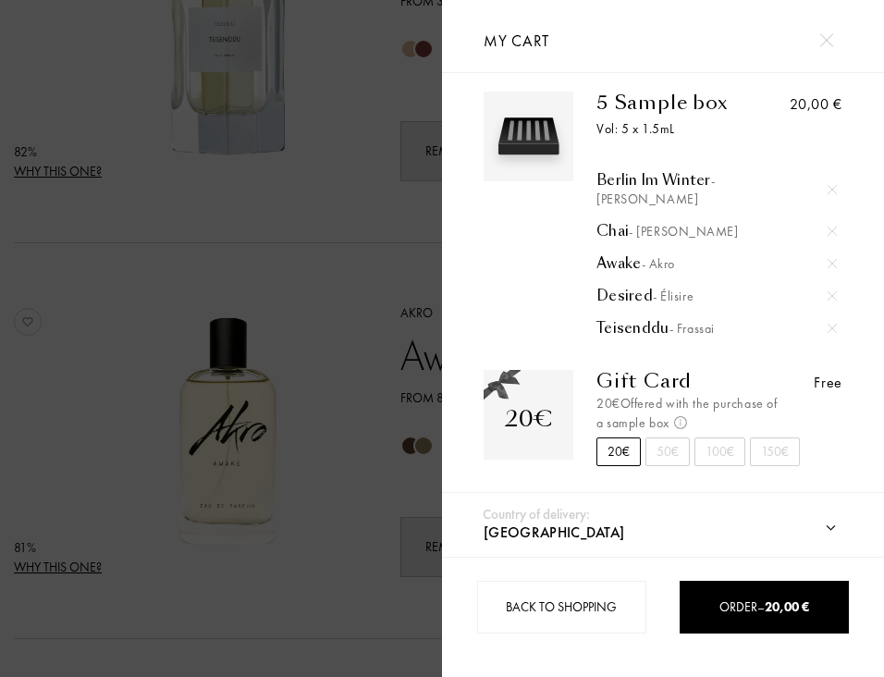
scroll to position [13, 0]
click at [662, 438] on div "50€" at bounding box center [667, 452] width 44 height 29
click at [615, 438] on div "20€" at bounding box center [618, 452] width 44 height 29
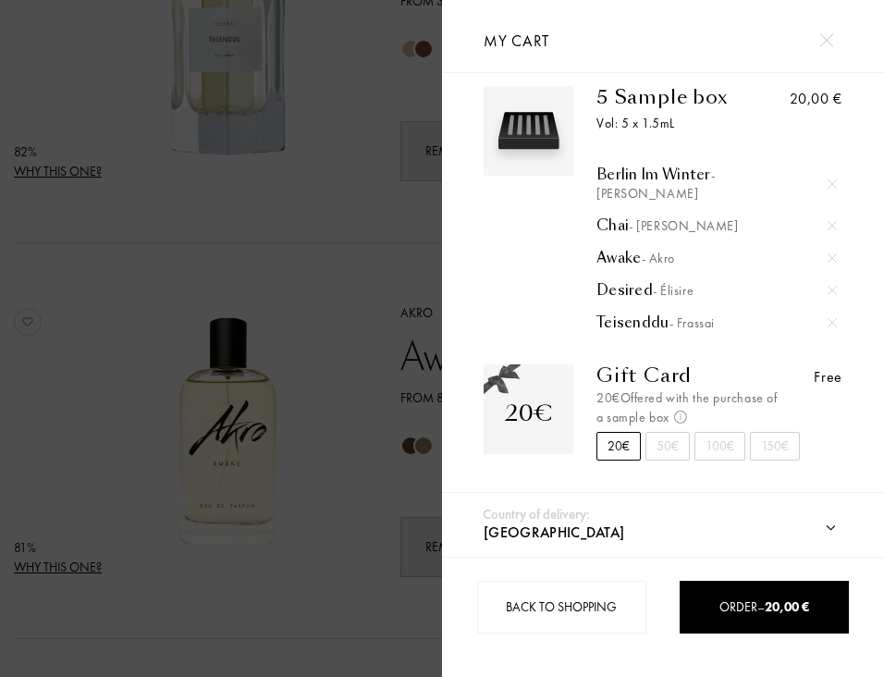
click at [332, 99] on div at bounding box center [221, 338] width 442 height 677
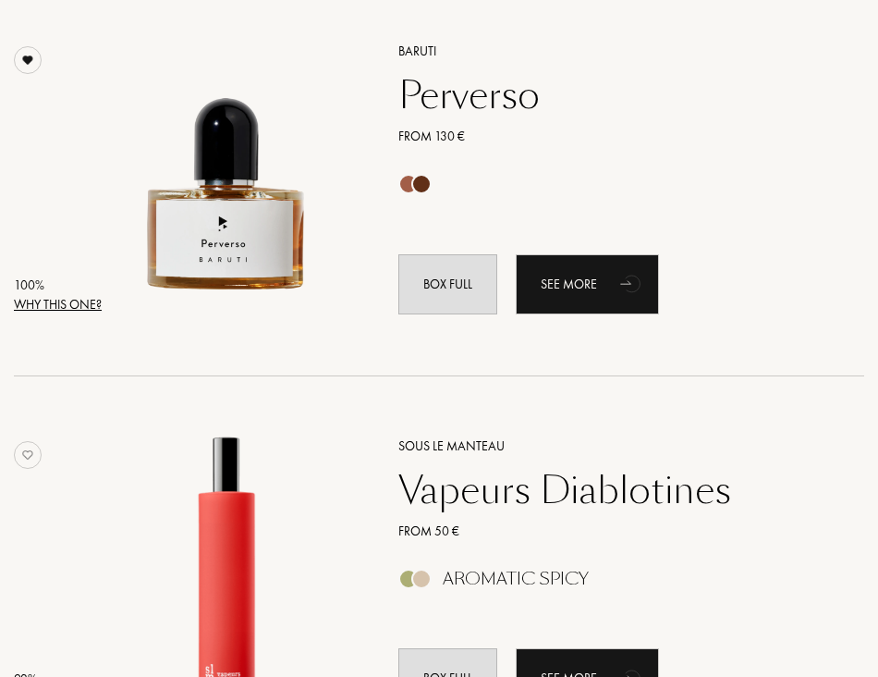
scroll to position [462, 0]
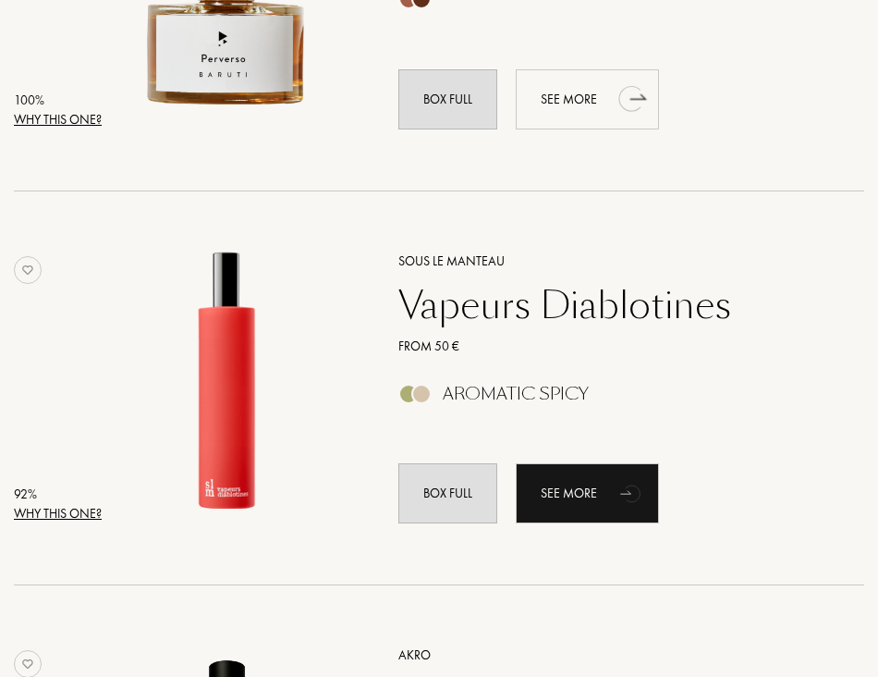
click at [607, 104] on div "See more" at bounding box center [587, 99] width 143 height 60
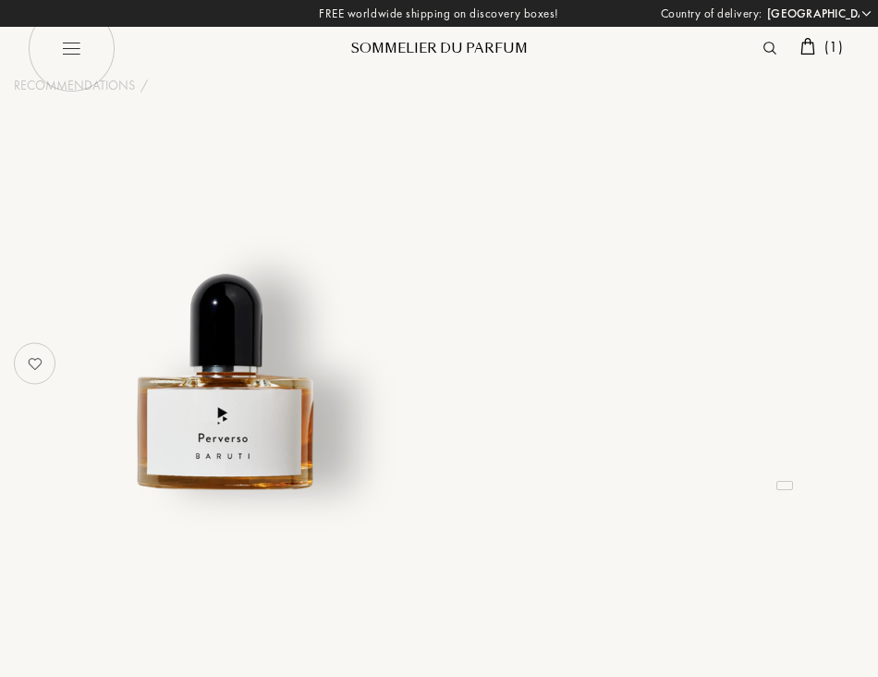
select select "JP"
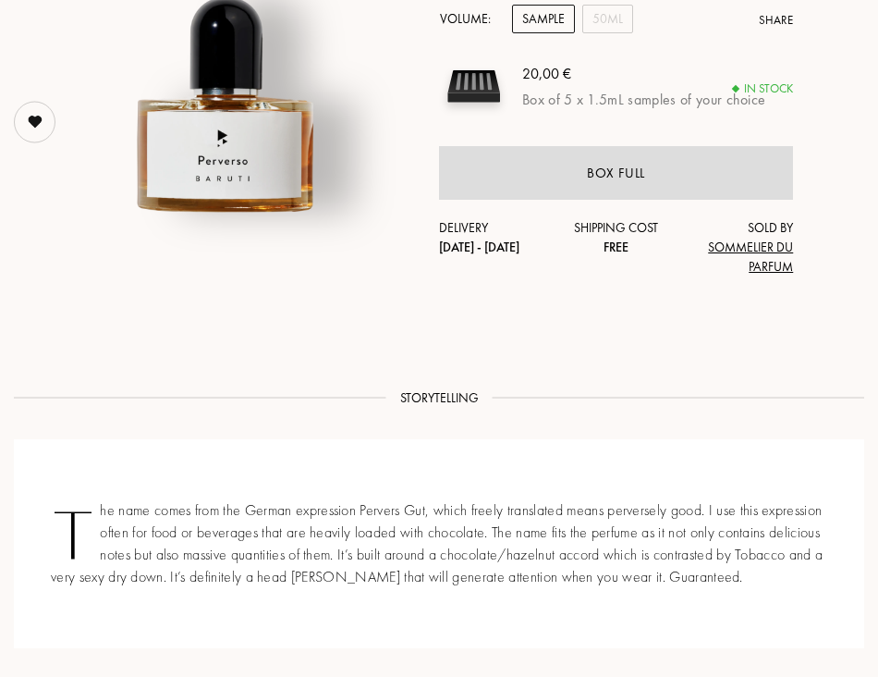
scroll to position [185, 0]
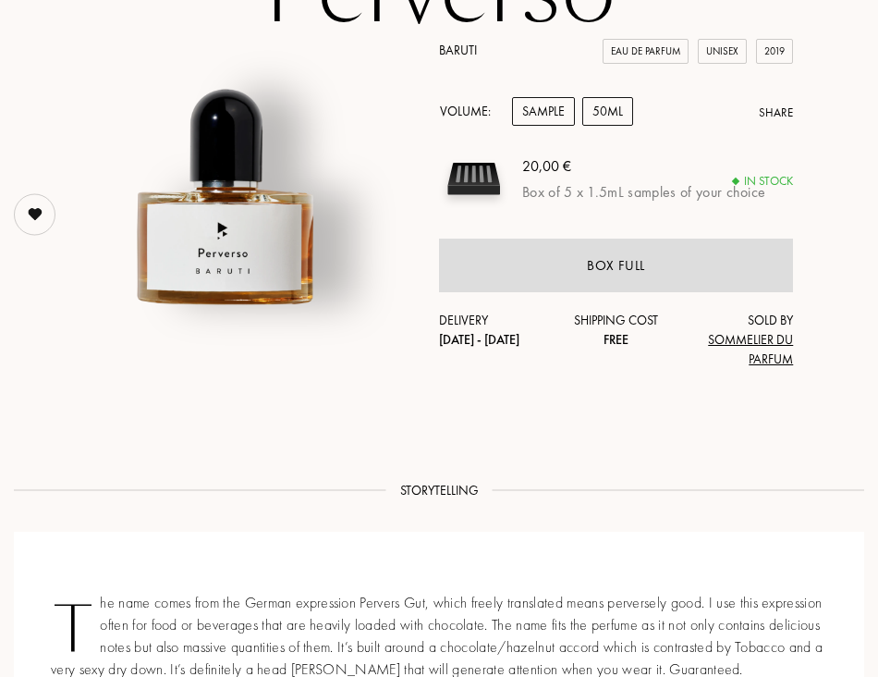
click at [611, 110] on div "50mL" at bounding box center [607, 111] width 51 height 29
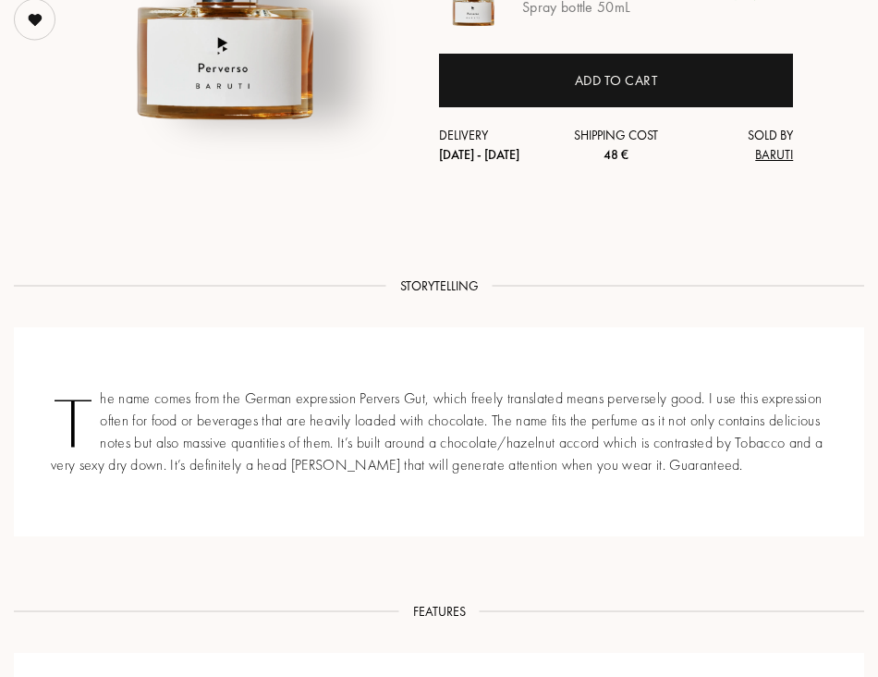
scroll to position [277, 0]
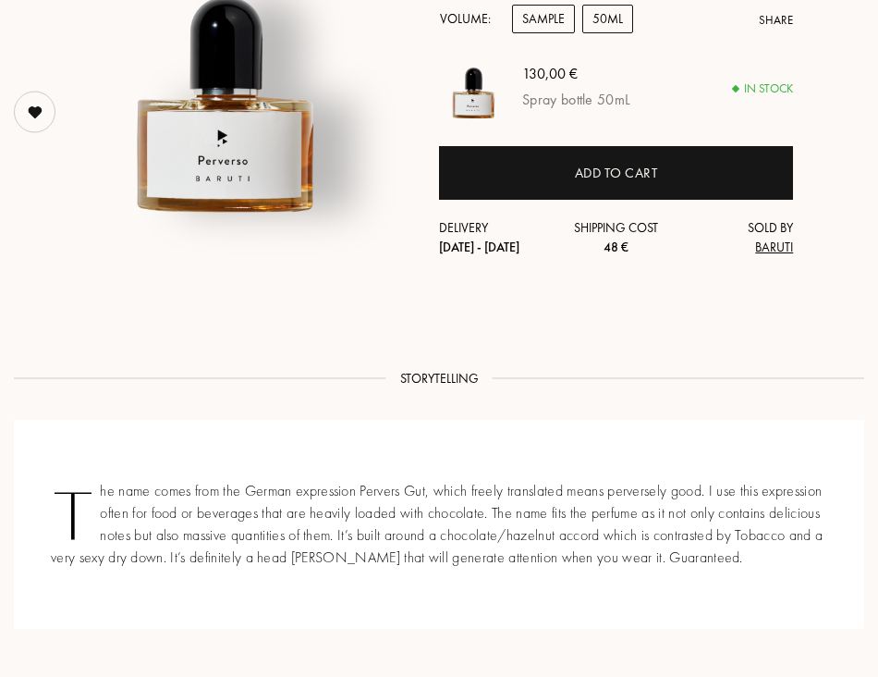
click at [530, 29] on div "Sample" at bounding box center [543, 19] width 63 height 29
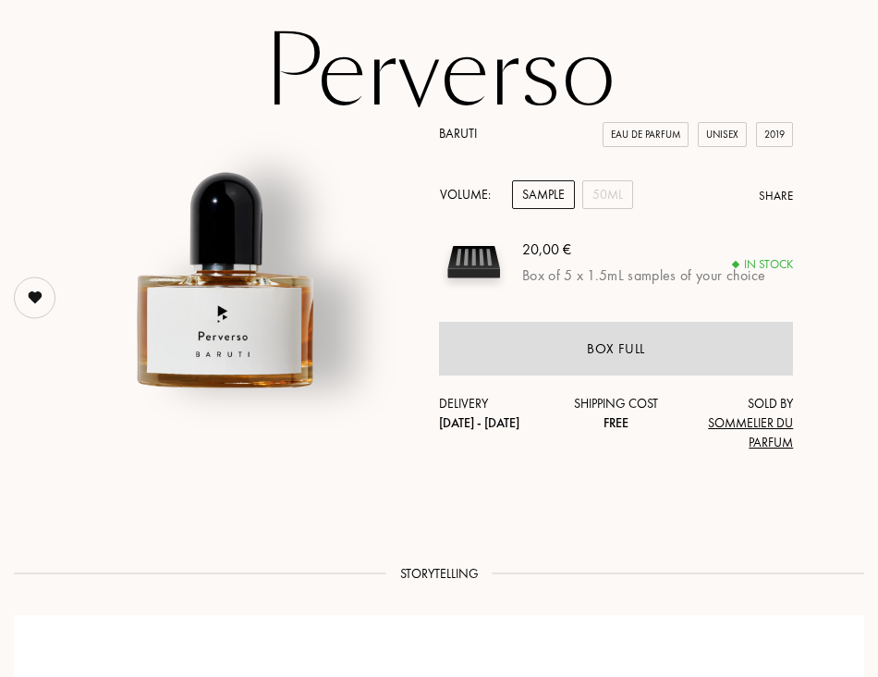
scroll to position [194, 0]
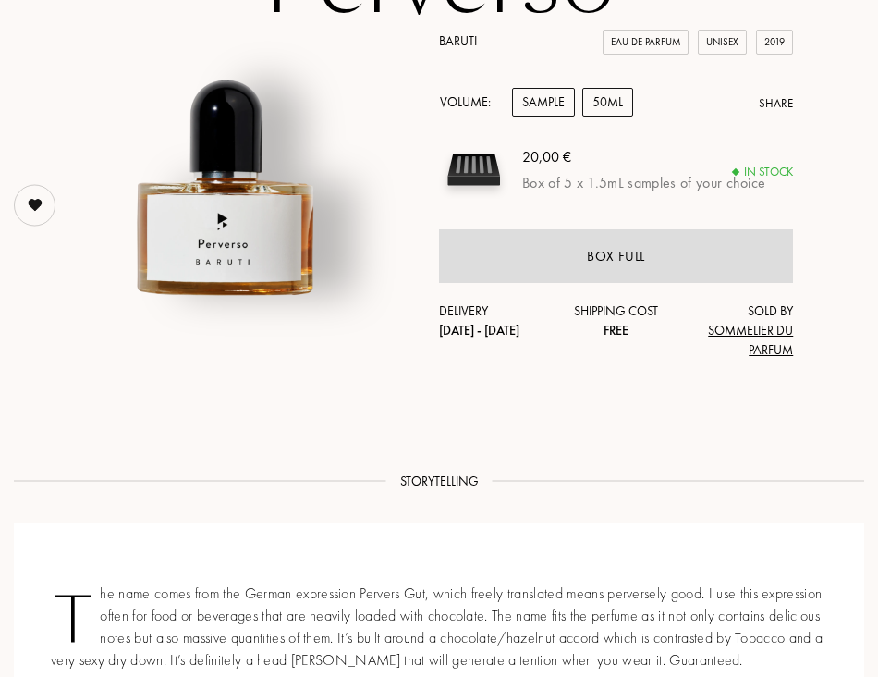
click at [598, 99] on div "50mL" at bounding box center [607, 102] width 51 height 29
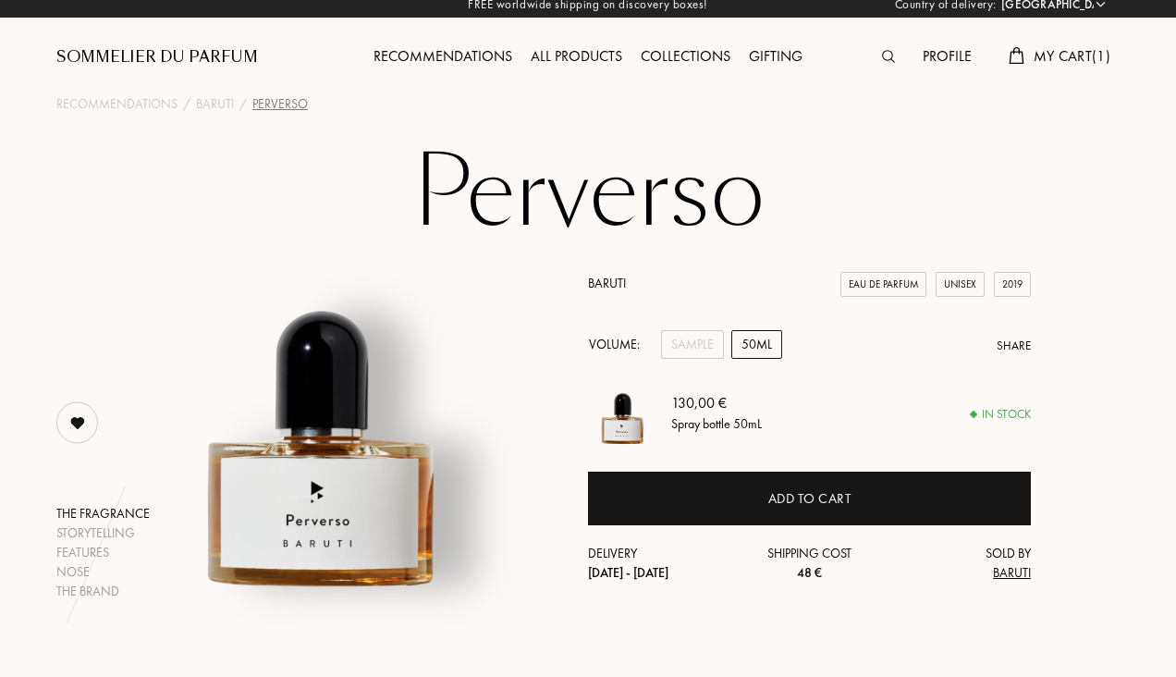
scroll to position [0, 0]
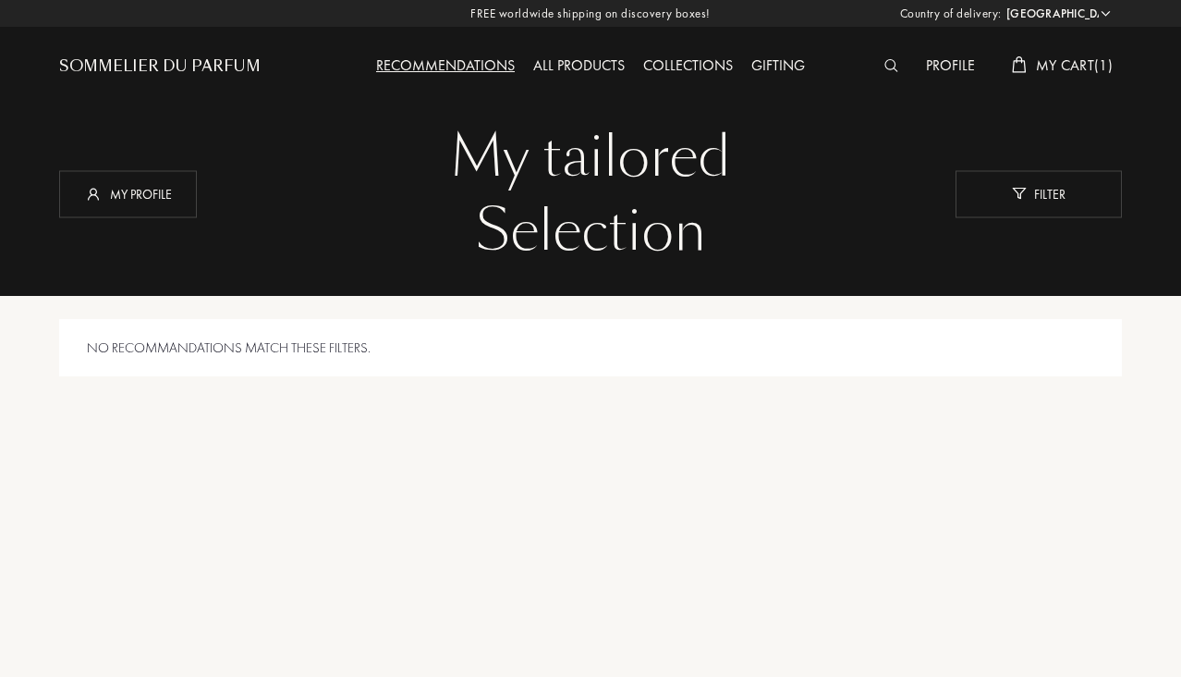
select select "JP"
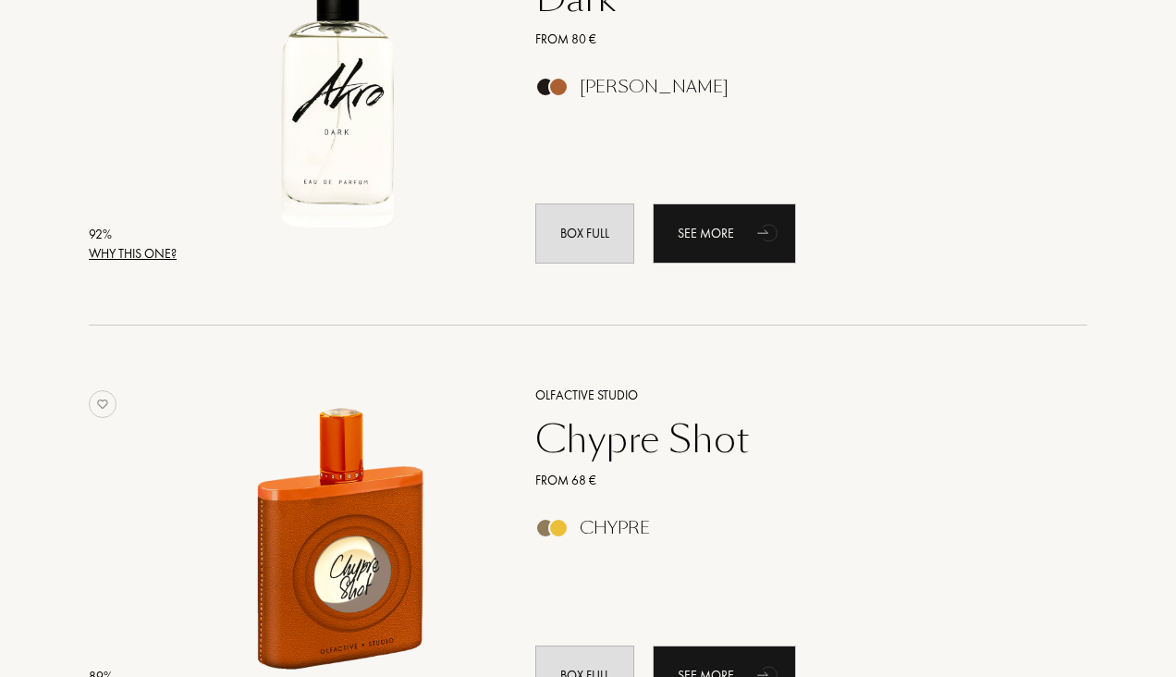
scroll to position [1386, 0]
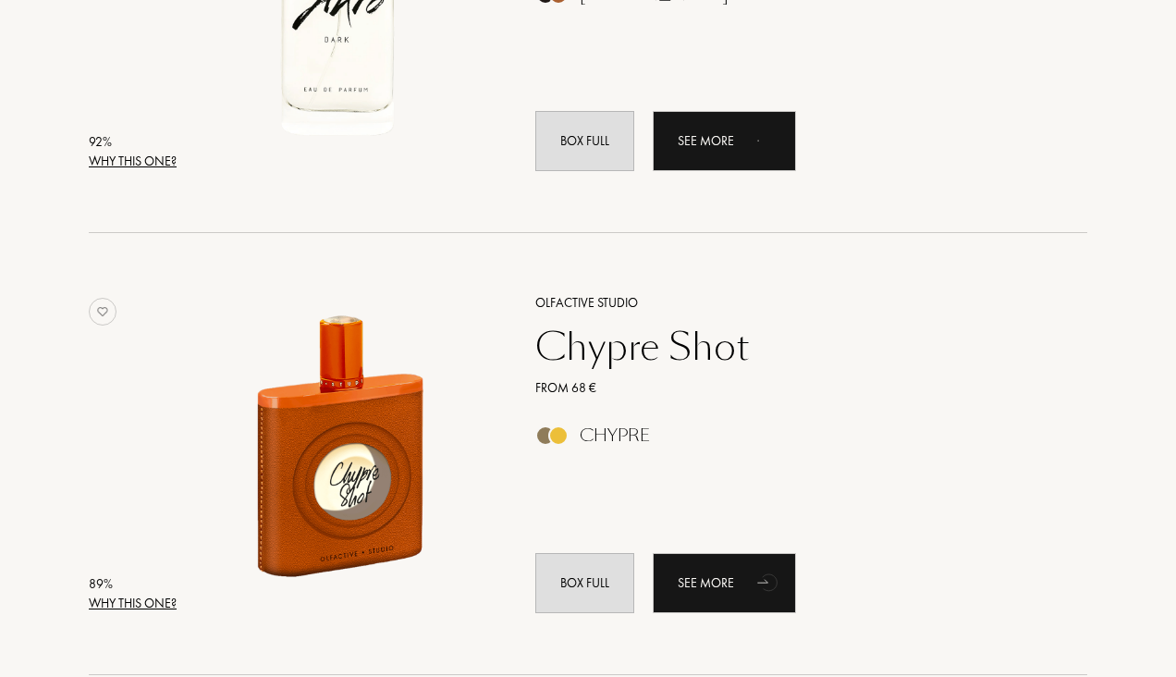
click at [731, 176] on div "Akro Dark From 80 € Amber Vanilla Box full See more" at bounding box center [790, 10] width 567 height 363
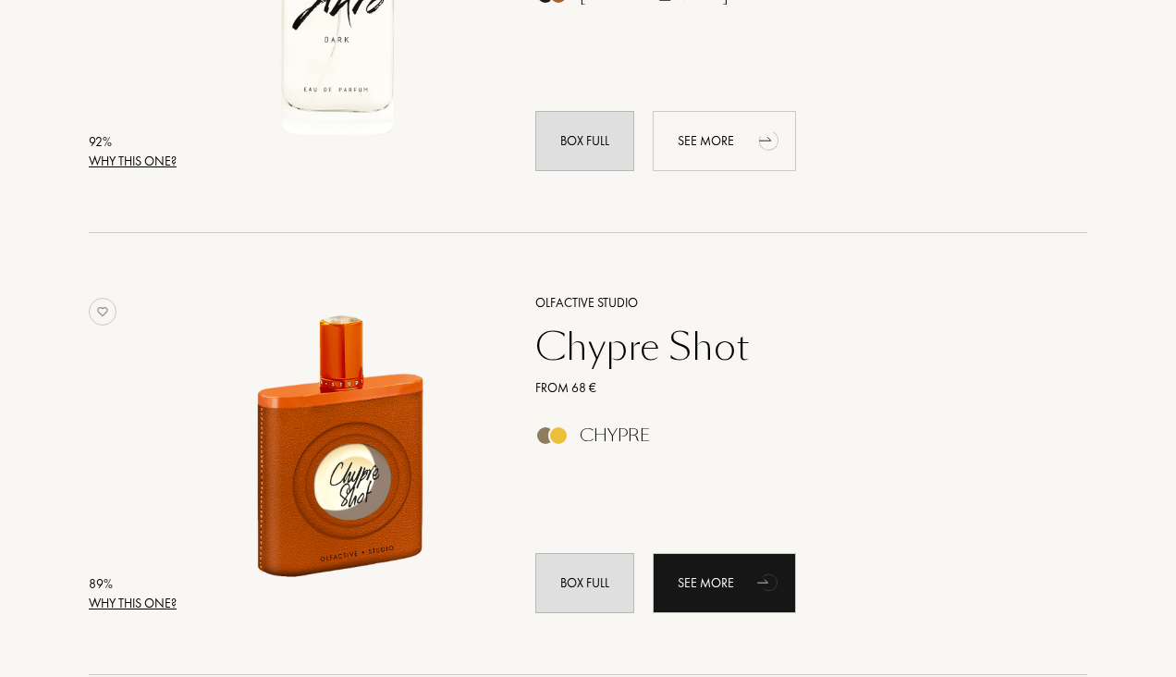
click at [739, 151] on div "See more" at bounding box center [724, 141] width 143 height 60
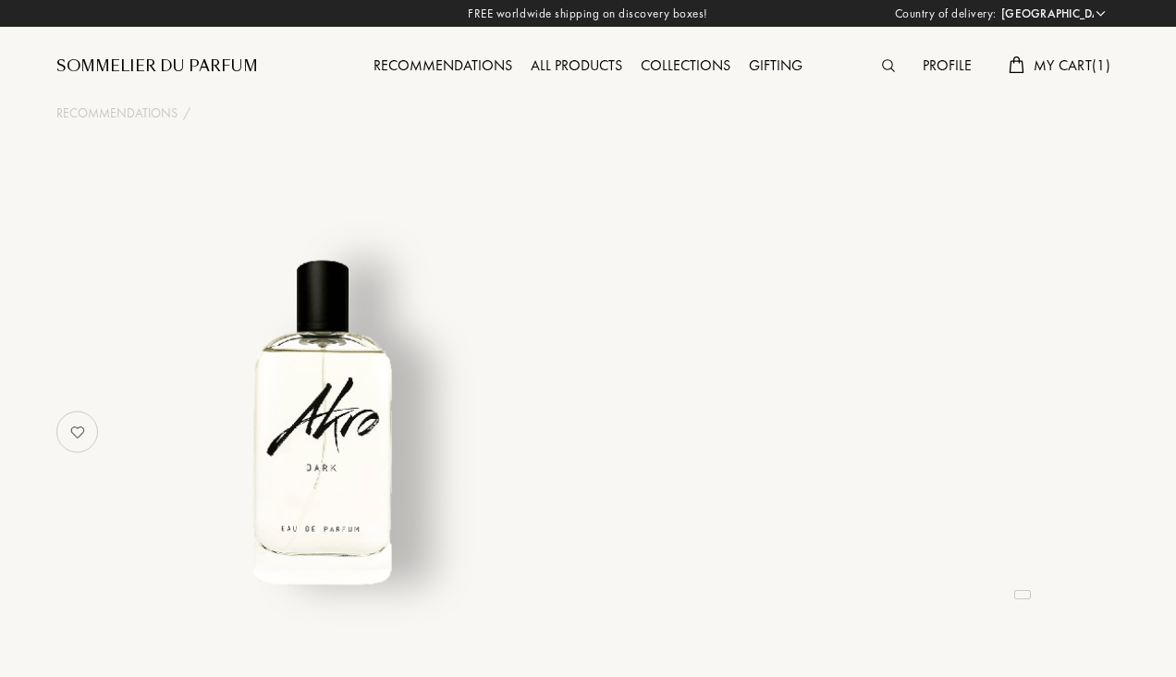
select select "JP"
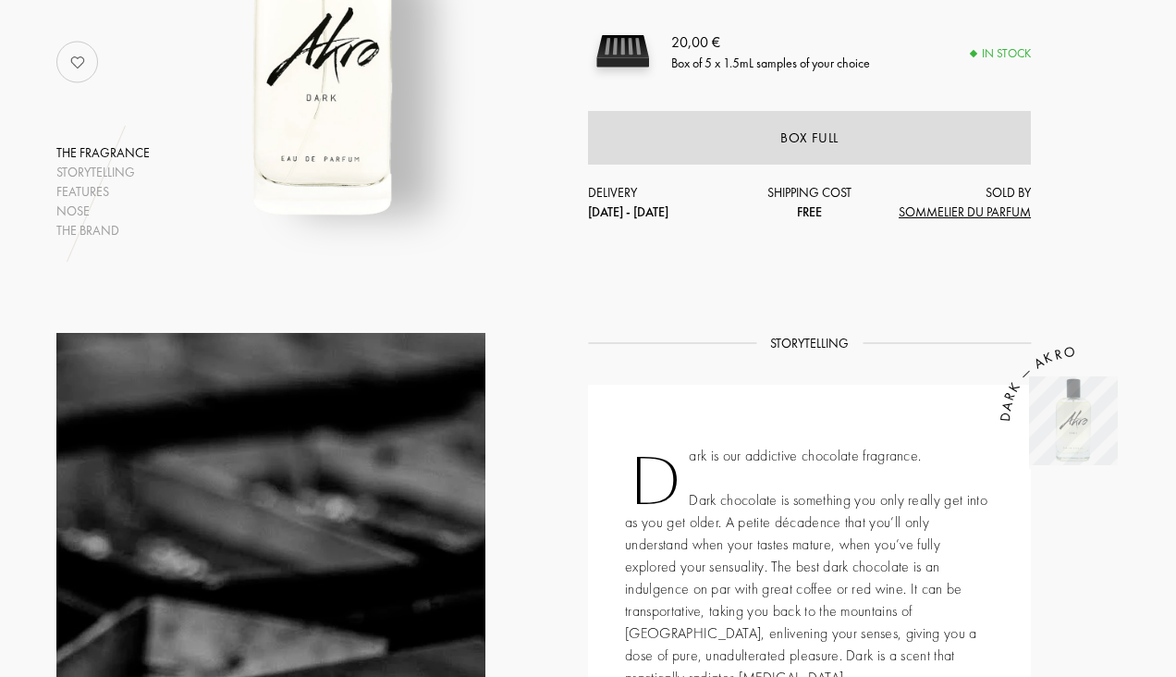
scroll to position [277, 0]
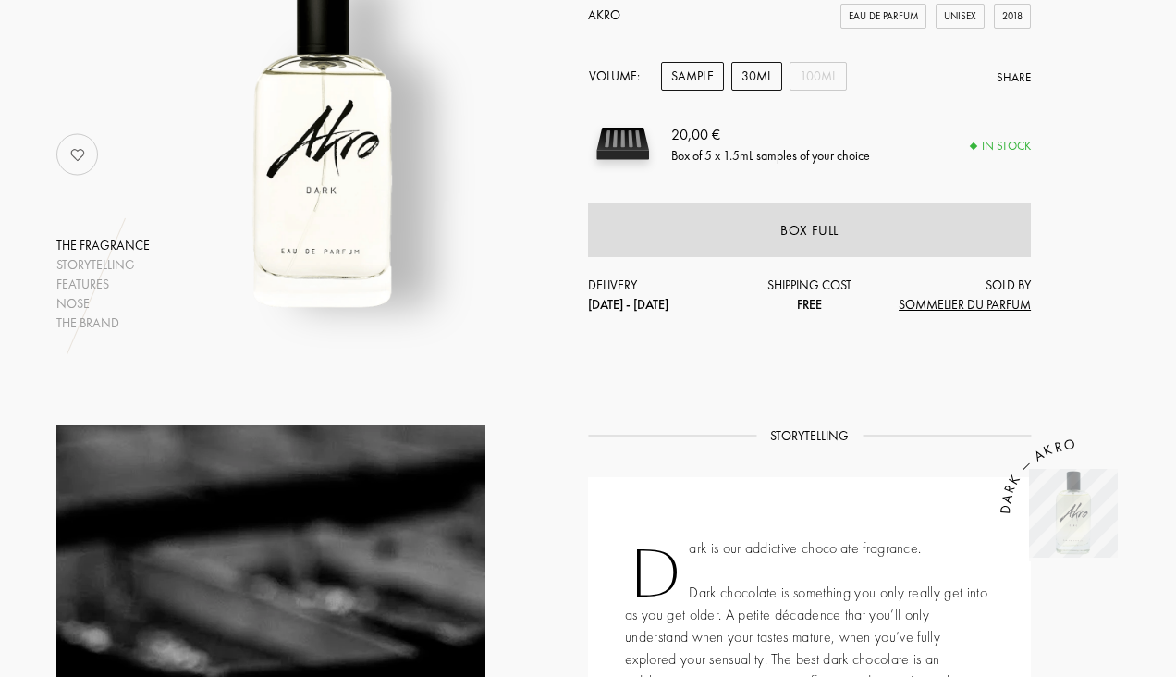
click at [761, 80] on div "30mL" at bounding box center [756, 76] width 51 height 29
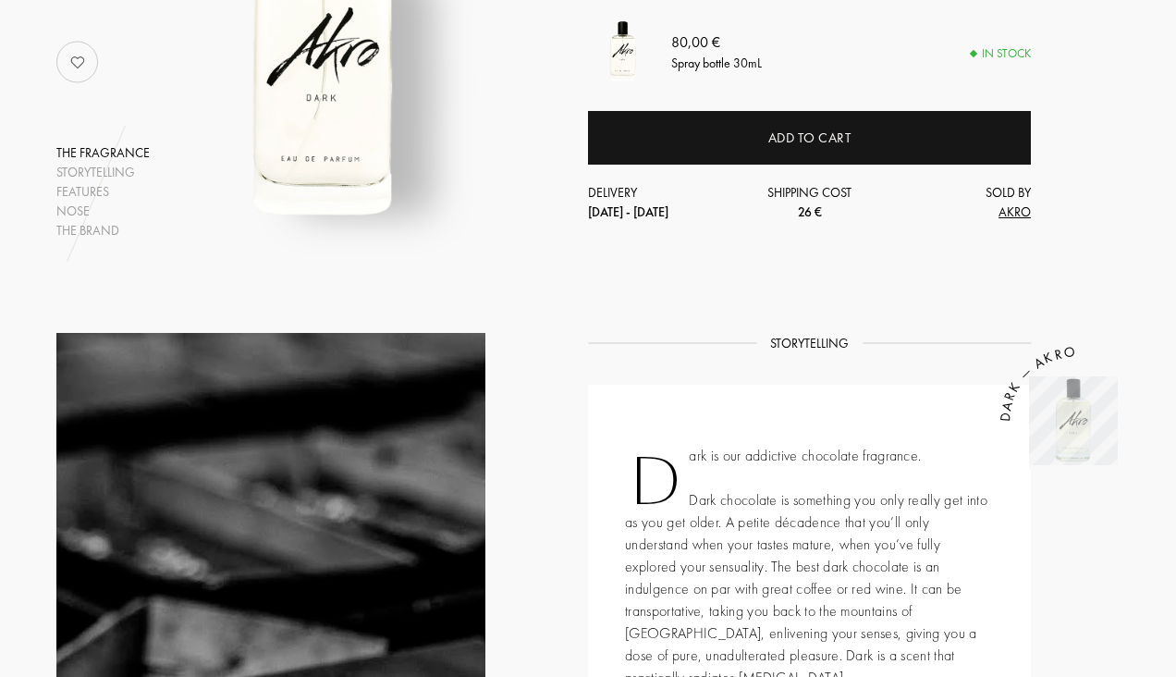
scroll to position [185, 0]
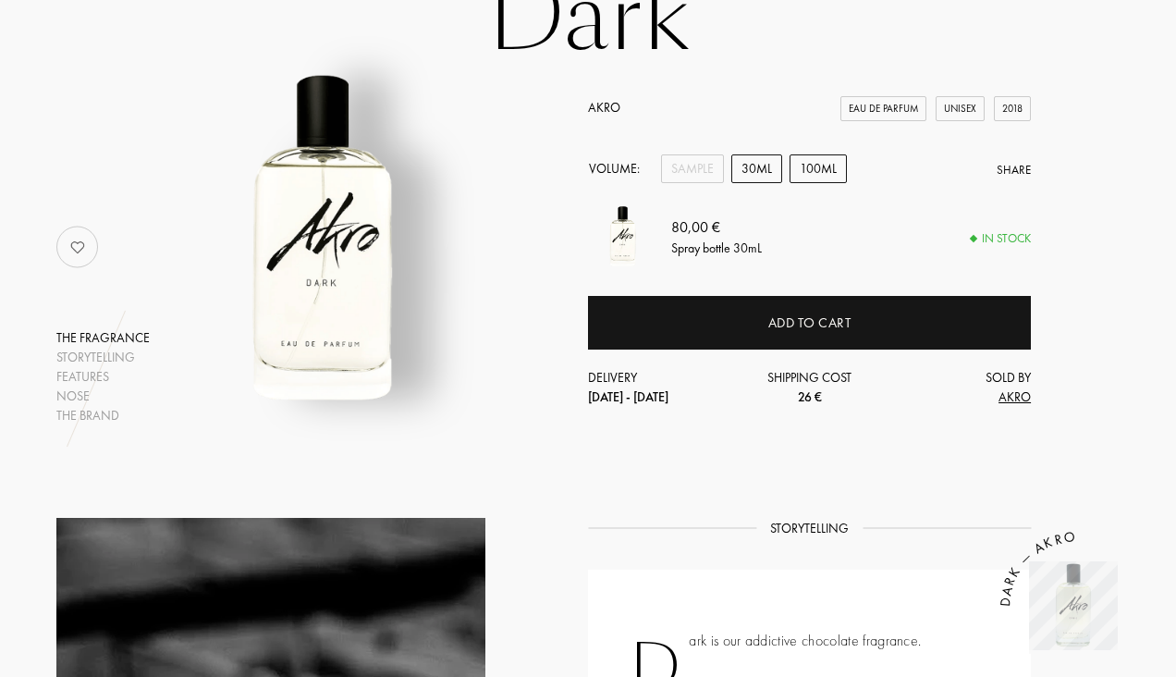
click at [828, 168] on div "100mL" at bounding box center [817, 168] width 57 height 29
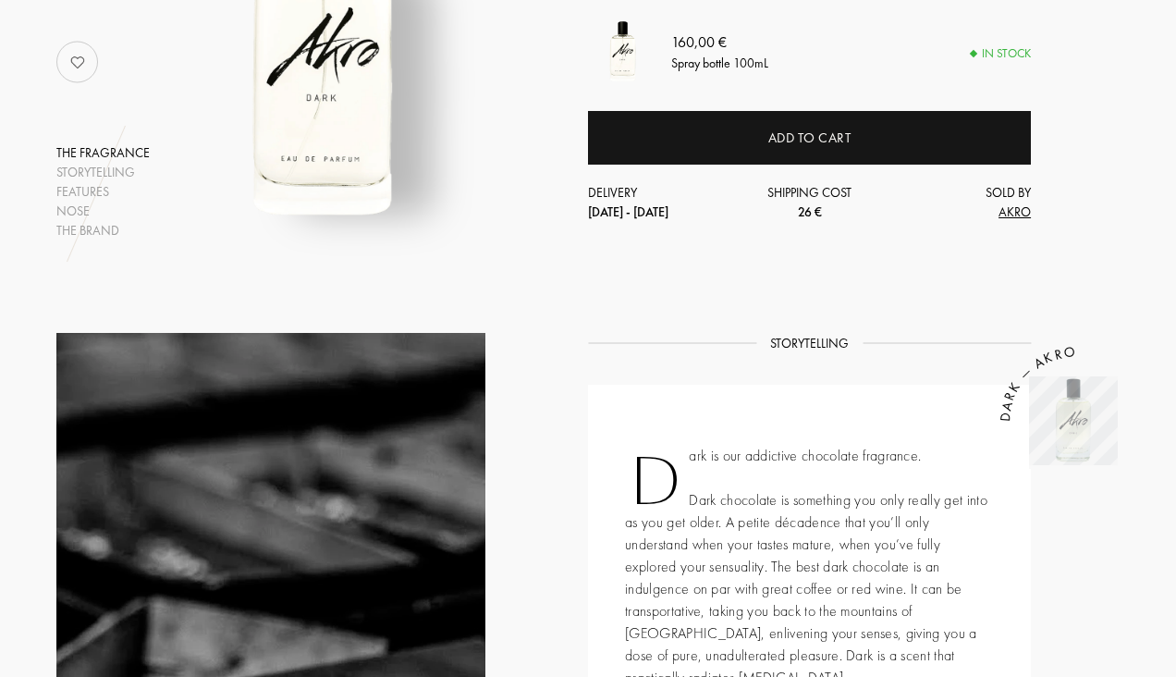
scroll to position [277, 0]
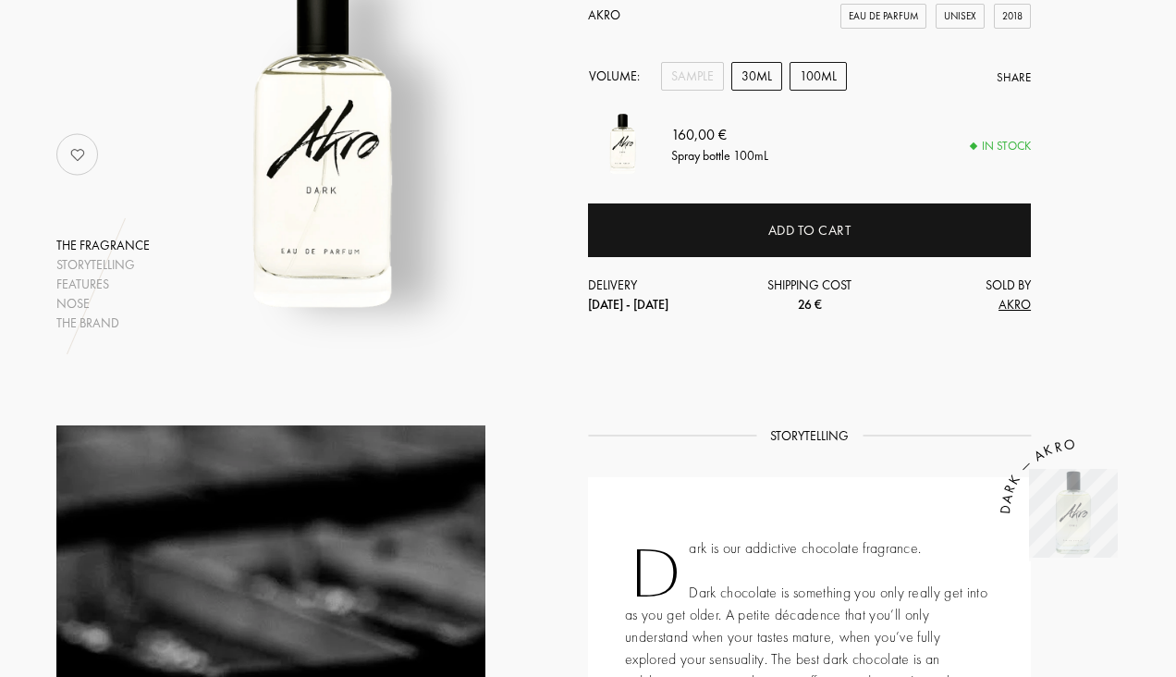
click at [755, 76] on div "30mL" at bounding box center [756, 76] width 51 height 29
click at [802, 86] on div "100mL" at bounding box center [817, 76] width 57 height 29
click at [770, 78] on div "30mL" at bounding box center [756, 76] width 51 height 29
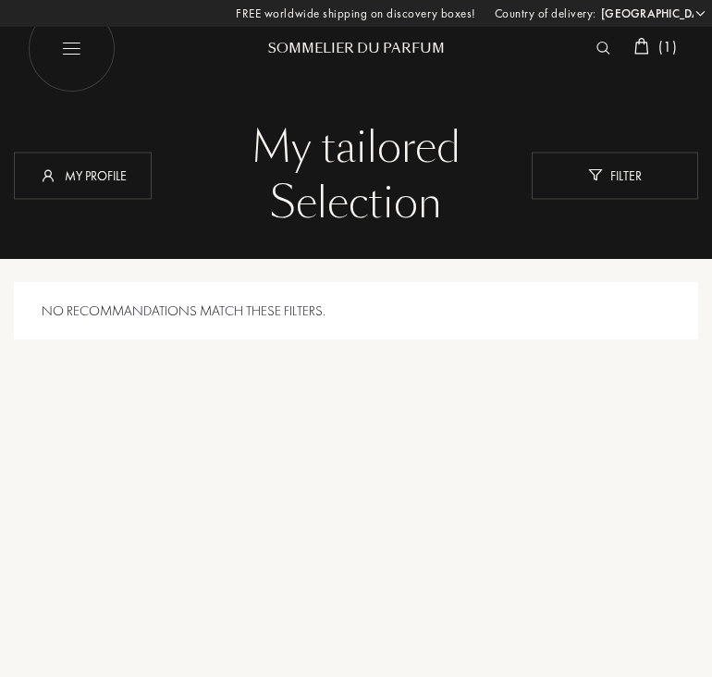
select select "JP"
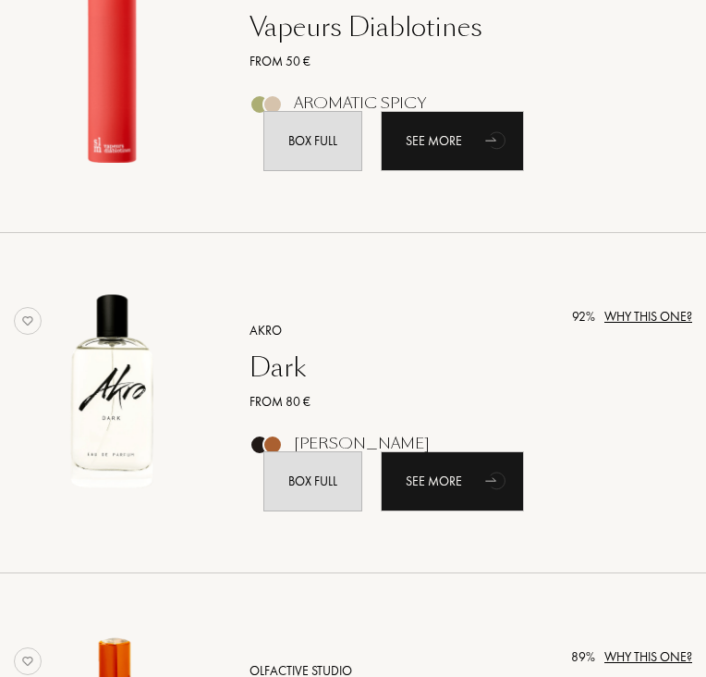
scroll to position [739, 0]
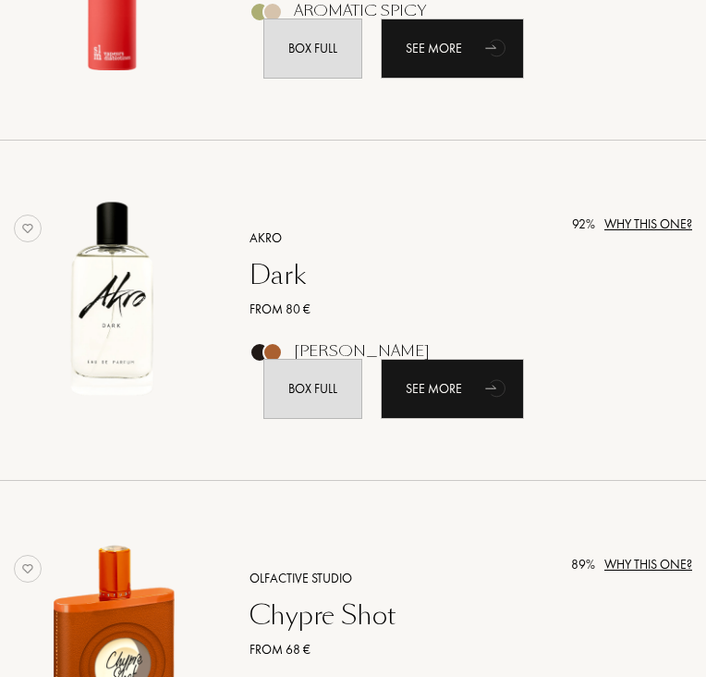
click at [30, 242] on img at bounding box center [28, 228] width 28 height 28
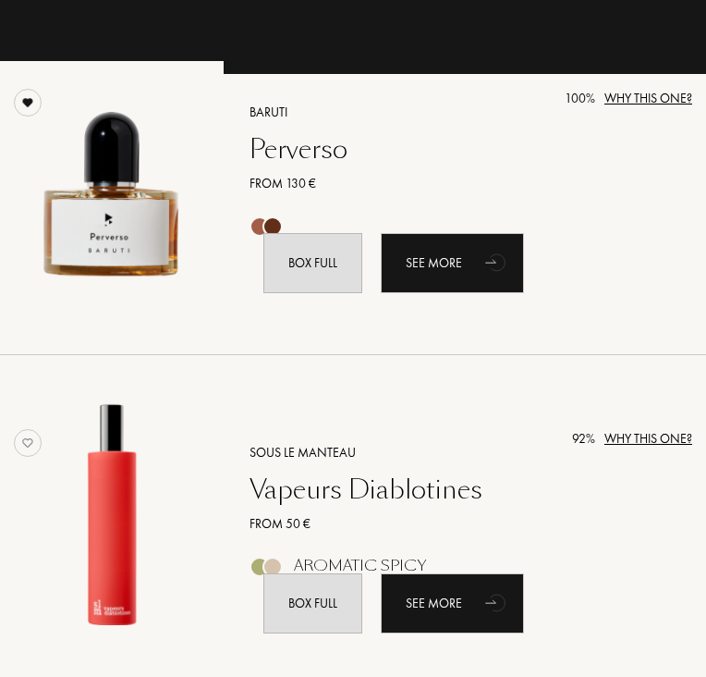
scroll to position [0, 0]
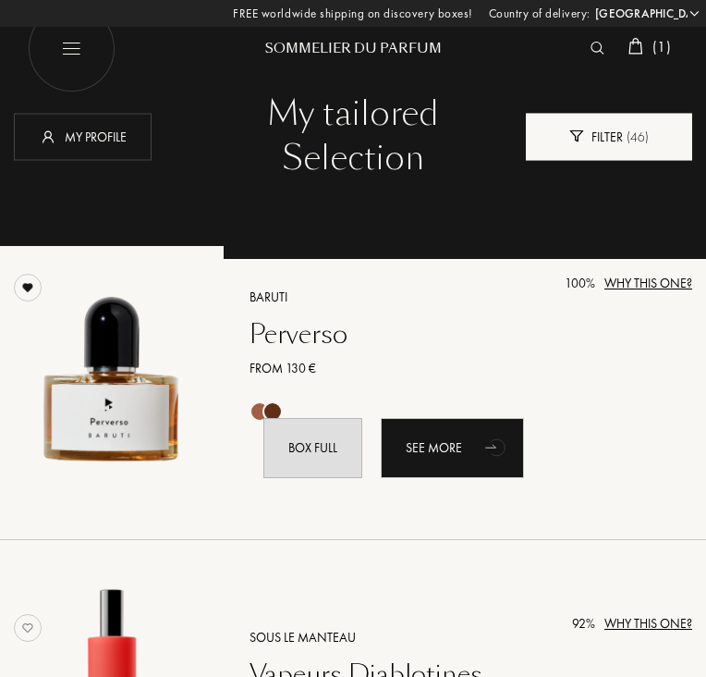
click at [599, 160] on div "Filter ( 46 )" at bounding box center [609, 136] width 166 height 47
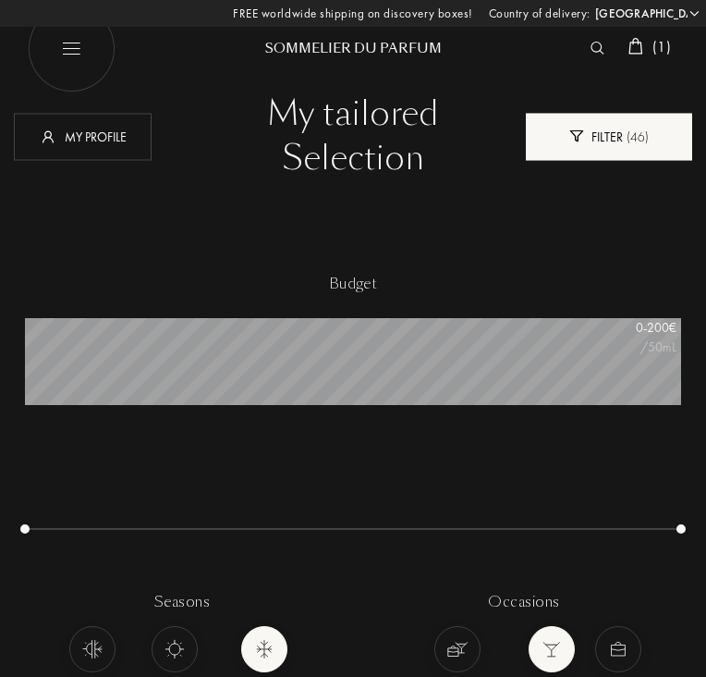
scroll to position [111, 656]
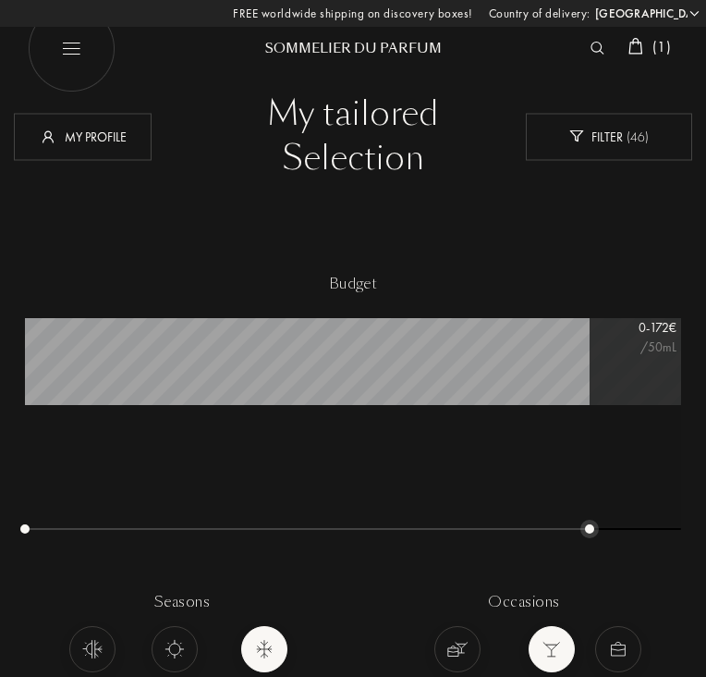
drag, startPoint x: 675, startPoint y: 442, endPoint x: 588, endPoint y: 450, distance: 87.3
click at [589, 450] on div "budget 0 - 172 € /50mL seasons All Seasons Hot Seasons Cold Seasons occasions A…" at bounding box center [353, 681] width 684 height 835
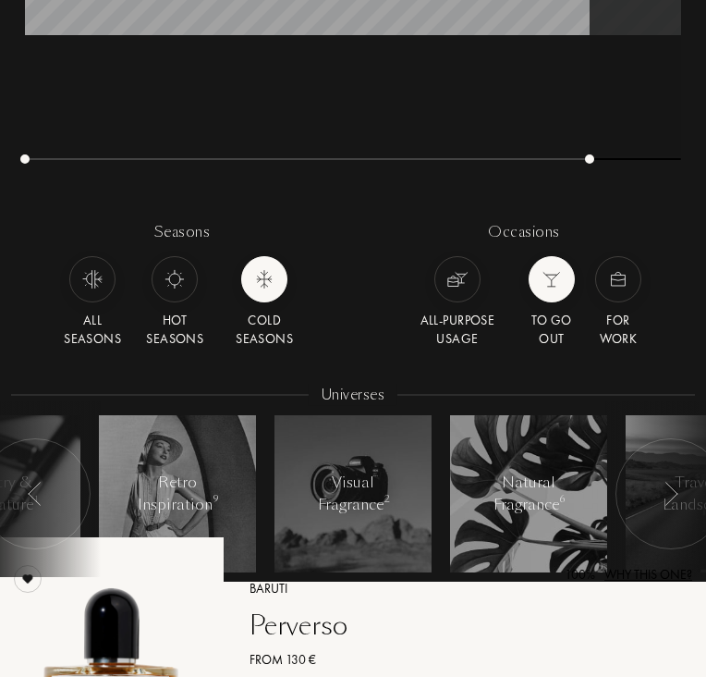
scroll to position [185, 0]
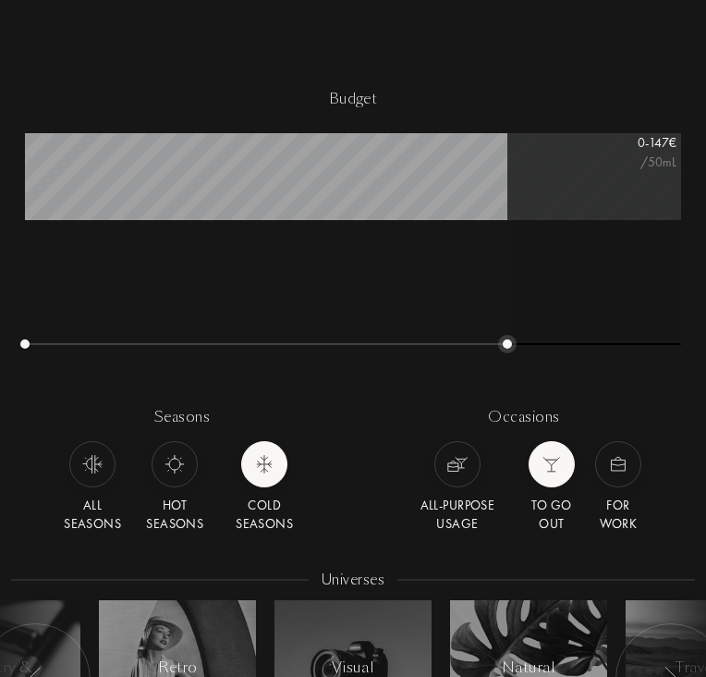
drag, startPoint x: 595, startPoint y: 259, endPoint x: 507, endPoint y: 268, distance: 89.2
click at [507, 268] on div "budget 0 - 147 € /50mL seasons All Seasons Hot Seasons Cold Seasons occasions A…" at bounding box center [353, 496] width 684 height 835
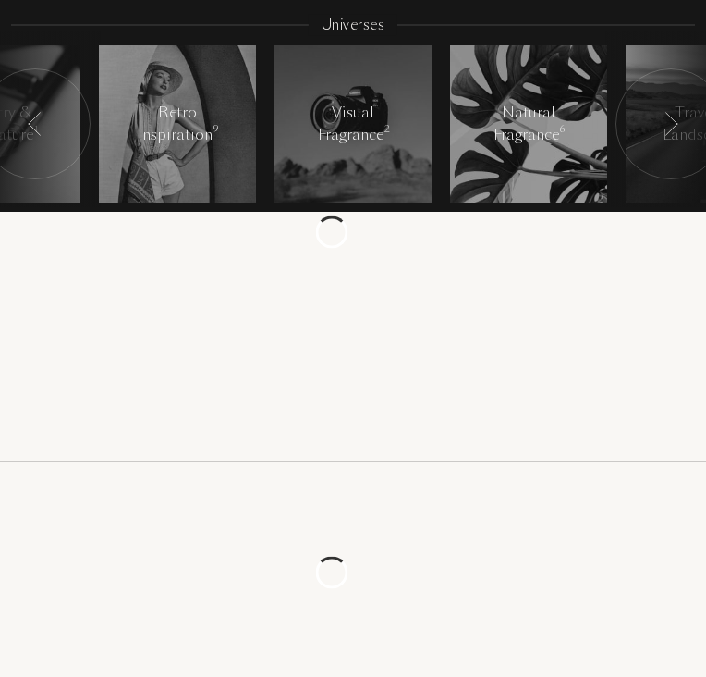
scroll to position [832, 0]
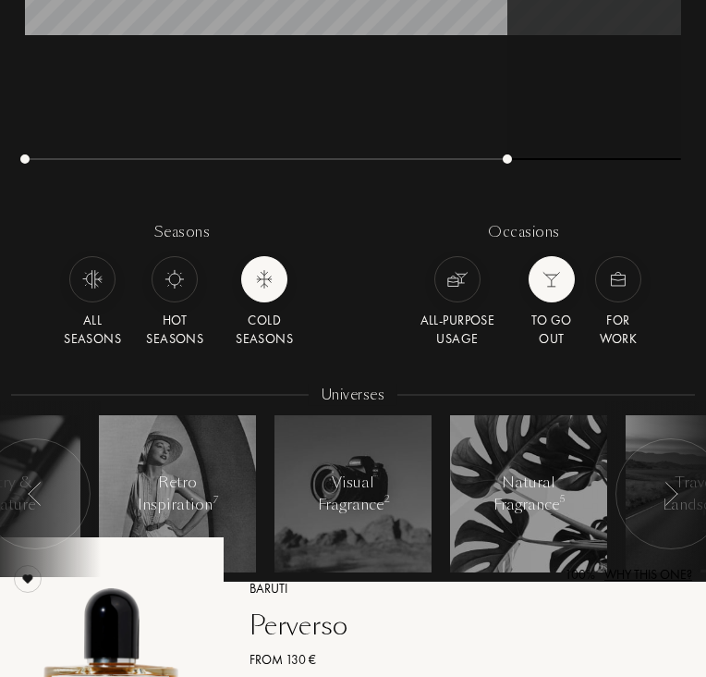
scroll to position [185, 0]
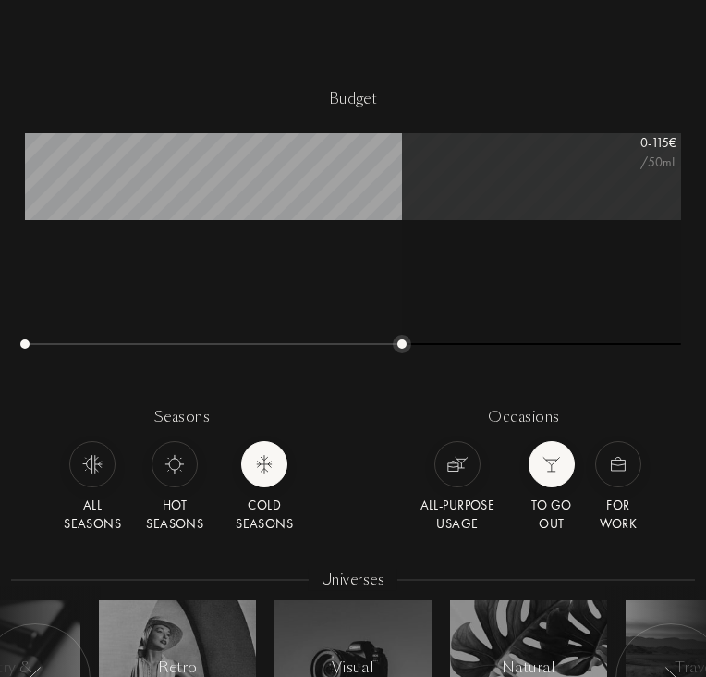
drag, startPoint x: 503, startPoint y: 255, endPoint x: 398, endPoint y: 276, distance: 106.6
click at [398, 276] on div "budget 0 - 115 € /50mL seasons All Seasons Hot Seasons Cold Seasons occasions A…" at bounding box center [353, 496] width 684 height 835
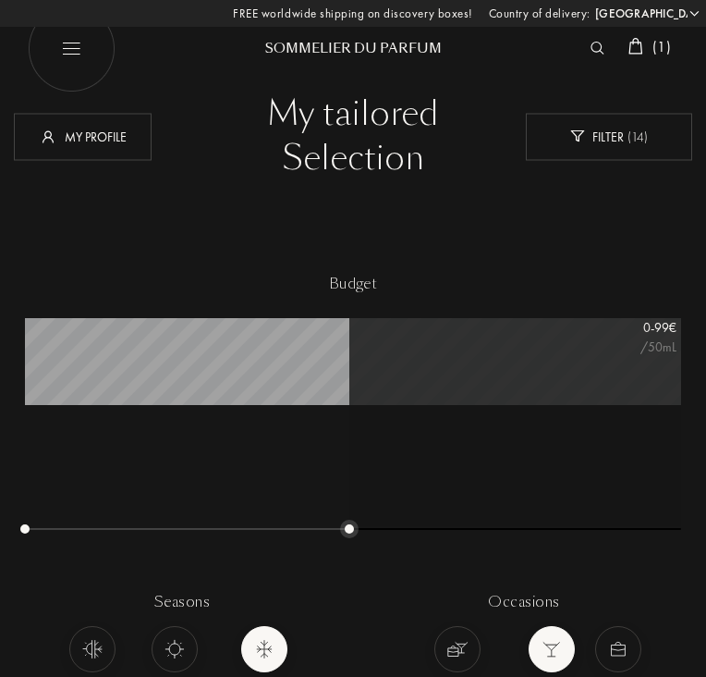
drag, startPoint x: 405, startPoint y: 440, endPoint x: 352, endPoint y: 444, distance: 52.8
click at [352, 524] on div at bounding box center [349, 528] width 9 height 9
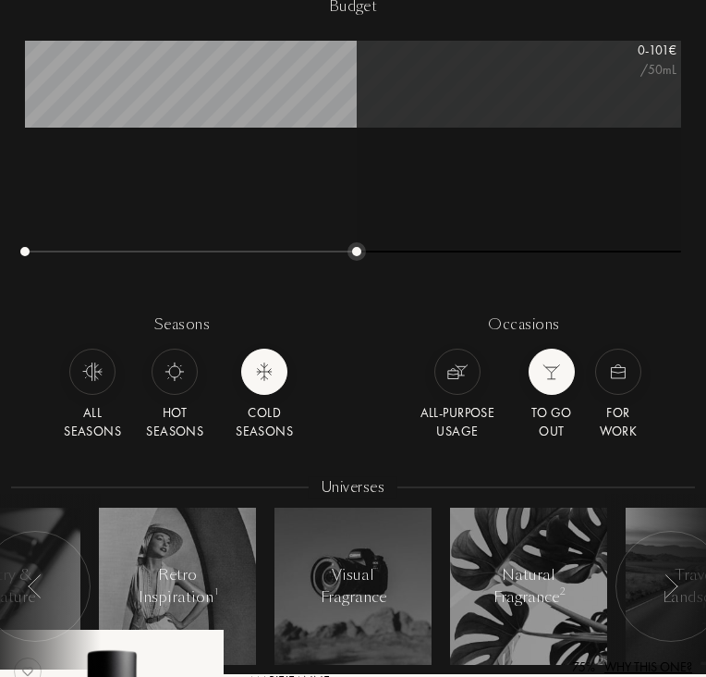
click at [354, 247] on div at bounding box center [356, 251] width 9 height 9
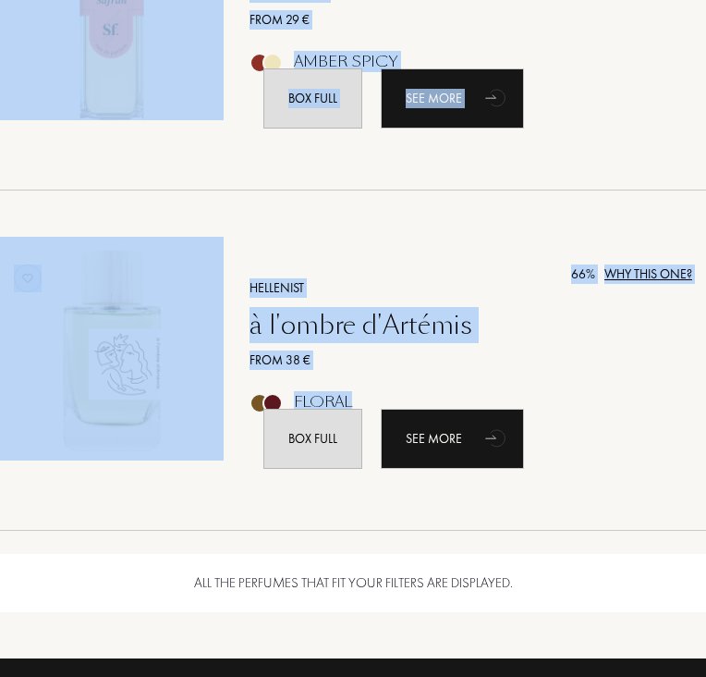
scroll to position [3235, 0]
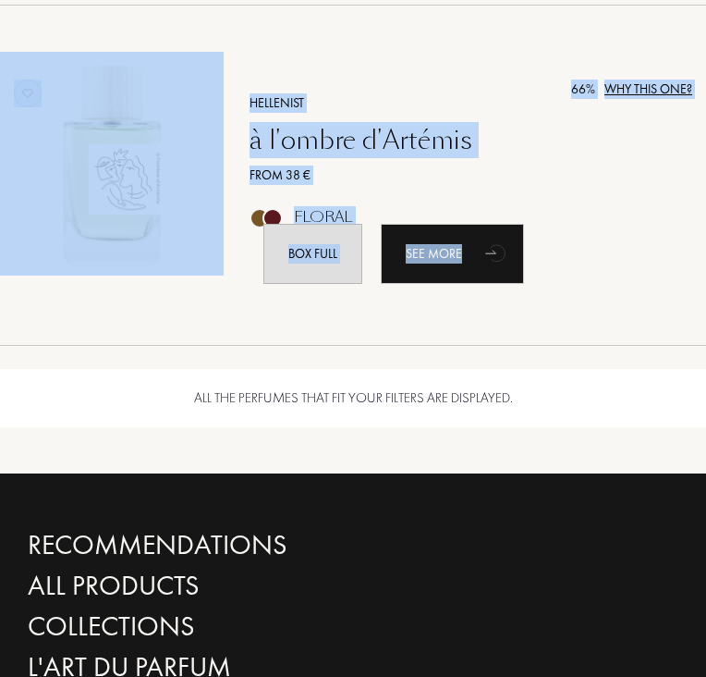
drag, startPoint x: 324, startPoint y: 393, endPoint x: 644, endPoint y: 312, distance: 329.8
copy div "MarieJeanne Iris Pallida From 180 € Box full See more 72 % Why this one? Essent…"
click at [539, 90] on div "Hellenist à l'ombre d'Artémis From 38 € Floral Box full See more" at bounding box center [471, 178] width 470 height 252
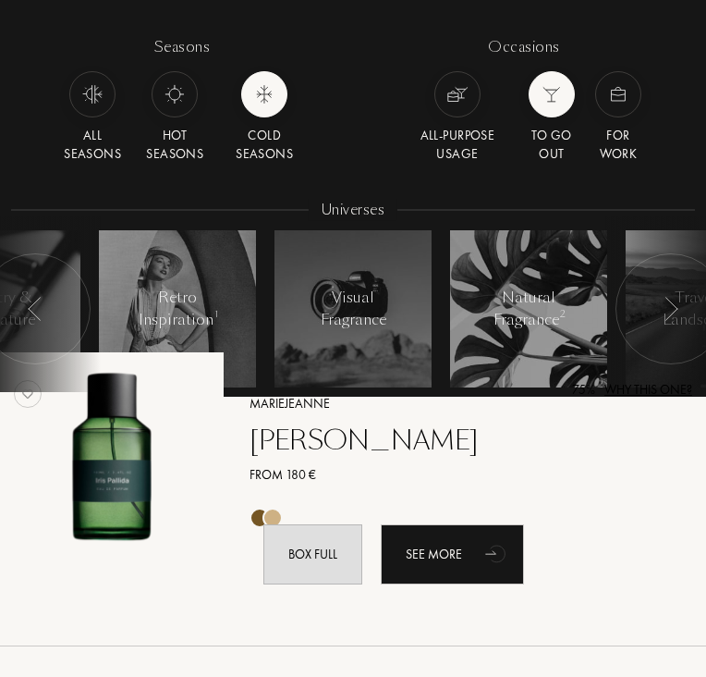
scroll to position [832, 0]
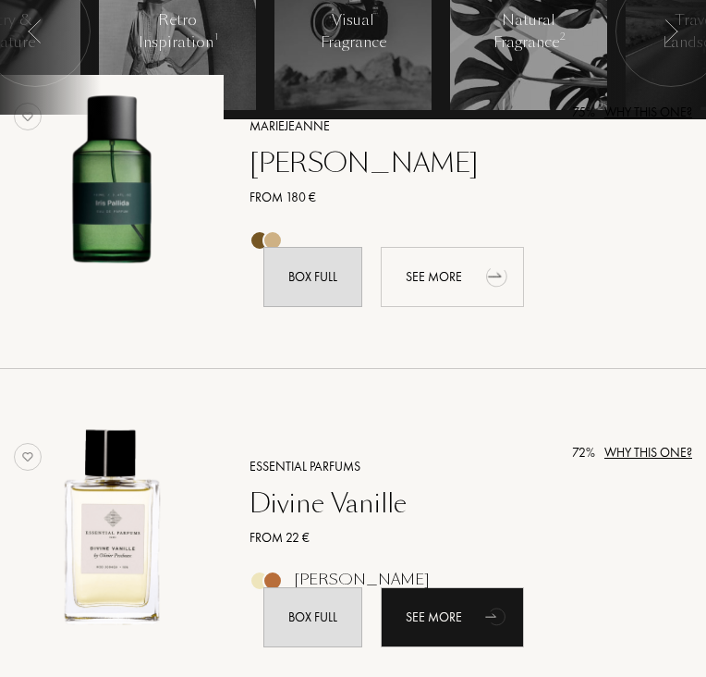
click at [522, 307] on div "See more" at bounding box center [452, 277] width 143 height 60
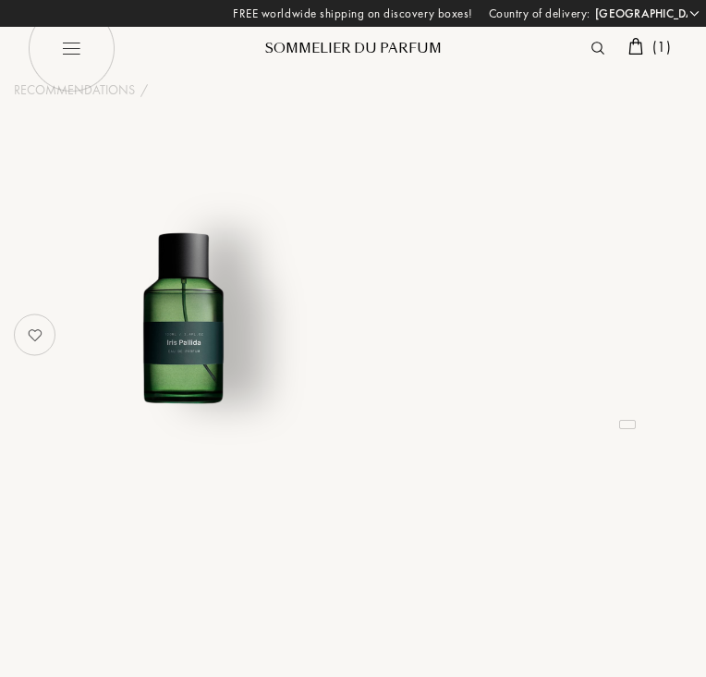
select select "JP"
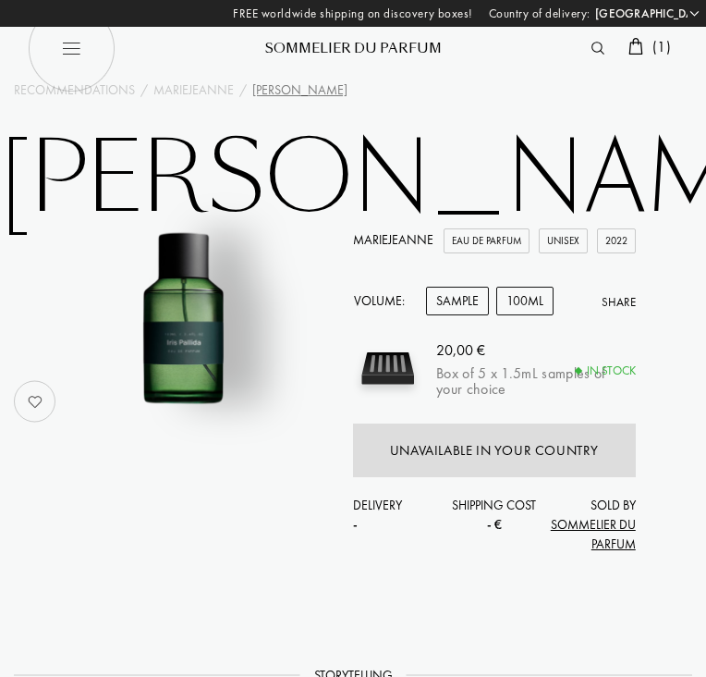
click at [538, 289] on div "100mL" at bounding box center [524, 301] width 57 height 29
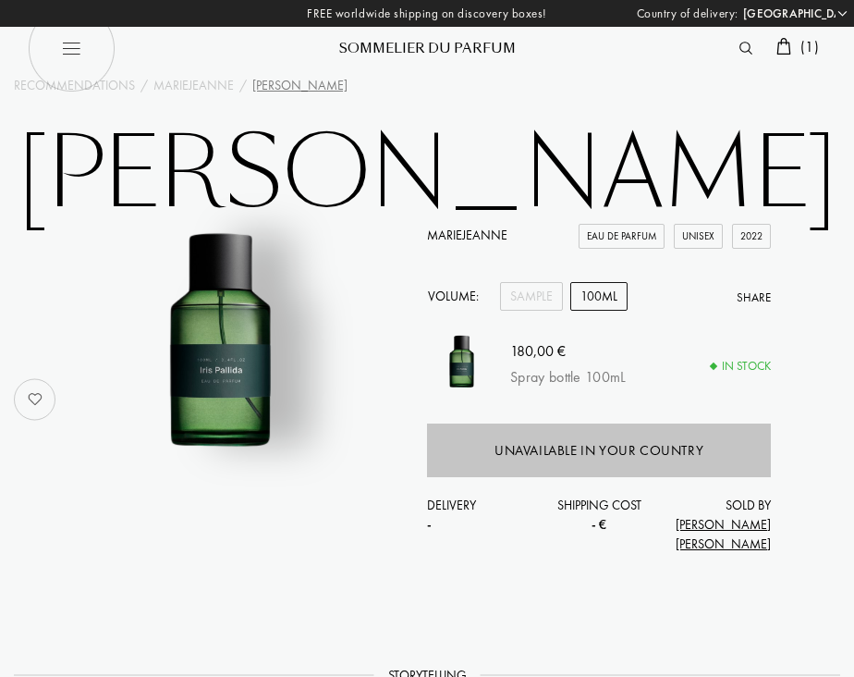
click at [699, 449] on div "Unavailable in your country" at bounding box center [599, 450] width 209 height 21
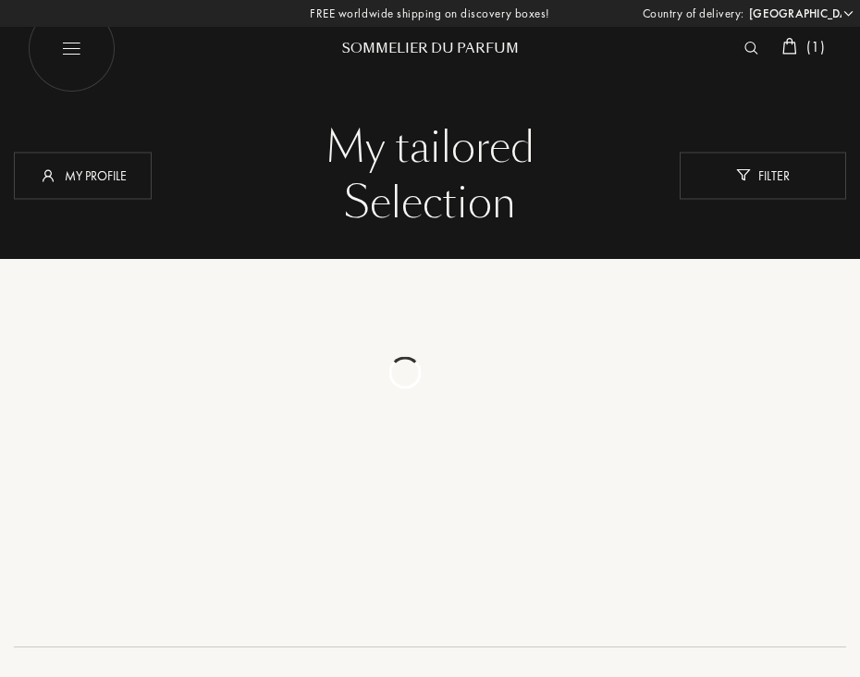
select select "JP"
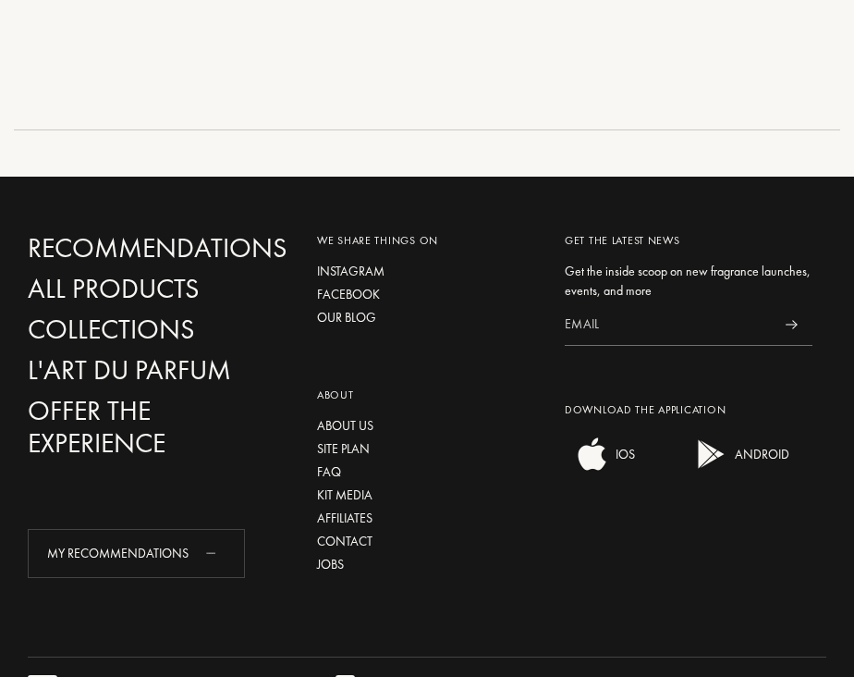
scroll to position [832, 0]
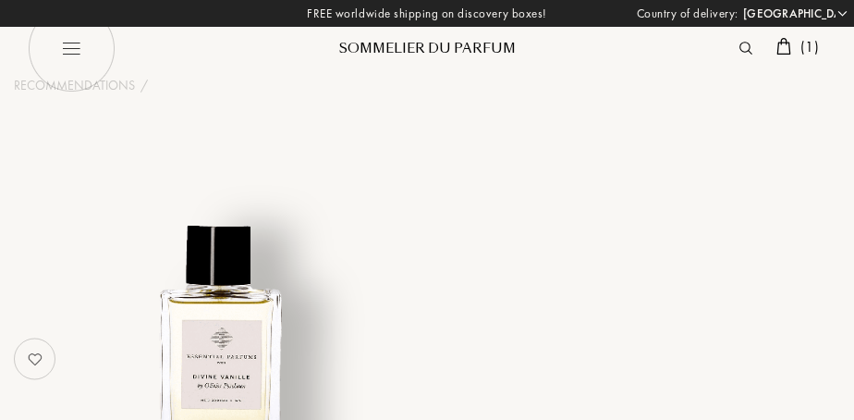
select select "JP"
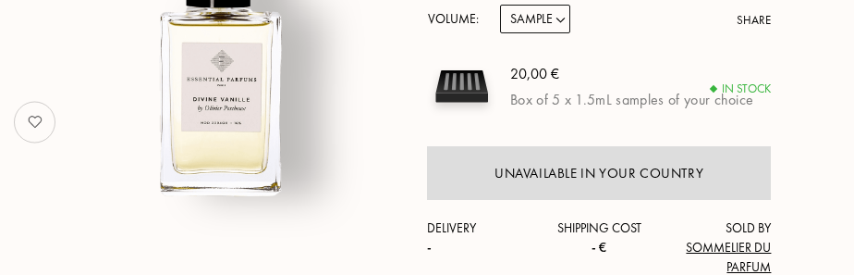
scroll to position [370, 0]
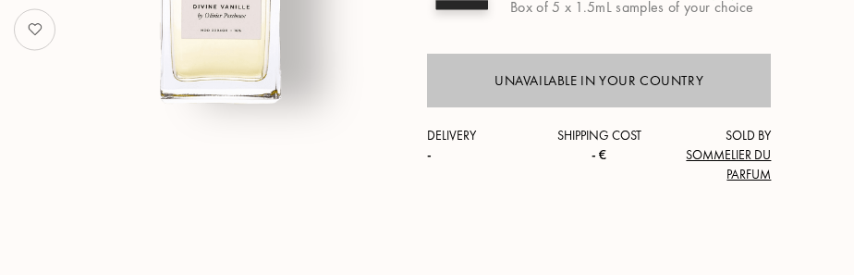
click at [680, 81] on div "Unavailable in your country" at bounding box center [599, 80] width 209 height 21
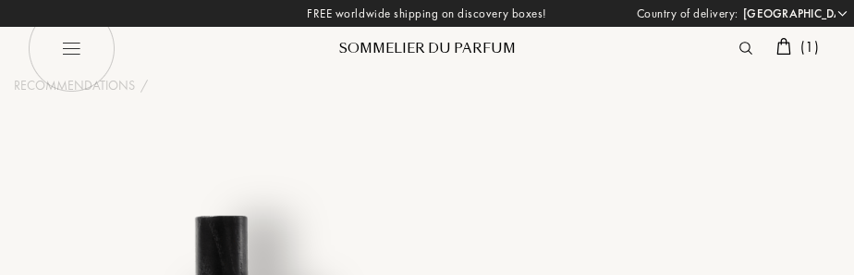
select select "JP"
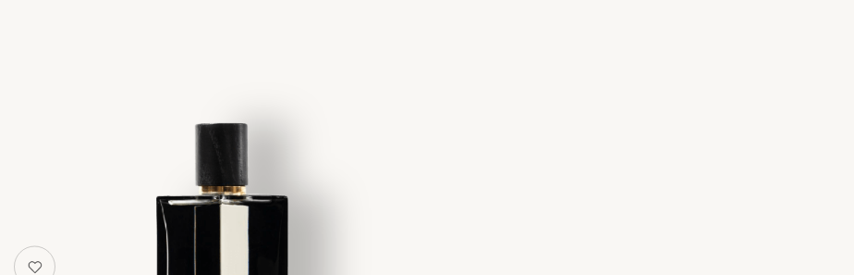
scroll to position [185, 0]
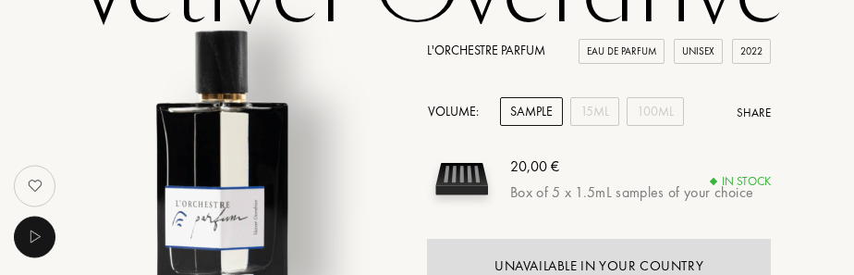
click at [368, 73] on div "L'Orchestre Parfum Eau de Parfum Unisex 2022 Volume: Sample 15mL 100mL Share 20…" at bounding box center [427, 214] width 854 height 347
click at [604, 111] on div "15mL" at bounding box center [594, 111] width 49 height 29
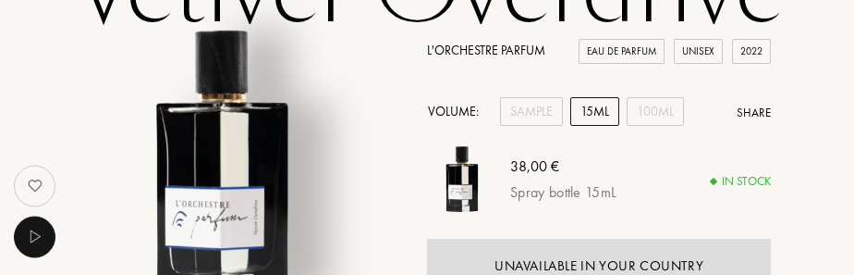
scroll to position [277, 0]
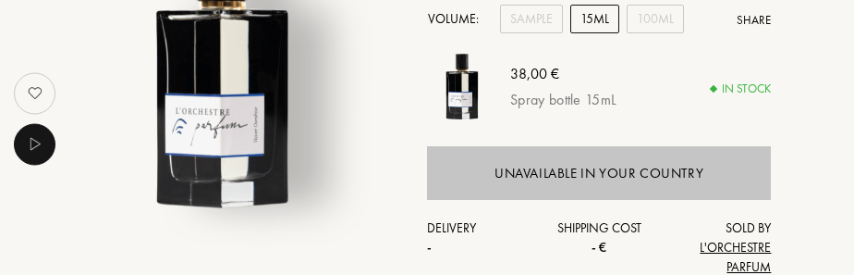
click at [591, 165] on div "Unavailable in your country" at bounding box center [599, 173] width 209 height 21
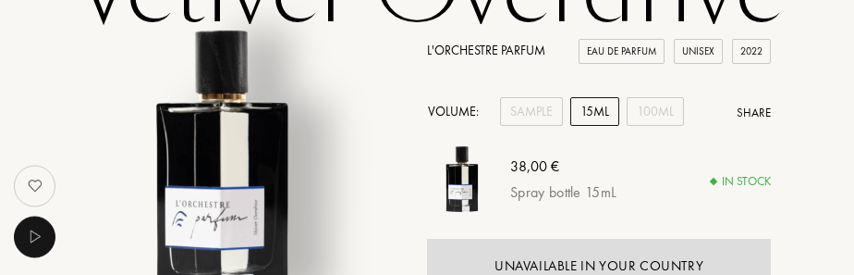
scroll to position [370, 0]
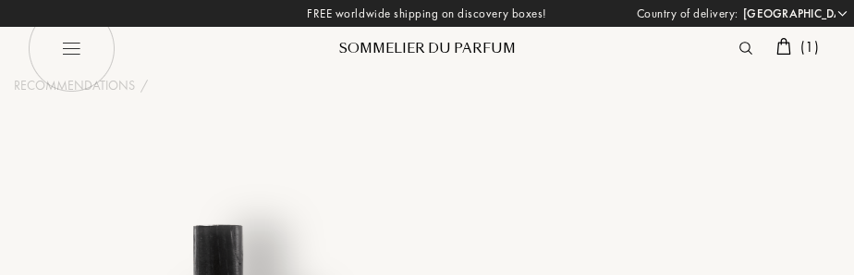
select select "JP"
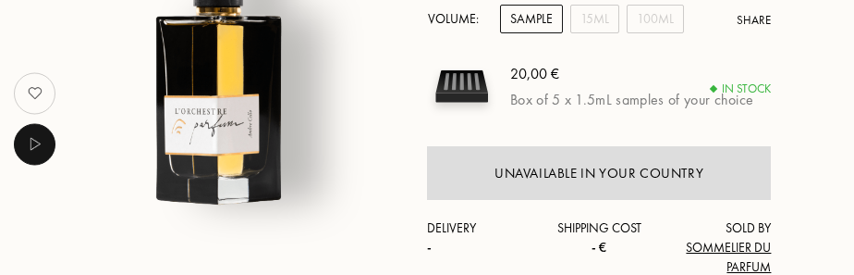
scroll to position [185, 0]
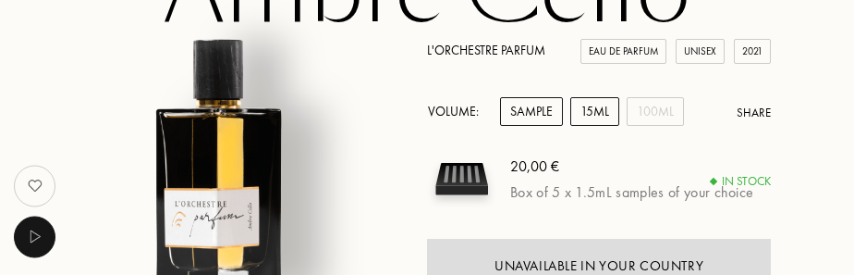
click at [590, 115] on div "15mL" at bounding box center [594, 111] width 49 height 29
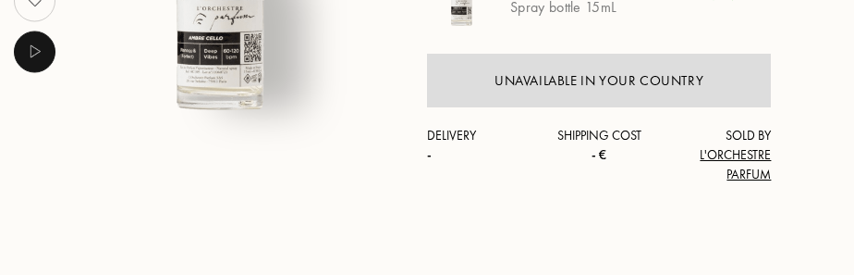
scroll to position [277, 0]
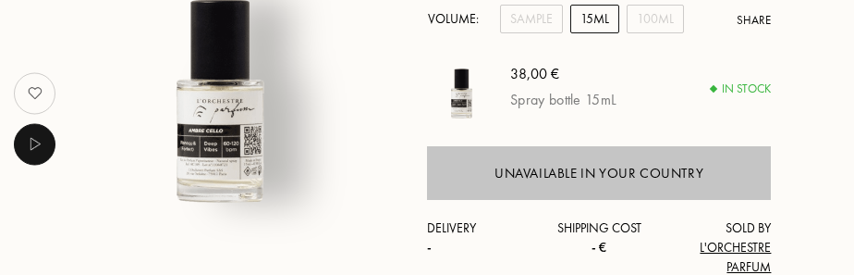
click at [618, 160] on div "Unavailable in your country" at bounding box center [599, 173] width 345 height 54
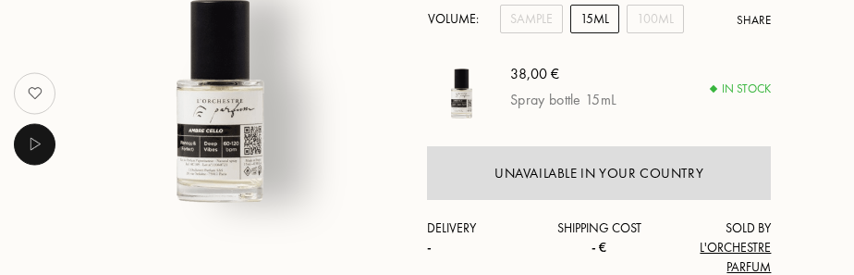
scroll to position [0, 0]
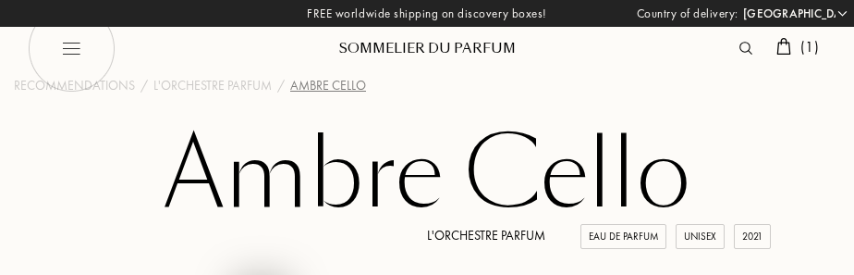
drag, startPoint x: 92, startPoint y: 171, endPoint x: 155, endPoint y: 126, distance: 78.2
click at [92, 171] on h1 "Ambre Cello" at bounding box center [427, 175] width 854 height 102
